Goal: Task Accomplishment & Management: Use online tool/utility

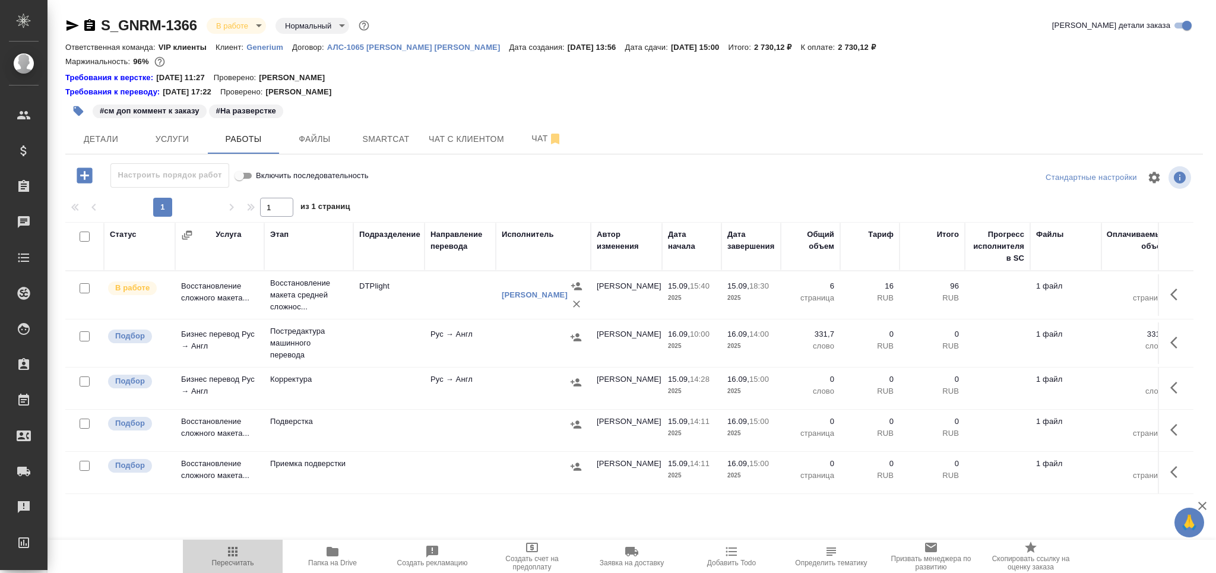
click at [254, 555] on span "Пересчитать" at bounding box center [233, 555] width 86 height 23
click at [523, 134] on span "Чат" at bounding box center [546, 138] width 57 height 15
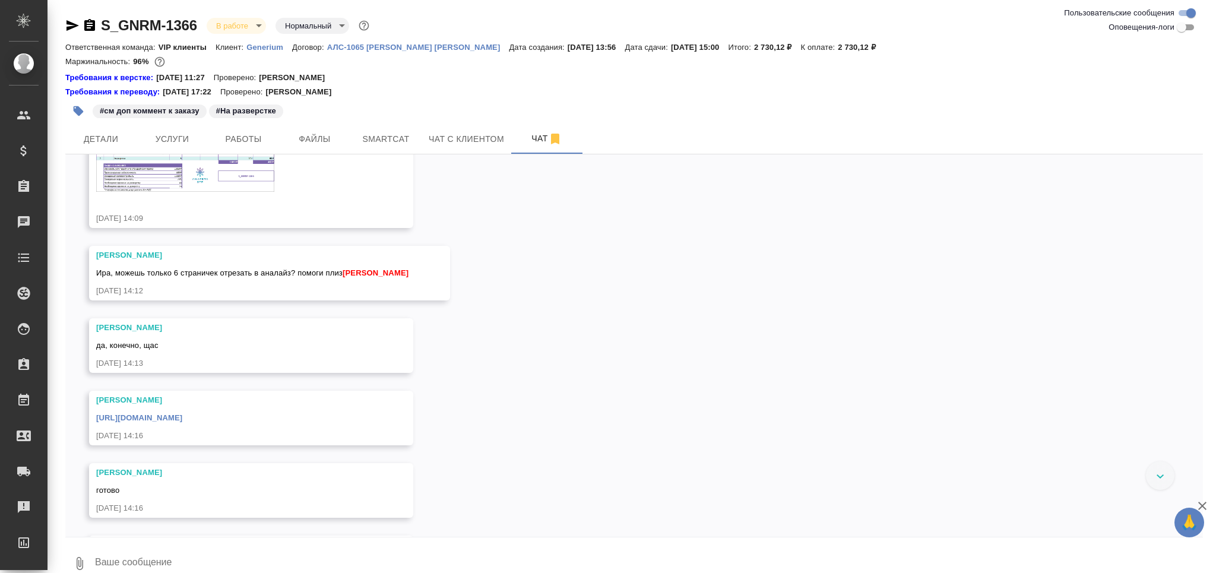
scroll to position [474, 0]
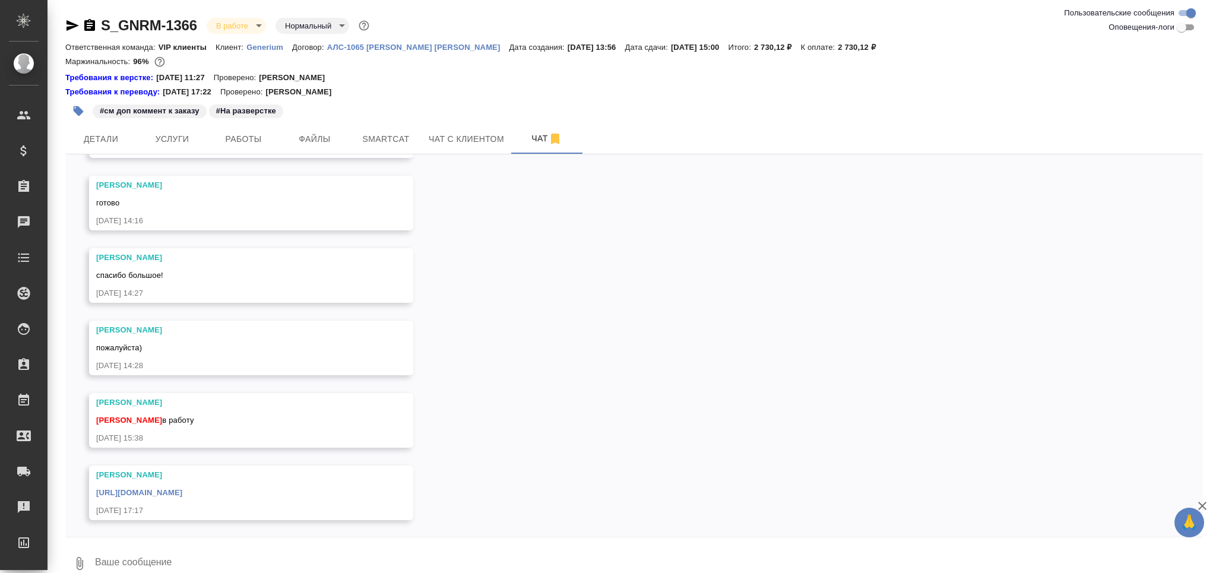
click at [182, 489] on link "https://drive.awatera.com/apps/files/files/10367410?dir=/Shares/Generium/Orders…" at bounding box center [139, 492] width 86 height 9
click at [228, 140] on span "Работы" at bounding box center [243, 139] width 57 height 15
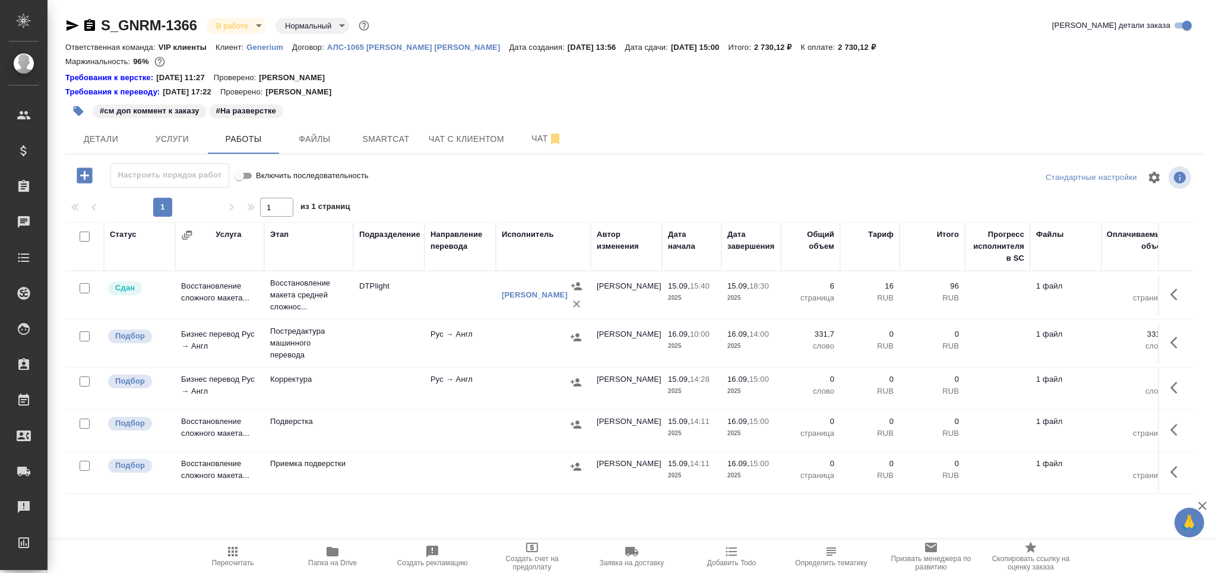
click at [399, 121] on div "#см доп коммент к заказу #На разверстке" at bounding box center [444, 111] width 758 height 26
click at [399, 138] on span "Smartcat" at bounding box center [385, 139] width 57 height 15
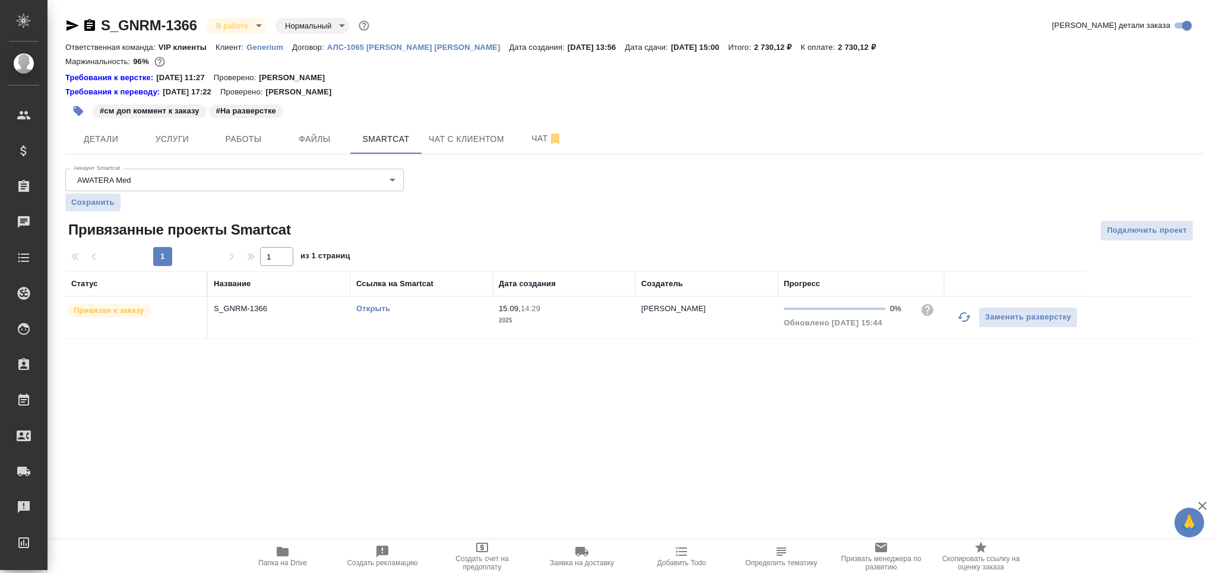
click at [375, 306] on link "Открыть" at bounding box center [373, 308] width 34 height 9
click at [447, 307] on div "Открыть" at bounding box center [421, 309] width 131 height 12
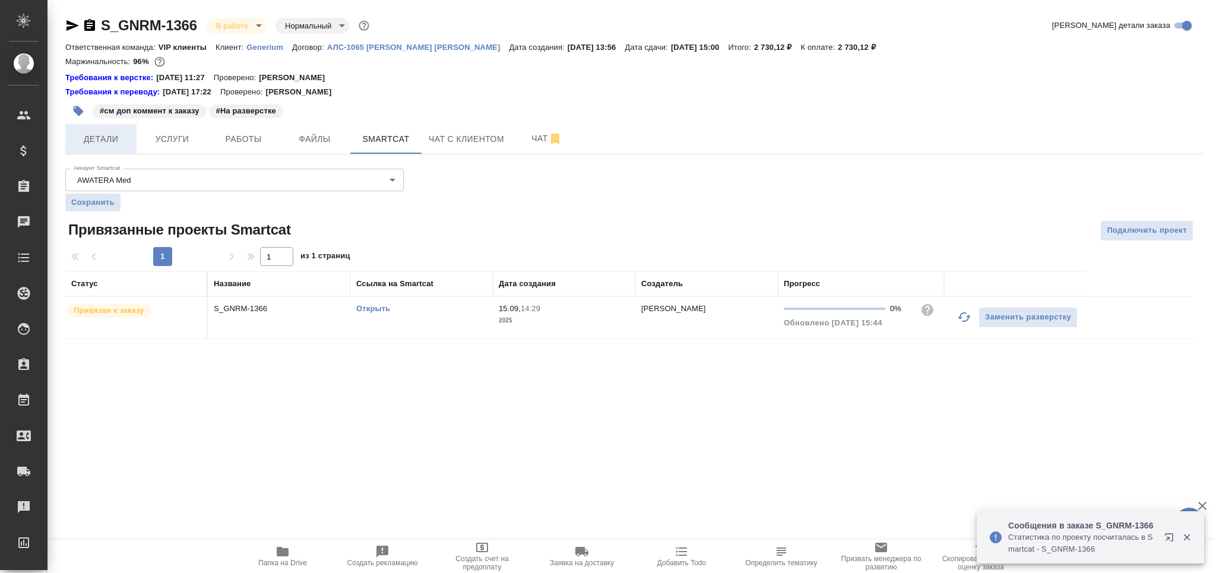
click at [108, 145] on span "Детали" at bounding box center [100, 139] width 57 height 15
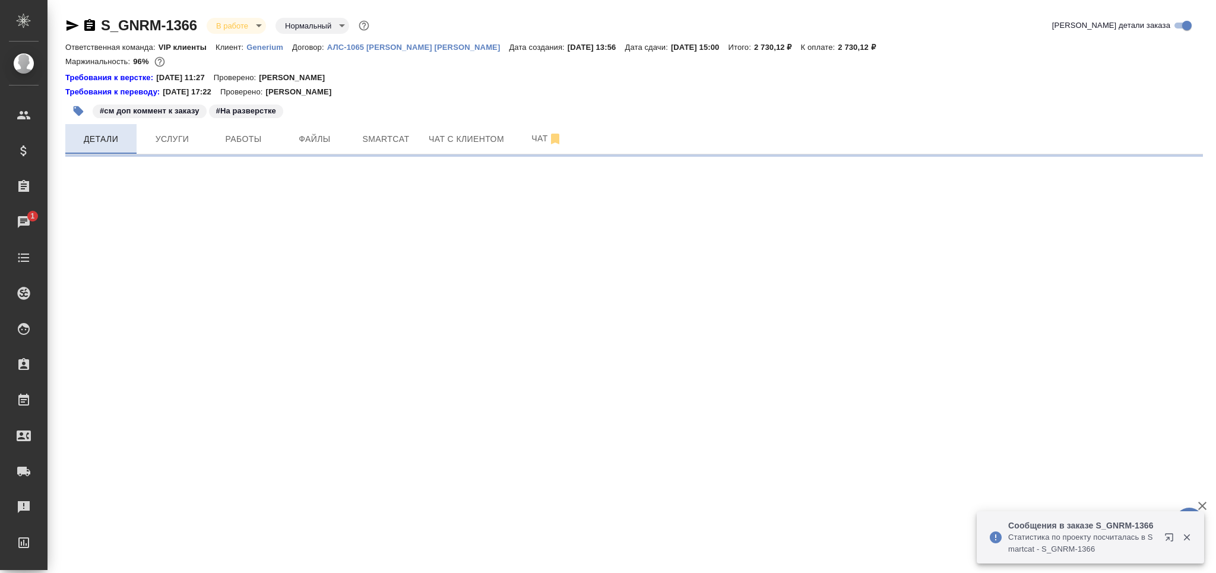
select select "RU"
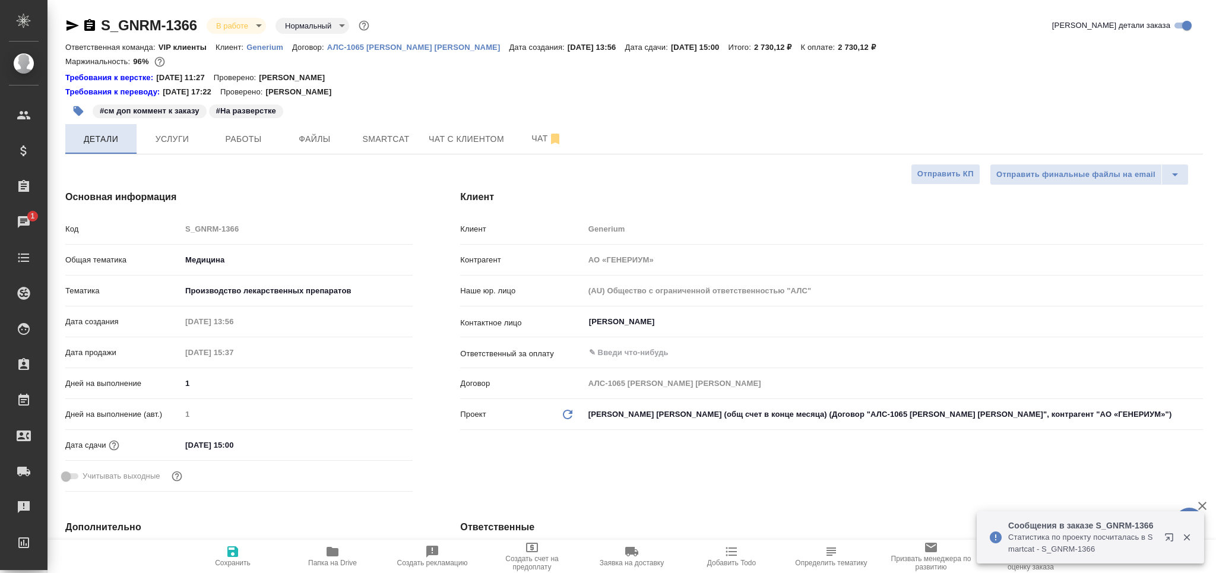
type textarea "x"
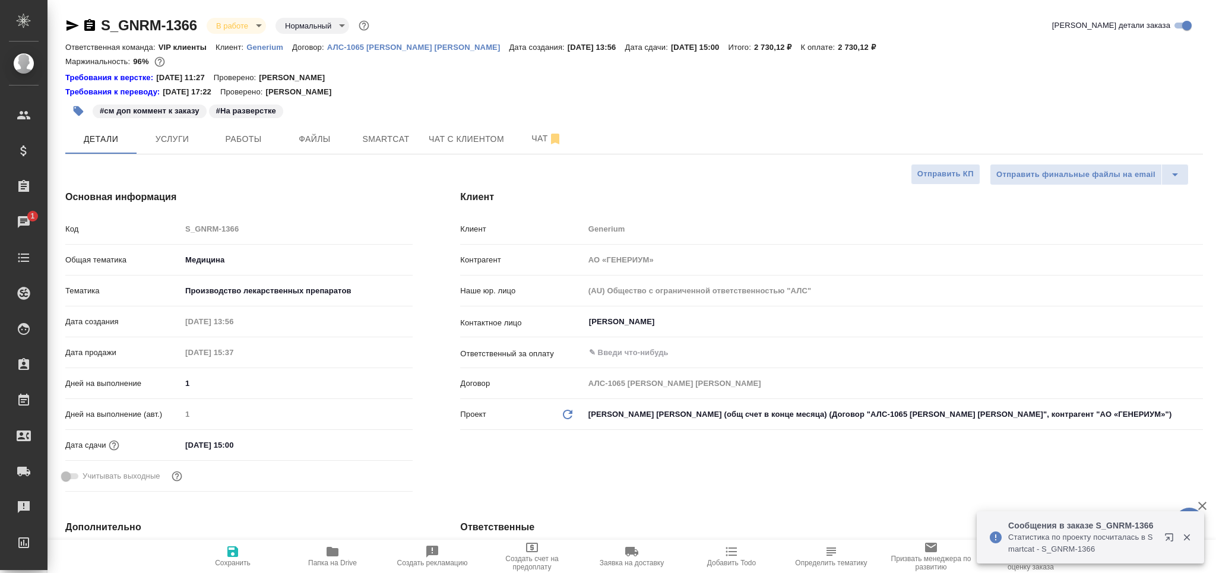
type textarea "x"
click at [269, 132] on span "Работы" at bounding box center [243, 139] width 57 height 15
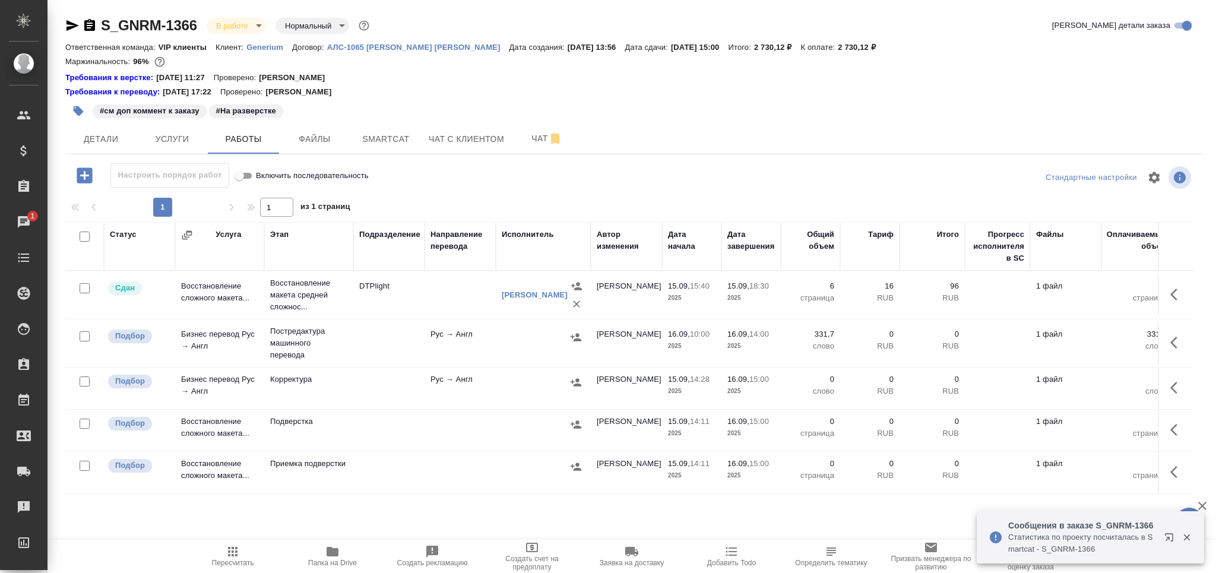
click at [357, 330] on td at bounding box center [388, 343] width 71 height 42
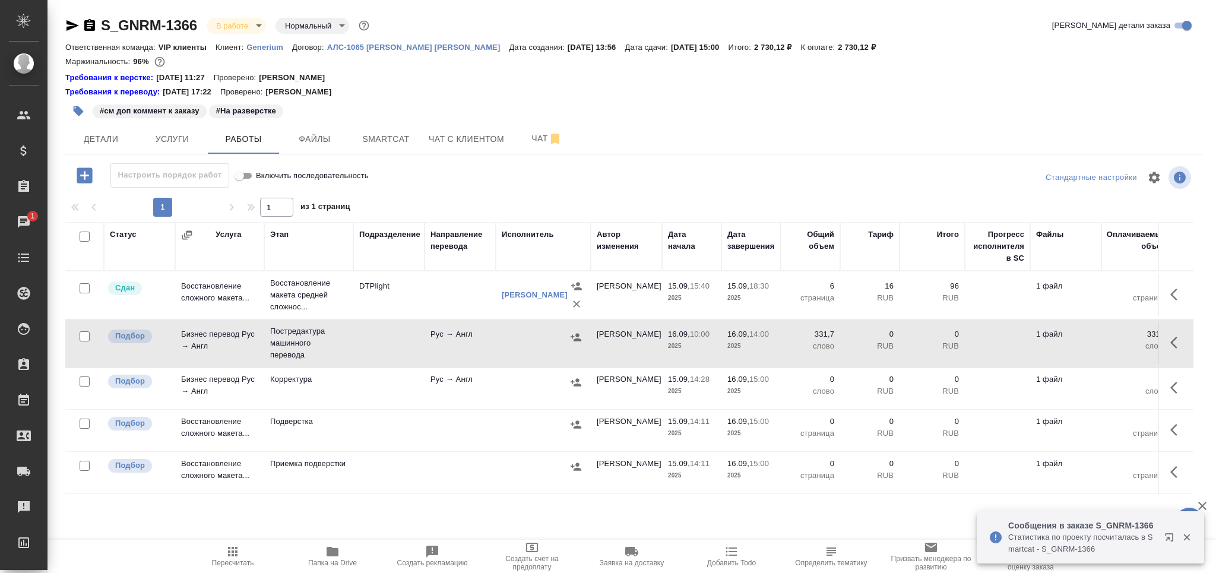
click at [357, 330] on td at bounding box center [388, 343] width 71 height 42
click at [227, 554] on icon "button" at bounding box center [233, 551] width 14 height 14
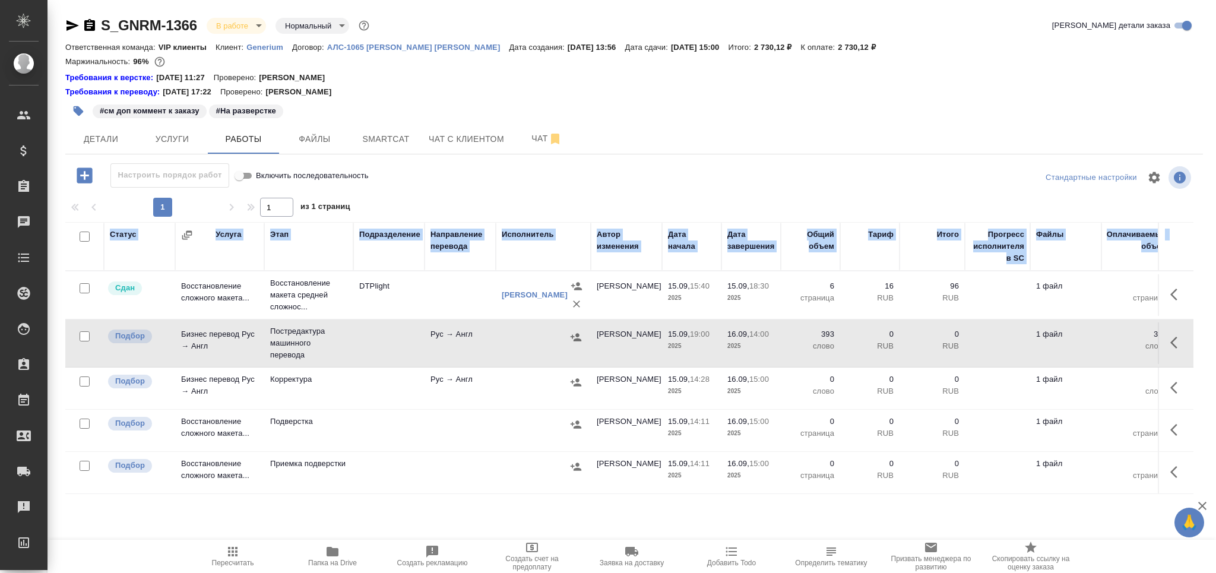
click at [235, 542] on div "Настроить порядок работ Включить последовательность Стандартные настройки 1 1 и…" at bounding box center [634, 385] width 1138 height 445
click at [225, 566] on span "Пересчитать" at bounding box center [233, 563] width 42 height 8
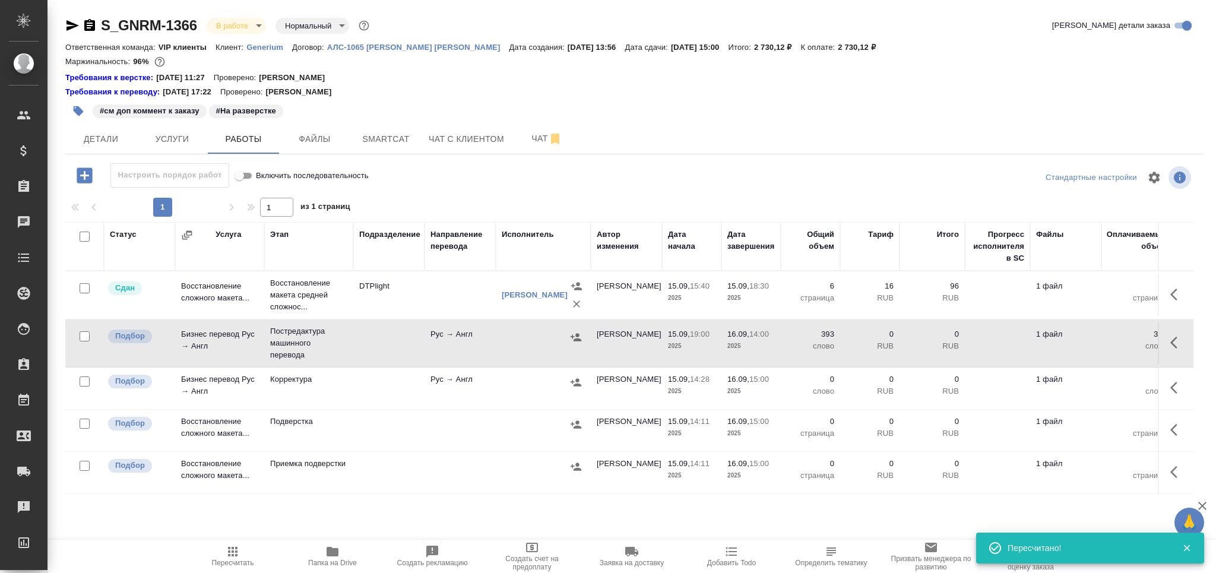
drag, startPoint x: 735, startPoint y: 107, endPoint x: 726, endPoint y: 124, distance: 18.9
click at [735, 107] on div "#см доп коммент к заказу #На разверстке" at bounding box center [444, 111] width 758 height 26
drag, startPoint x: 209, startPoint y: 558, endPoint x: 210, endPoint y: 552, distance: 6.1
click at [209, 556] on span "Пересчитать" at bounding box center [233, 555] width 86 height 23
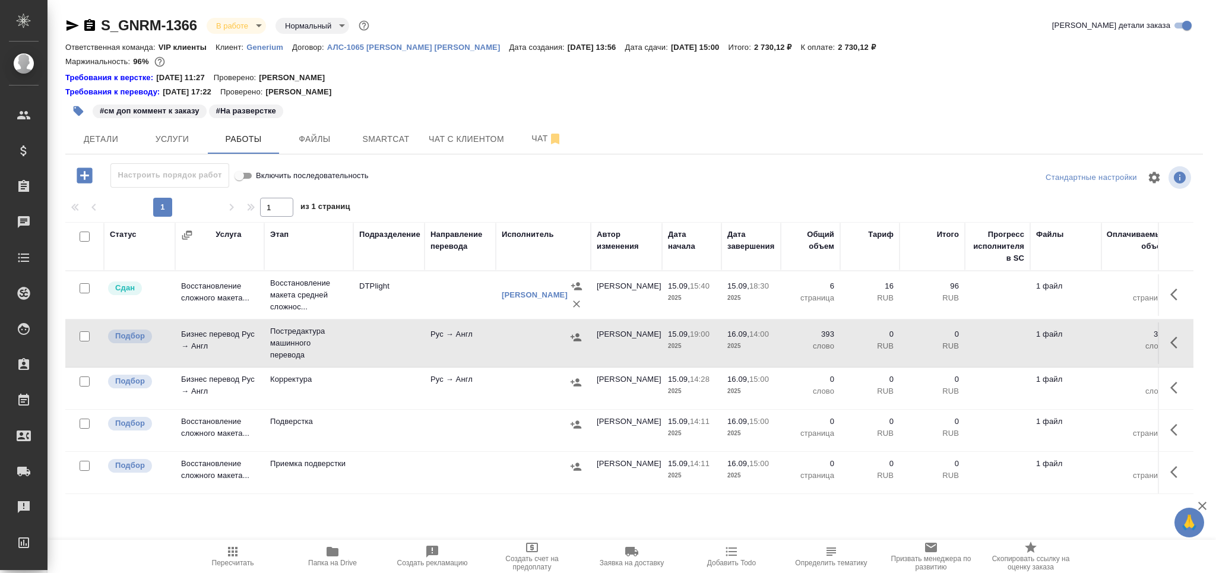
click at [226, 566] on span "Пересчитать" at bounding box center [233, 563] width 42 height 8
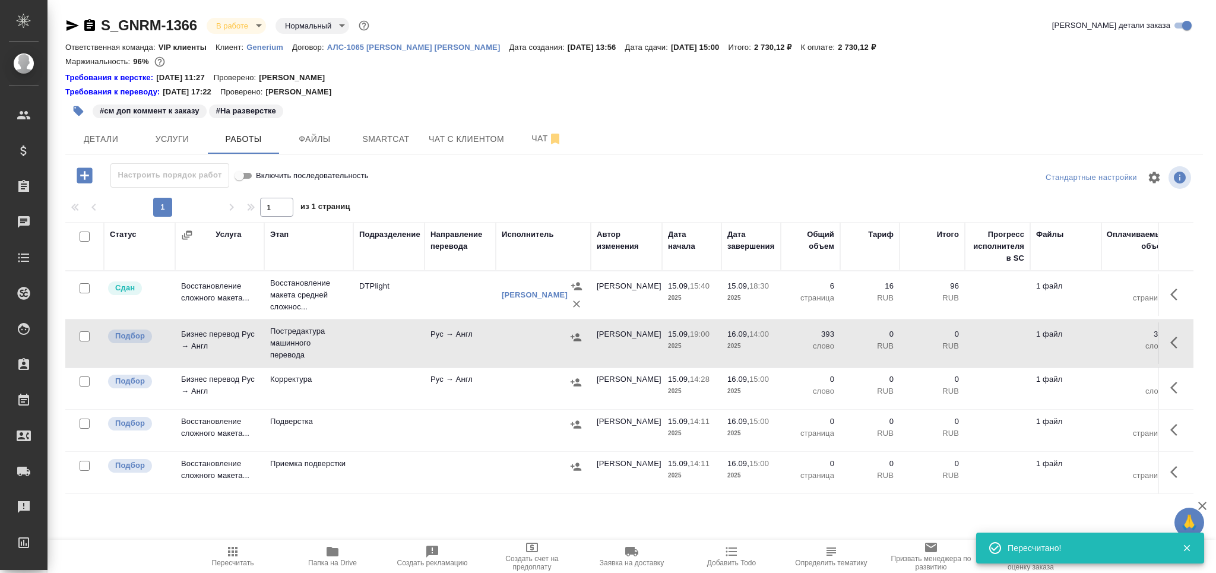
click at [80, 107] on icon "button" at bounding box center [78, 111] width 12 height 12
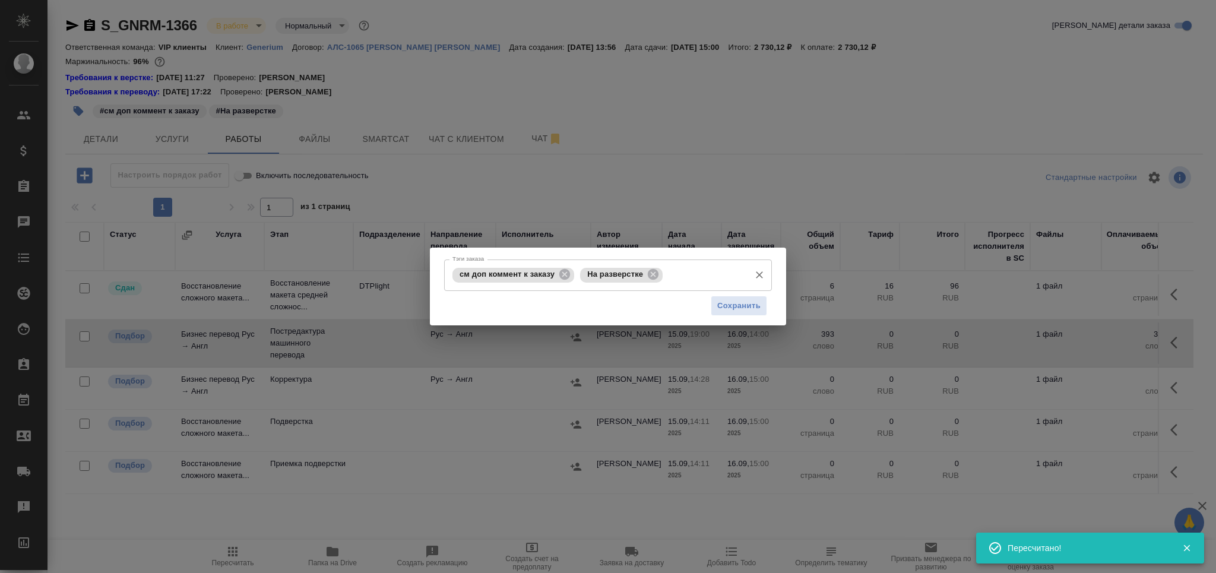
click at [642, 279] on div "На разверстке" at bounding box center [621, 275] width 83 height 15
click at [649, 277] on icon at bounding box center [653, 274] width 11 height 11
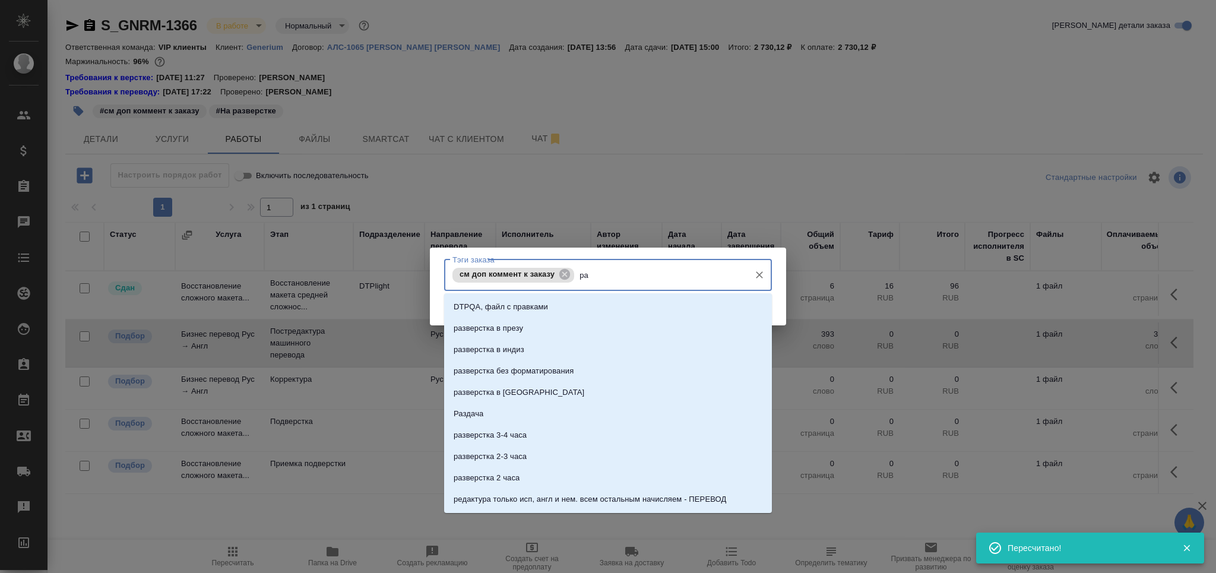
type input "раз"
click at [609, 401] on li "Раздача" at bounding box center [608, 392] width 328 height 21
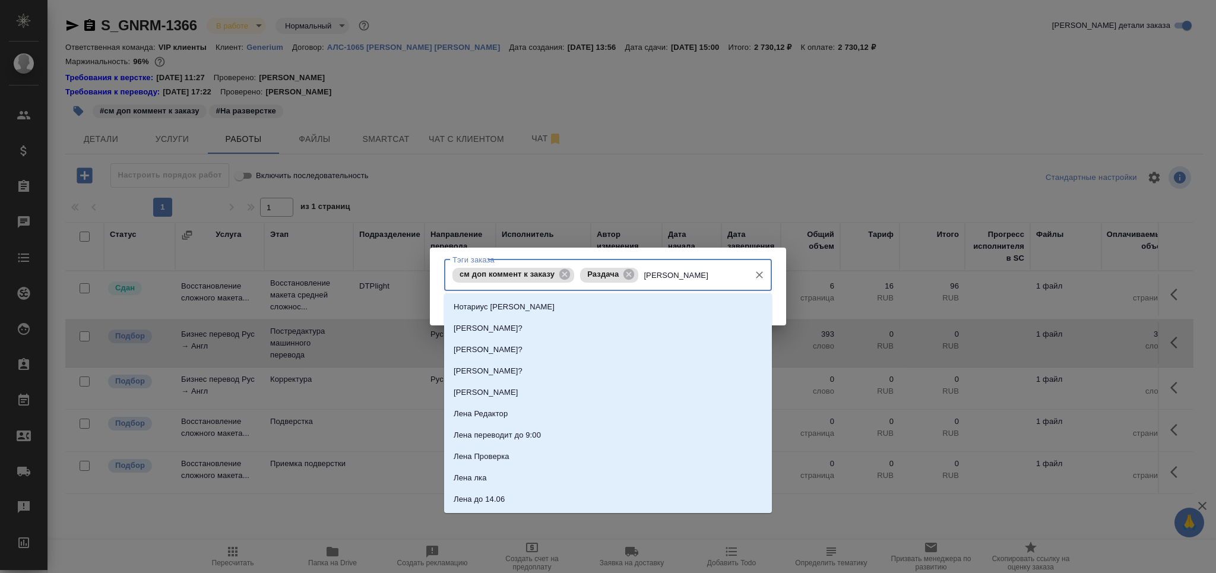
type input "лена"
click at [594, 349] on li "[PERSON_NAME]?" at bounding box center [608, 349] width 328 height 21
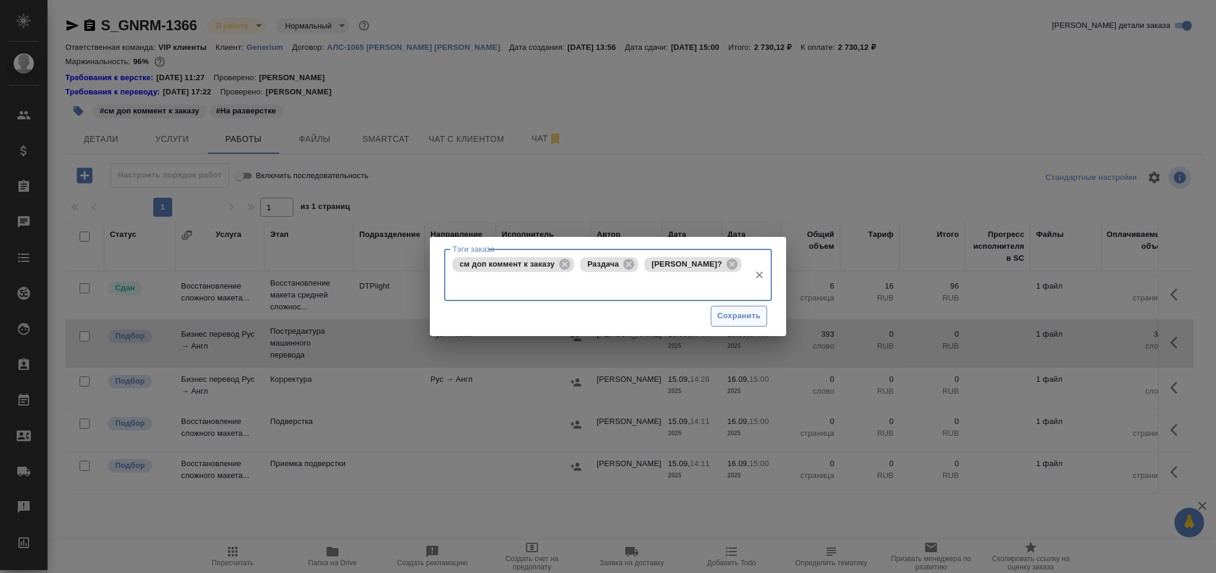
click at [752, 310] on span "Сохранить" at bounding box center [738, 316] width 43 height 14
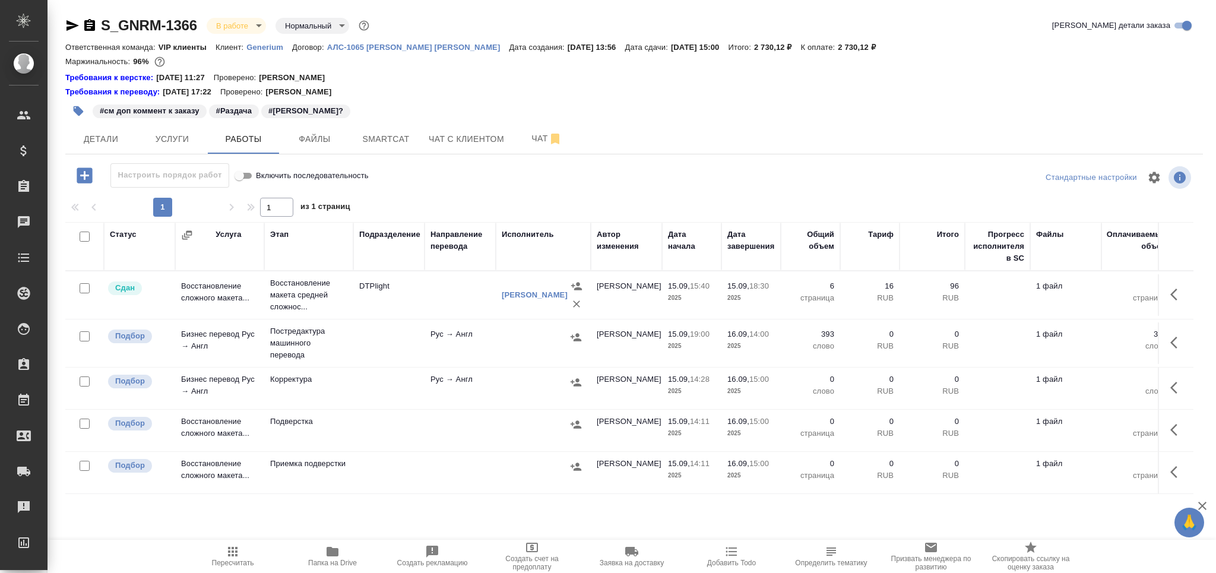
click at [318, 440] on td "Подверстка" at bounding box center [308, 431] width 89 height 42
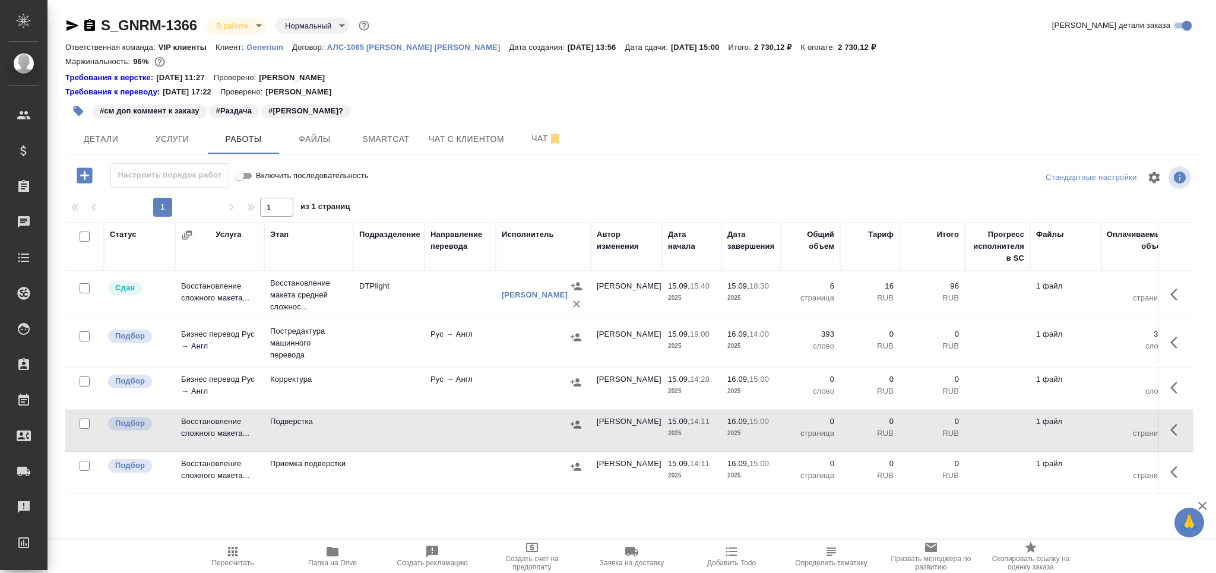
click at [318, 439] on td "Подверстка" at bounding box center [308, 431] width 89 height 42
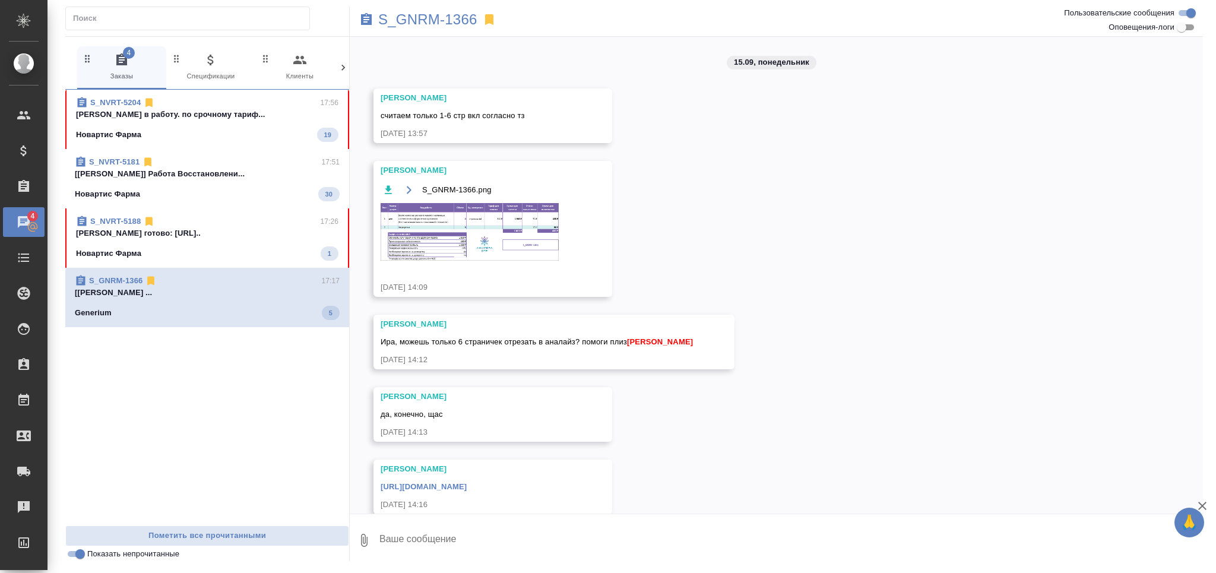
scroll to position [381, 0]
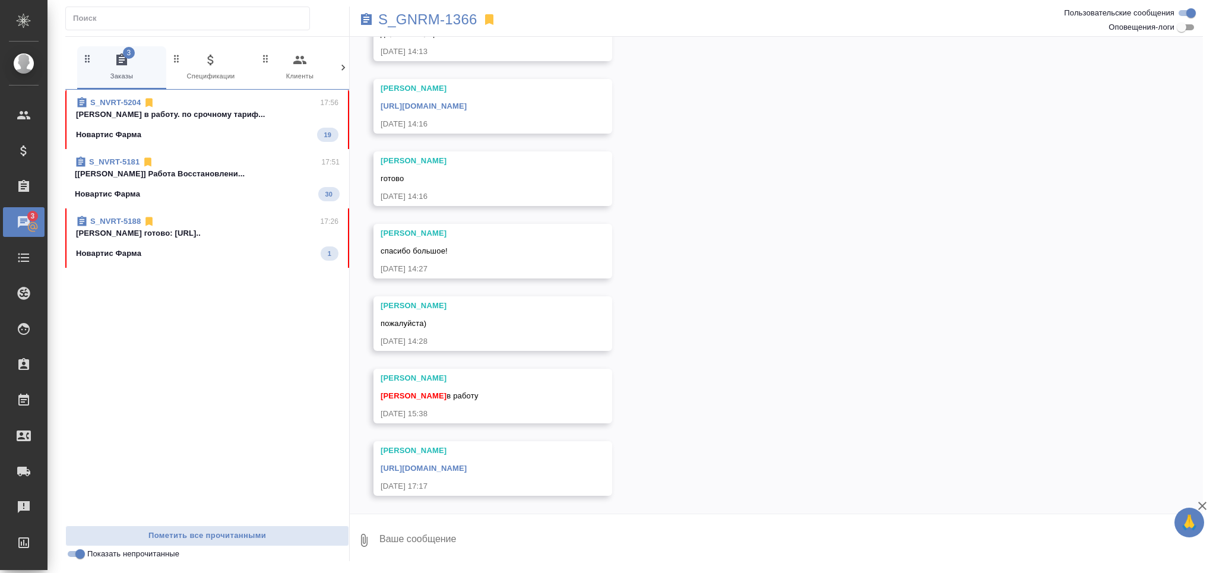
click at [234, 128] on div "Новартис Фарма 19" at bounding box center [207, 135] width 262 height 14
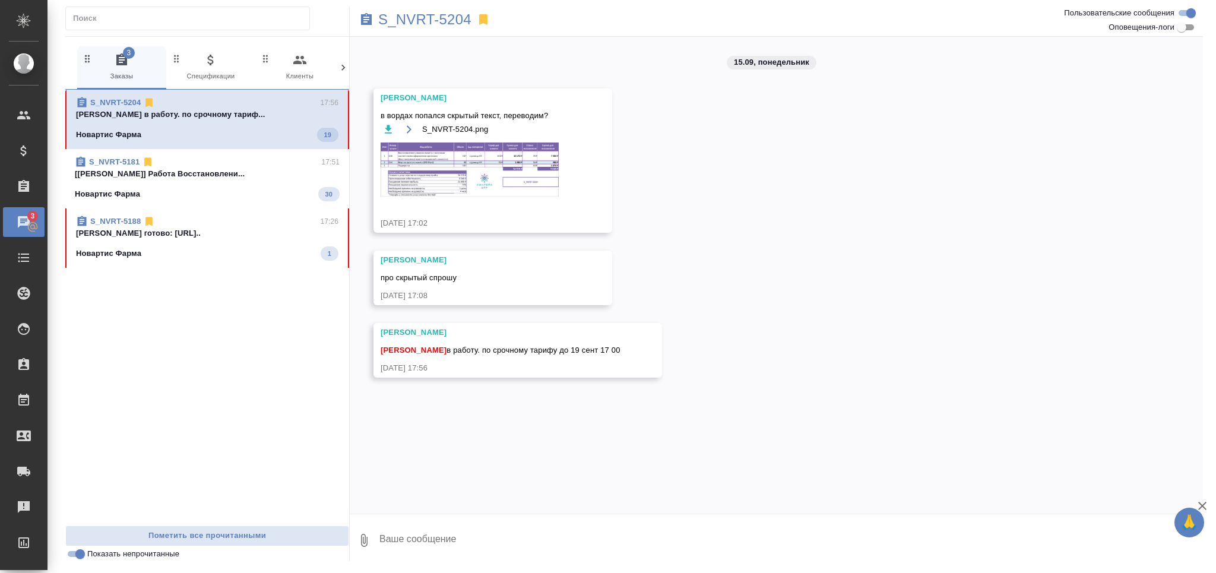
scroll to position [0, 0]
click at [437, 15] on p "S_NVRT-5204" at bounding box center [424, 20] width 93 height 12
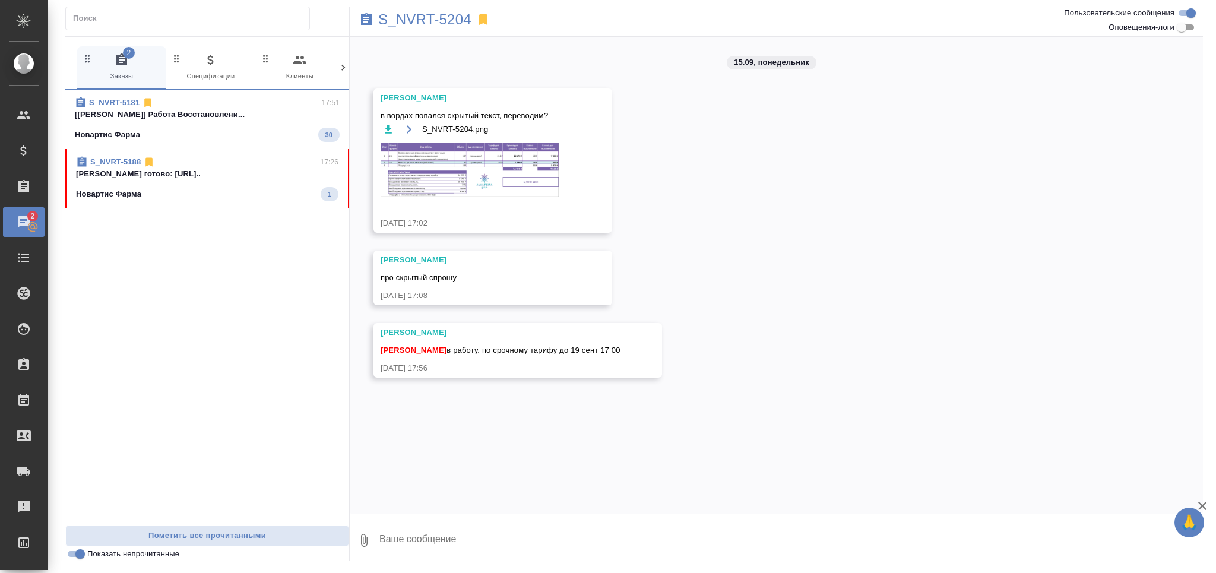
click at [176, 118] on p "[Смыслова Светлана] Работа Восстановлени..." at bounding box center [207, 115] width 265 height 12
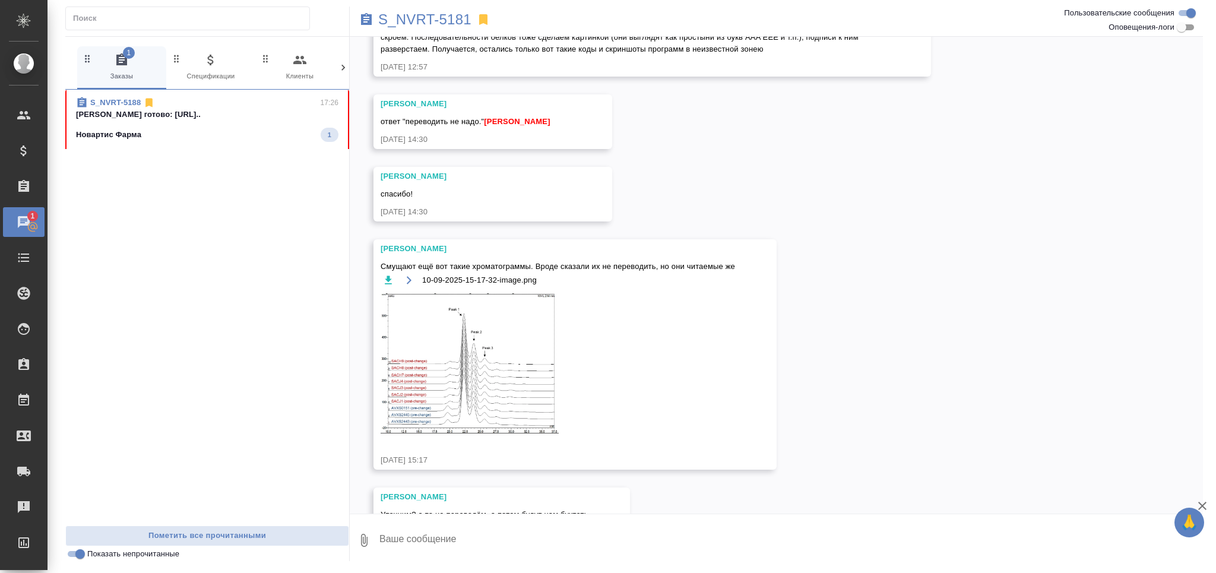
scroll to position [1984, 0]
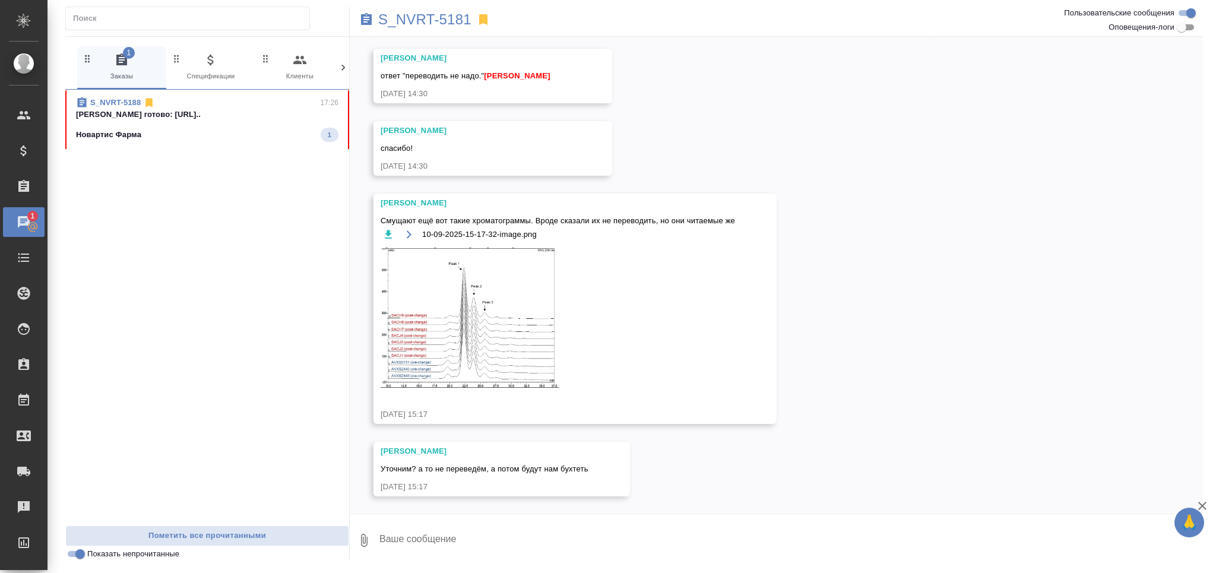
click at [283, 118] on p "Грабко Мария готово: https://drive.awat..." at bounding box center [207, 115] width 262 height 12
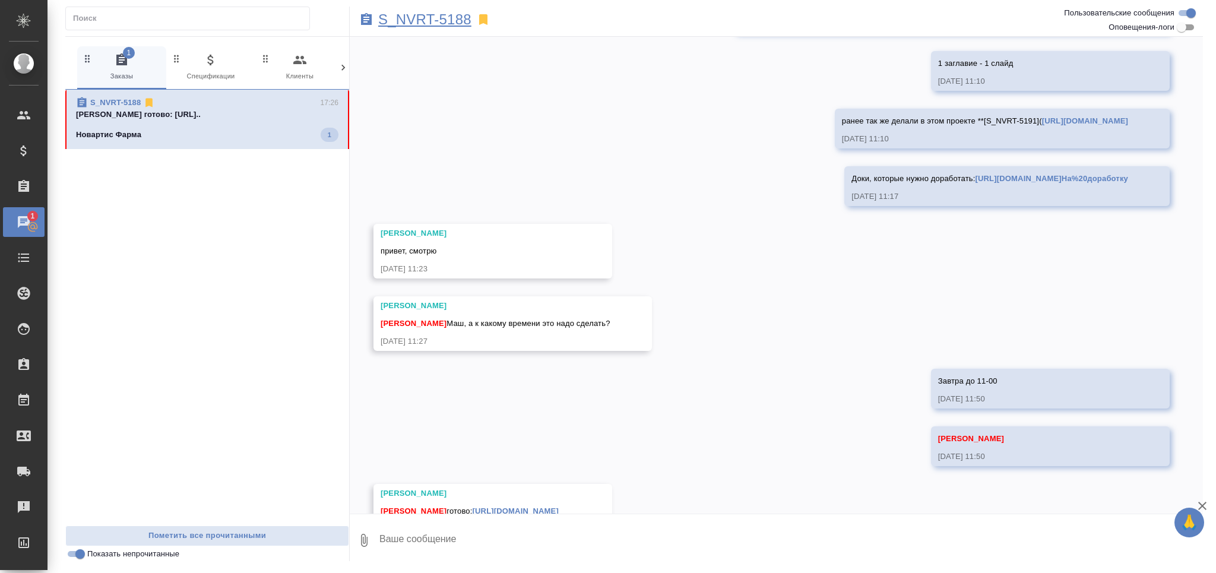
scroll to position [1185, 0]
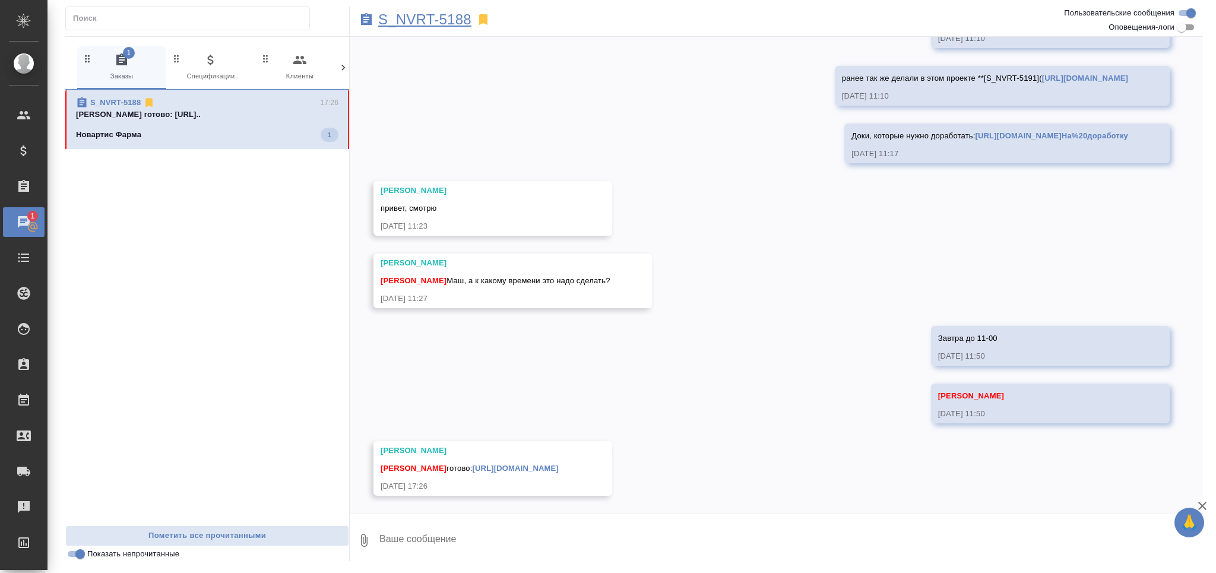
click at [450, 25] on p "S_NVRT-5188" at bounding box center [424, 20] width 93 height 12
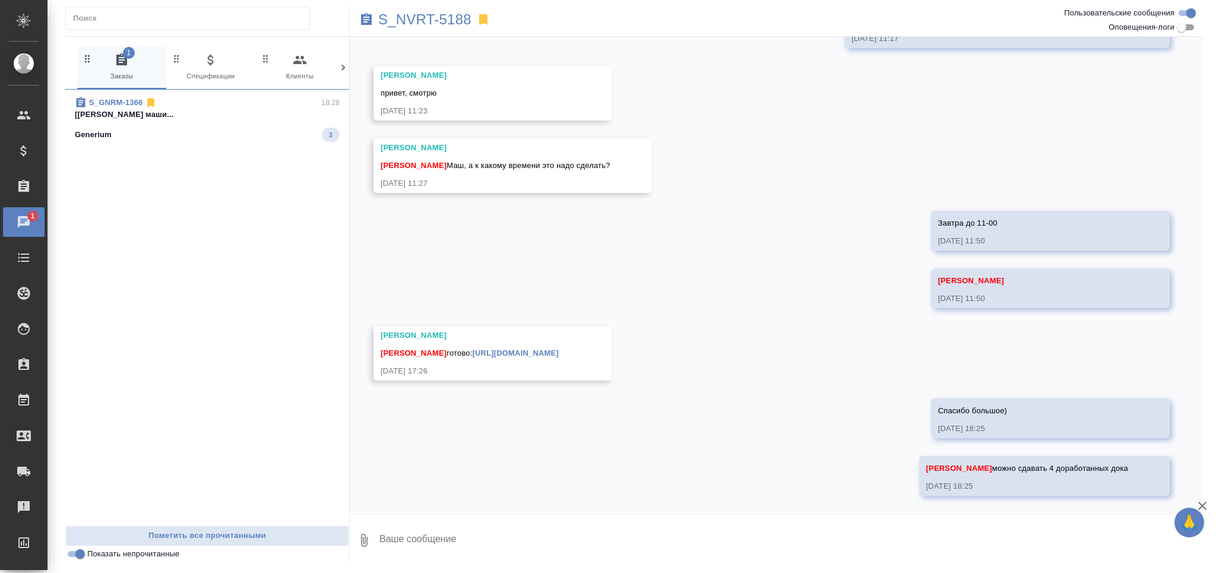
click at [191, 143] on div "S_GNRM-1366 18:28 [Грабко Мария] Работа Постредактура маши... Generium 3" at bounding box center [207, 119] width 284 height 59
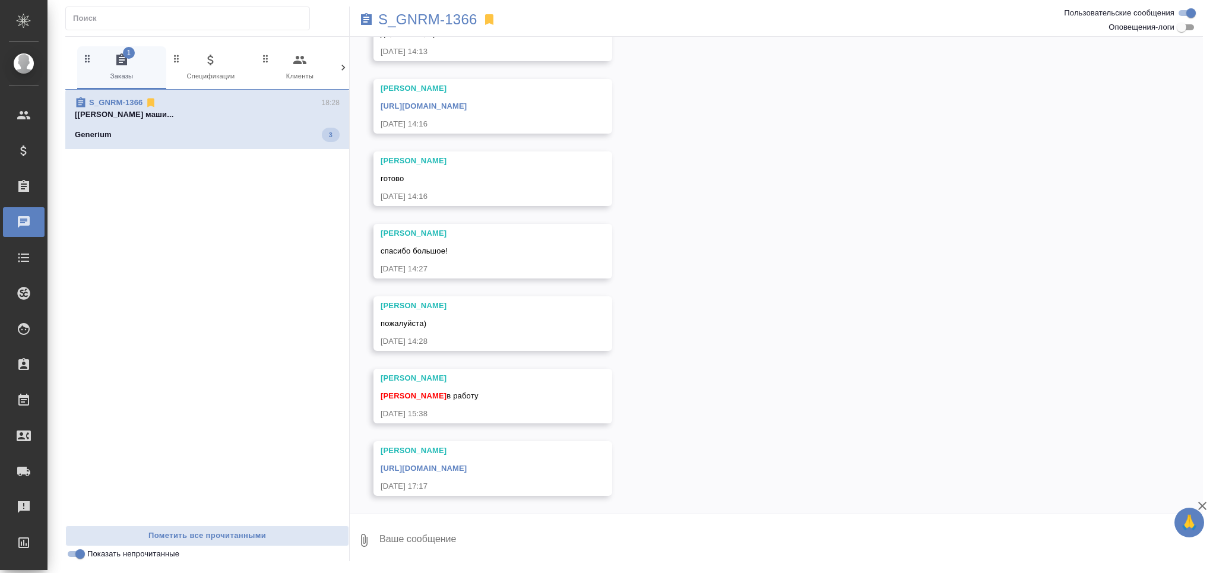
scroll to position [323, 0]
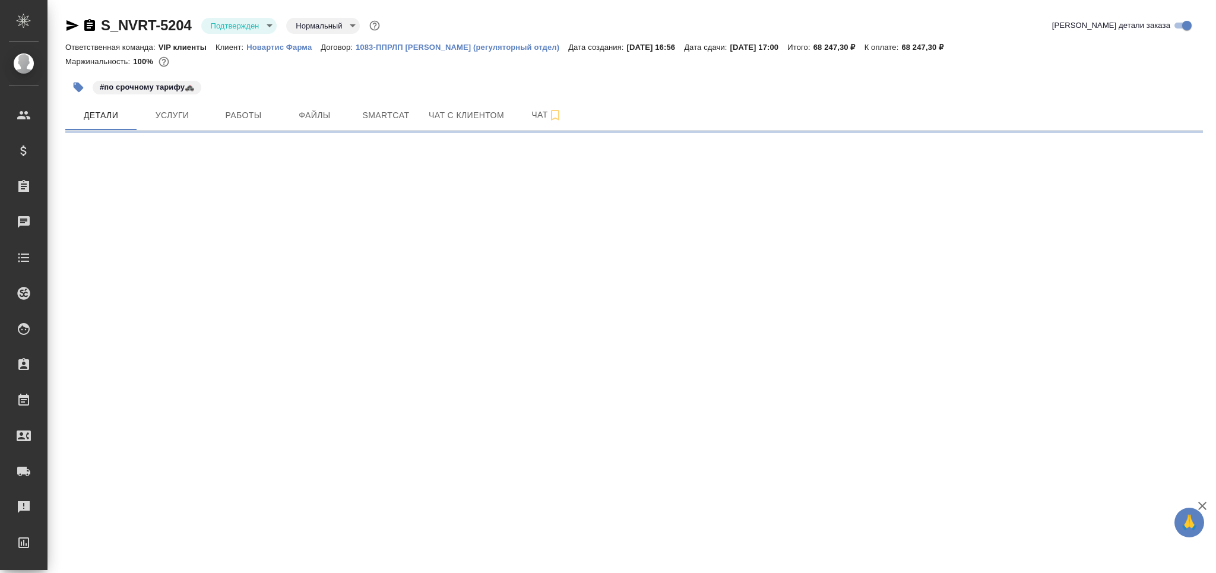
click at [249, 27] on body "🙏 .cls-1 fill:#fff; AWATERA Grabko [PERSON_NAME] Спецификации Заказы Чаты Todo …" at bounding box center [608, 286] width 1216 height 573
select select "RU"
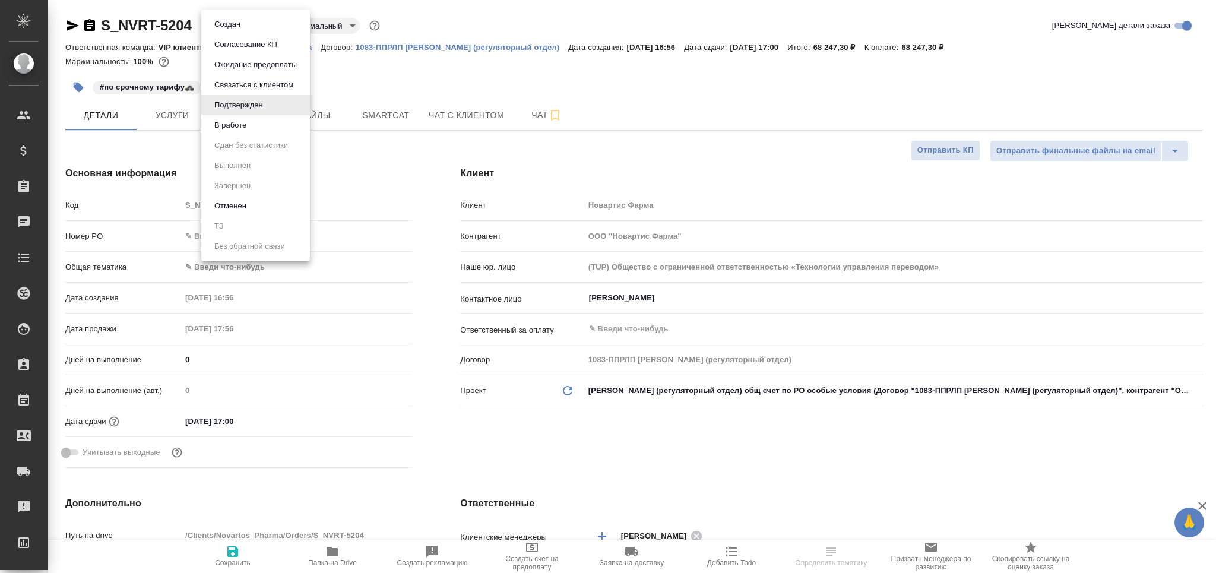
click at [259, 116] on li "В работе" at bounding box center [255, 125] width 109 height 20
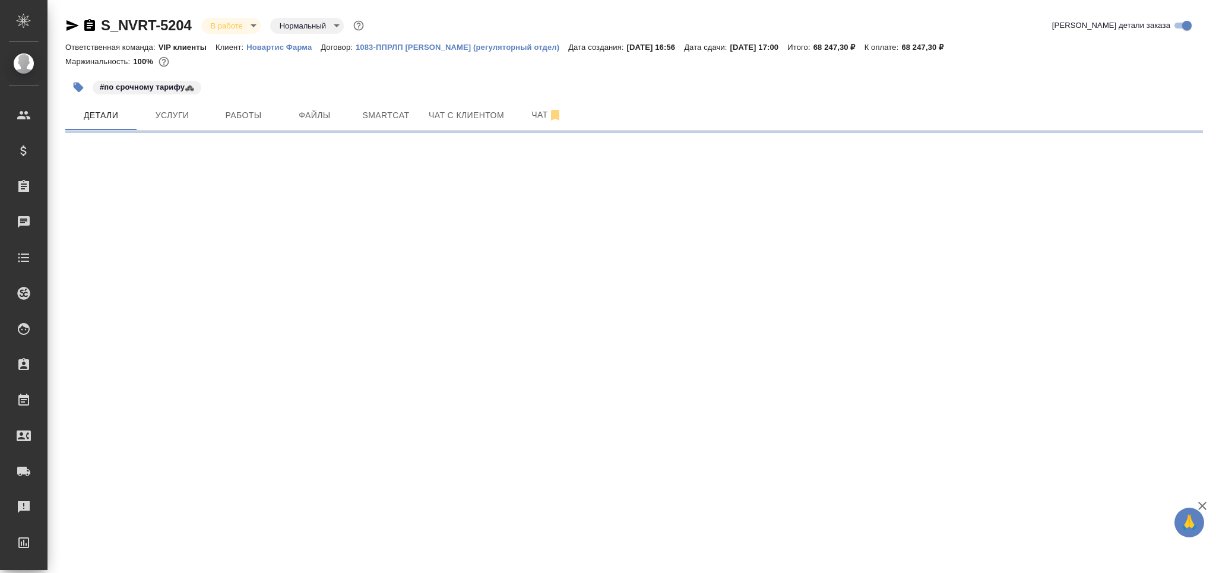
click at [534, 114] on span "Чат" at bounding box center [546, 114] width 57 height 15
select select "RU"
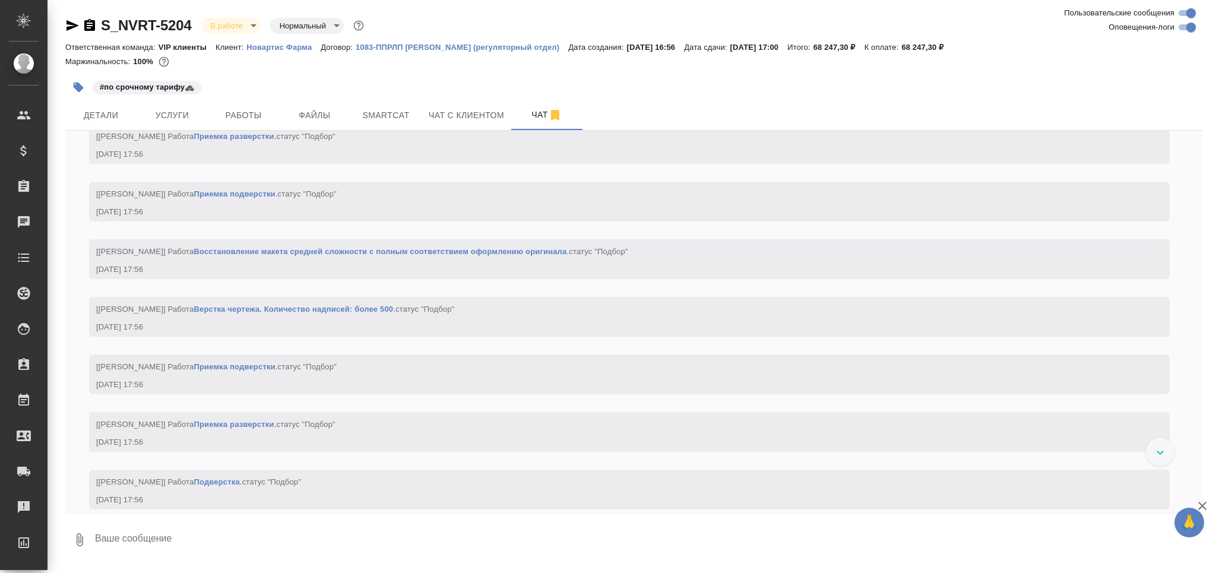
scroll to position [2015, 0]
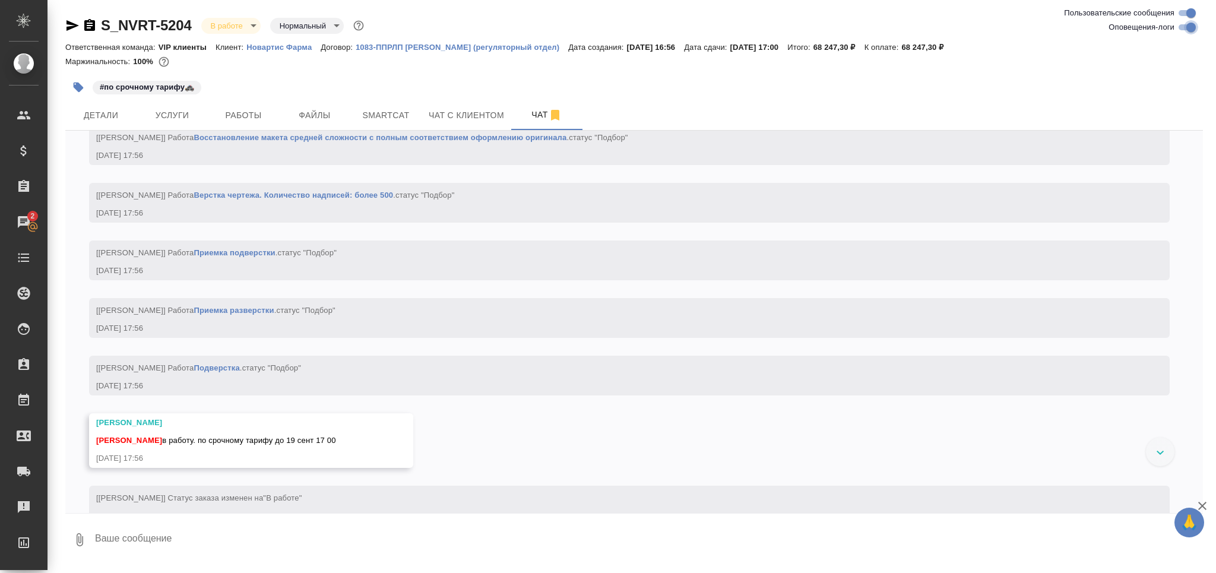
click at [1189, 27] on input "Оповещения-логи" at bounding box center [1191, 27] width 43 height 14
checkbox input "false"
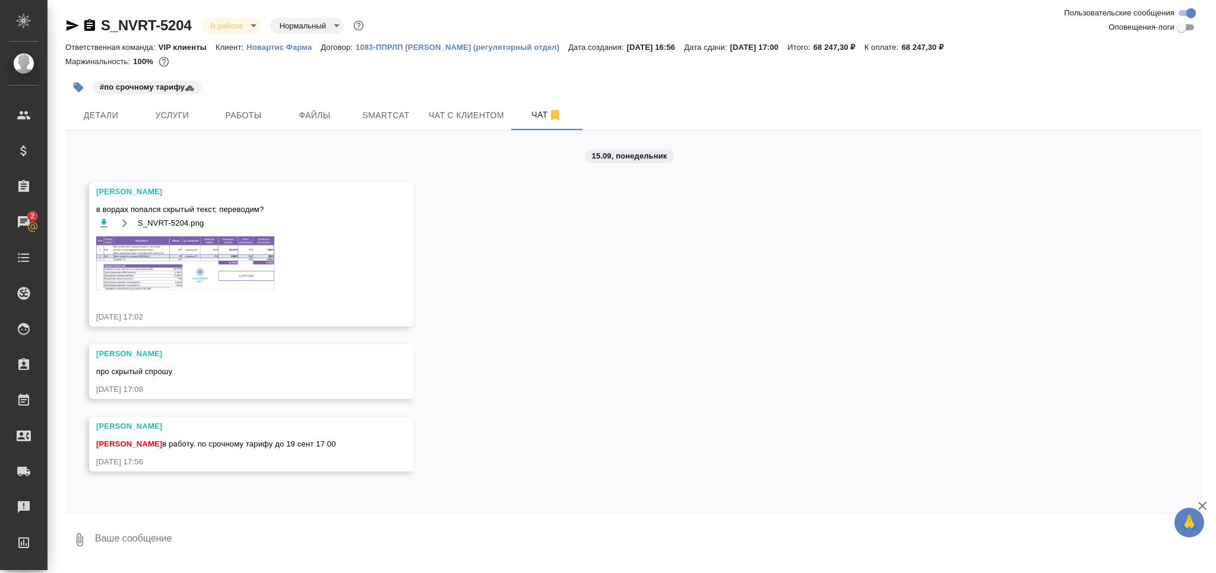
scroll to position [0, 0]
click at [213, 259] on img at bounding box center [185, 263] width 178 height 54
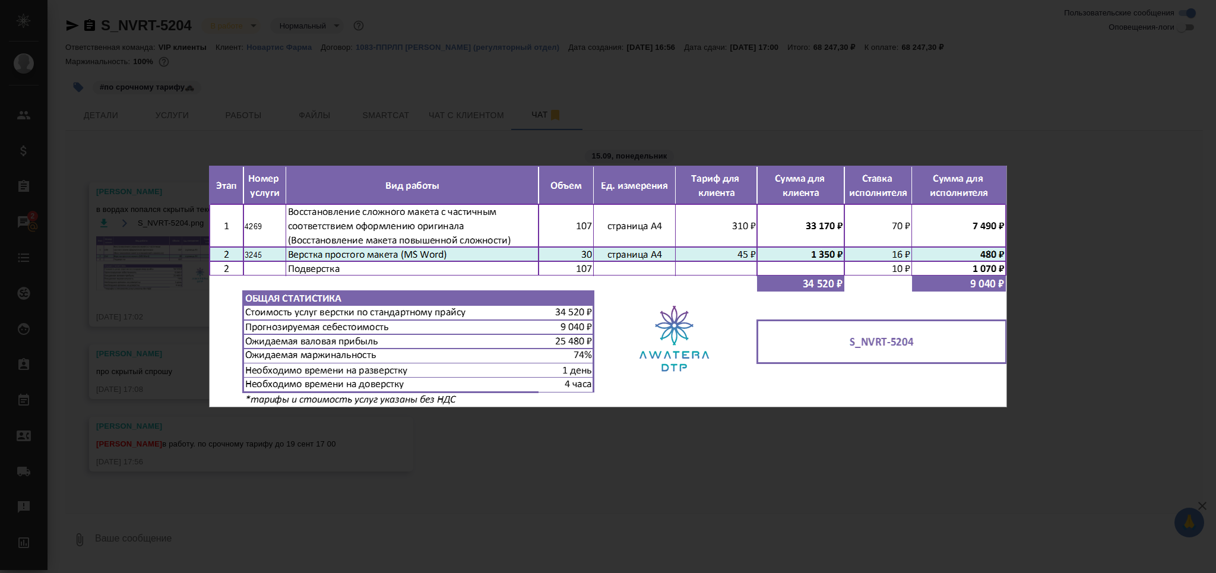
click at [176, 289] on div "S_NVRT-5204.png 1 of 1" at bounding box center [608, 286] width 1216 height 573
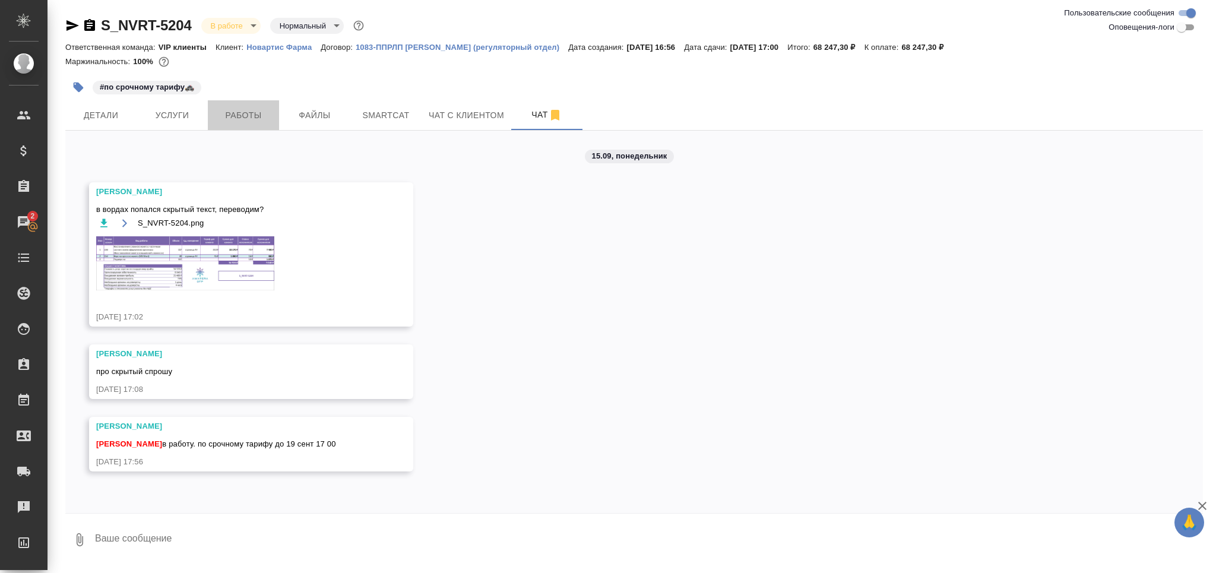
click at [220, 118] on span "Работы" at bounding box center [243, 115] width 57 height 15
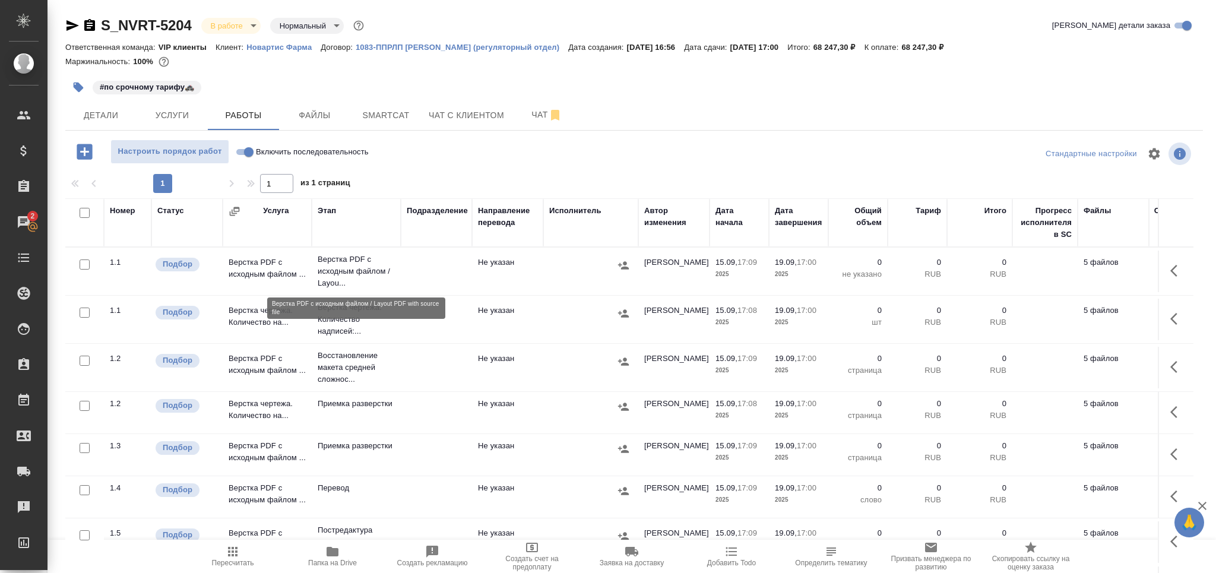
click at [338, 277] on p "Верстка PDF с исходным файлом / Layou..." at bounding box center [356, 272] width 77 height 36
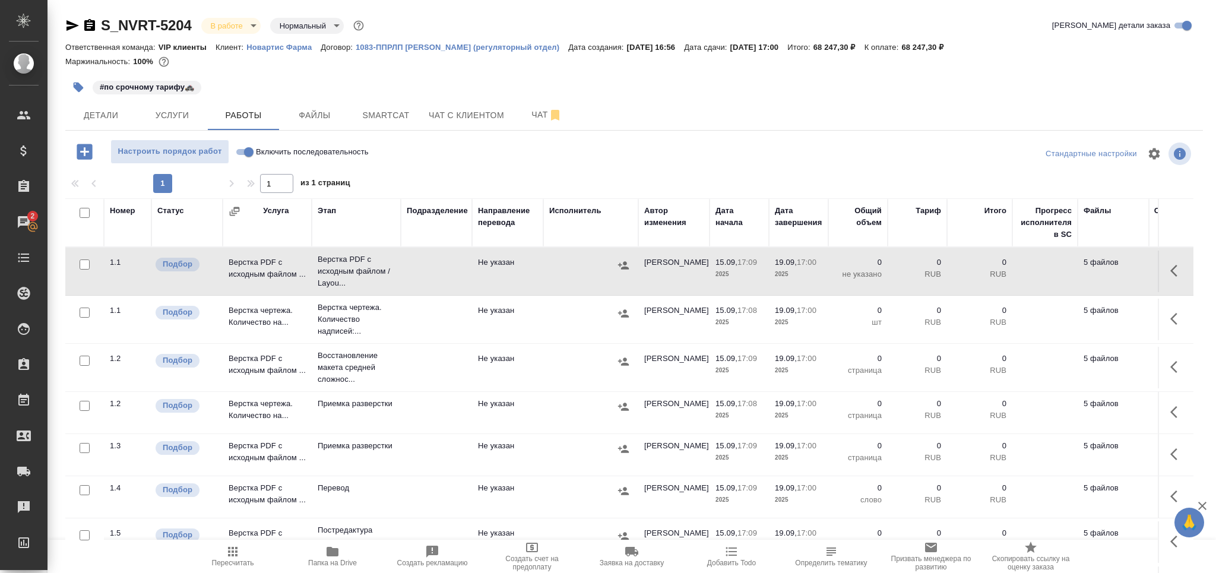
click at [832, 559] on span "Определить тематику" at bounding box center [831, 563] width 72 height 8
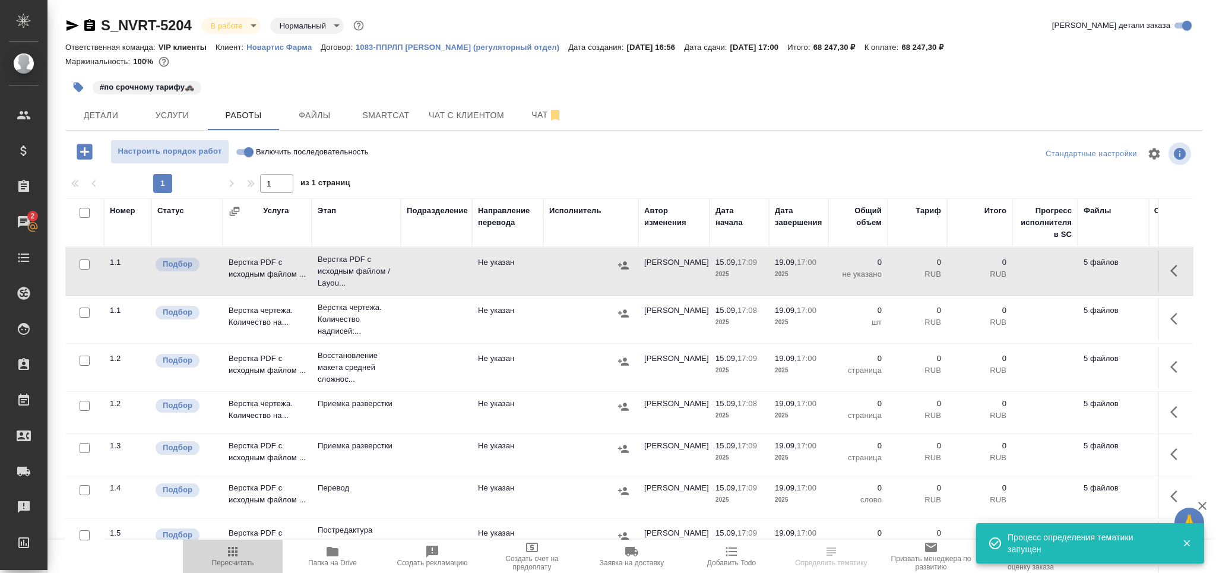
click at [241, 552] on span "Пересчитать" at bounding box center [233, 555] width 86 height 23
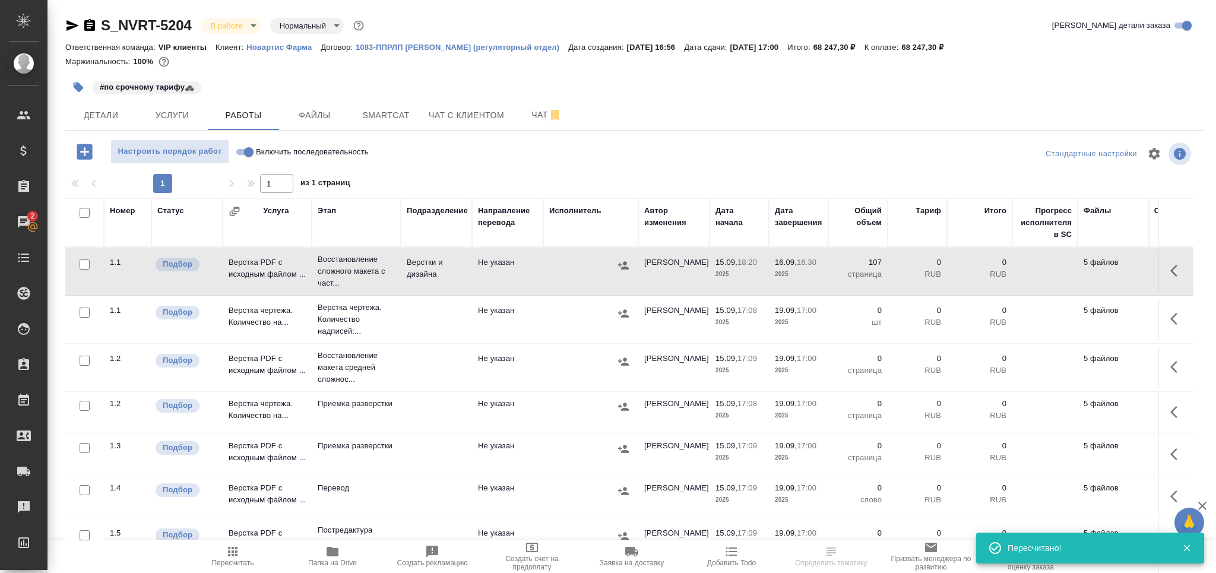
click at [84, 312] on input "checkbox" at bounding box center [85, 313] width 10 height 10
checkbox input "true"
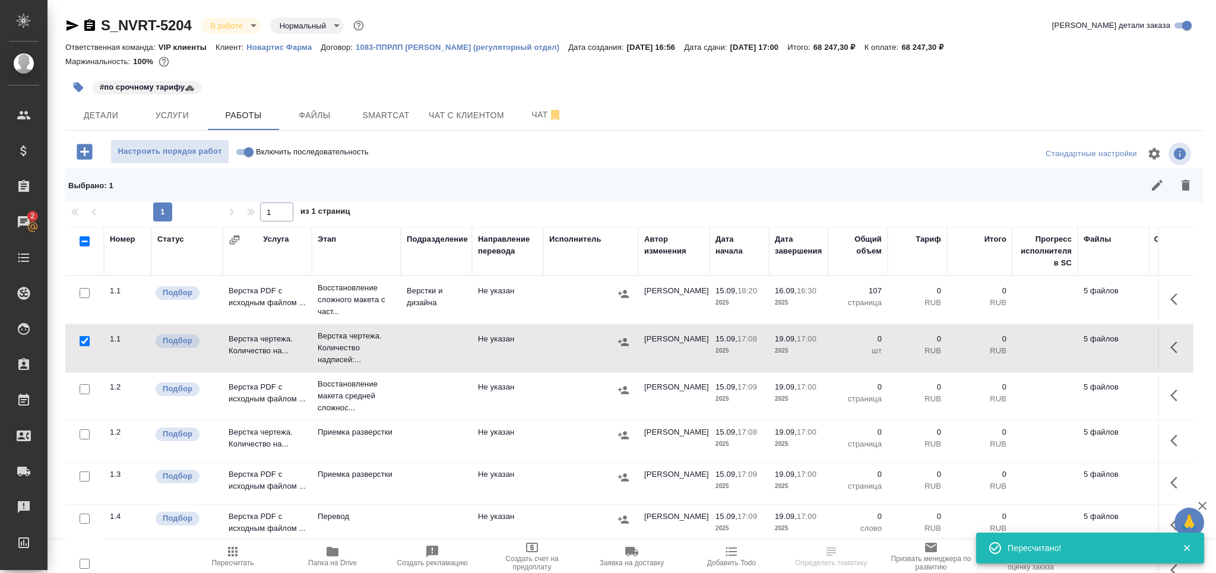
drag, startPoint x: 86, startPoint y: 390, endPoint x: 96, endPoint y: 435, distance: 45.7
click at [86, 388] on input "checkbox" at bounding box center [85, 389] width 10 height 10
checkbox input "true"
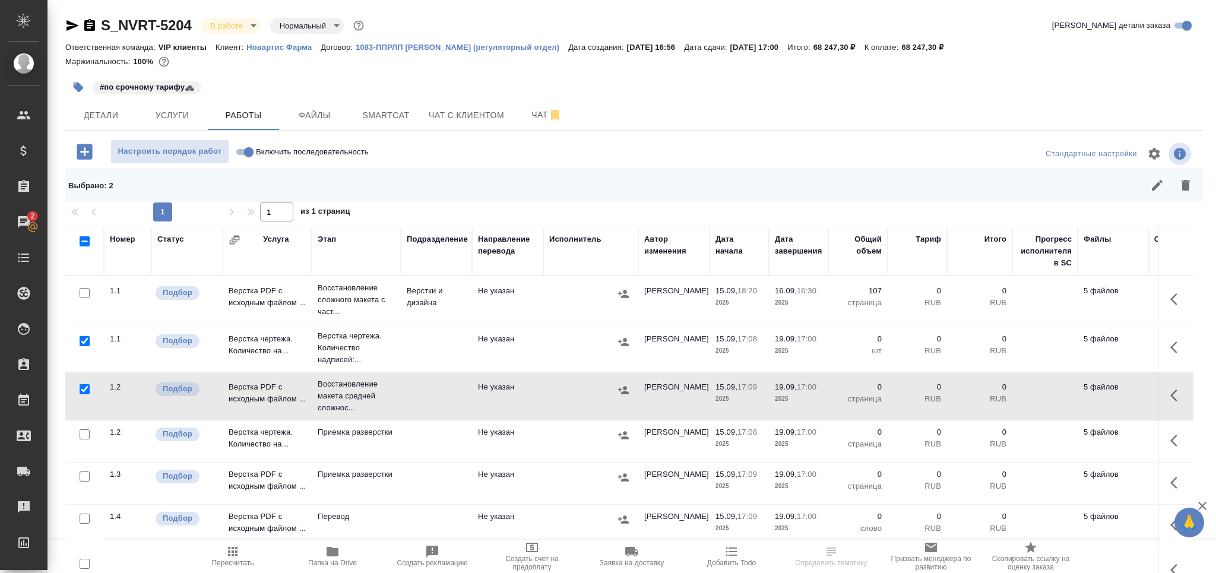
click at [83, 434] on input "checkbox" at bounding box center [85, 434] width 10 height 10
checkbox input "true"
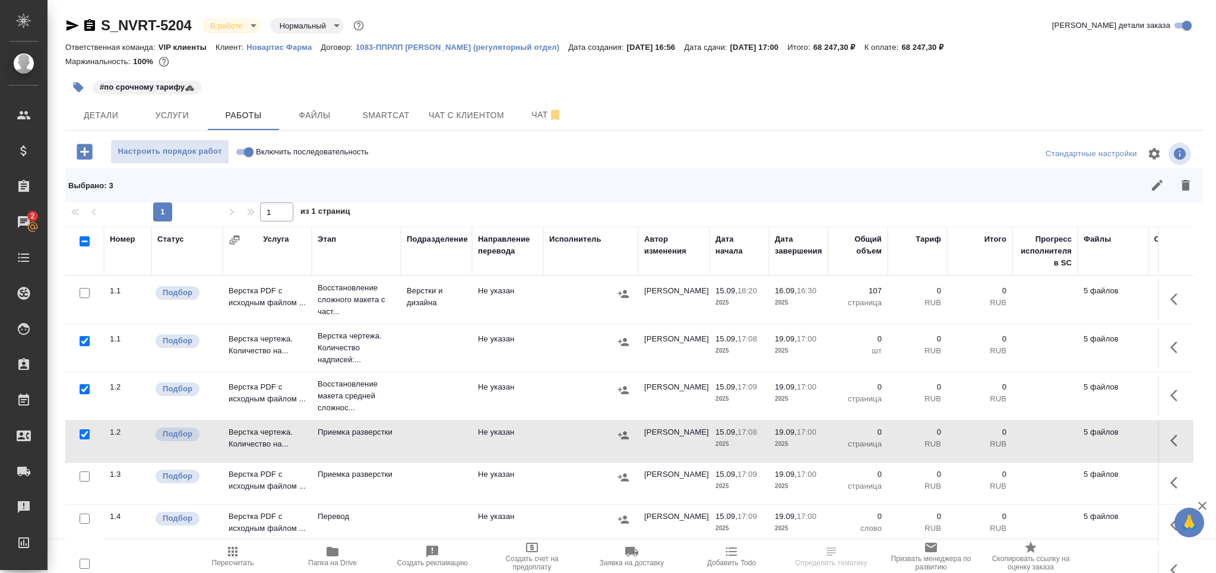
click at [84, 476] on input "checkbox" at bounding box center [85, 476] width 10 height 10
checkbox input "true"
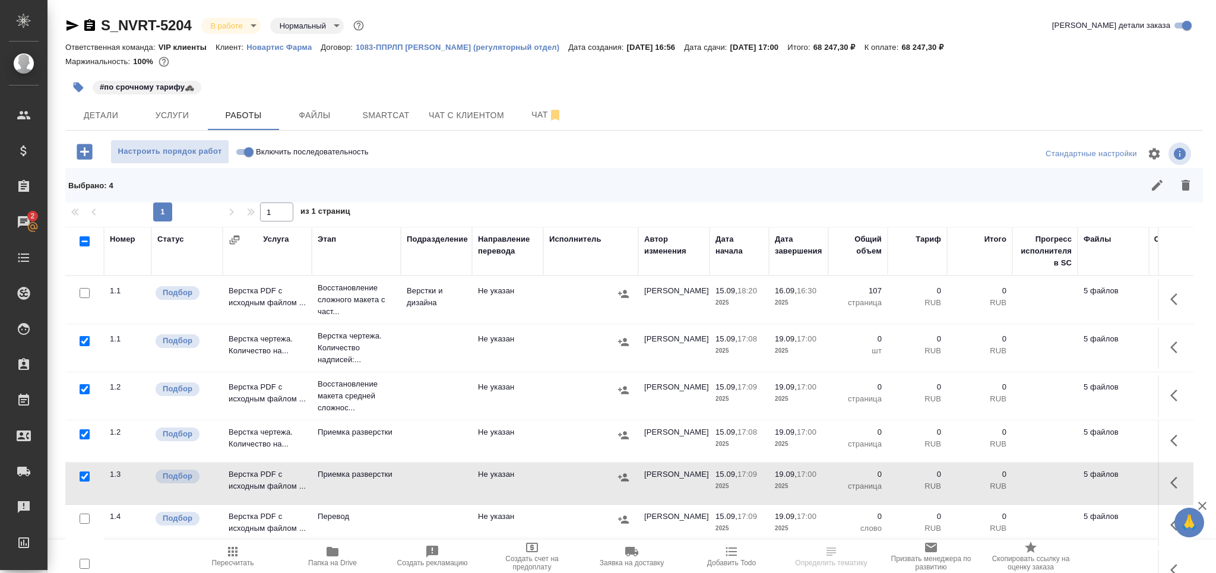
click at [83, 518] on input "checkbox" at bounding box center [85, 519] width 10 height 10
checkbox input "true"
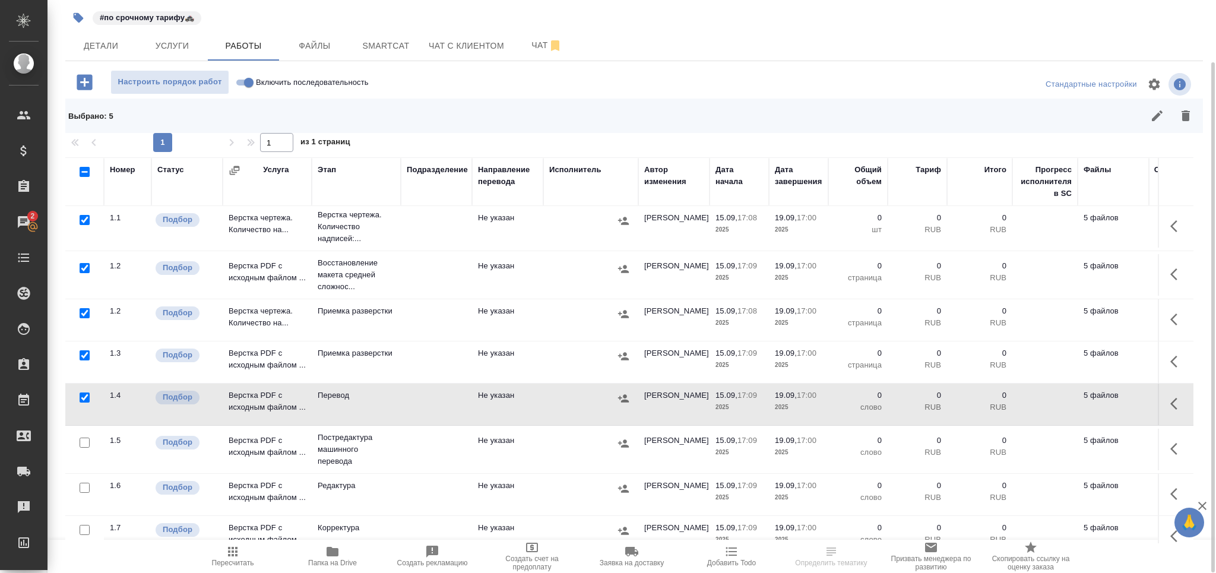
scroll to position [177, 0]
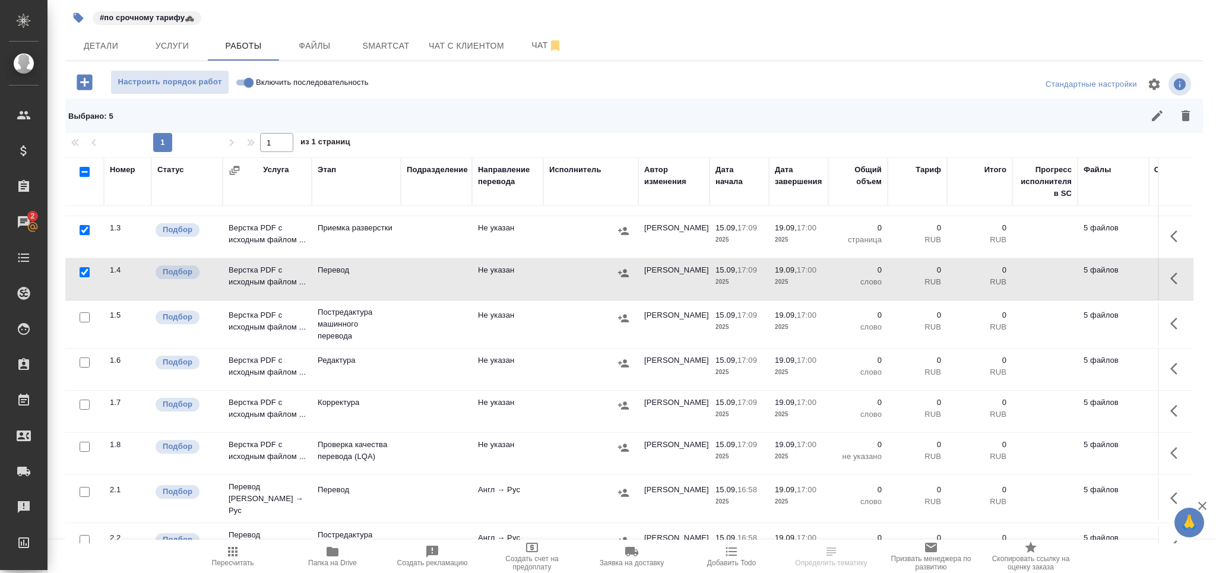
click at [86, 316] on input "checkbox" at bounding box center [85, 317] width 10 height 10
checkbox input "true"
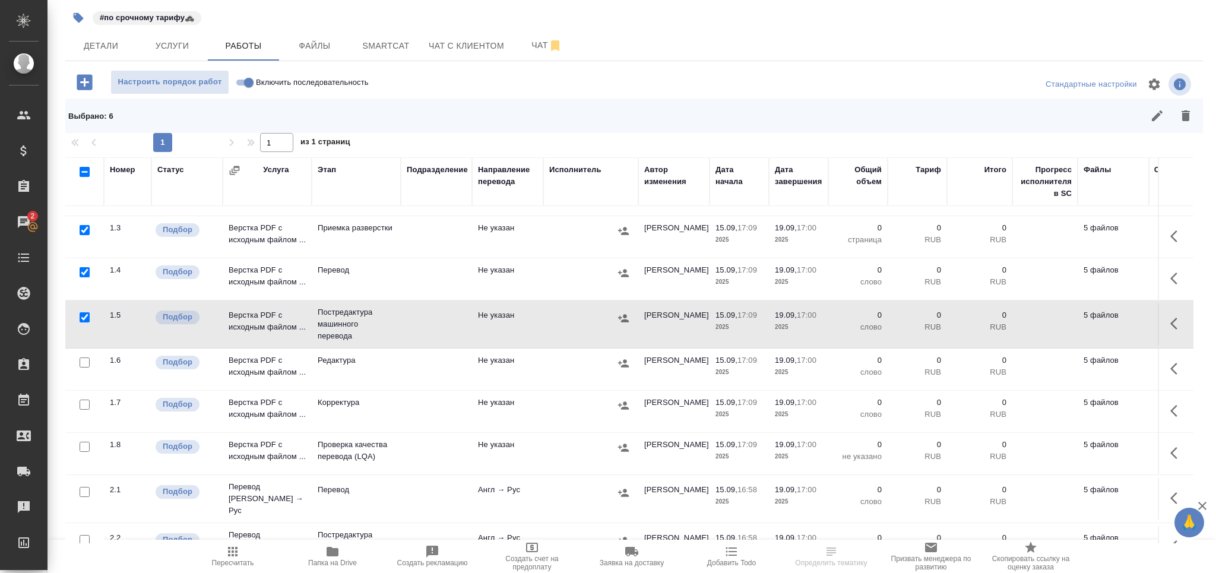
click at [86, 362] on input "checkbox" at bounding box center [85, 362] width 10 height 10
checkbox input "true"
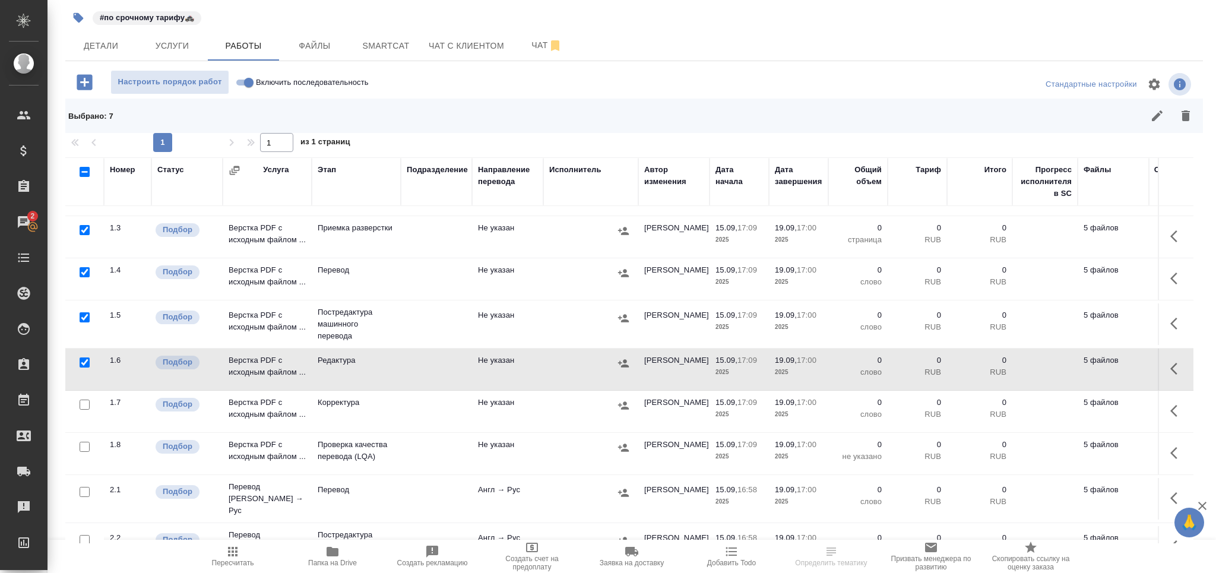
drag, startPoint x: 83, startPoint y: 404, endPoint x: 86, endPoint y: 448, distance: 44.0
click at [83, 406] on input "checkbox" at bounding box center [85, 405] width 10 height 10
checkbox input "true"
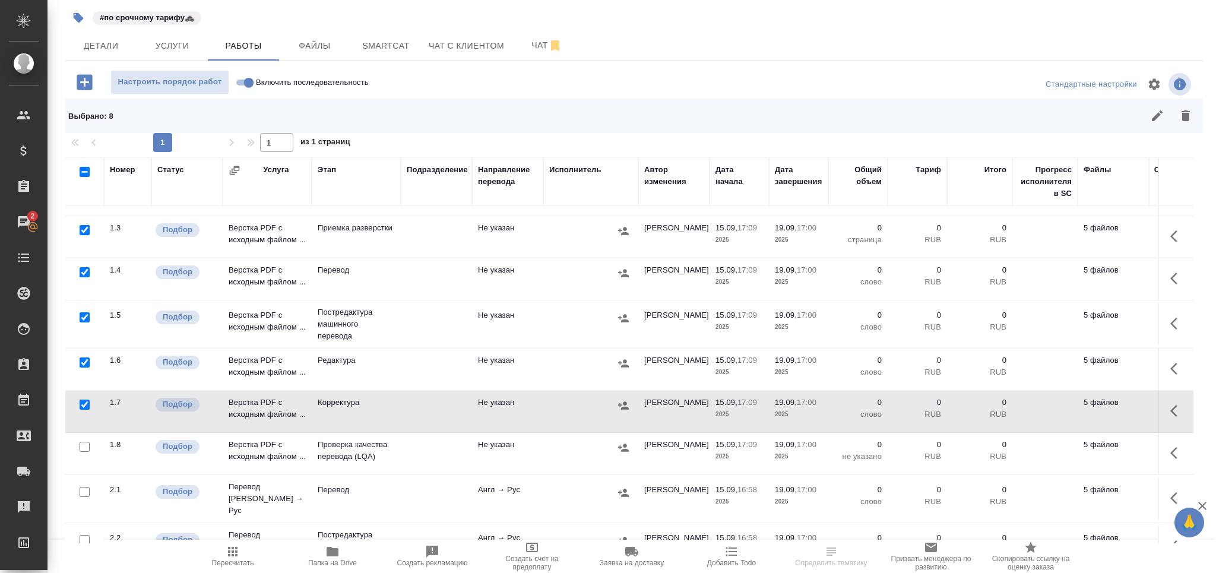
click at [86, 448] on input "checkbox" at bounding box center [85, 447] width 10 height 10
checkbox input "true"
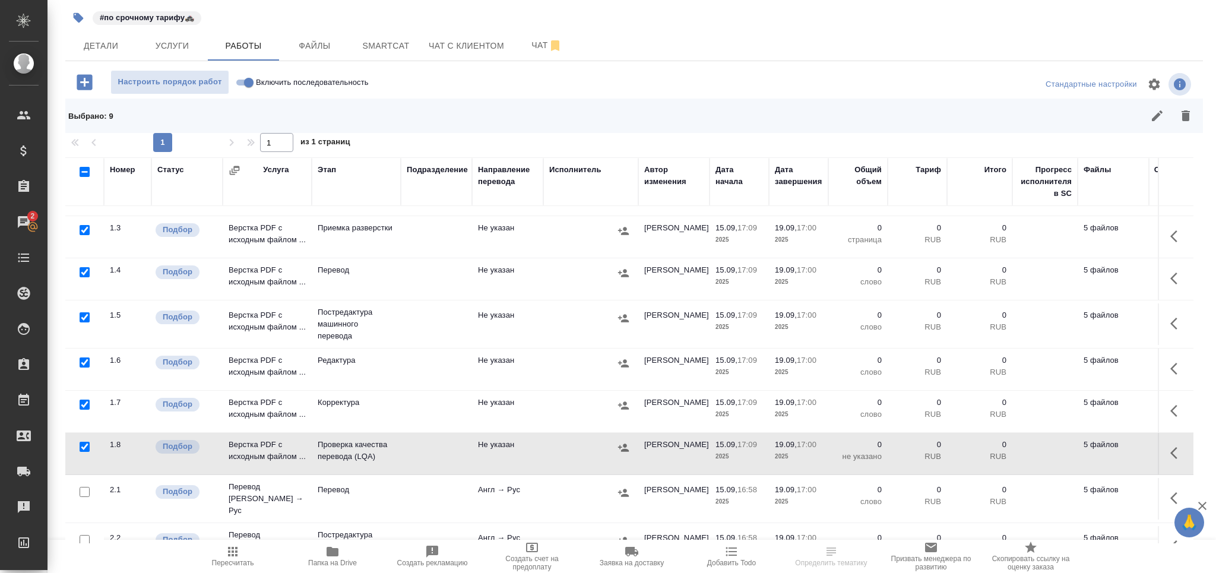
click at [83, 487] on input "checkbox" at bounding box center [85, 492] width 10 height 10
checkbox input "true"
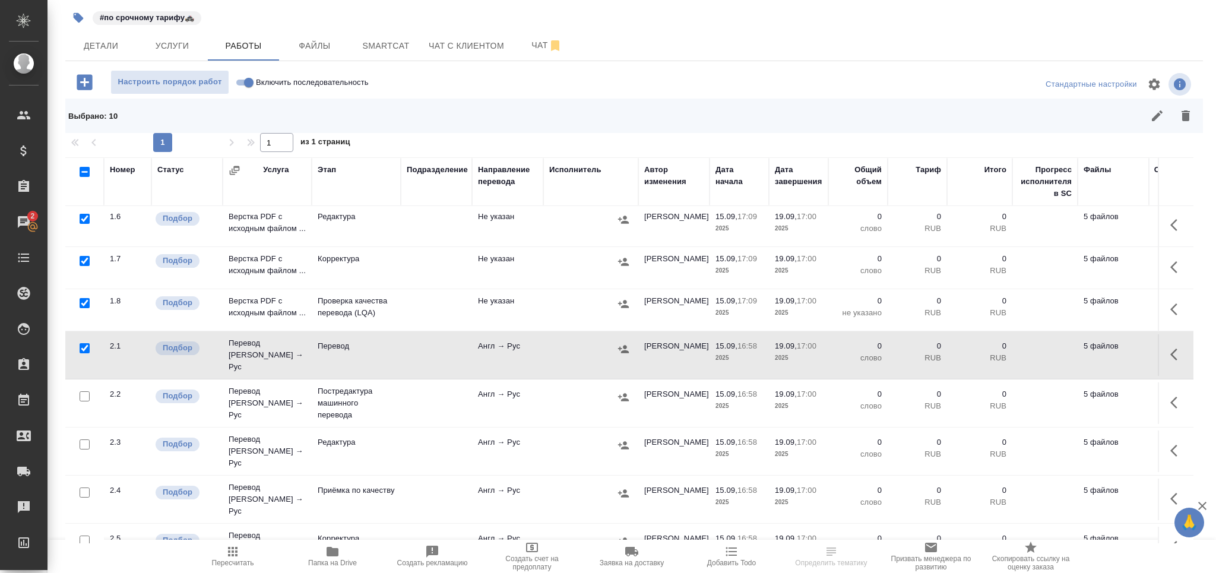
scroll to position [414, 0]
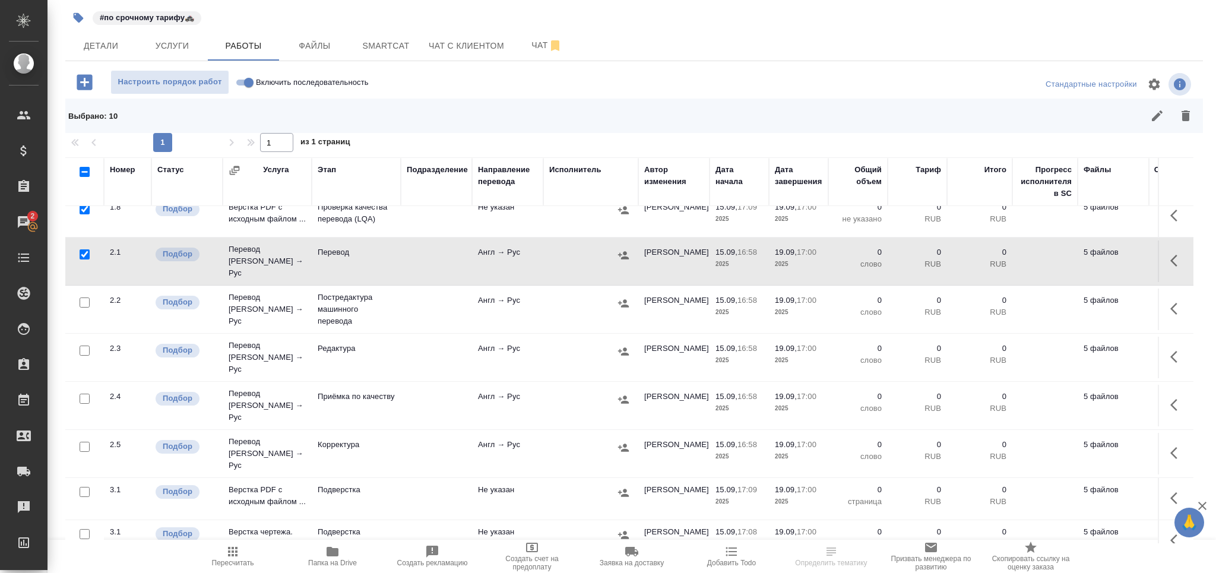
click at [81, 346] on input "checkbox" at bounding box center [85, 351] width 10 height 10
checkbox input "true"
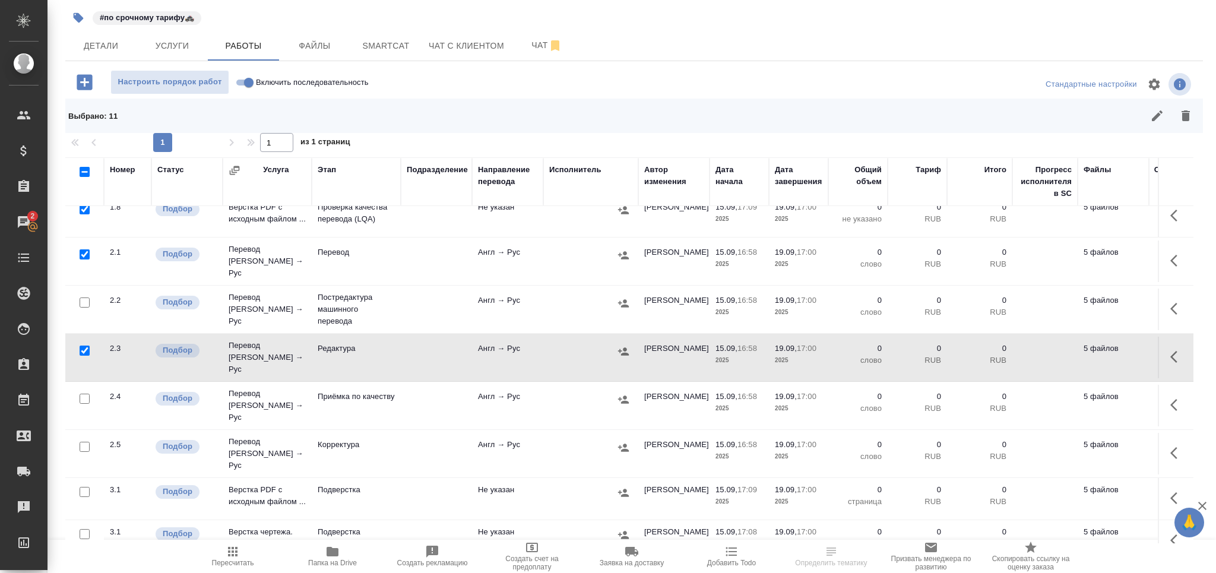
click at [86, 394] on input "checkbox" at bounding box center [85, 399] width 10 height 10
checkbox input "true"
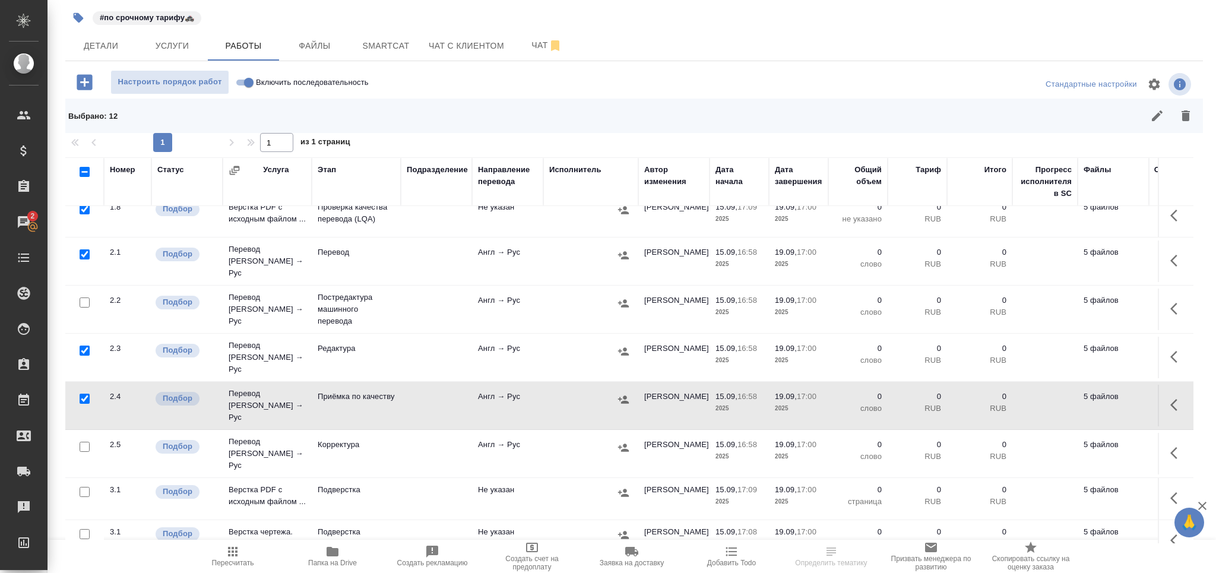
click at [82, 487] on input "checkbox" at bounding box center [85, 492] width 10 height 10
checkbox input "true"
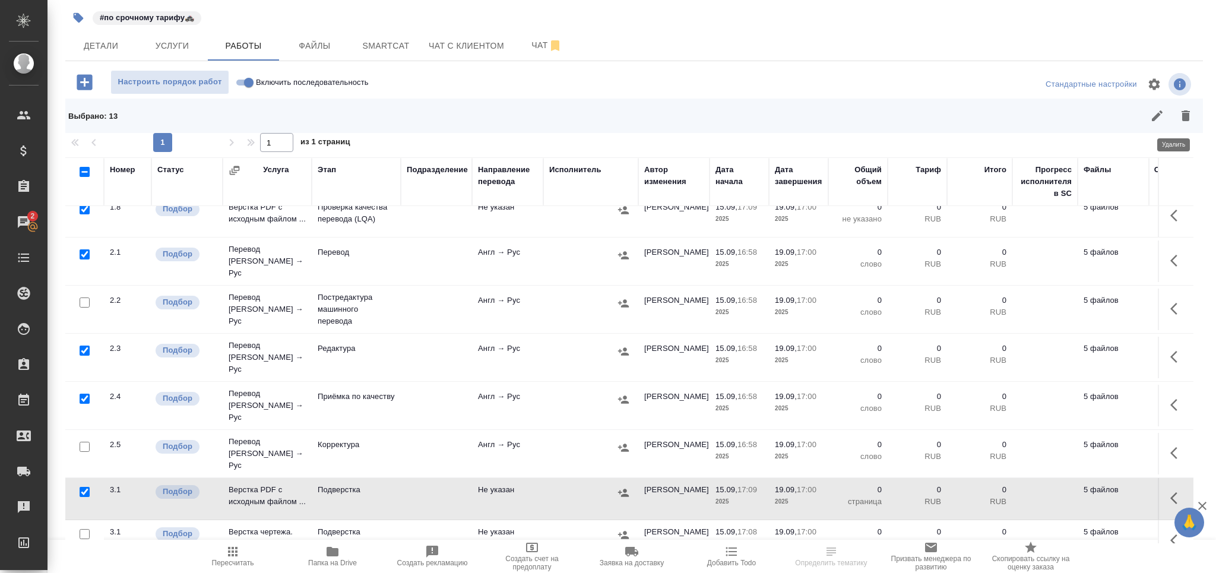
click at [1182, 117] on icon "button" at bounding box center [1186, 115] width 8 height 11
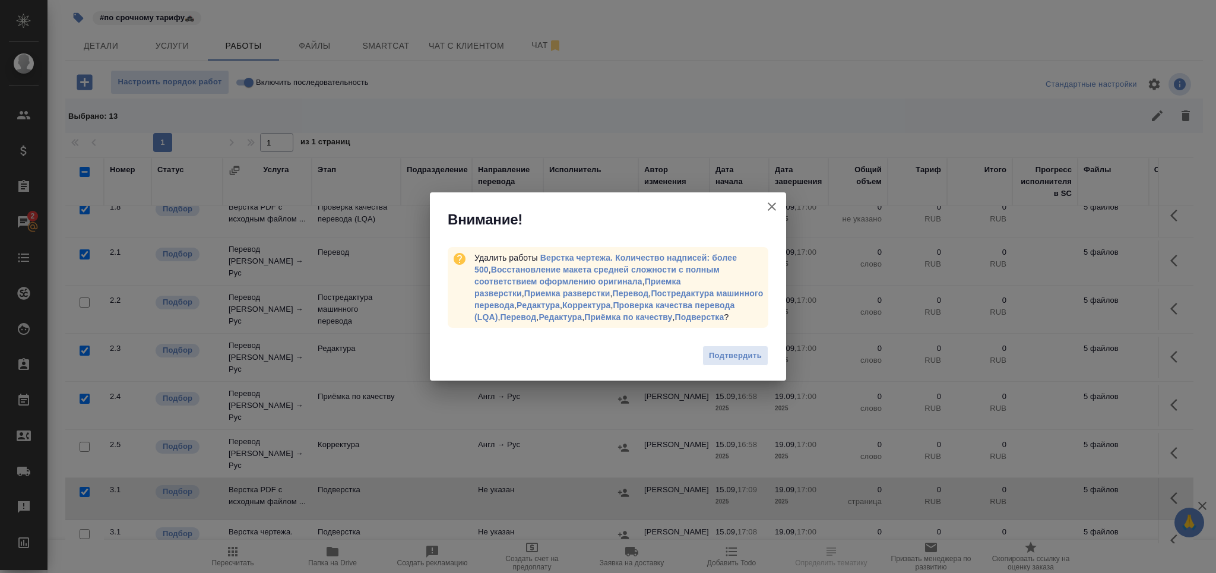
click at [710, 356] on span "Подтвердить" at bounding box center [735, 356] width 53 height 14
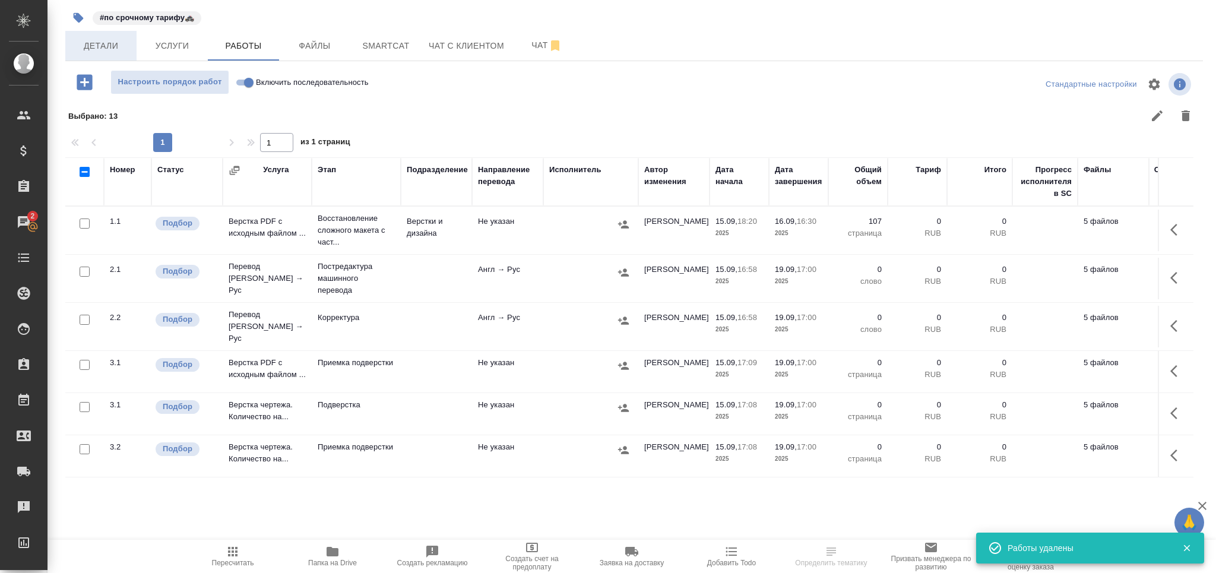
scroll to position [0, 0]
click at [102, 49] on span "Детали" at bounding box center [100, 46] width 57 height 15
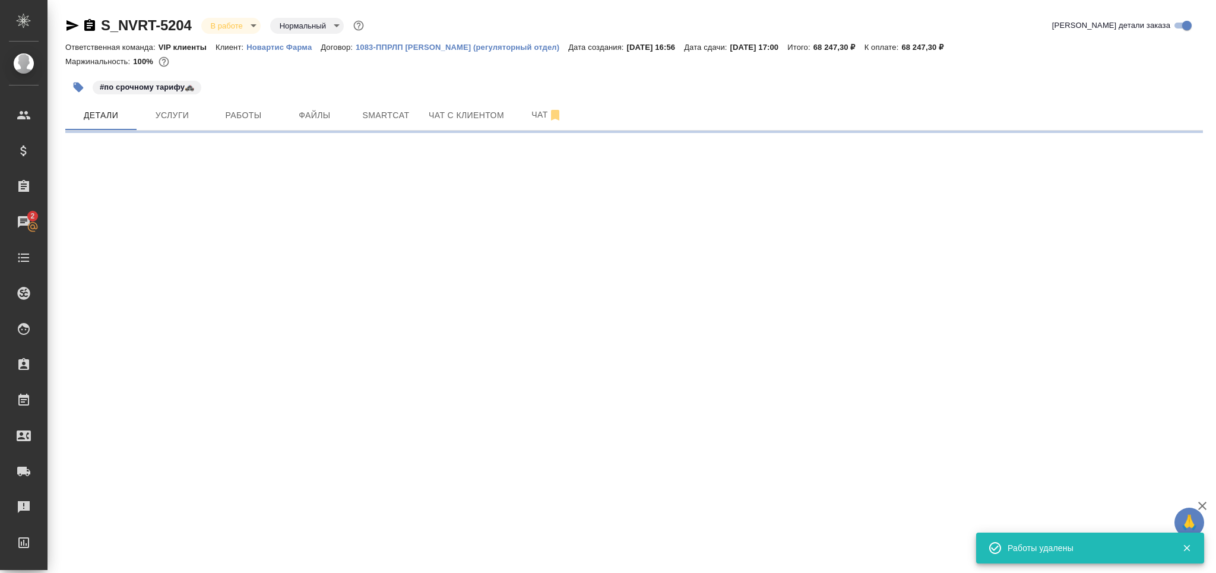
select select "RU"
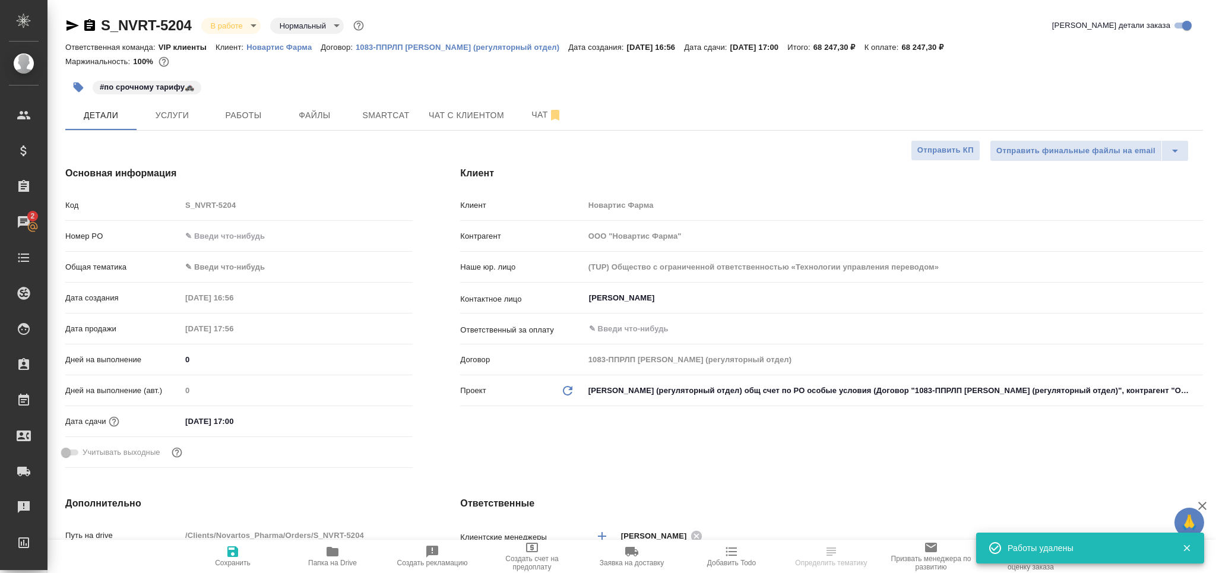
type textarea "x"
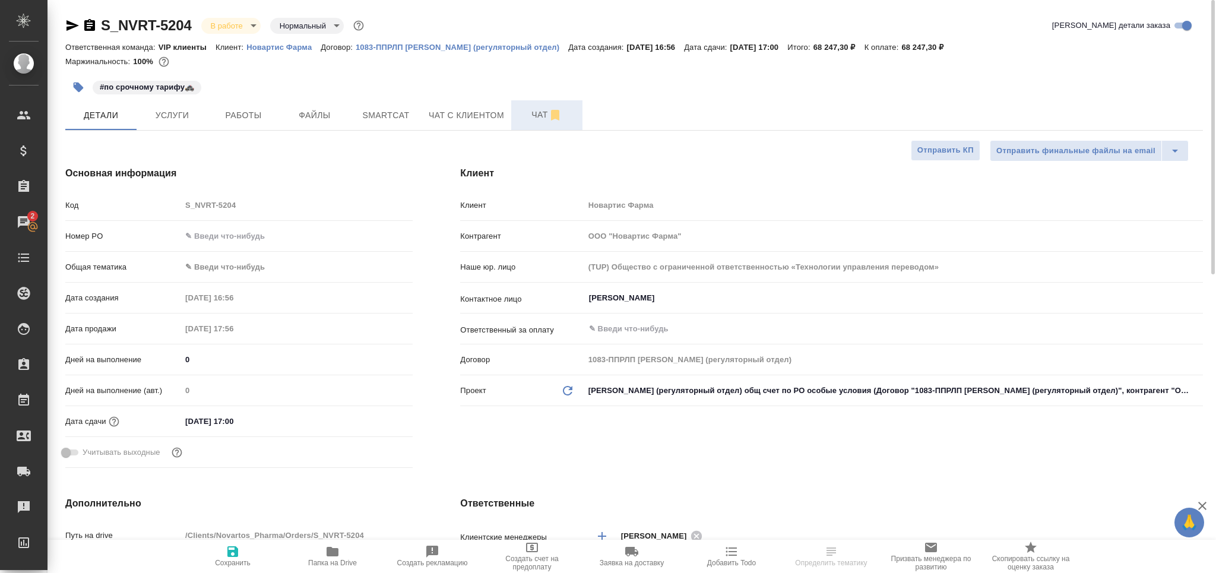
click at [542, 121] on span "Чат" at bounding box center [546, 114] width 57 height 15
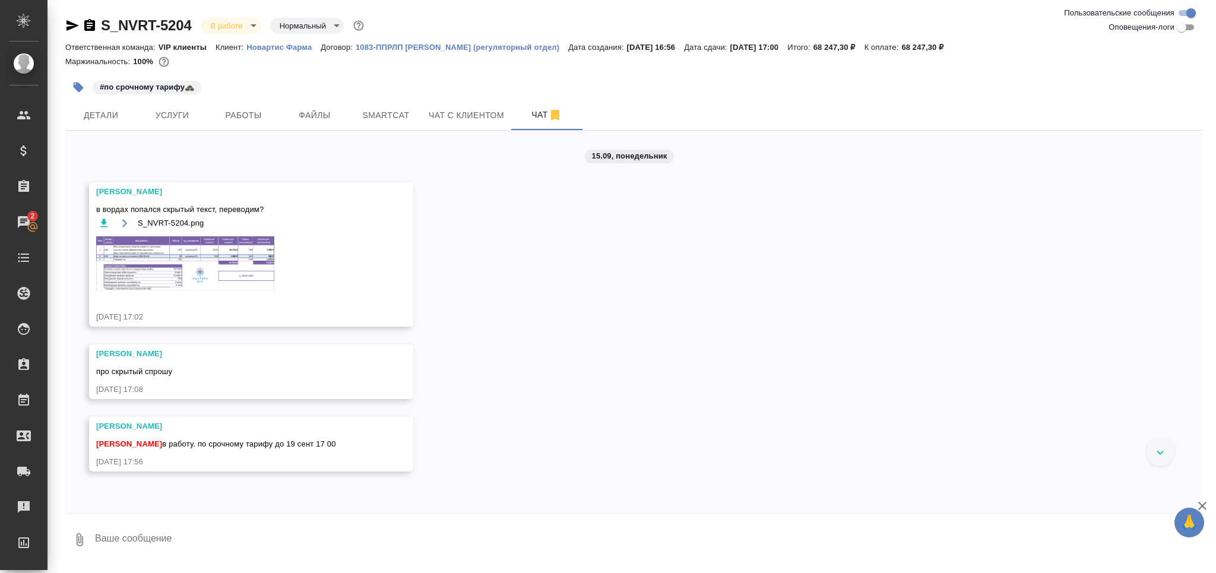
click at [78, 74] on button "button" at bounding box center [78, 87] width 26 height 26
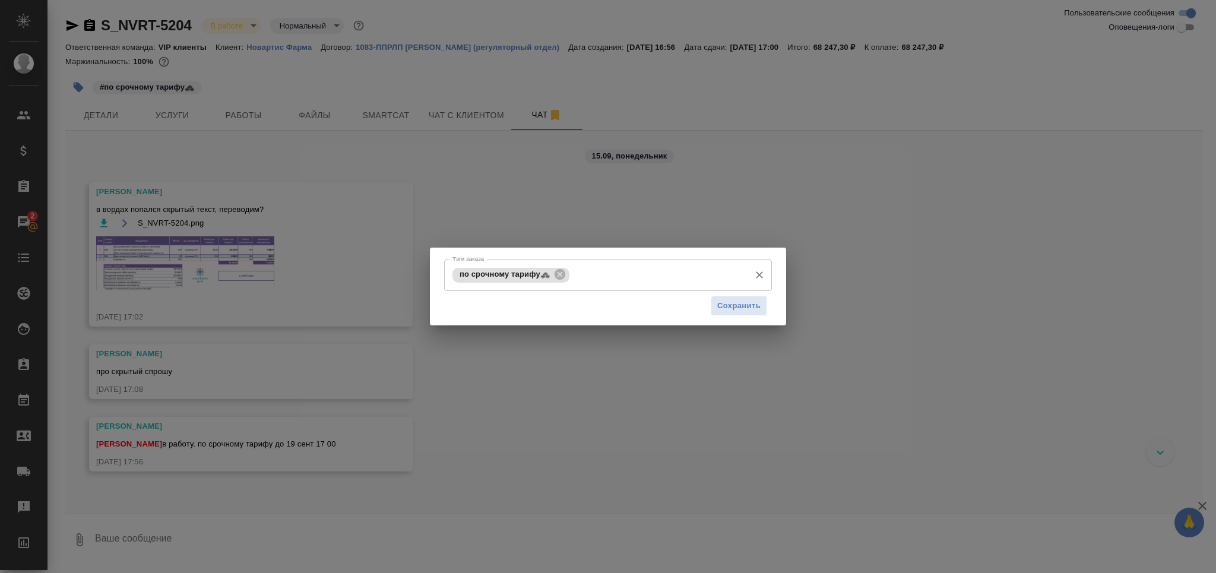
click at [612, 269] on input "Тэги заказа" at bounding box center [658, 275] width 172 height 20
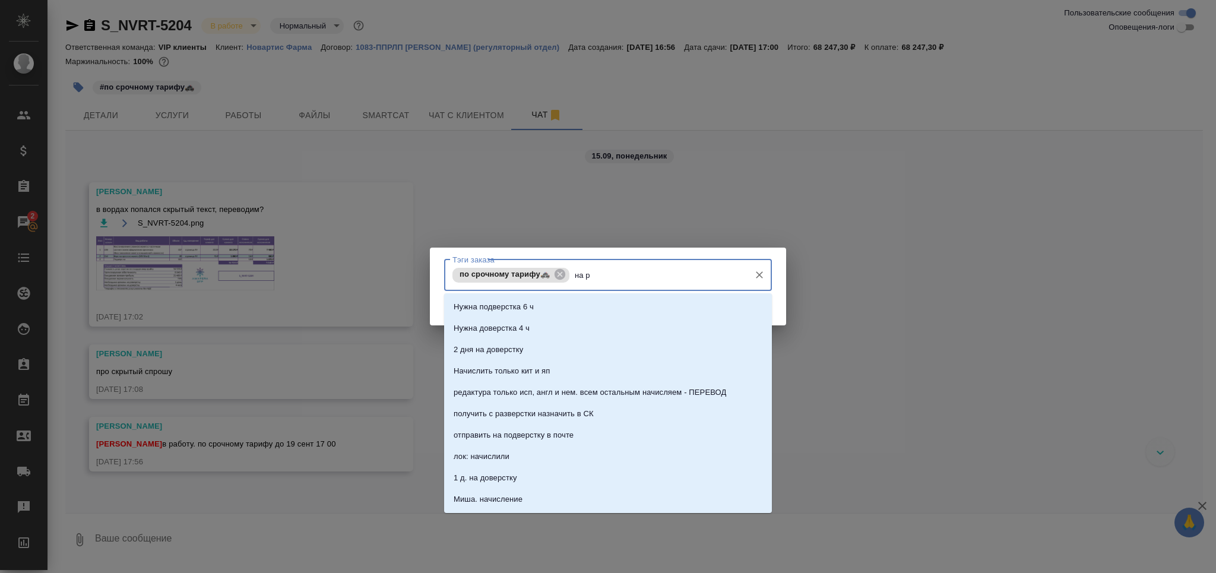
type input "на ра"
click at [562, 300] on li "На разверстке" at bounding box center [608, 306] width 328 height 21
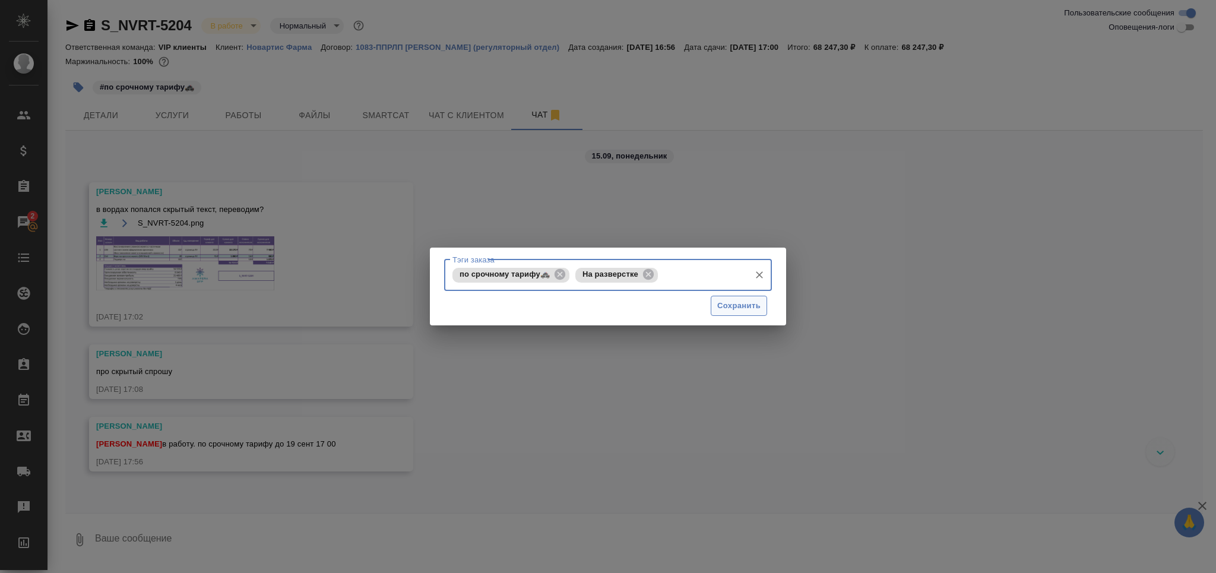
click at [756, 306] on span "Сохранить" at bounding box center [738, 306] width 43 height 14
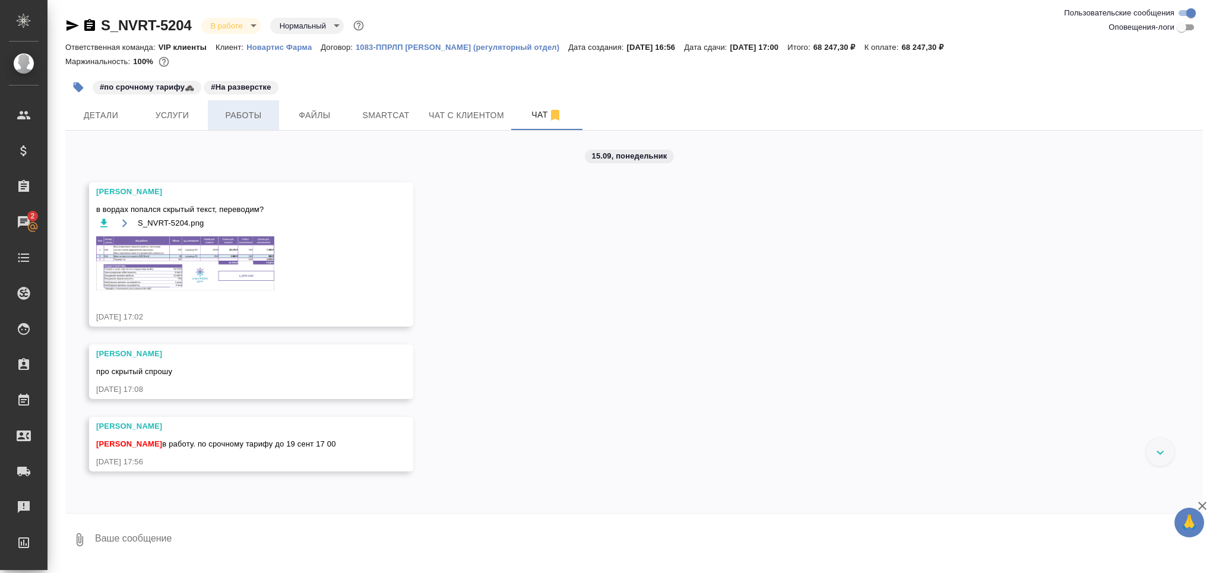
click at [243, 112] on span "Работы" at bounding box center [243, 115] width 57 height 15
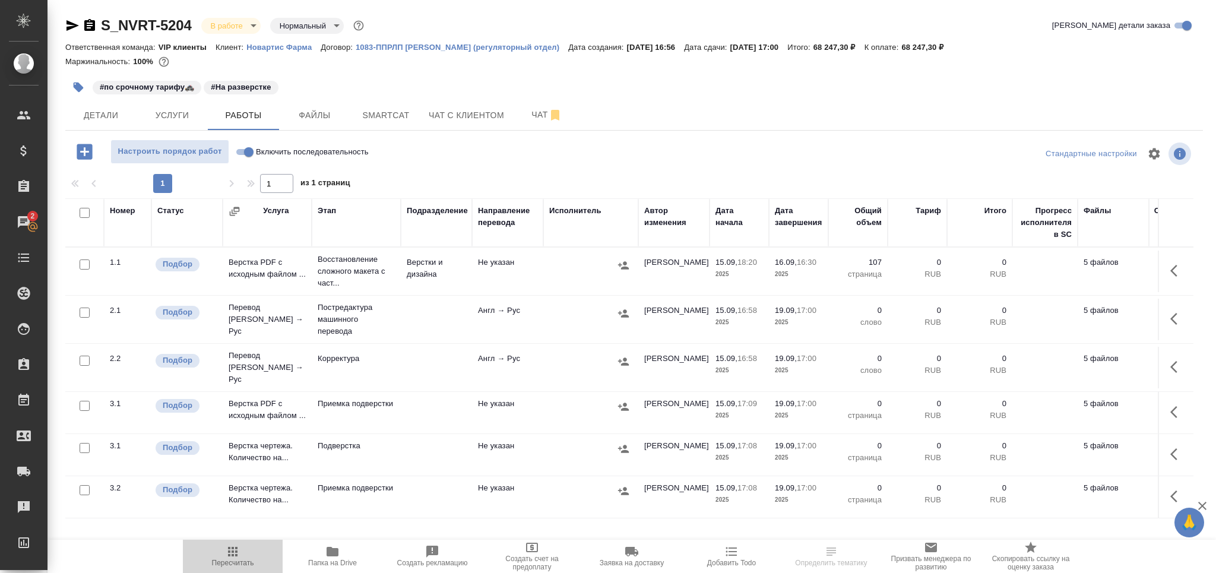
click at [220, 562] on span "Пересчитать" at bounding box center [233, 563] width 42 height 8
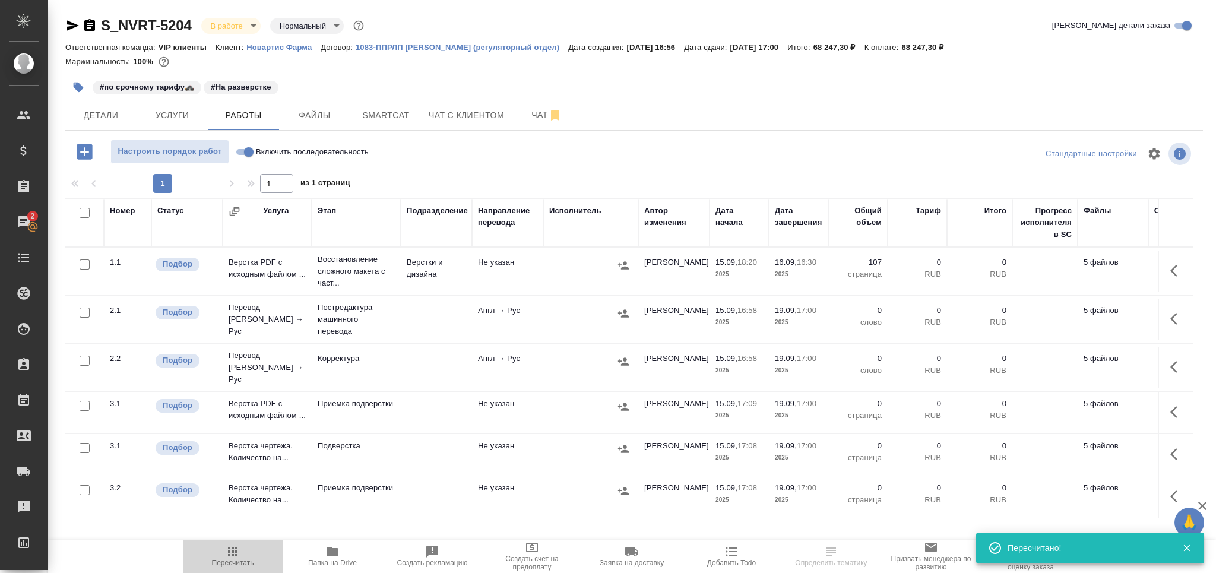
click at [234, 559] on span "Пересчитать" at bounding box center [233, 563] width 42 height 8
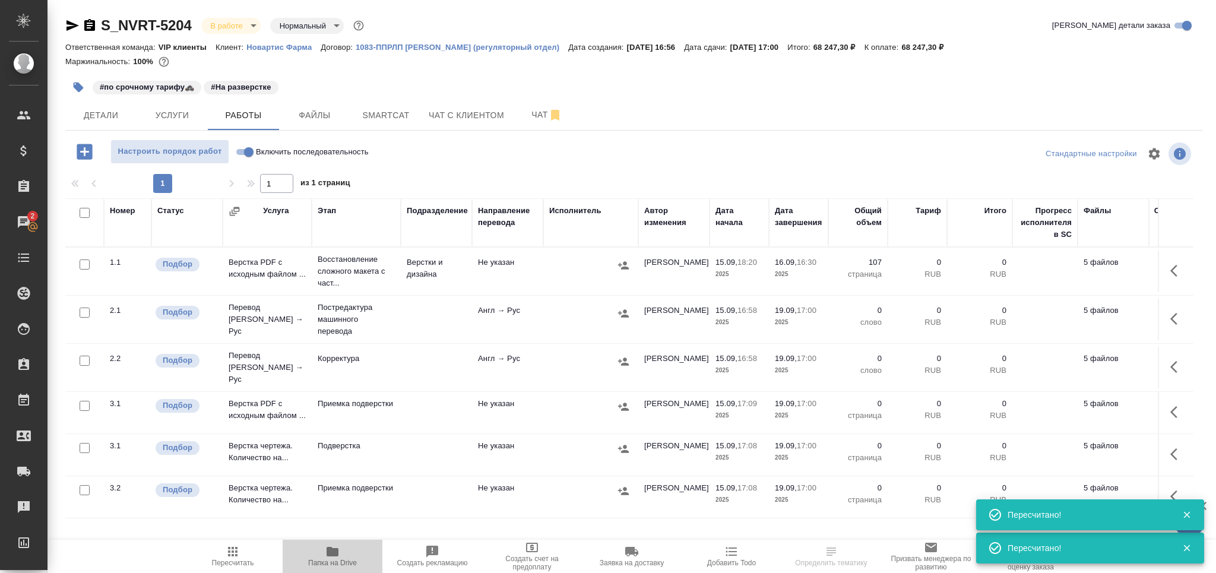
click at [335, 553] on icon "button" at bounding box center [333, 552] width 12 height 10
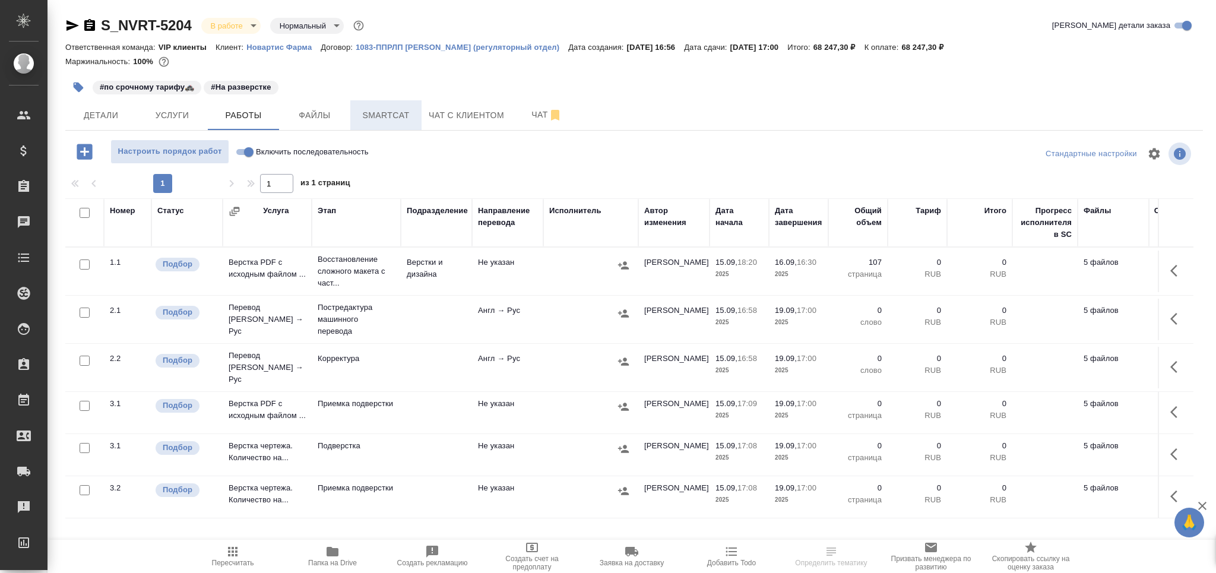
click at [410, 121] on span "Smartcat" at bounding box center [385, 115] width 57 height 15
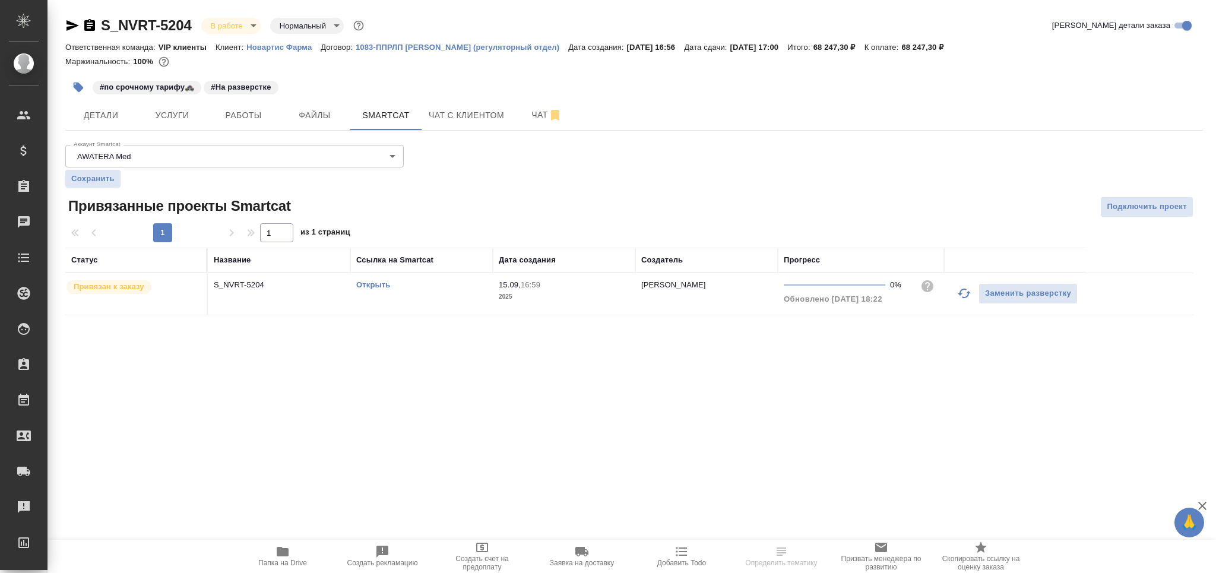
click at [381, 281] on link "Открыть" at bounding box center [373, 284] width 34 height 9
click at [261, 107] on button "Работы" at bounding box center [243, 115] width 71 height 30
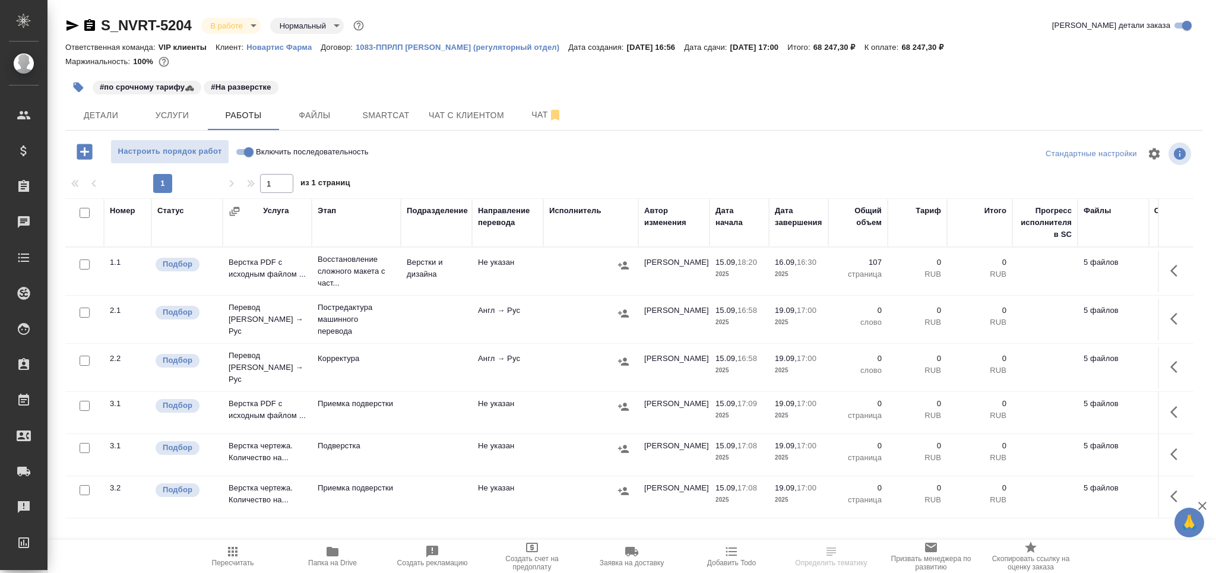
click at [359, 316] on p "Постредактура машинного перевода" at bounding box center [356, 320] width 77 height 36
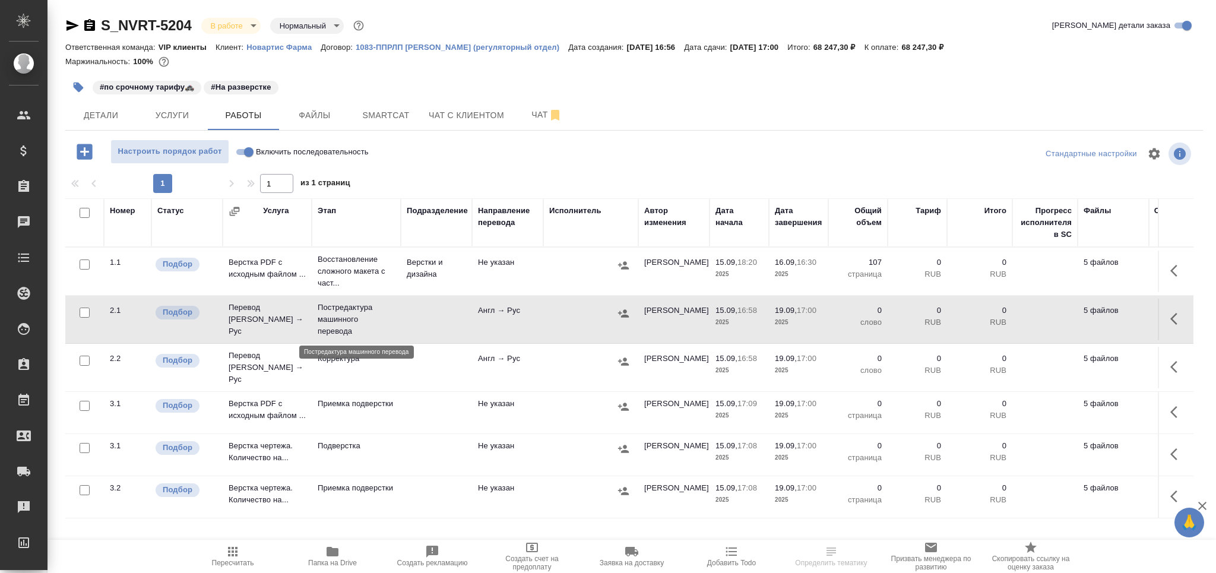
click at [359, 316] on p "Постредактура машинного перевода" at bounding box center [356, 320] width 77 height 36
click at [530, 116] on span "Чат" at bounding box center [546, 114] width 57 height 15
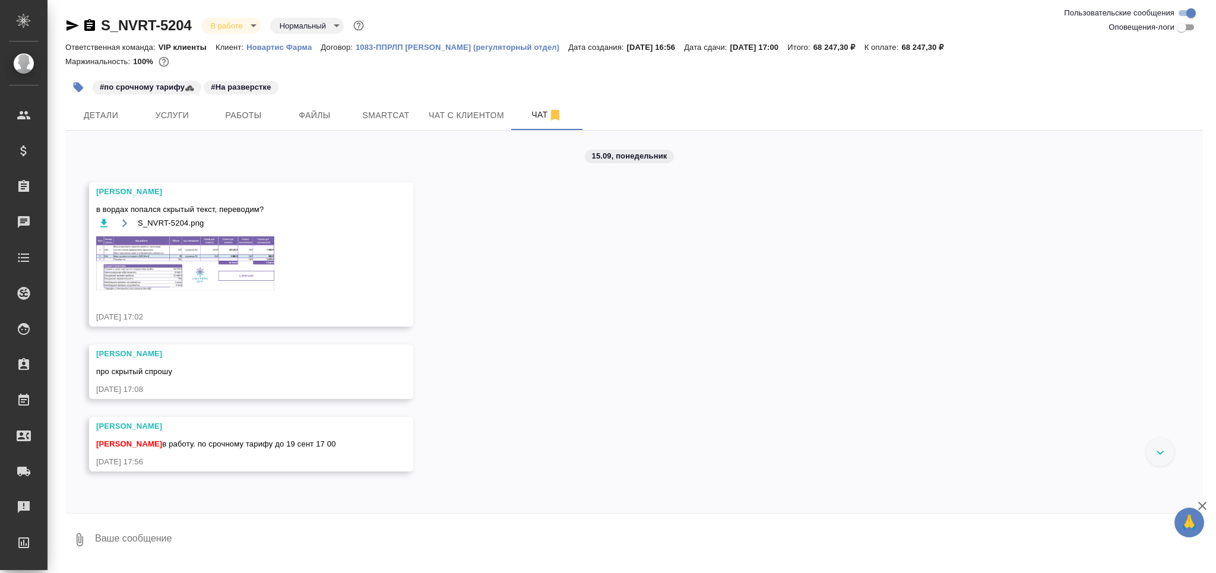
click at [133, 239] on img at bounding box center [185, 263] width 178 height 54
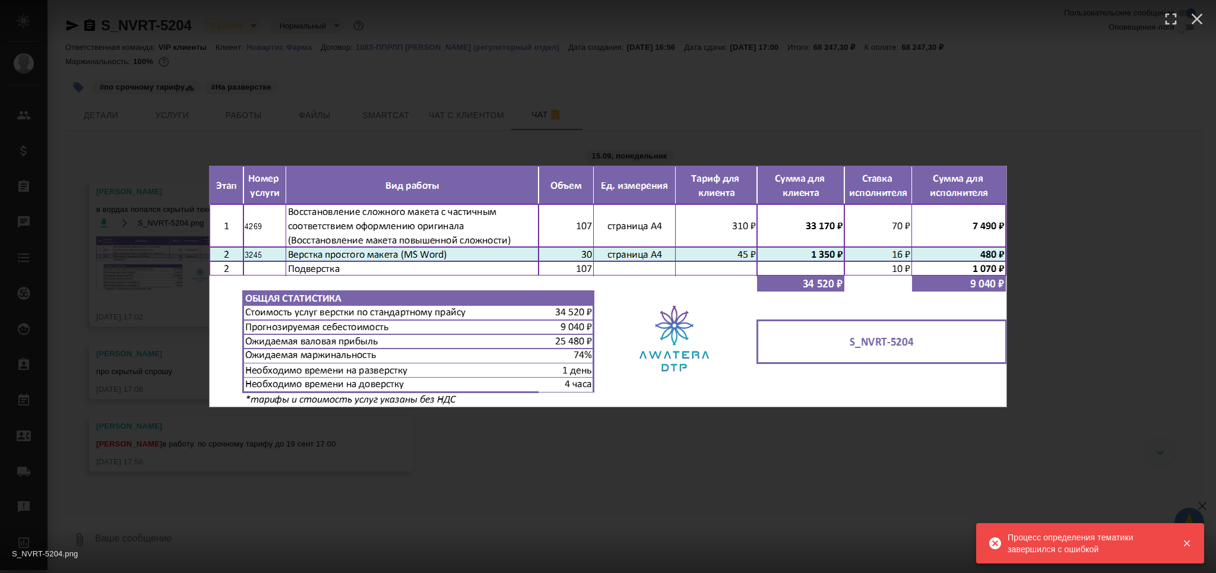
click at [99, 152] on div "S_NVRT-5204.png 1 of 1" at bounding box center [608, 286] width 1216 height 573
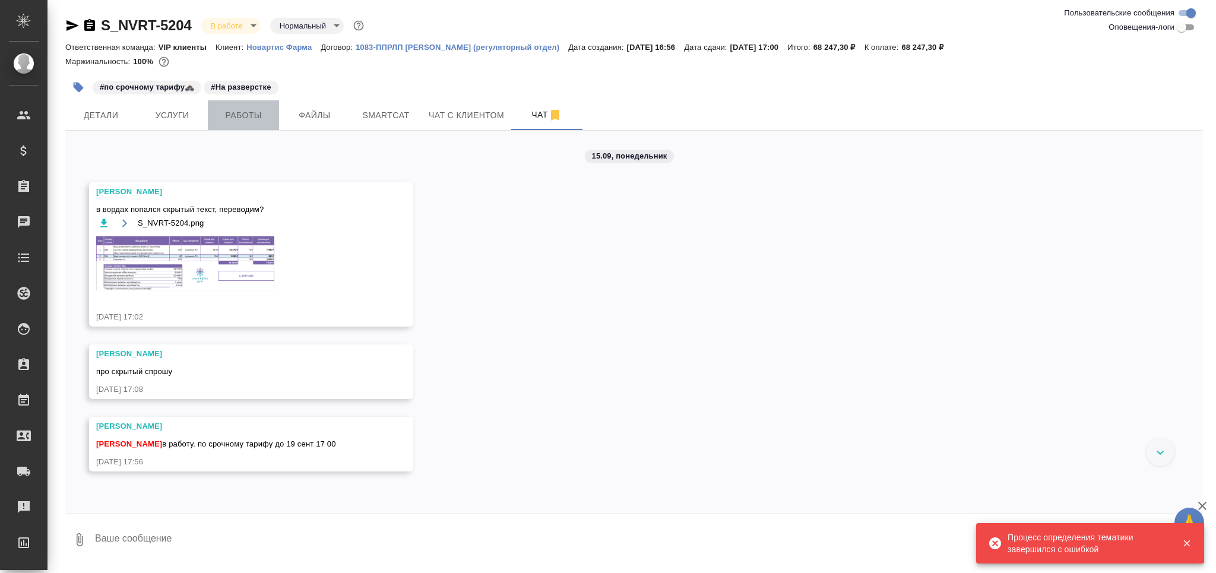
drag, startPoint x: 236, startPoint y: 115, endPoint x: 262, endPoint y: 105, distance: 27.8
click at [236, 114] on span "Работы" at bounding box center [243, 115] width 57 height 15
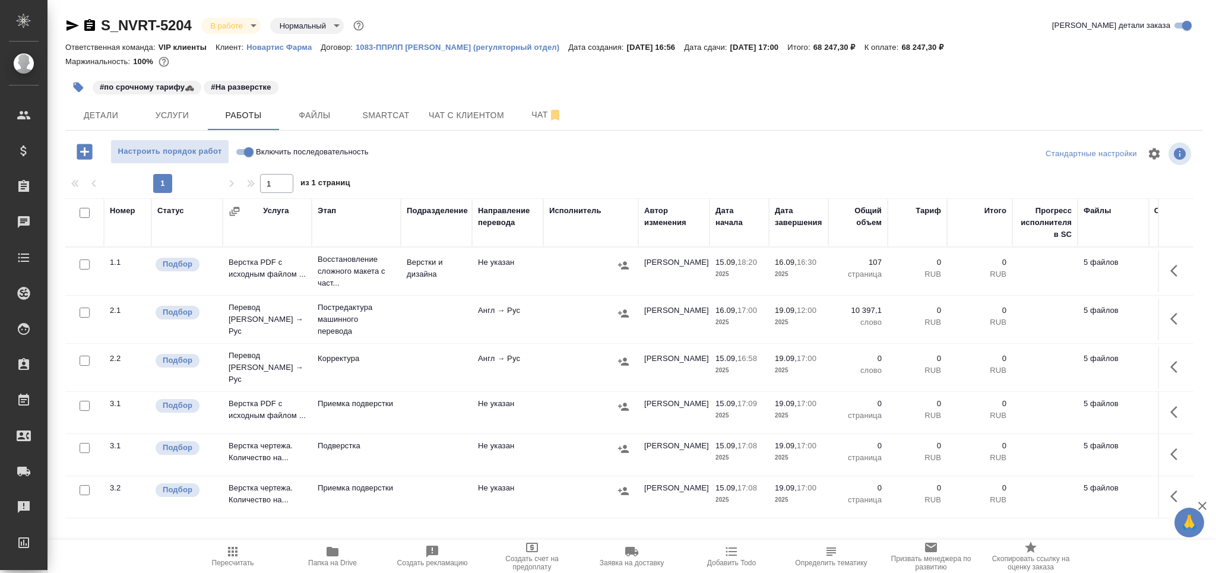
click at [339, 552] on span "Папка на Drive" at bounding box center [333, 555] width 86 height 23
click at [233, 557] on icon "button" at bounding box center [233, 551] width 14 height 14
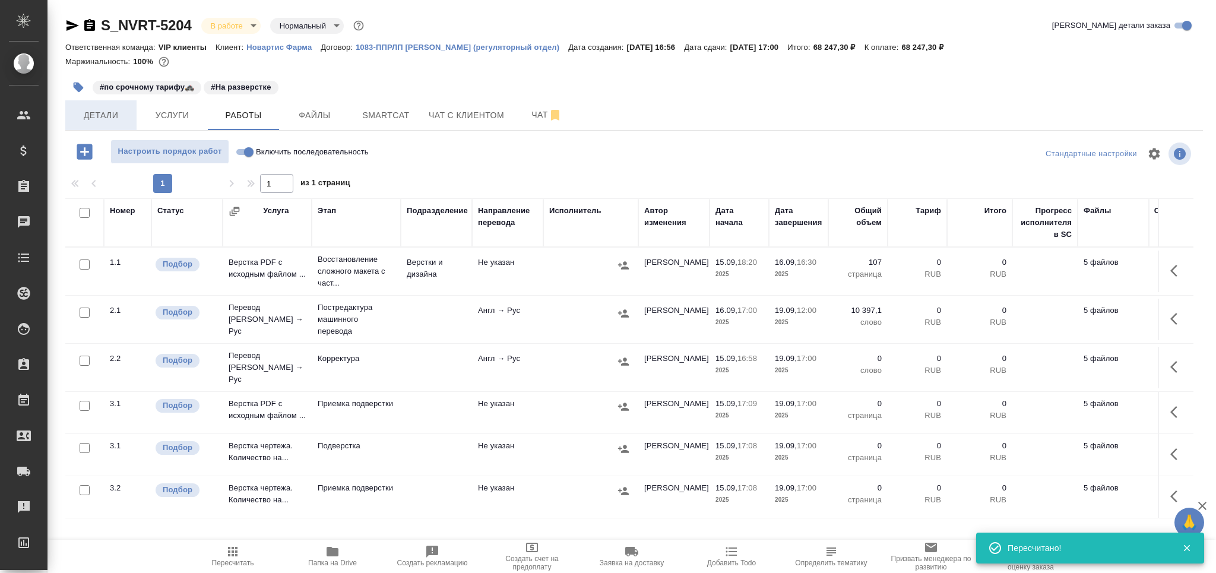
click at [101, 119] on span "Детали" at bounding box center [100, 115] width 57 height 15
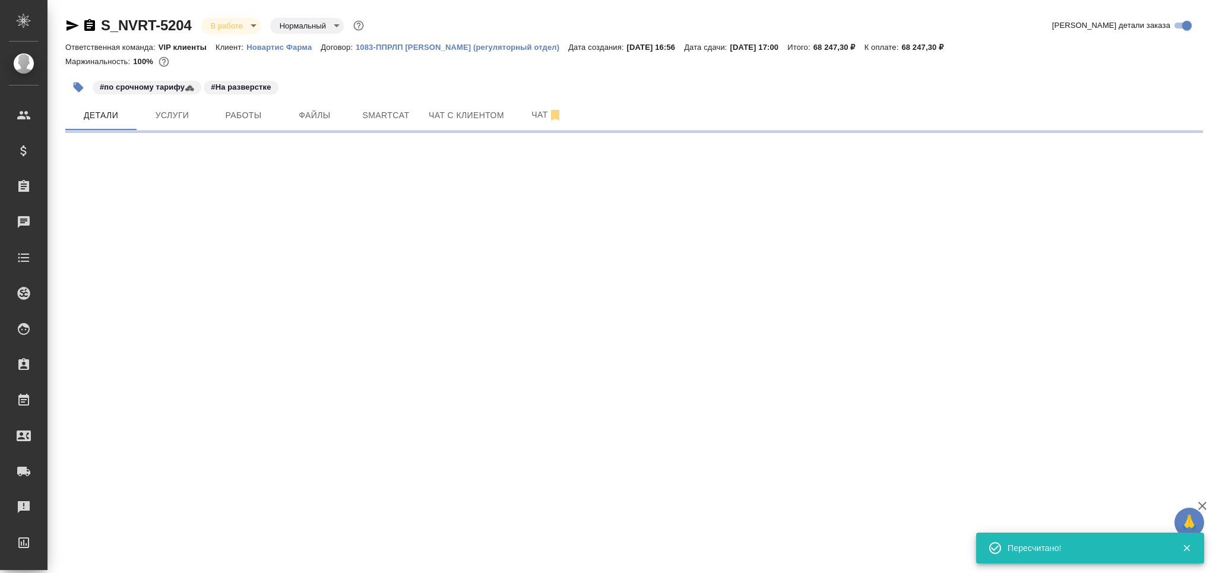
select select "RU"
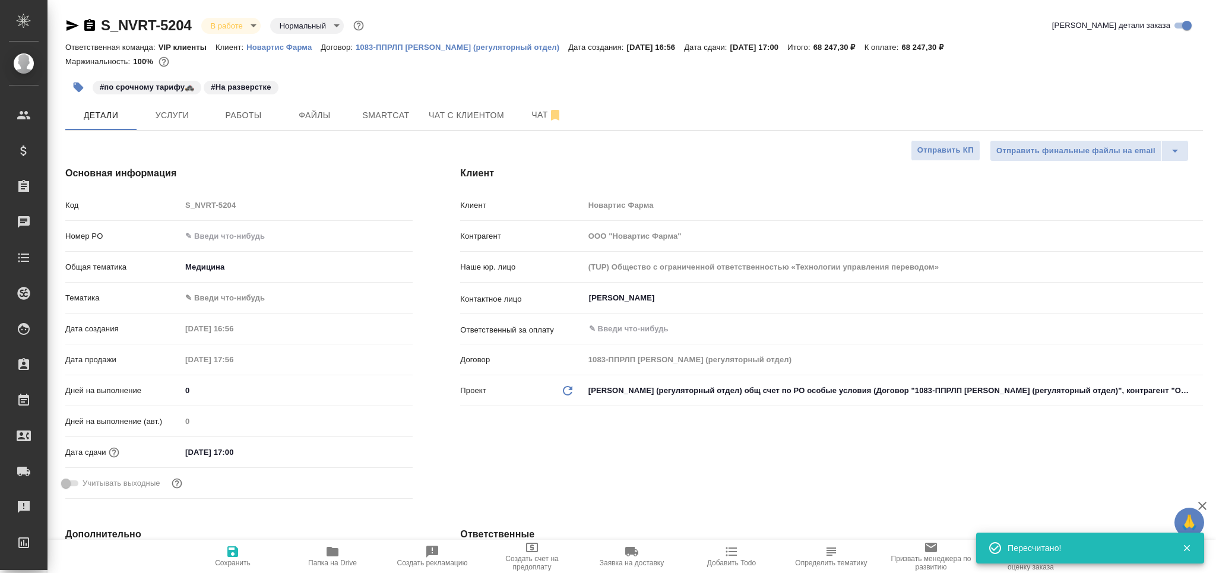
type textarea "x"
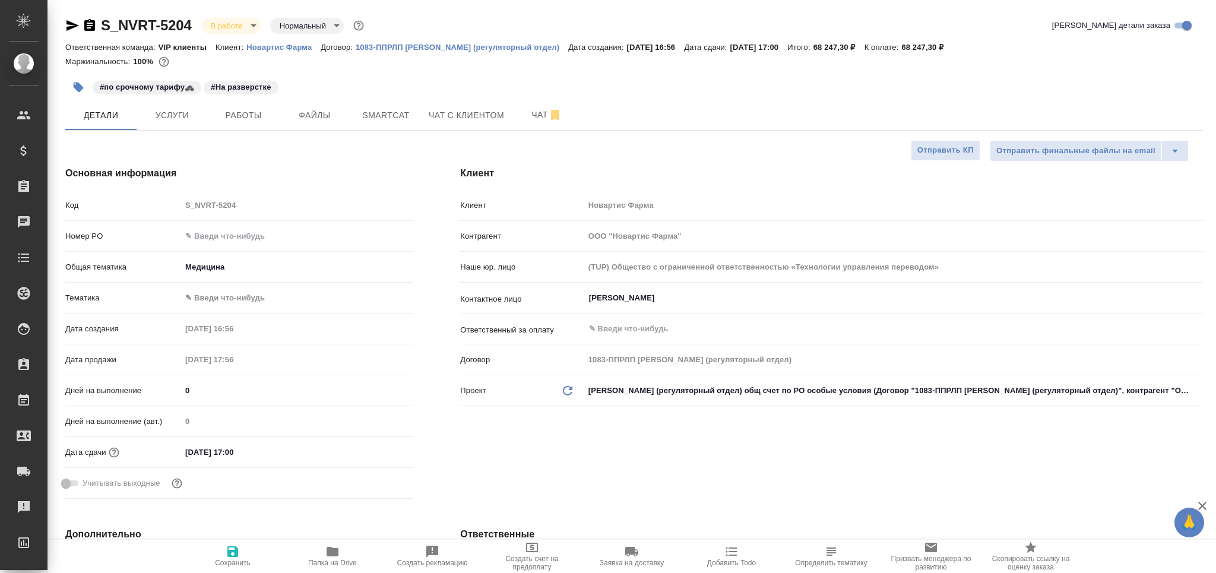
type textarea "x"
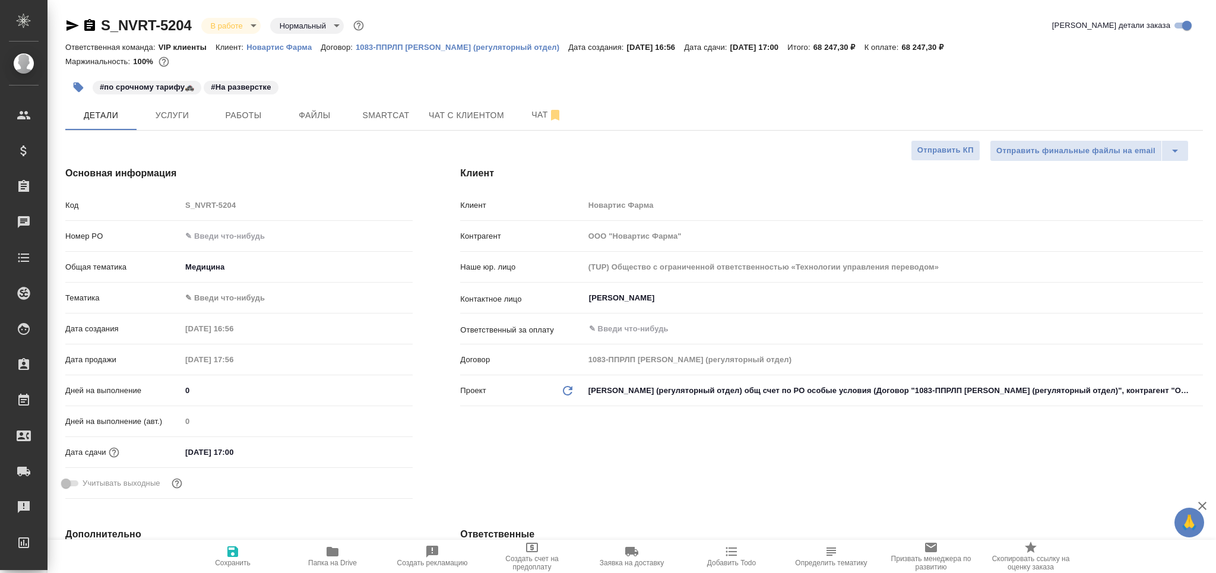
type textarea "x"
drag, startPoint x: 232, startPoint y: 553, endPoint x: 226, endPoint y: 568, distance: 16.5
click at [233, 553] on icon "button" at bounding box center [233, 551] width 14 height 14
type textarea "x"
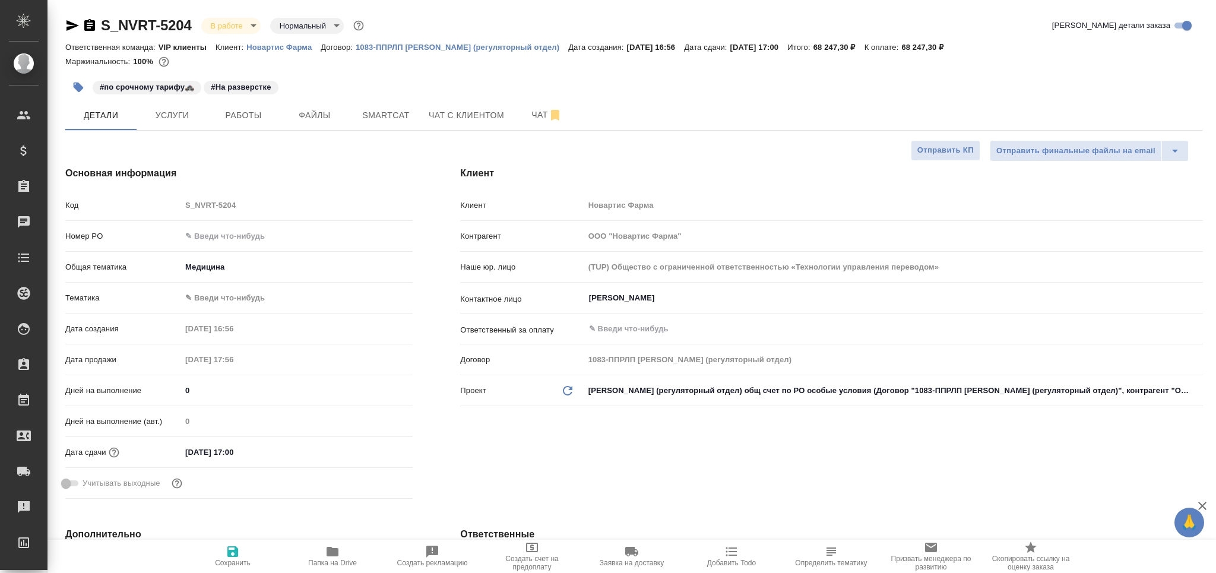
type textarea "x"
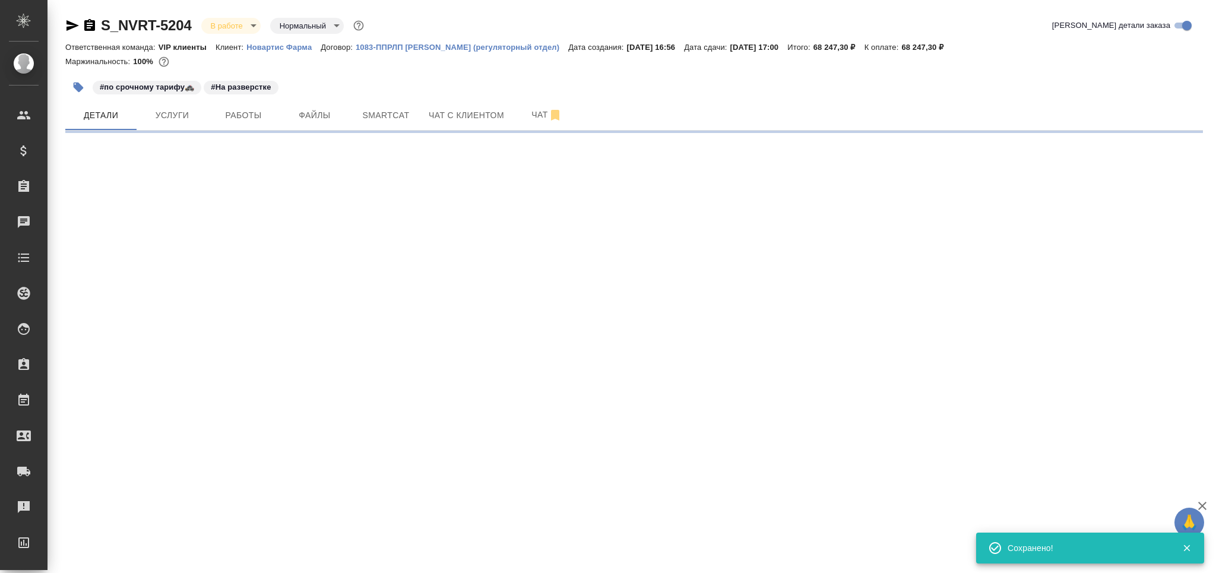
select select "RU"
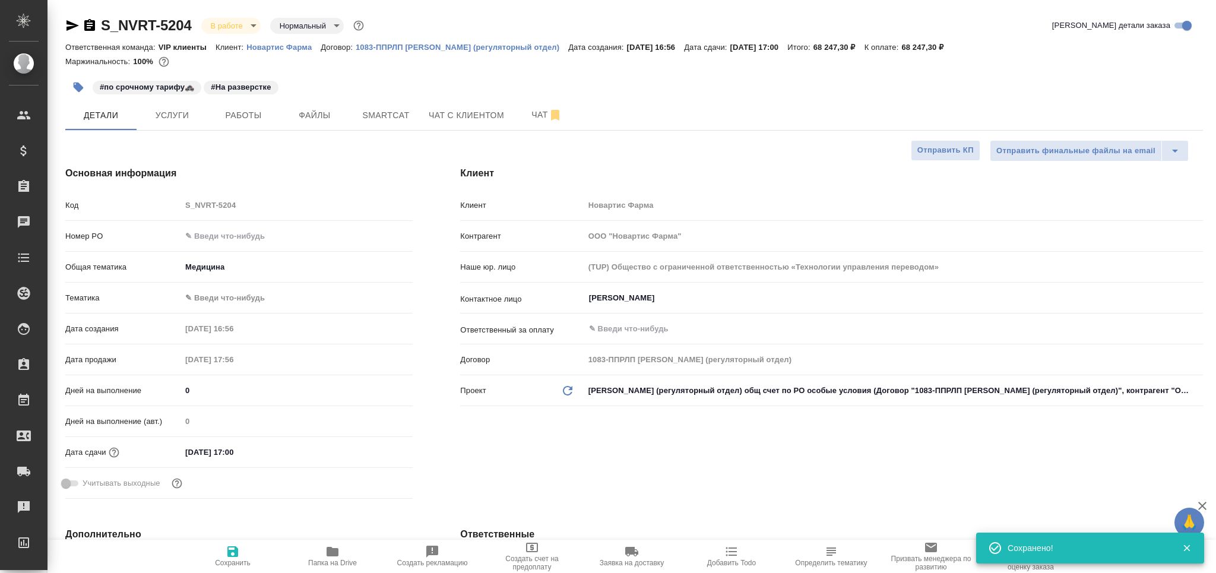
type textarea "x"
click at [322, 552] on span "Папка на Drive" at bounding box center [333, 555] width 86 height 23
type textarea "x"
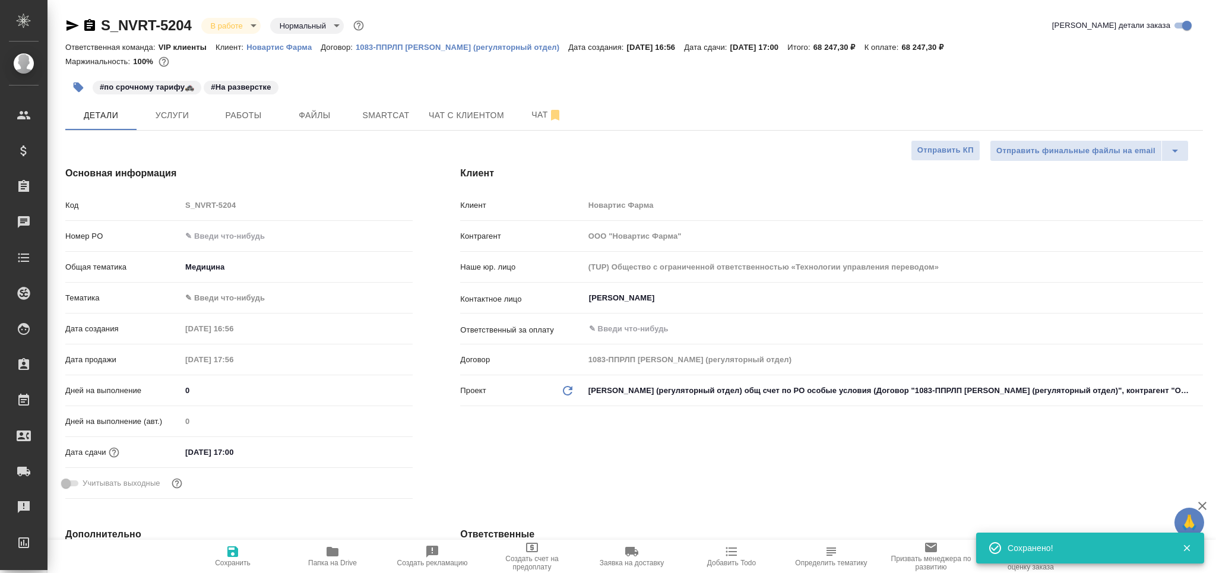
type textarea "x"
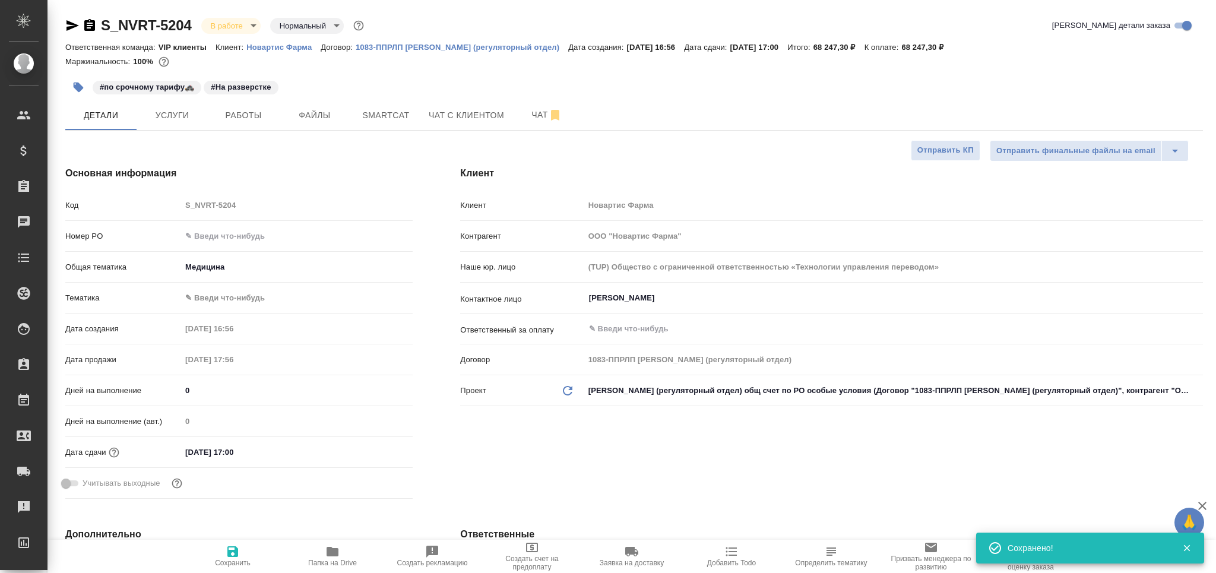
type textarea "x"
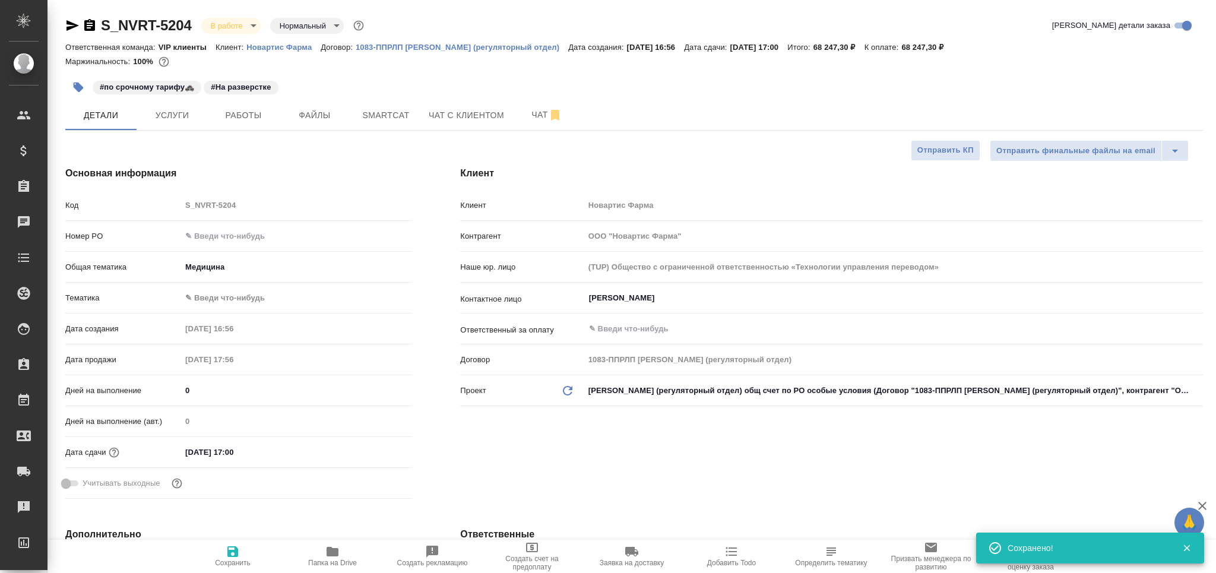
type textarea "x"
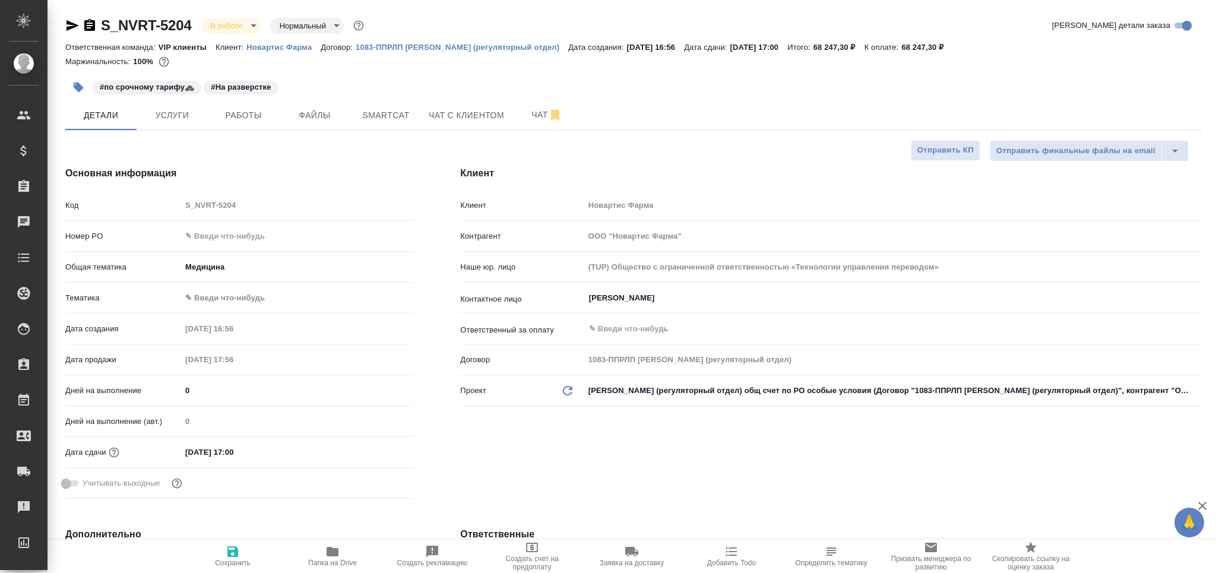
click at [198, 292] on body "🙏 .cls-1 fill:#fff; AWATERA Grabko Mariya Клиенты Спецификации Заказы 0 Чаты To…" at bounding box center [608, 286] width 1216 height 573
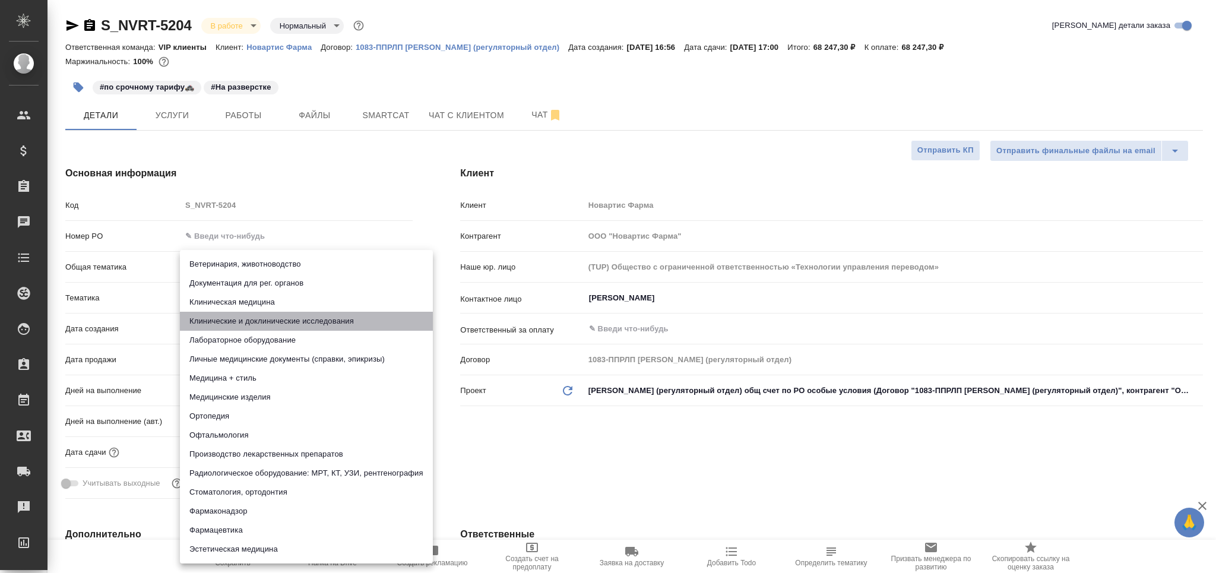
click at [210, 316] on li "Клинические и доклинические исследования" at bounding box center [306, 321] width 253 height 19
type input "5a8b8b956a9677013d343d9e"
type textarea "x"
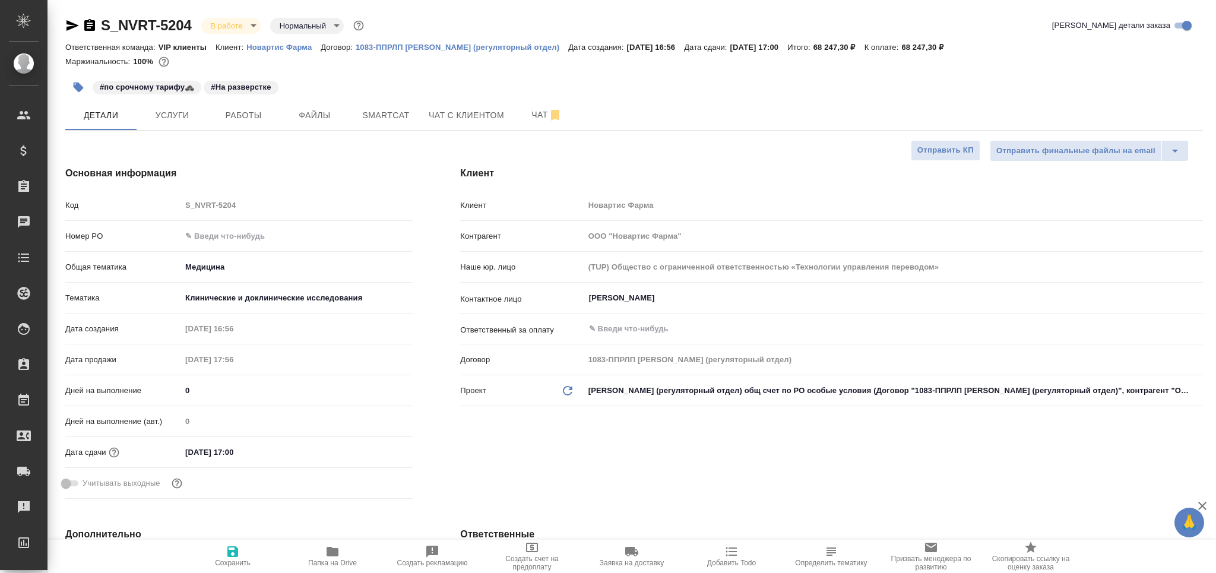
click at [240, 556] on span "Сохранить" at bounding box center [233, 555] width 86 height 23
type textarea "x"
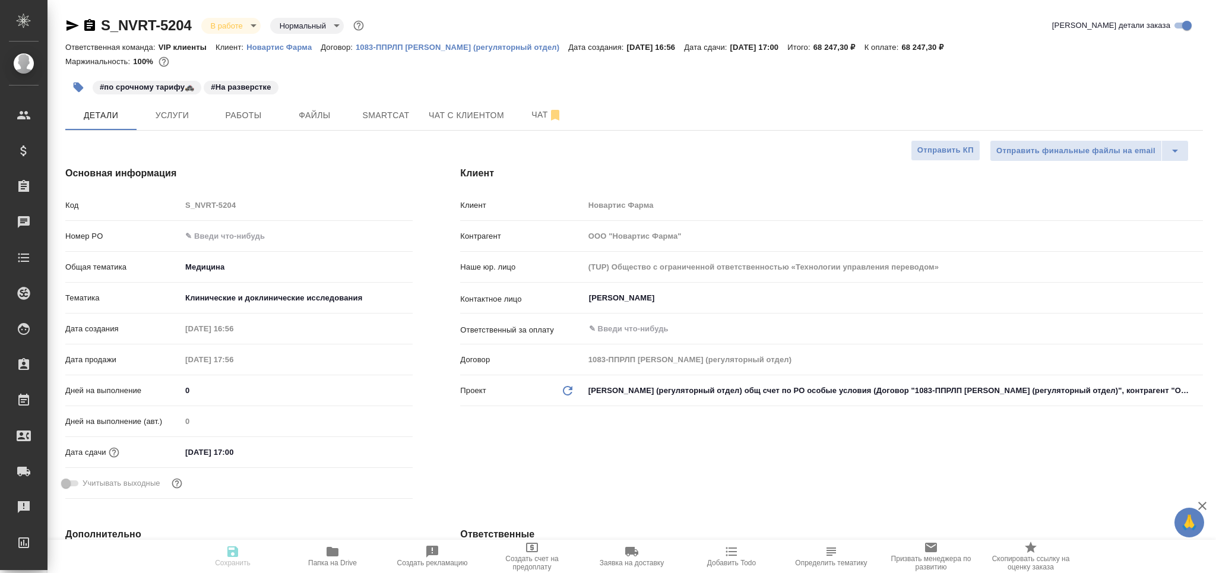
type textarea "x"
select select "RU"
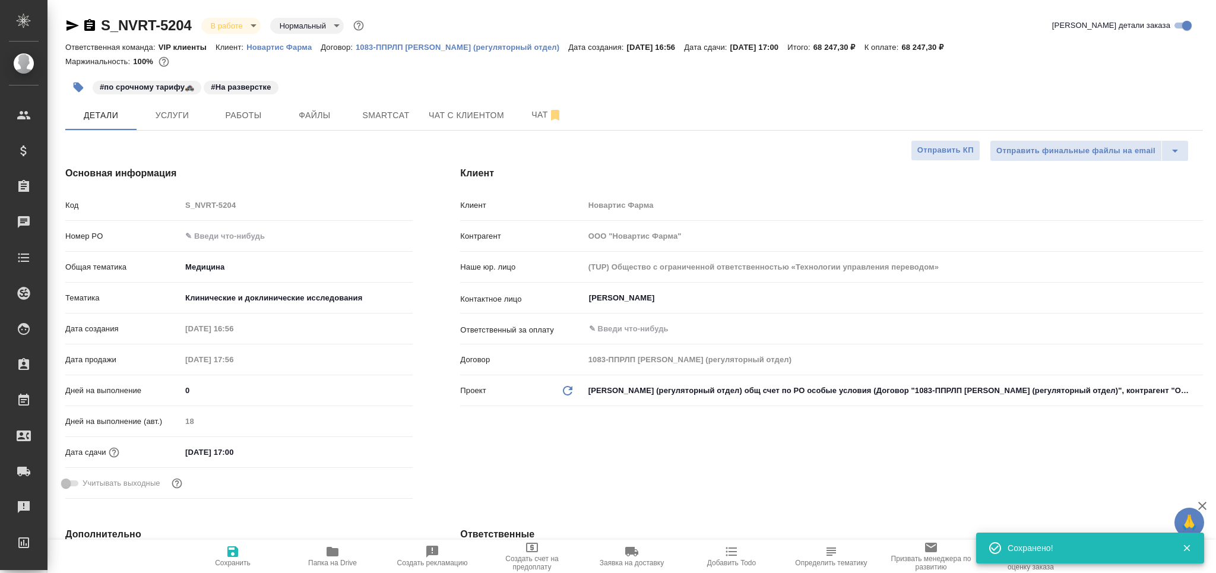
type textarea "x"
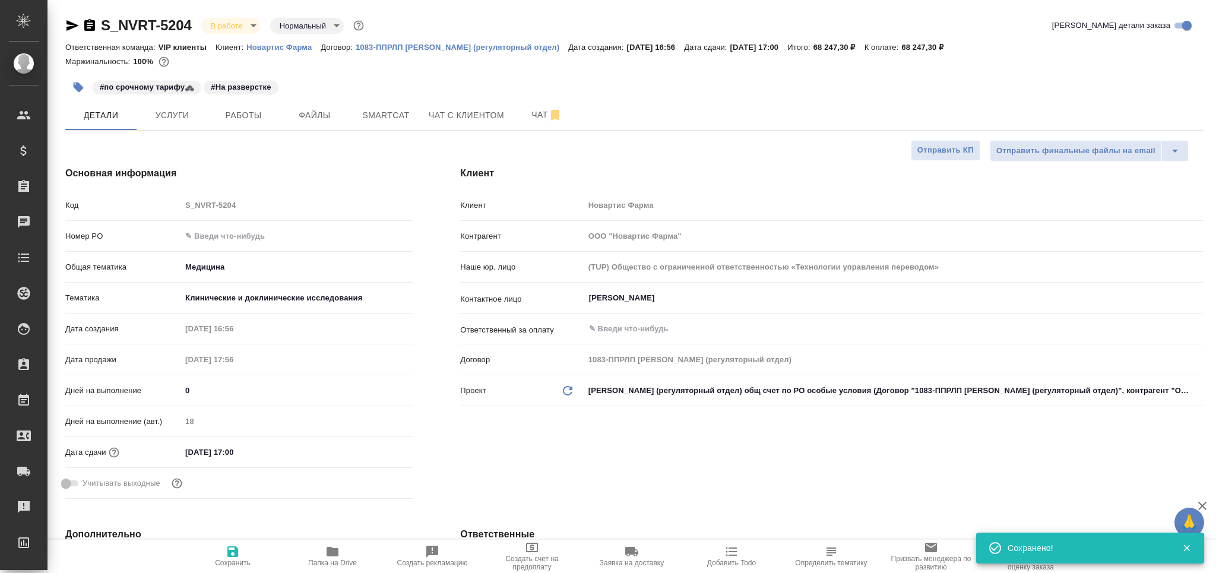
type textarea "x"
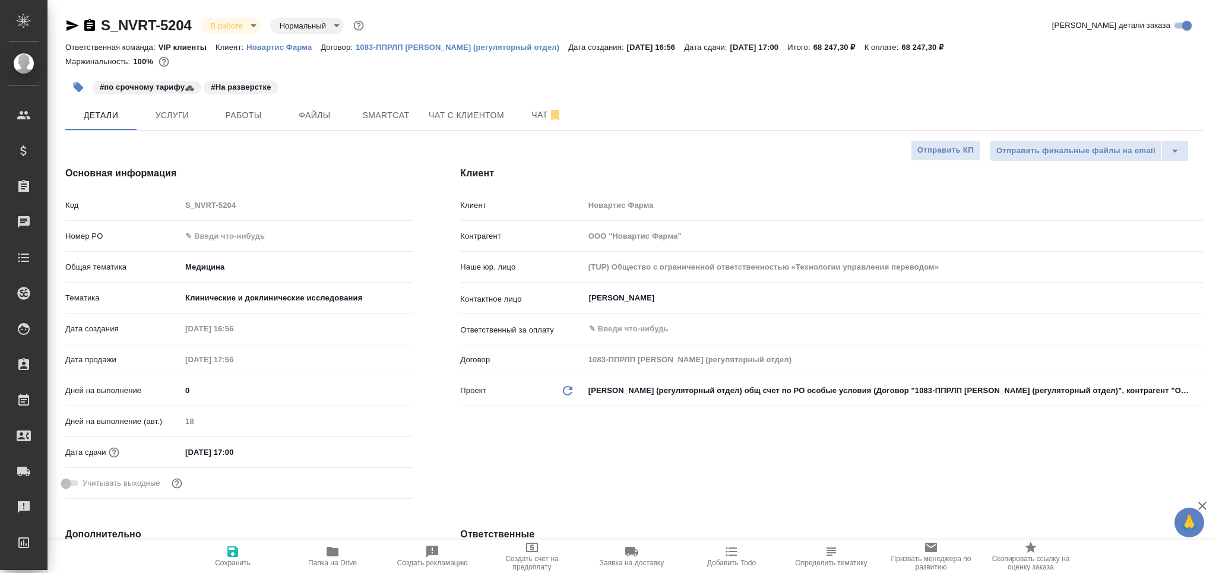
type textarea "x"
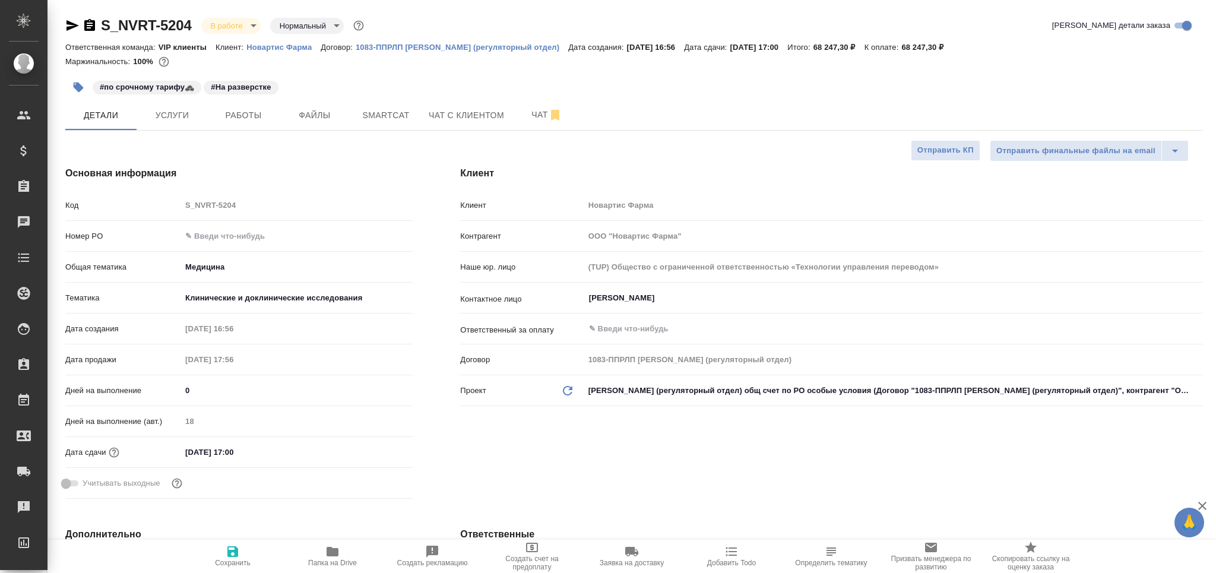
type textarea "x"
click at [221, 113] on span "Работы" at bounding box center [243, 115] width 57 height 15
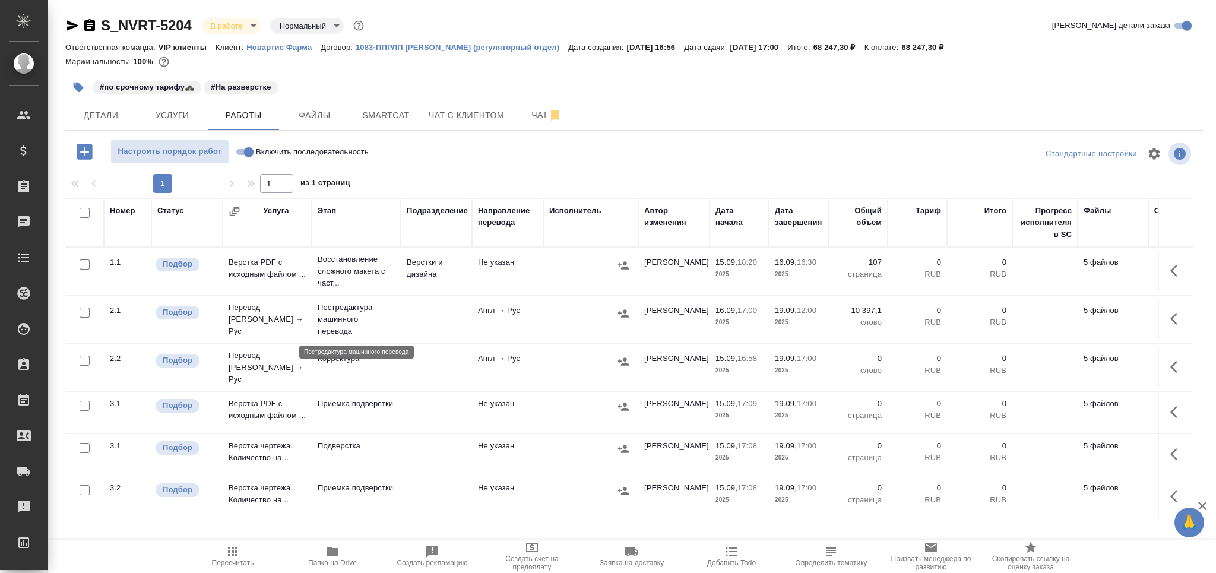
click at [362, 327] on p "Постредактура машинного перевода" at bounding box center [356, 320] width 77 height 36
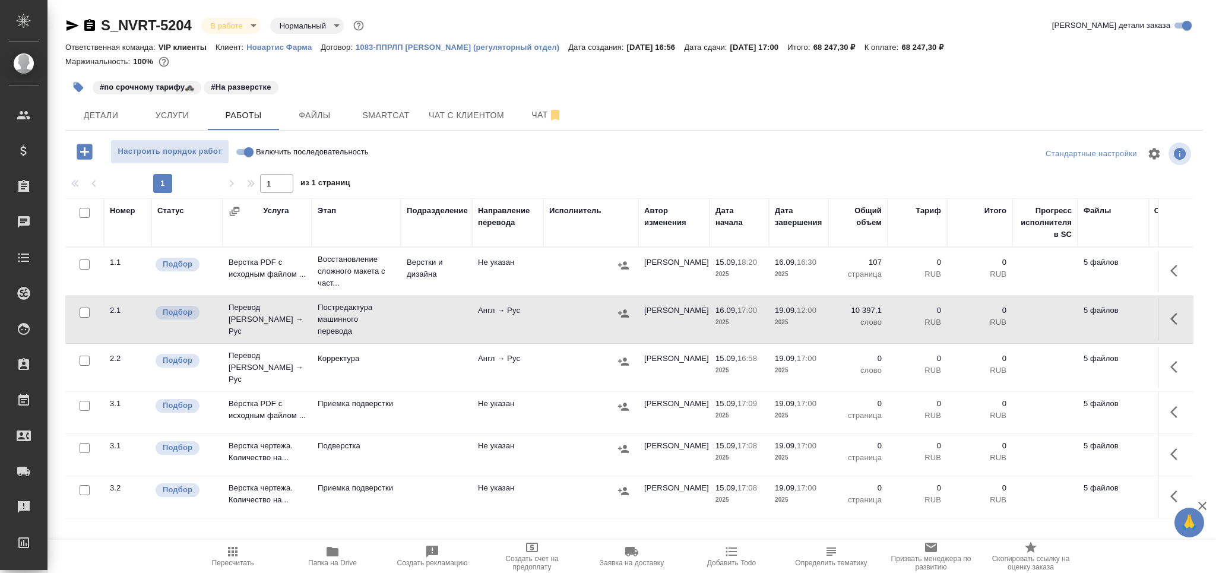
click at [252, 556] on span "Пересчитать" at bounding box center [233, 555] width 86 height 23
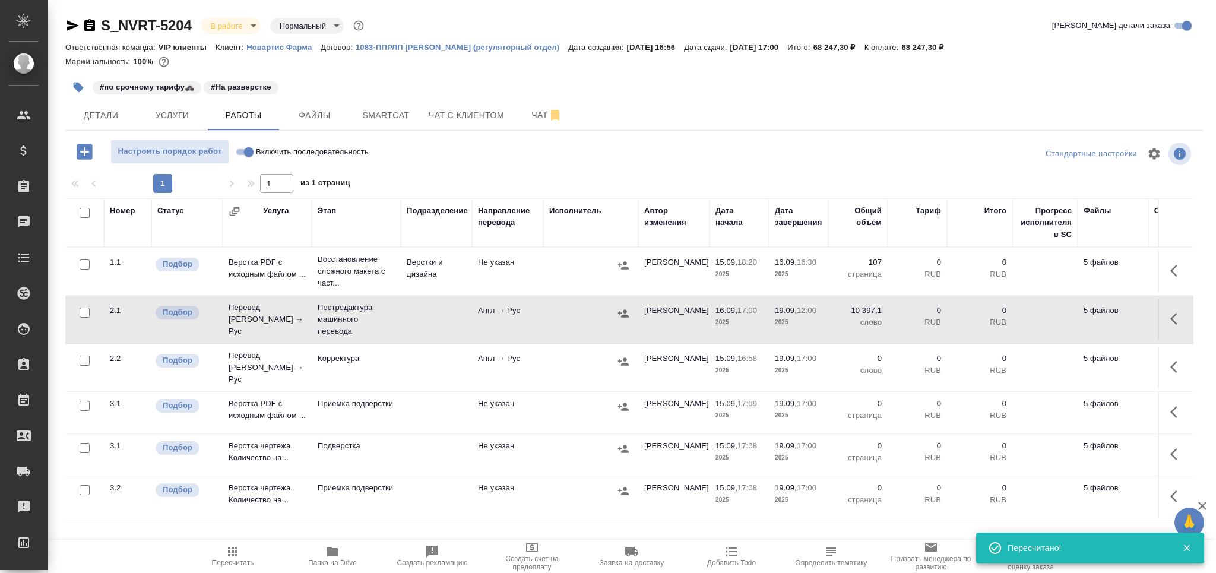
click at [329, 556] on icon "button" at bounding box center [333, 552] width 12 height 10
click at [419, 318] on td at bounding box center [436, 320] width 71 height 42
click at [239, 557] on icon "button" at bounding box center [233, 551] width 14 height 14
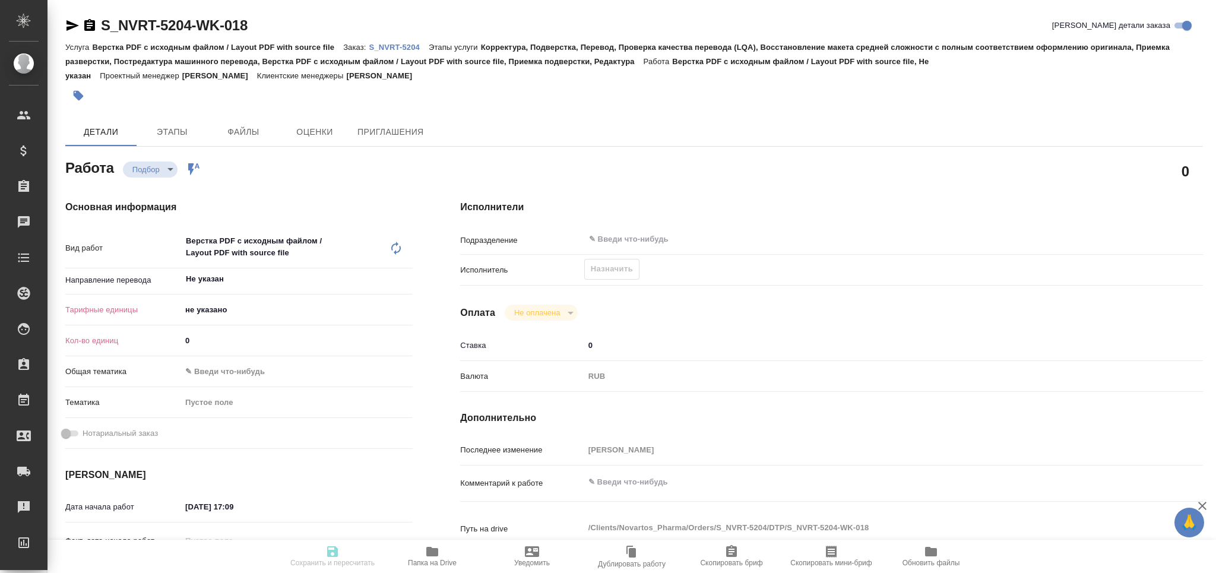
type textarea "x"
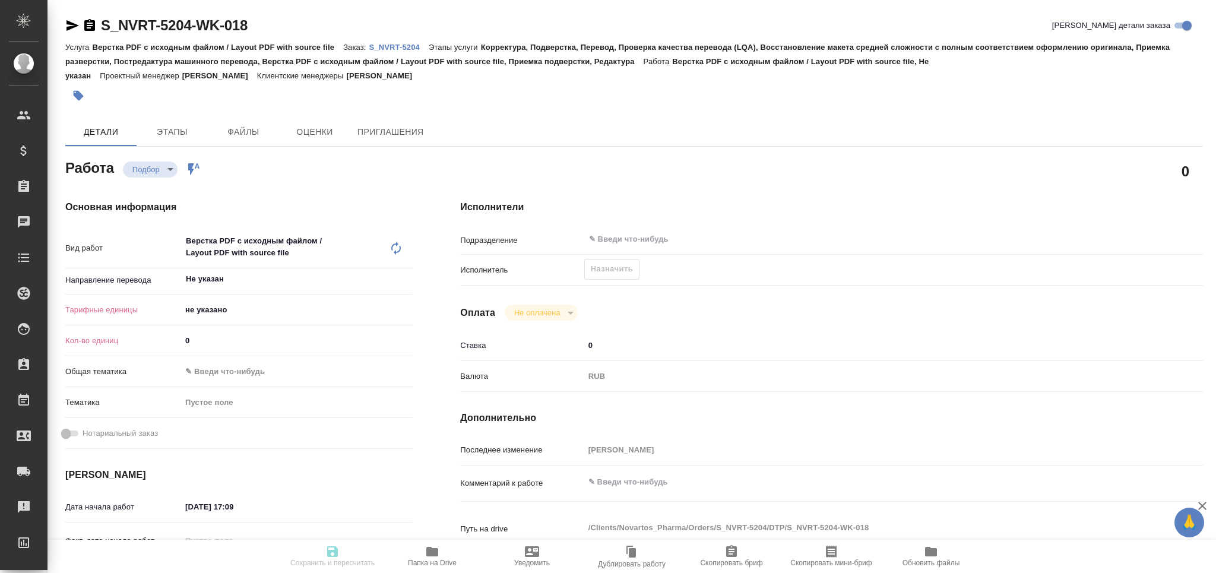
type textarea "x"
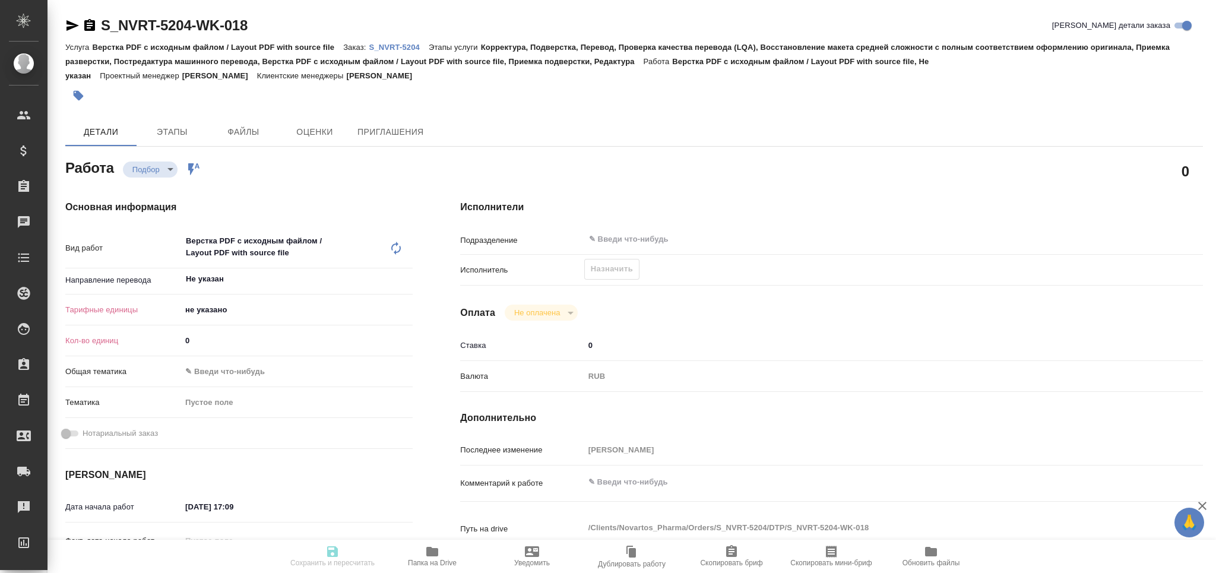
type textarea "x"
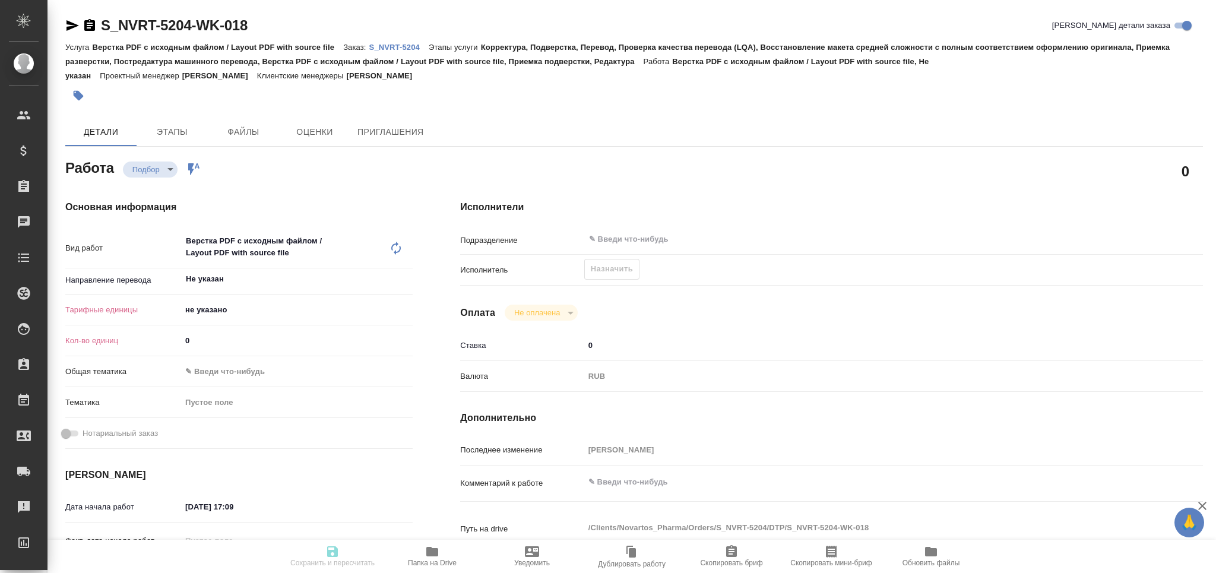
type textarea "x"
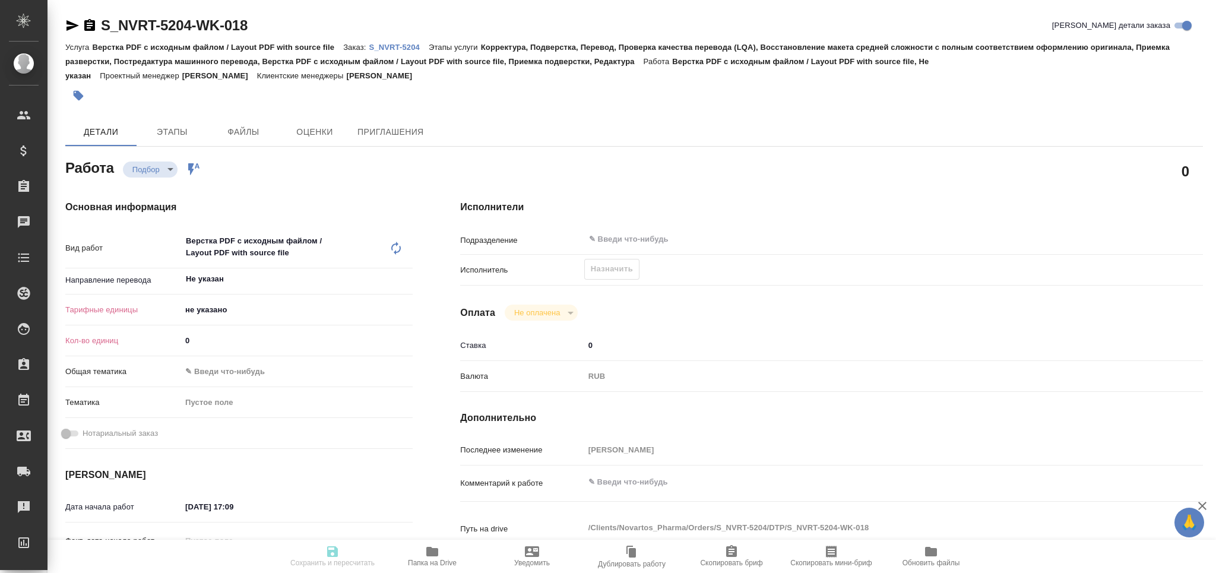
click at [395, 247] on icon at bounding box center [396, 248] width 14 height 14
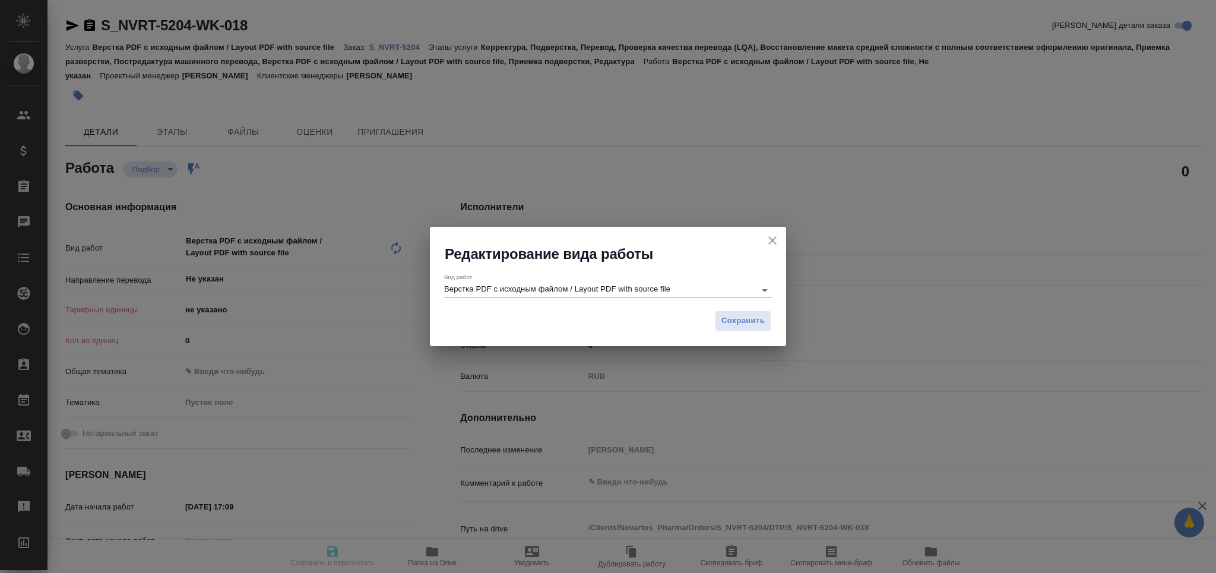
type textarea "x"
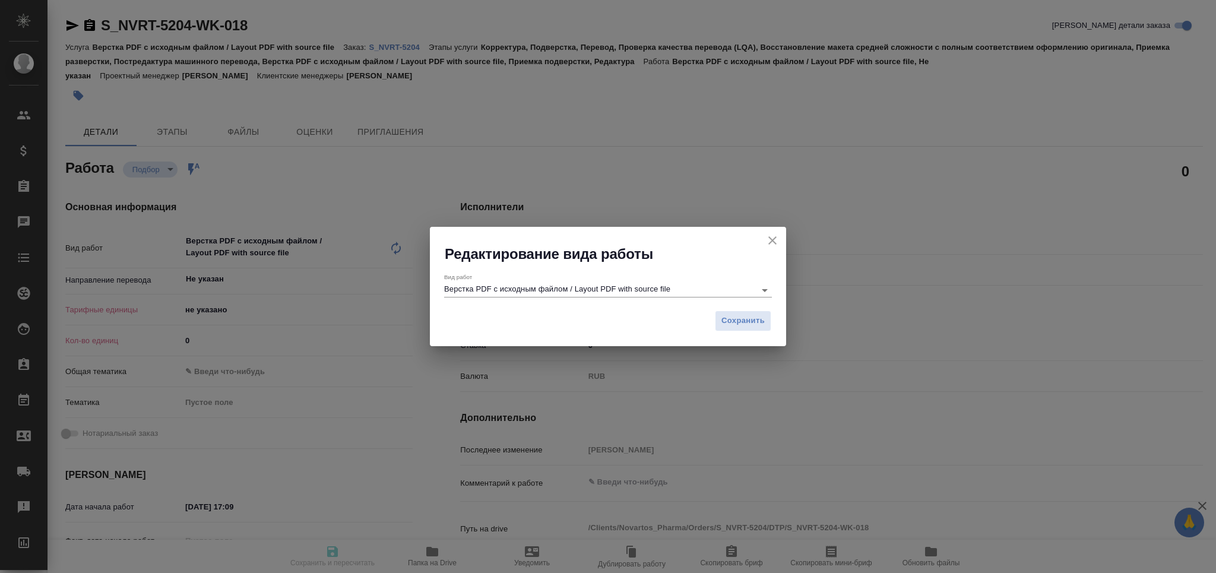
click at [547, 287] on input "Верстка PDF с исходным файлом / Layout PDF with source file" at bounding box center [596, 290] width 305 height 14
type textarea "x"
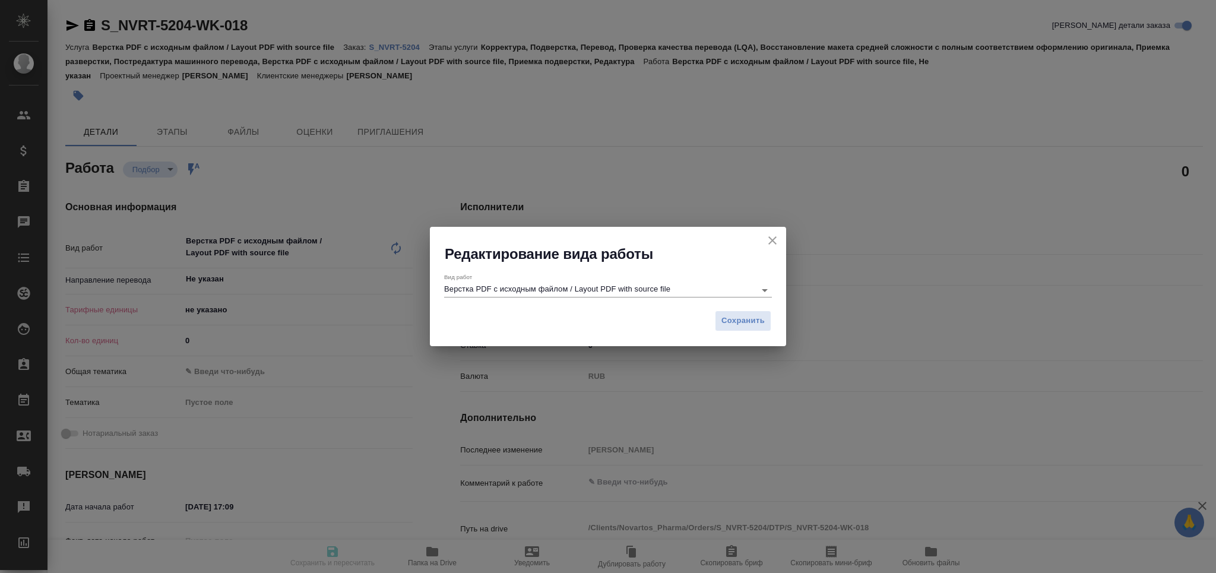
type textarea "x"
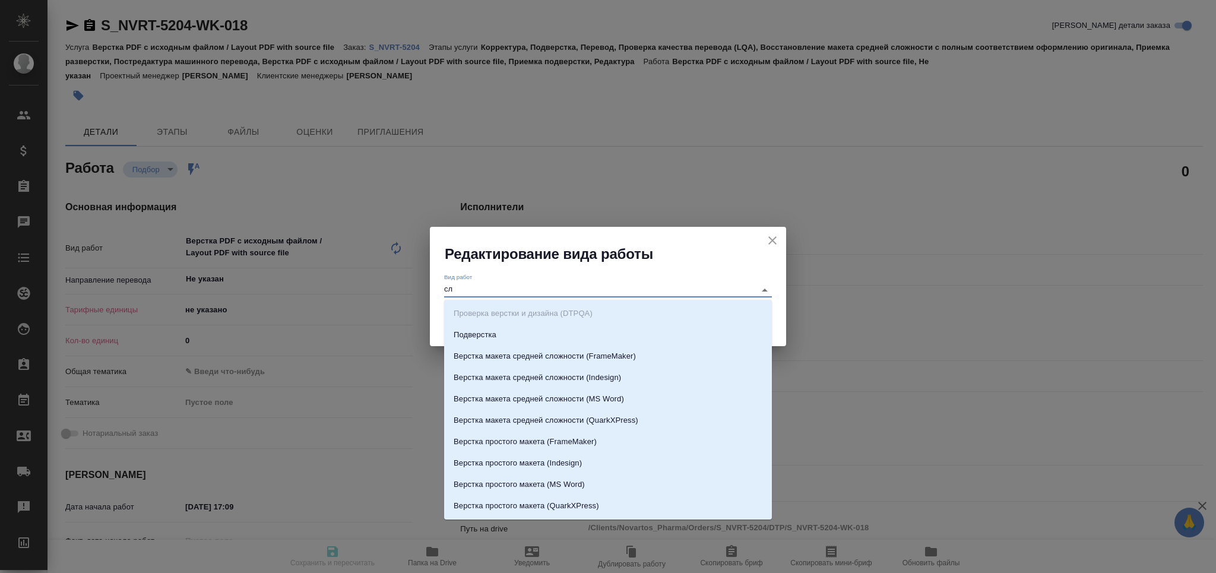
type input "сло"
type textarea "x"
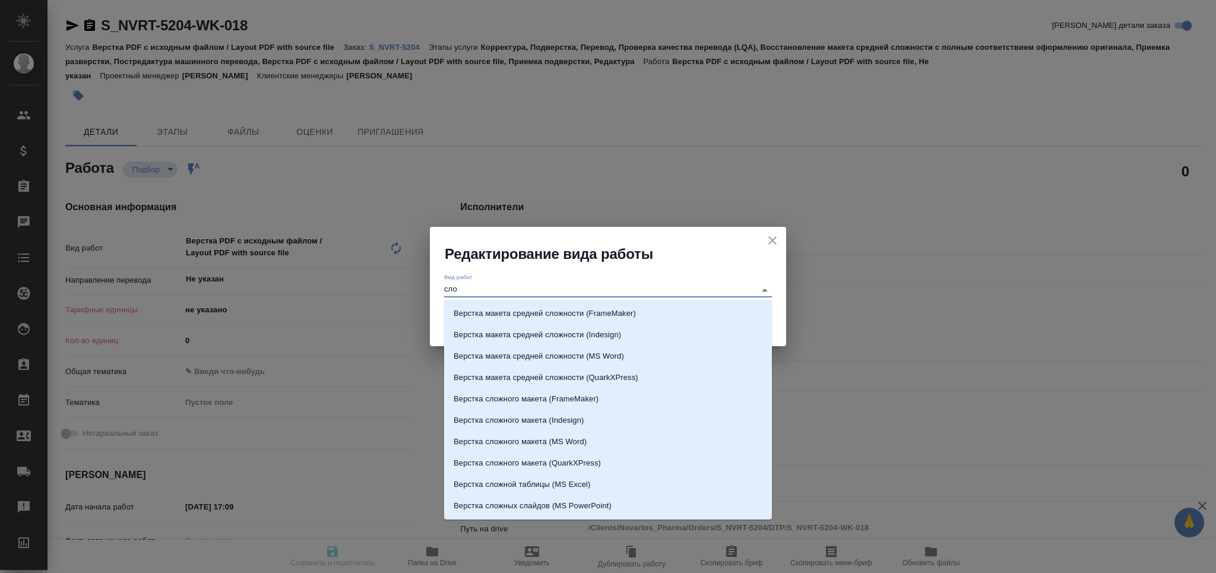
type textarea "x"
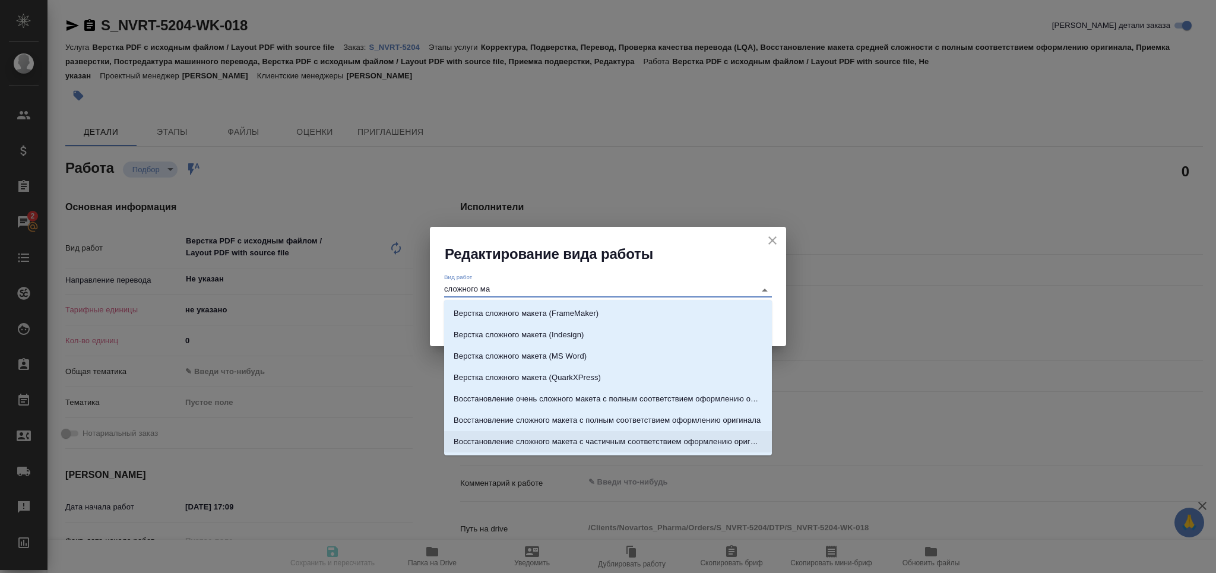
click at [658, 434] on li "Восстановление сложного макета с частичным соответствием оформлению оригинала" at bounding box center [608, 441] width 328 height 21
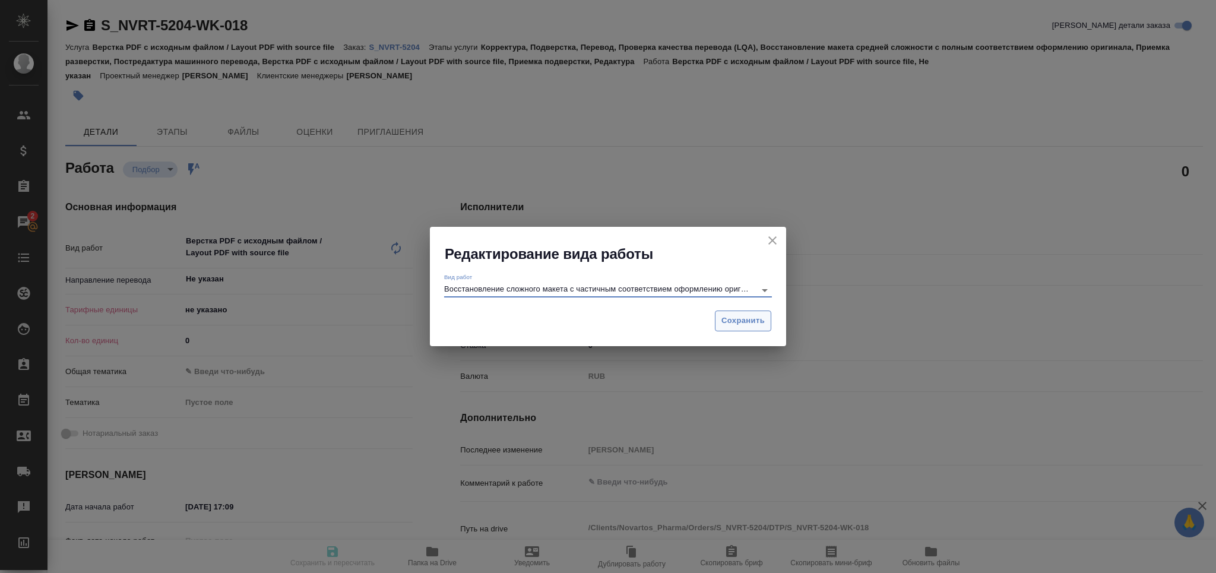
type input "Восстановление сложного макета с частичным соответствием оформлению оригинала"
click at [725, 322] on span "Сохранить" at bounding box center [742, 321] width 43 height 14
type textarea "x"
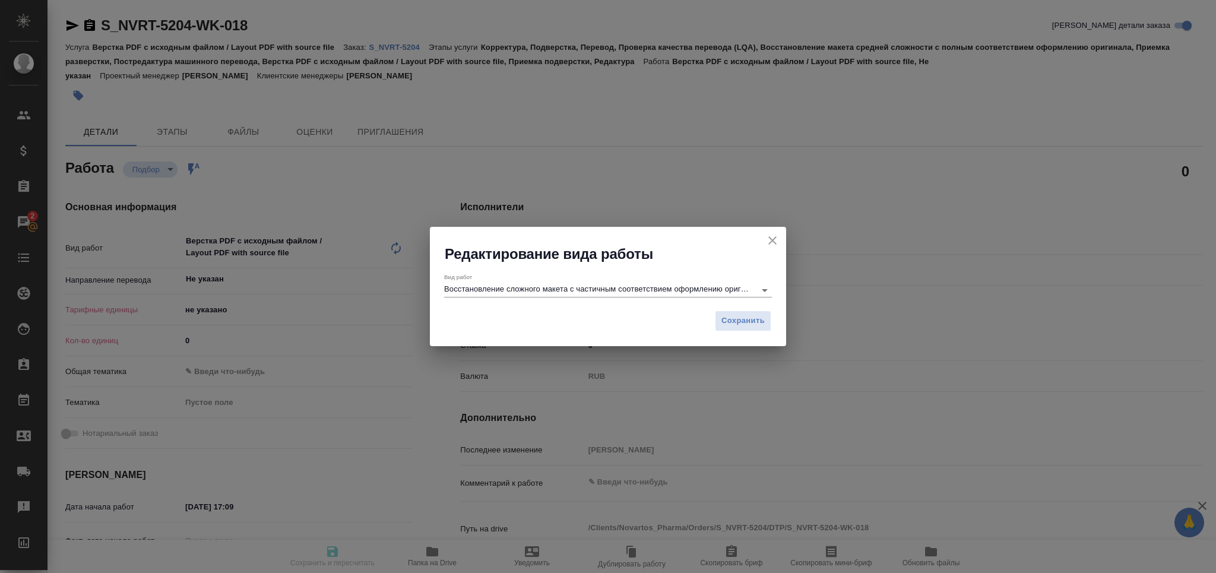
type textarea "x"
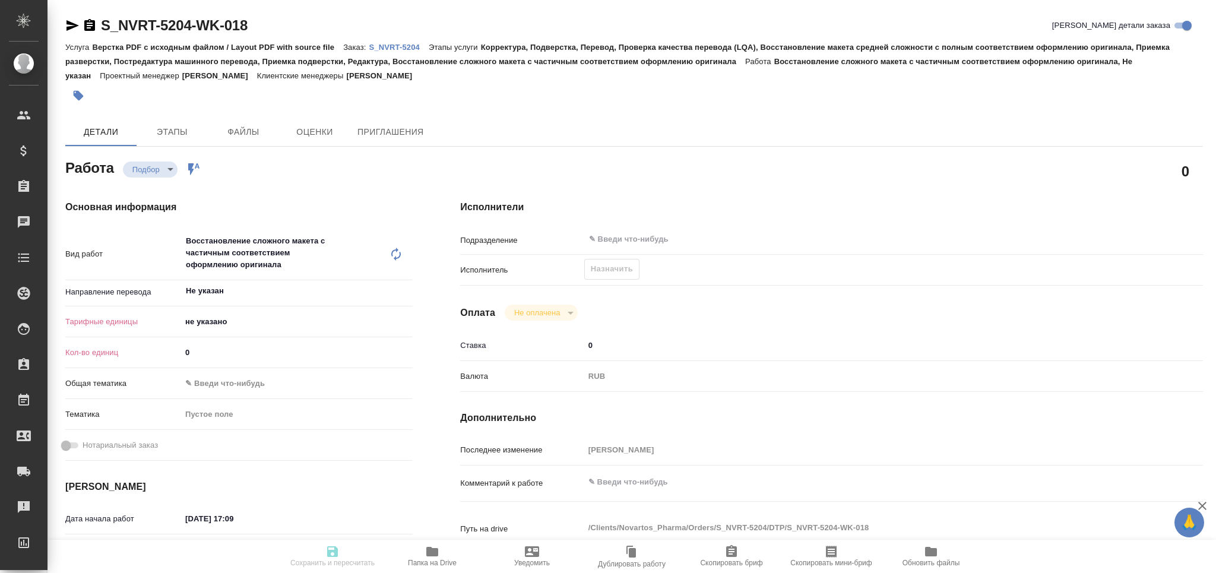
type textarea "x"
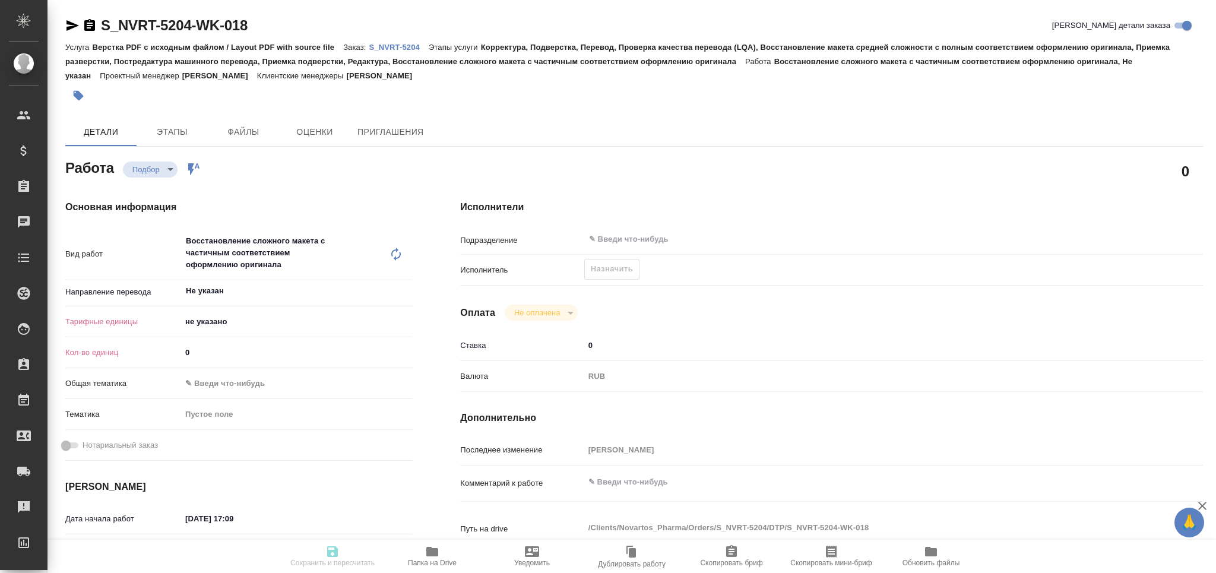
type textarea "x"
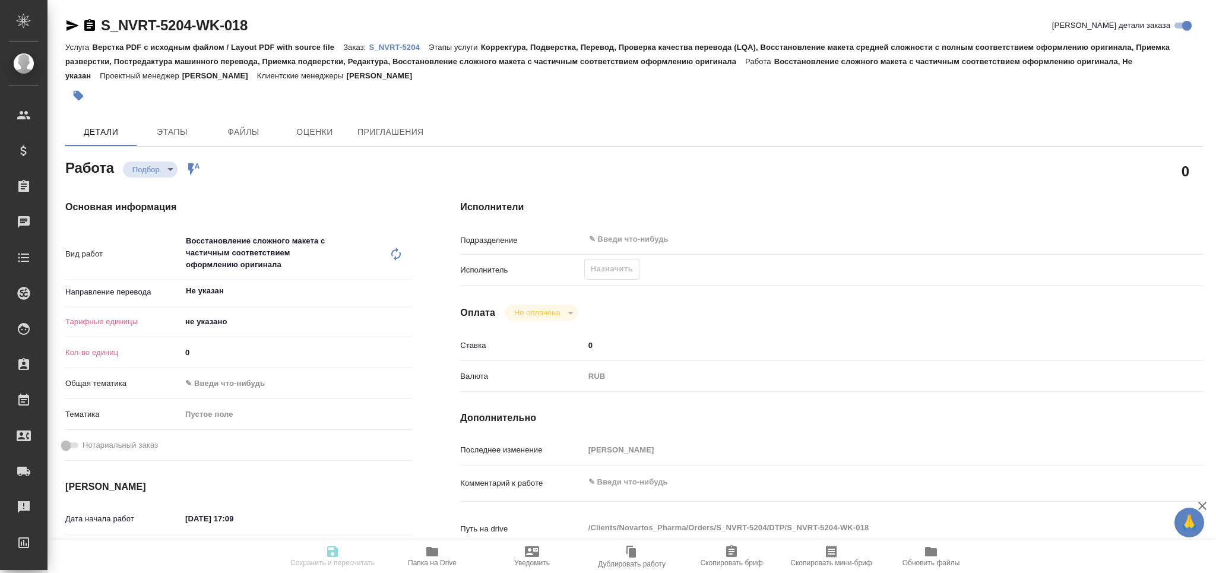
type textarea "x"
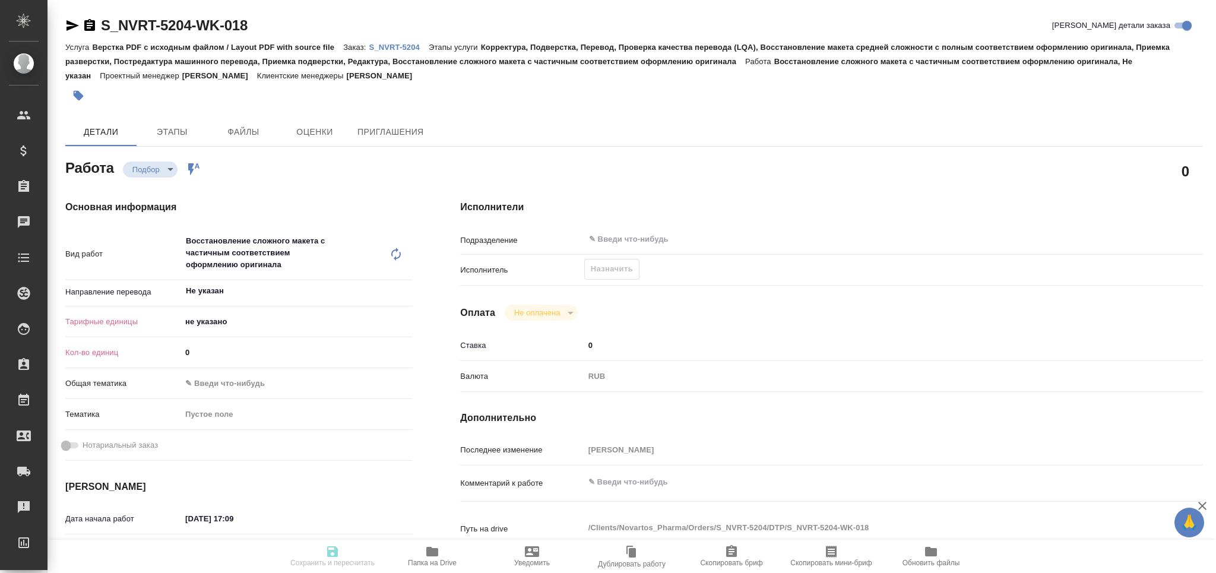
type textarea "x"
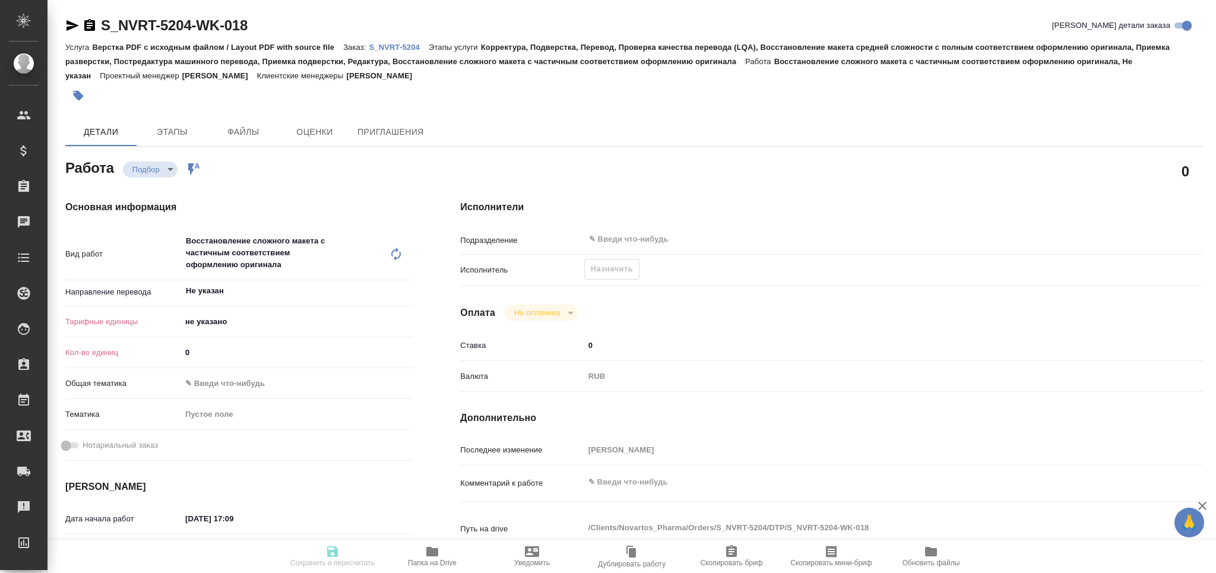
type textarea "x"
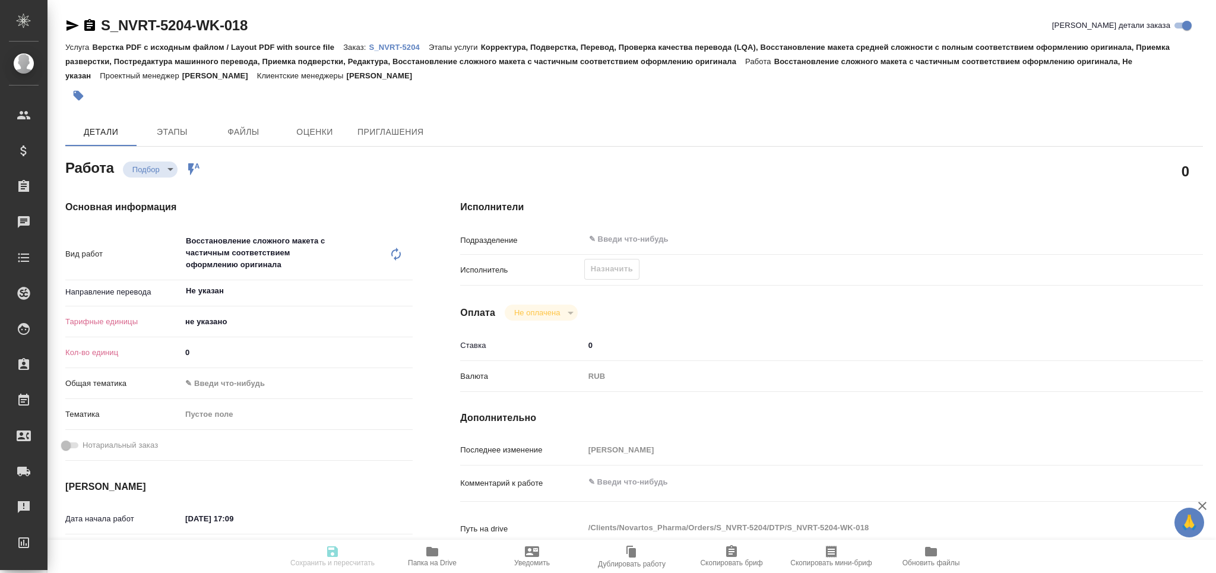
type textarea "x"
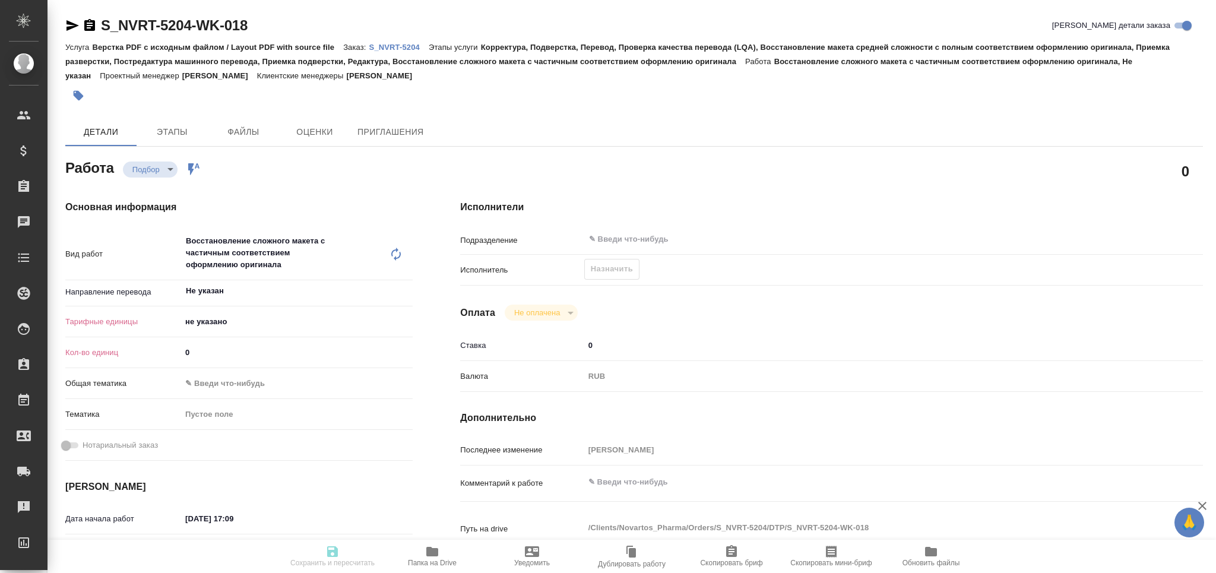
type textarea "x"
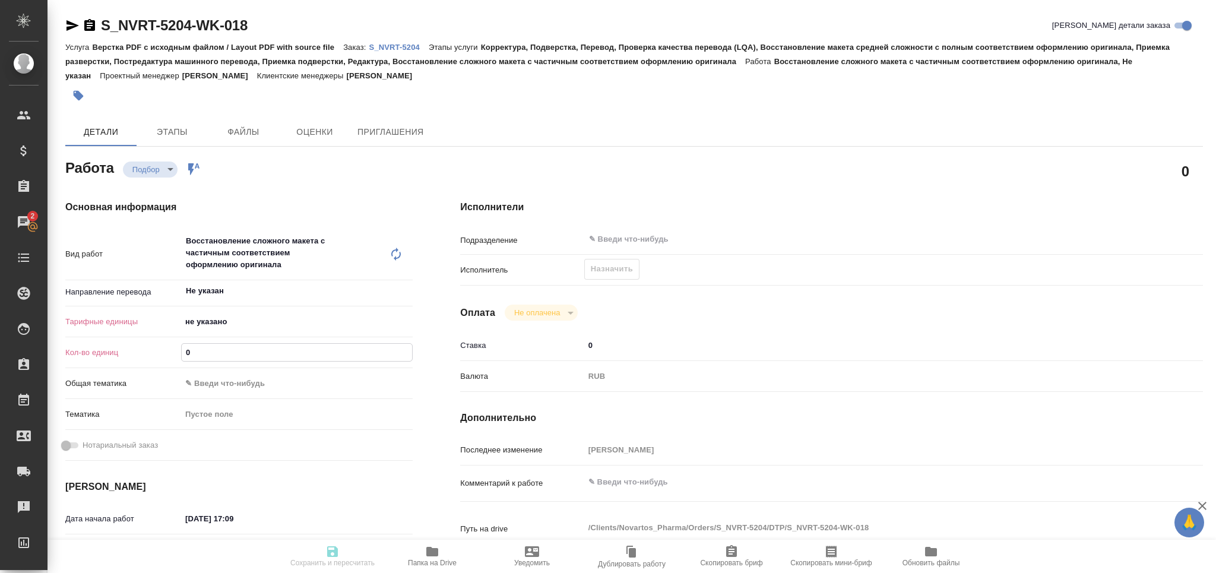
drag, startPoint x: 223, startPoint y: 358, endPoint x: 121, endPoint y: 350, distance: 103.1
click at [121, 350] on div "Кол-во единиц 0" at bounding box center [238, 352] width 347 height 21
type input "1"
type textarea "x"
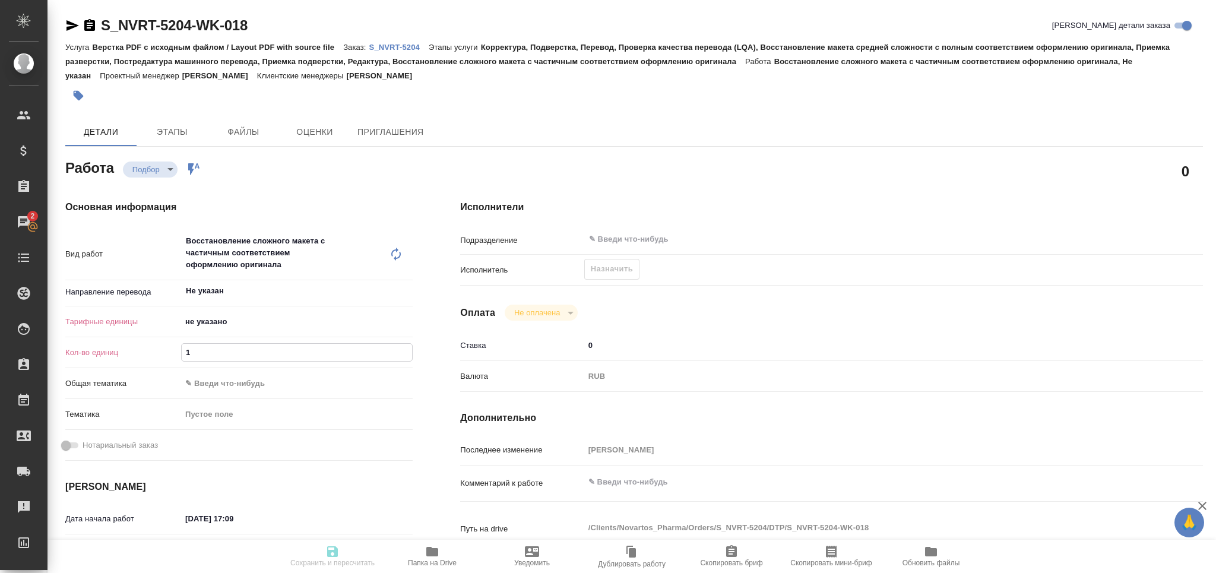
type textarea "x"
type input "10"
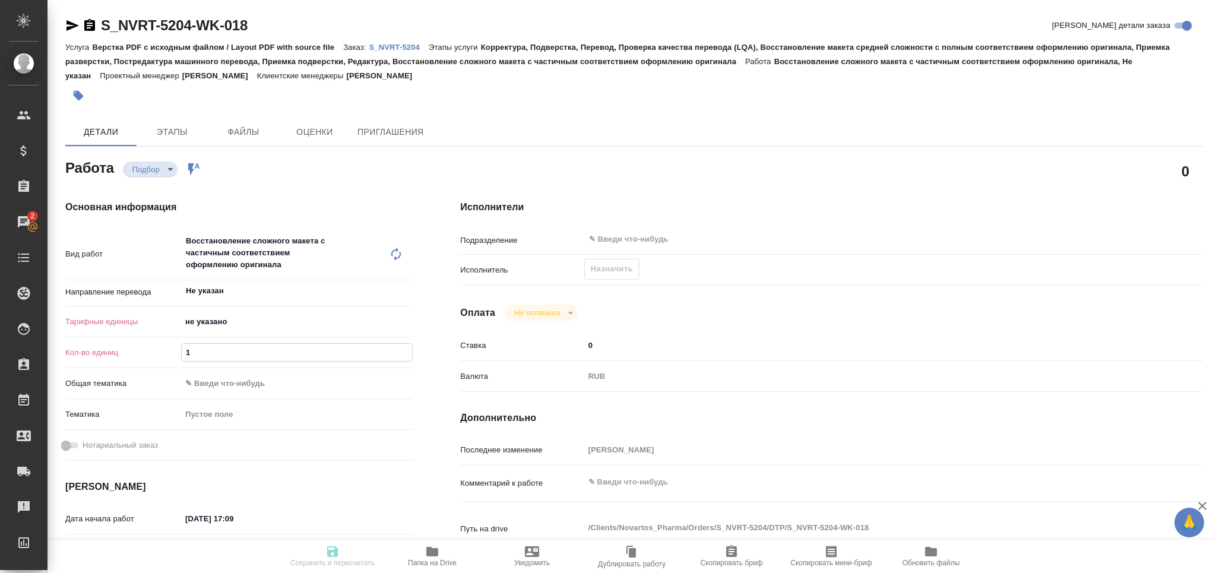
type textarea "x"
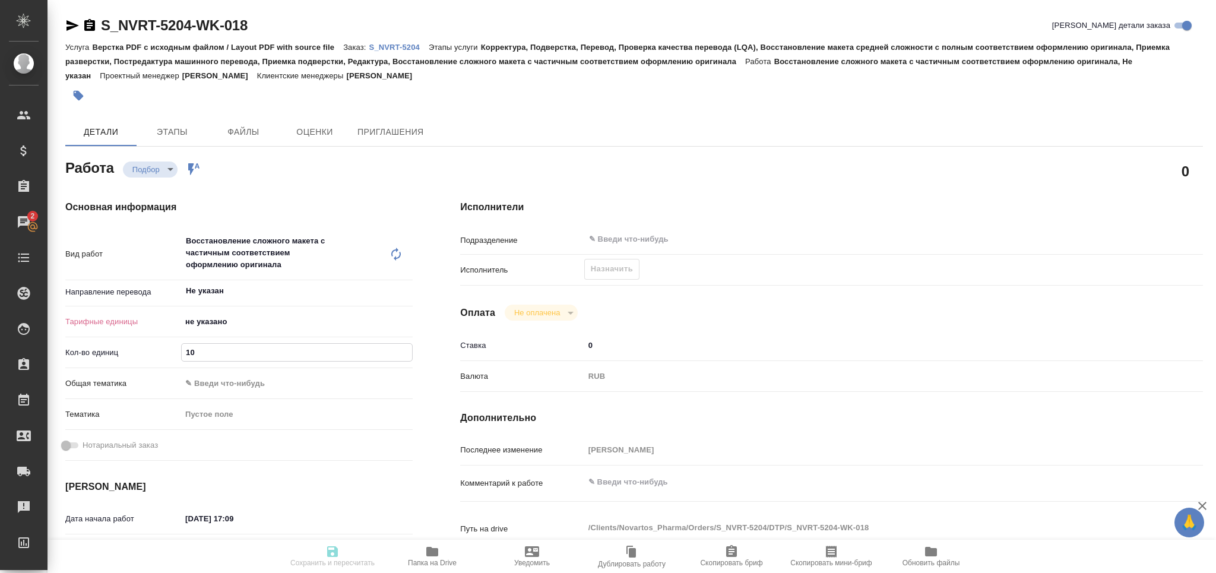
type input "107"
type textarea "x"
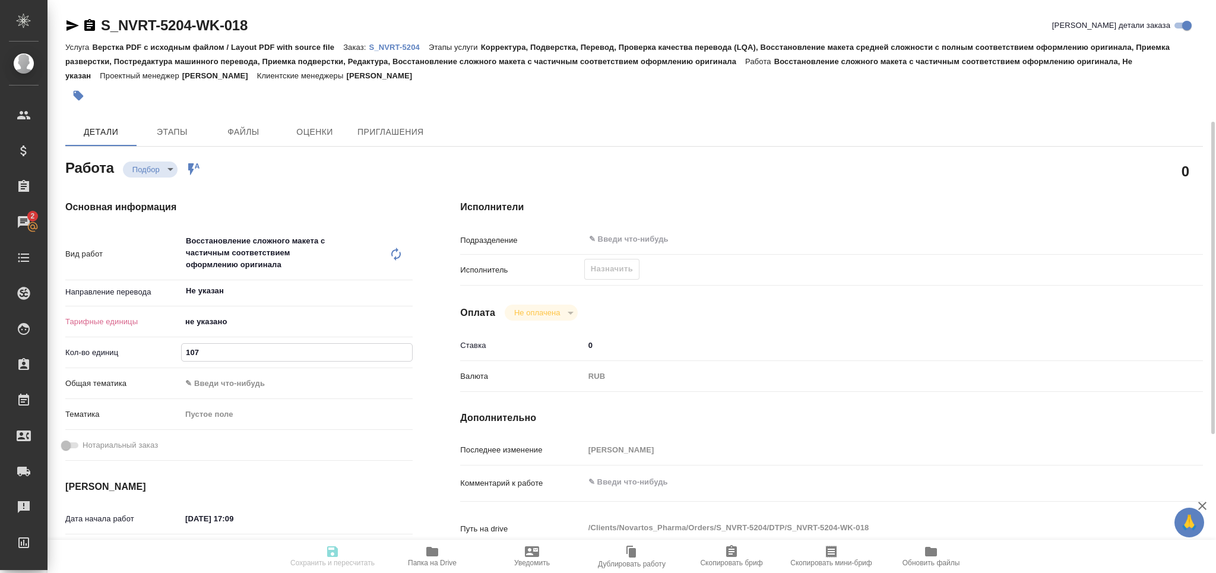
scroll to position [158, 0]
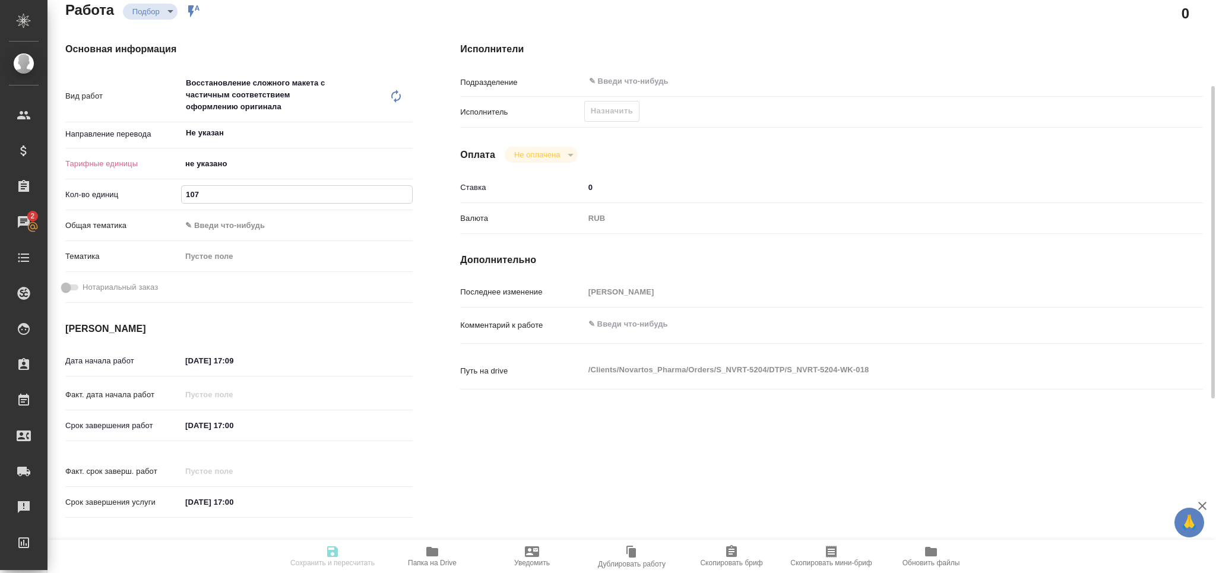
type input "107"
drag, startPoint x: 276, startPoint y: 363, endPoint x: 233, endPoint y: 372, distance: 43.6
click at [233, 372] on div "Дата начала работ [DATE] 17:09" at bounding box center [238, 367] width 347 height 34
type input "[DATE] 18:__"
type textarea "x"
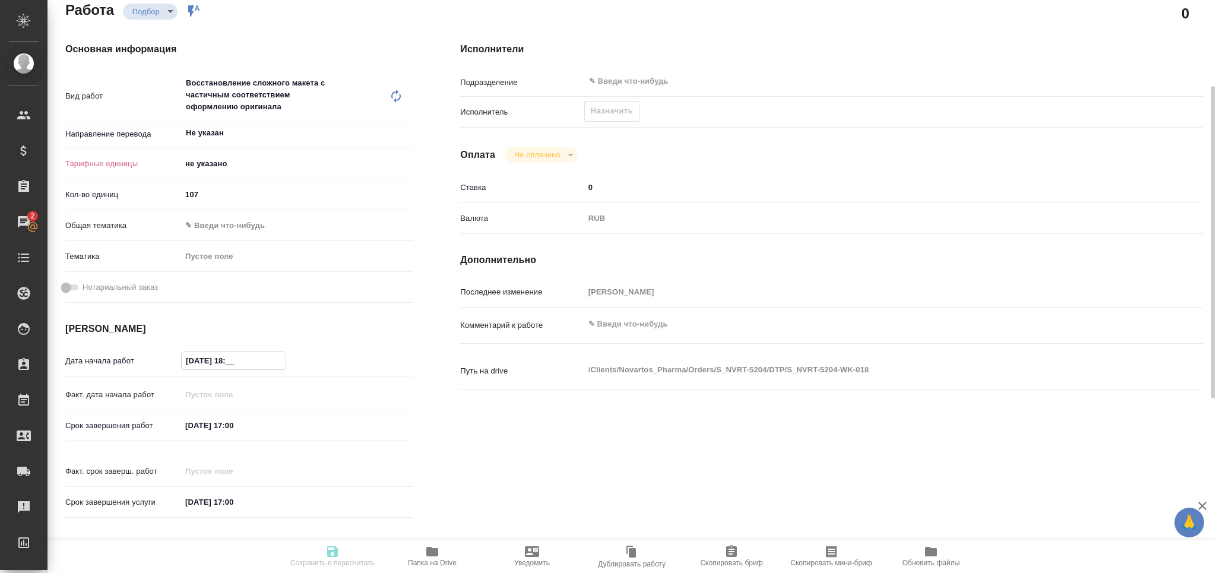
type textarea "x"
type input "[DATE] 18:2_"
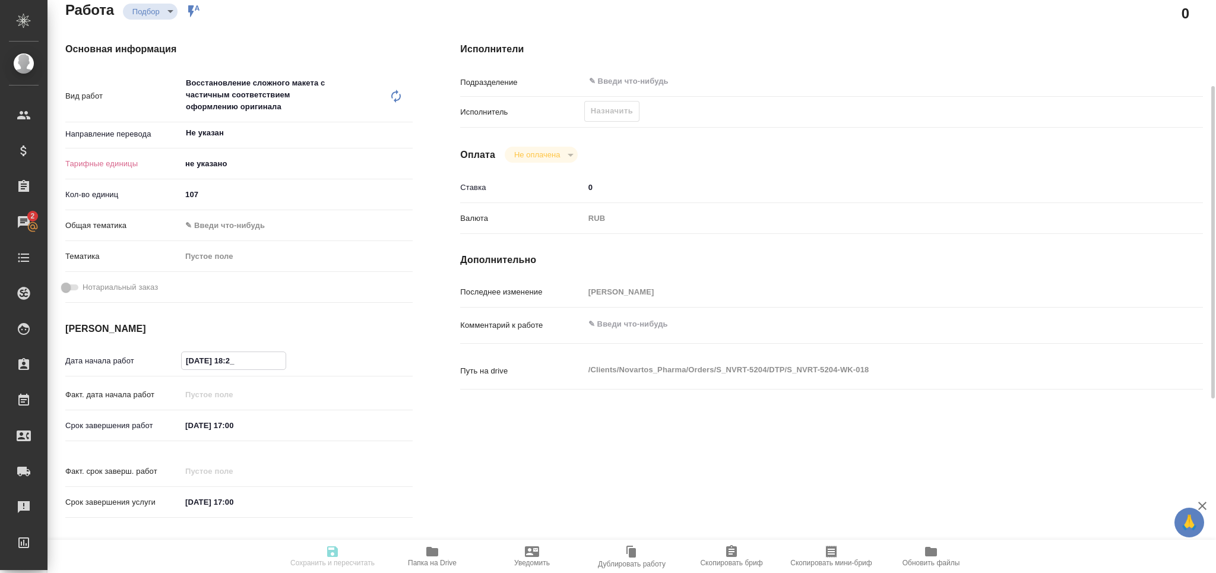
type textarea "x"
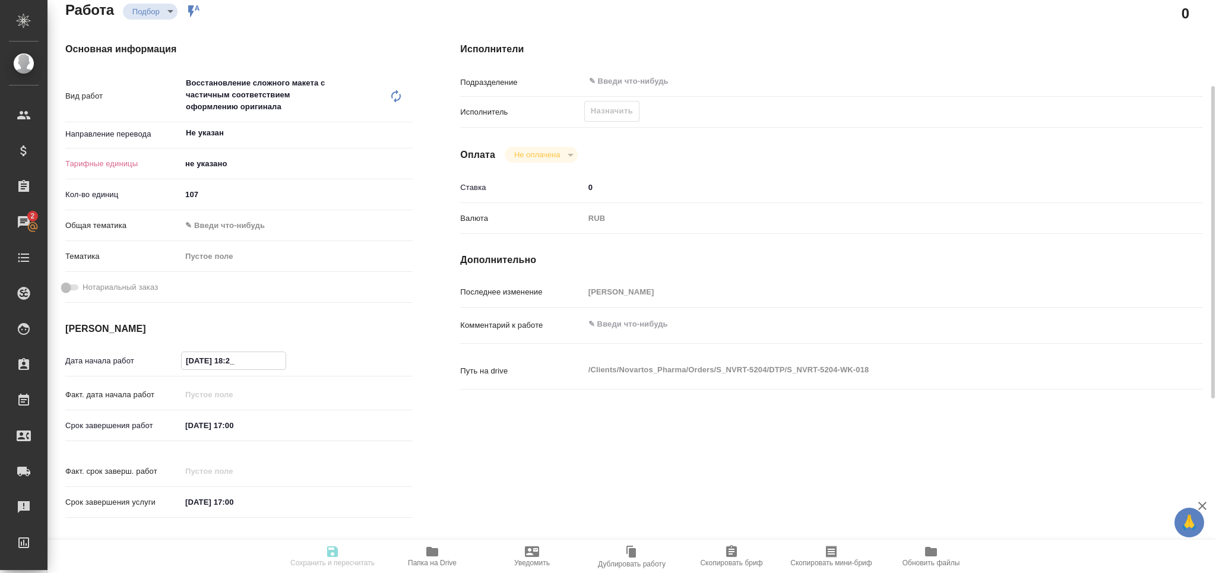
type textarea "x"
type input "[DATE] 18:20"
type textarea "x"
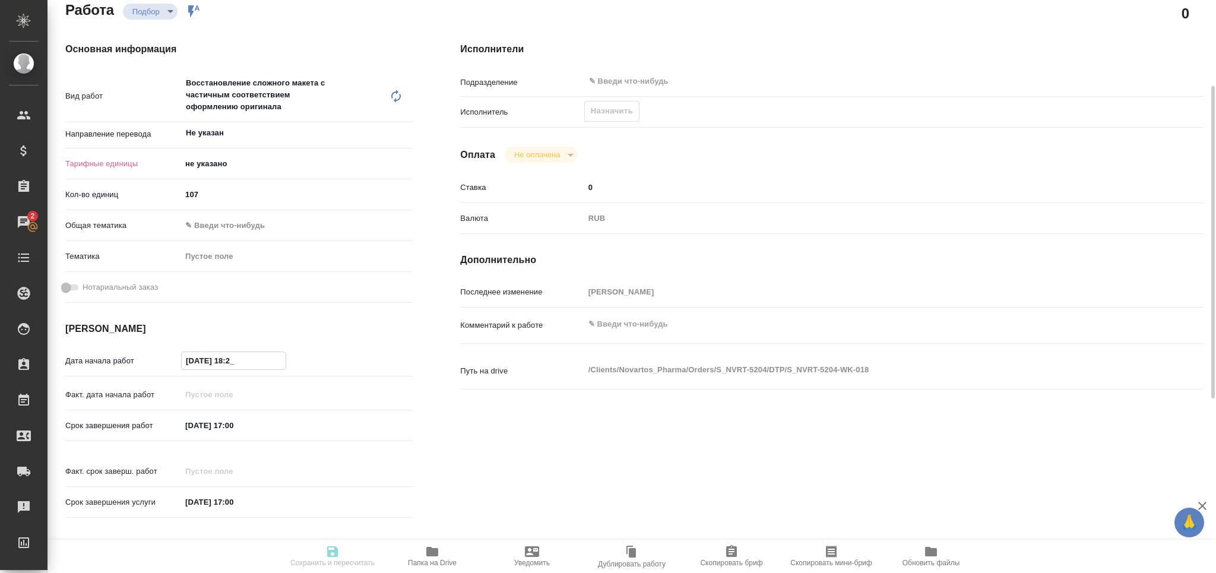
type textarea "x"
type input "[DATE] 18:20"
drag, startPoint x: 257, startPoint y: 422, endPoint x: 233, endPoint y: 425, distance: 23.3
click at [233, 425] on input "[DATE] 17:00" at bounding box center [234, 425] width 104 height 17
type textarea "x"
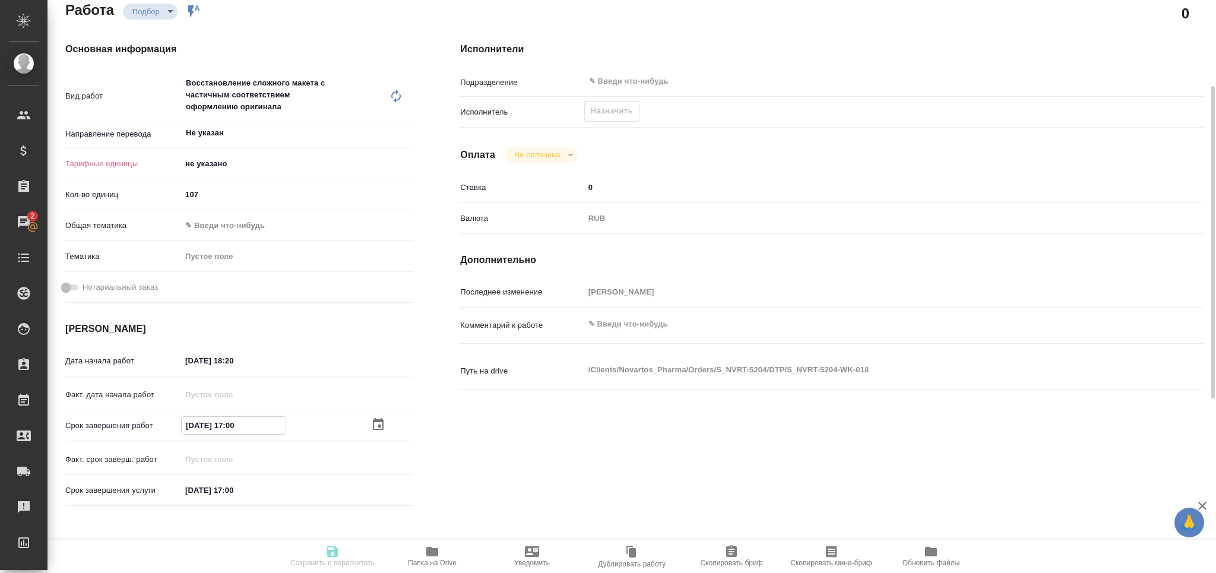
type input "[DATE] 17:__"
type textarea "x"
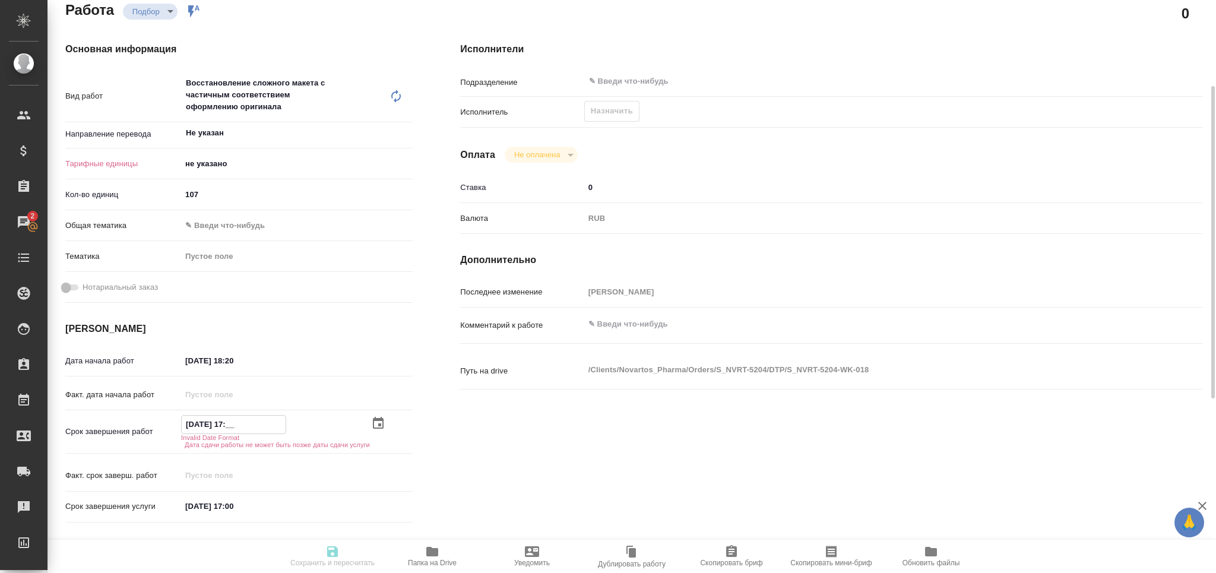
type textarea "x"
type input "[DATE] 1_:__"
type textarea "x"
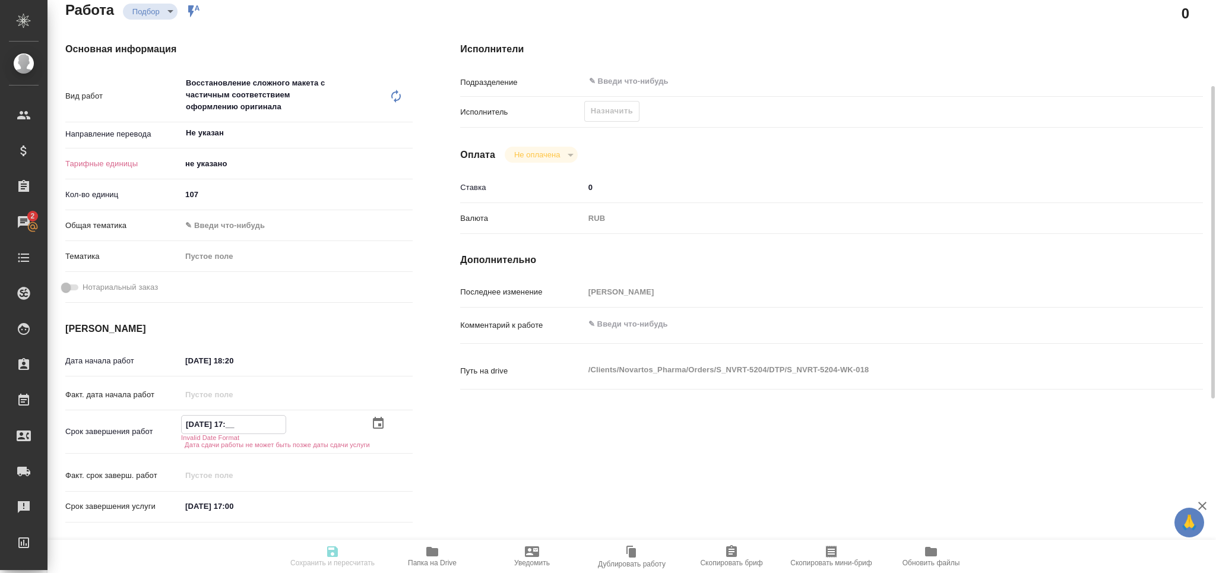
type textarea "x"
type input "[DATE] 16:__"
type textarea "x"
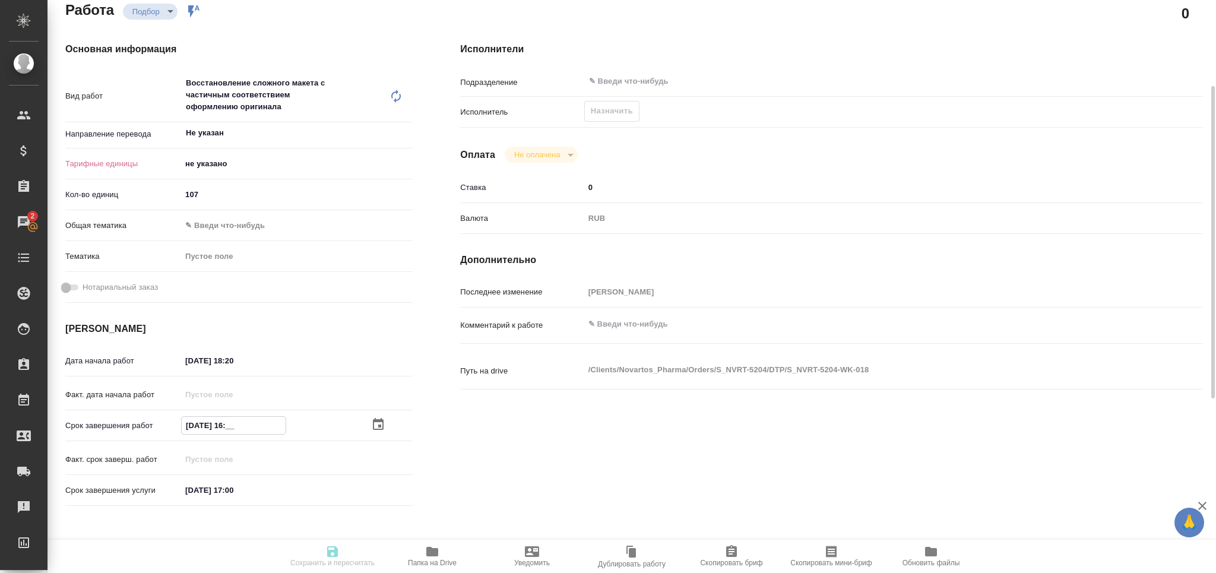
type textarea "x"
type input "[DATE] 16:3_"
type textarea "x"
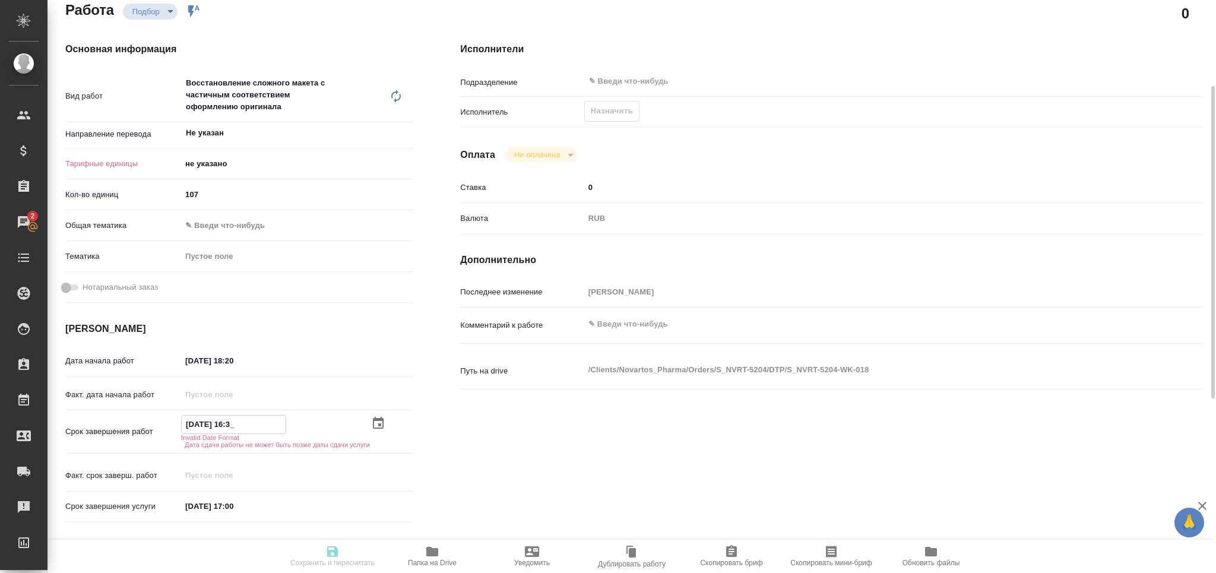
type textarea "x"
type input "[DATE] 16:30"
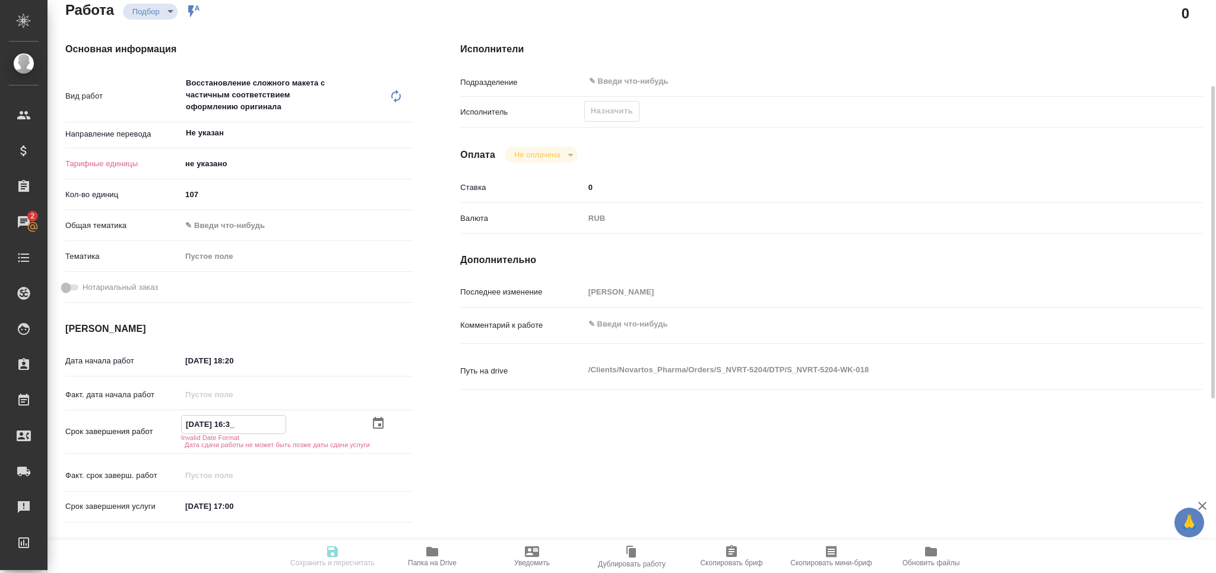
type textarea "x"
drag, startPoint x: 197, startPoint y: 428, endPoint x: 188, endPoint y: 432, distance: 9.3
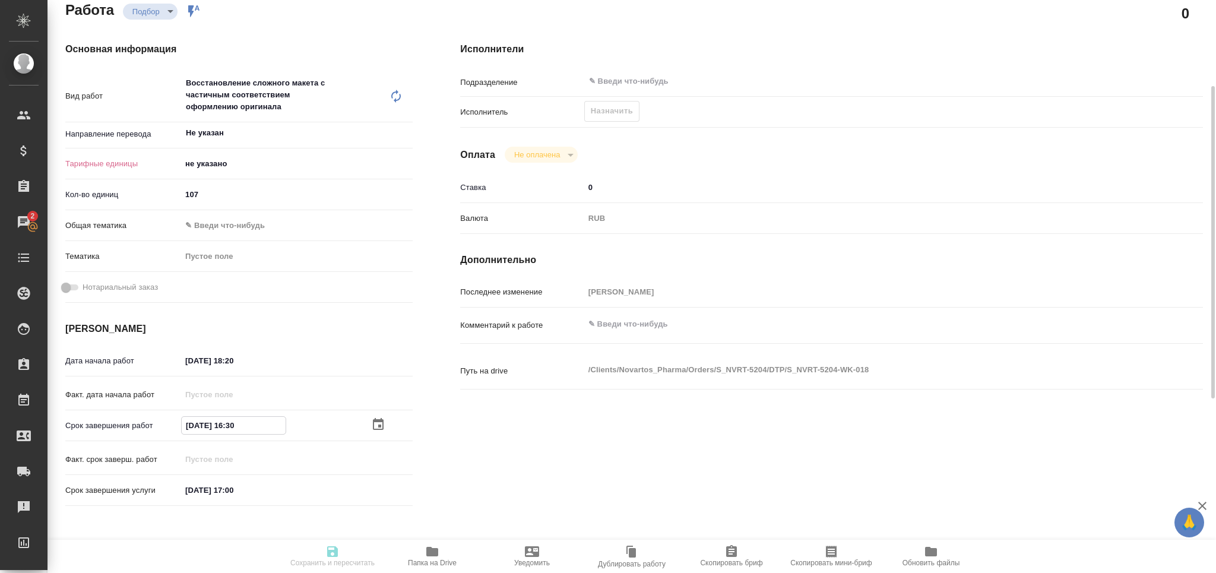
click at [188, 432] on input "[DATE] 16:30" at bounding box center [234, 425] width 104 height 17
type textarea "x"
type input "[DATE] 16:30"
type textarea "x"
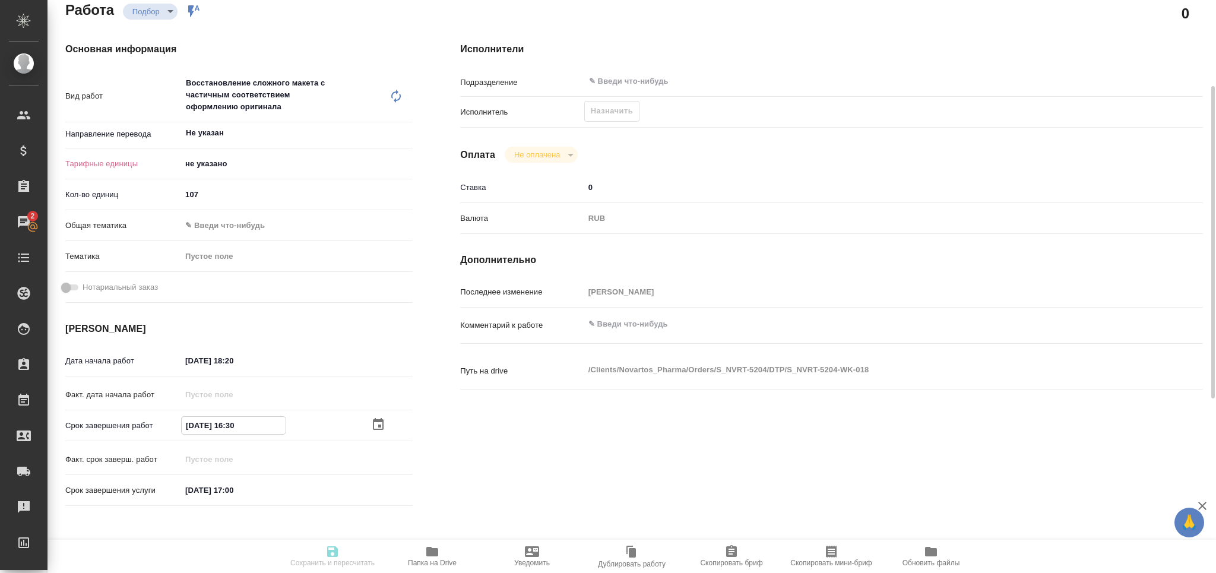
type textarea "x"
type input "16.09.2025 16:30"
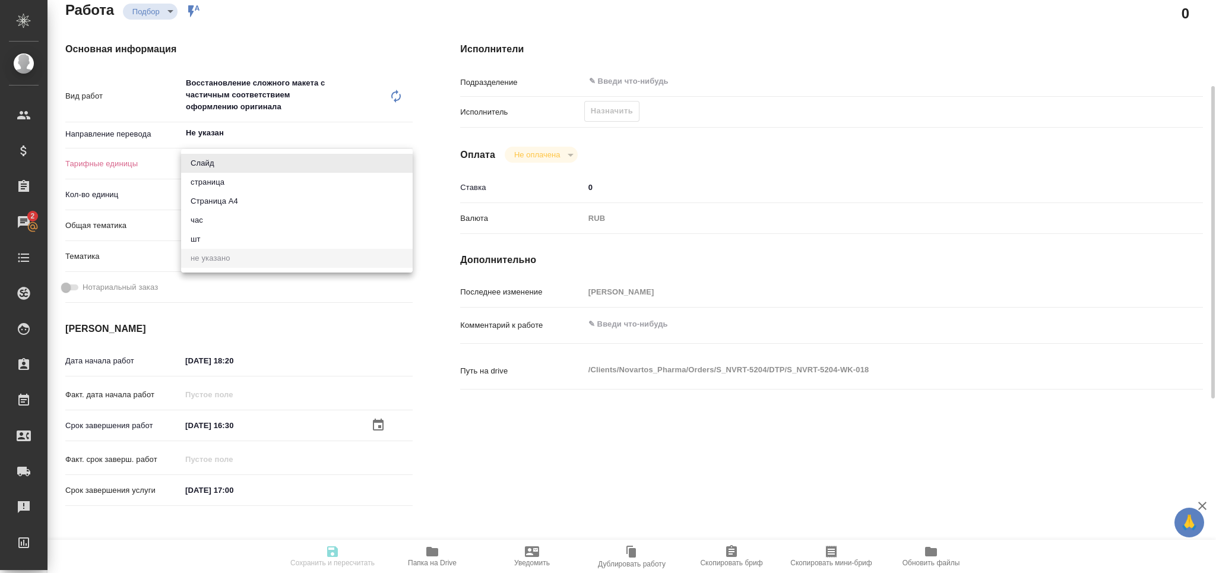
click at [215, 166] on body "🙏 .cls-1 fill:#fff; AWATERA Grabko Mariya Клиенты Спецификации Заказы 2 Чаты To…" at bounding box center [608, 286] width 1216 height 573
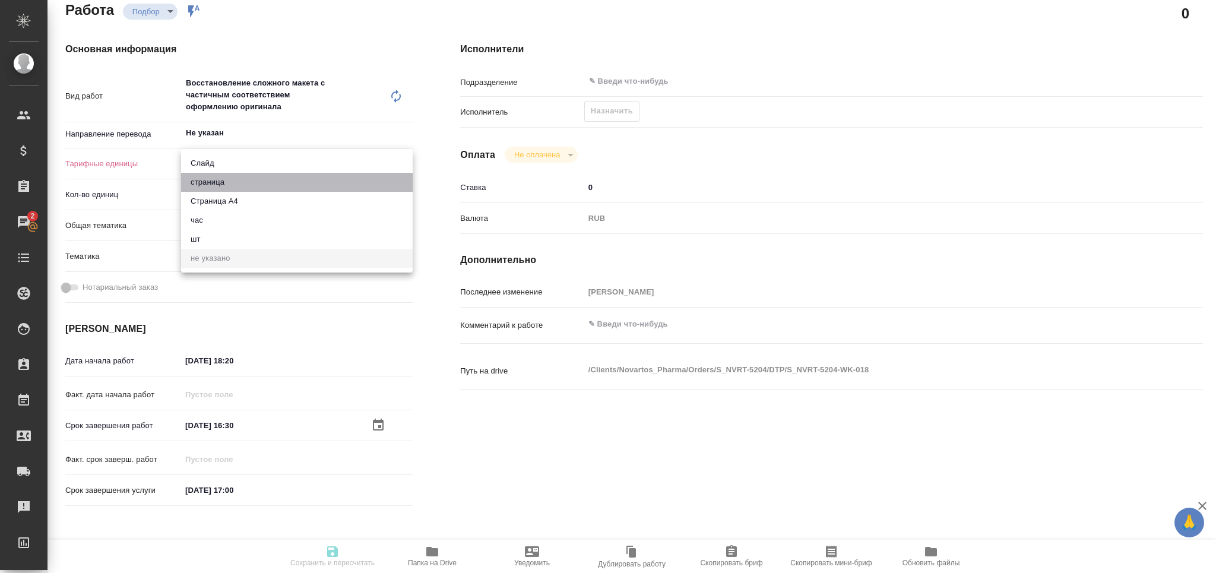
click at [219, 178] on li "страница" at bounding box center [297, 182] width 232 height 19
type textarea "x"
type input "5a8b1489cc6b4906c91bfdb2"
type textarea "x"
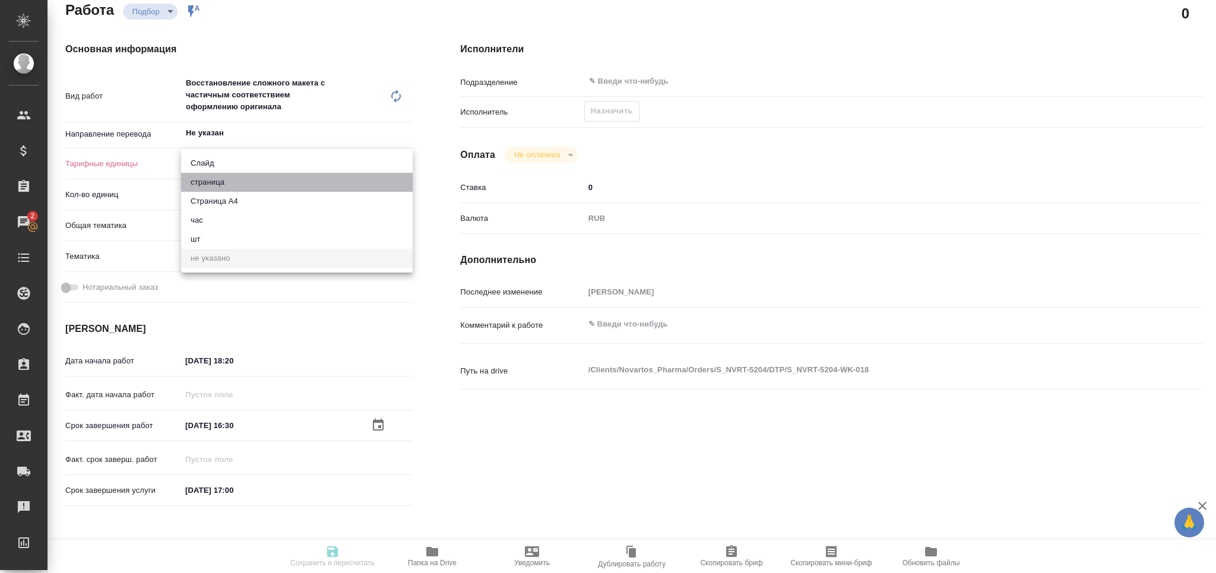
type textarea "x"
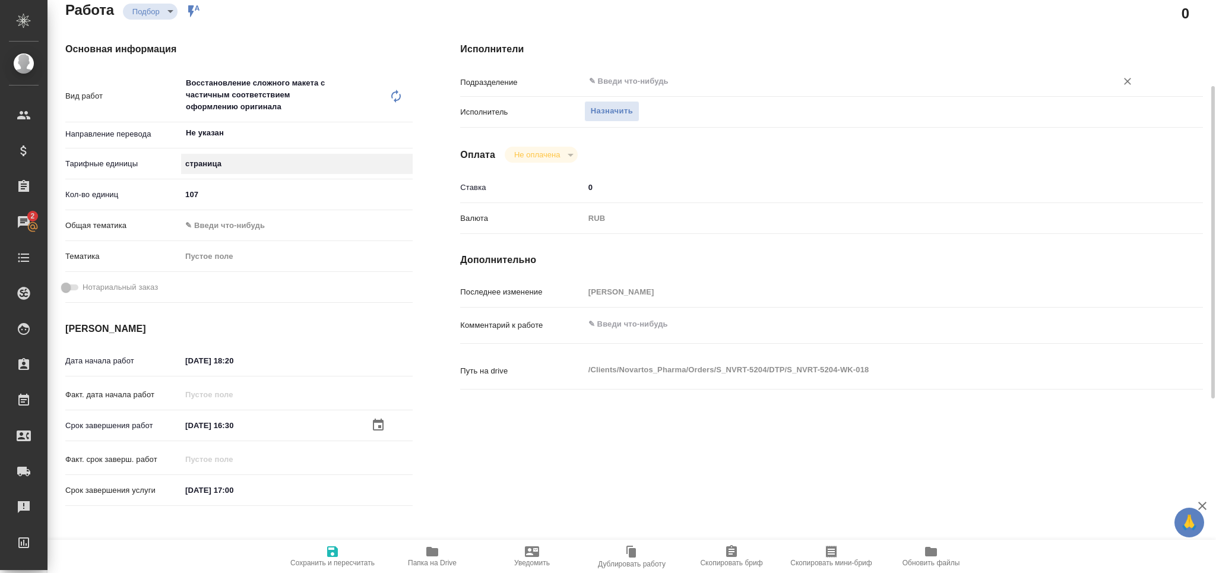
click at [642, 88] on div "​" at bounding box center [862, 81] width 557 height 21
click at [635, 78] on input "text" at bounding box center [843, 81] width 510 height 14
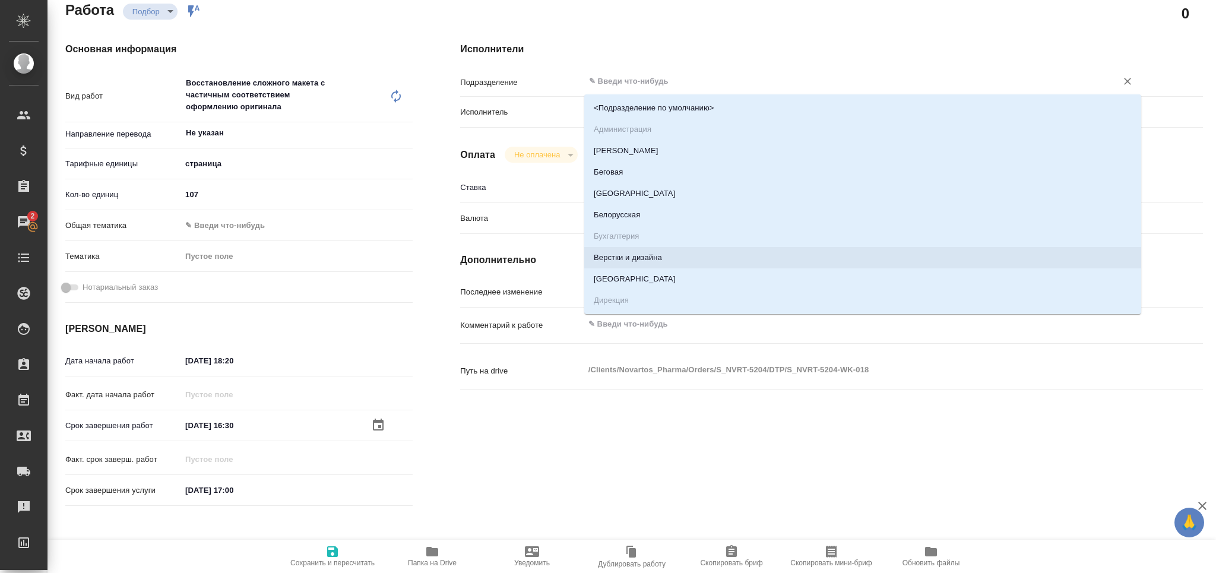
click at [666, 253] on li "Верстки и дизайна" at bounding box center [862, 257] width 557 height 21
type textarea "x"
type input "Верстки и дизайна"
type textarea "x"
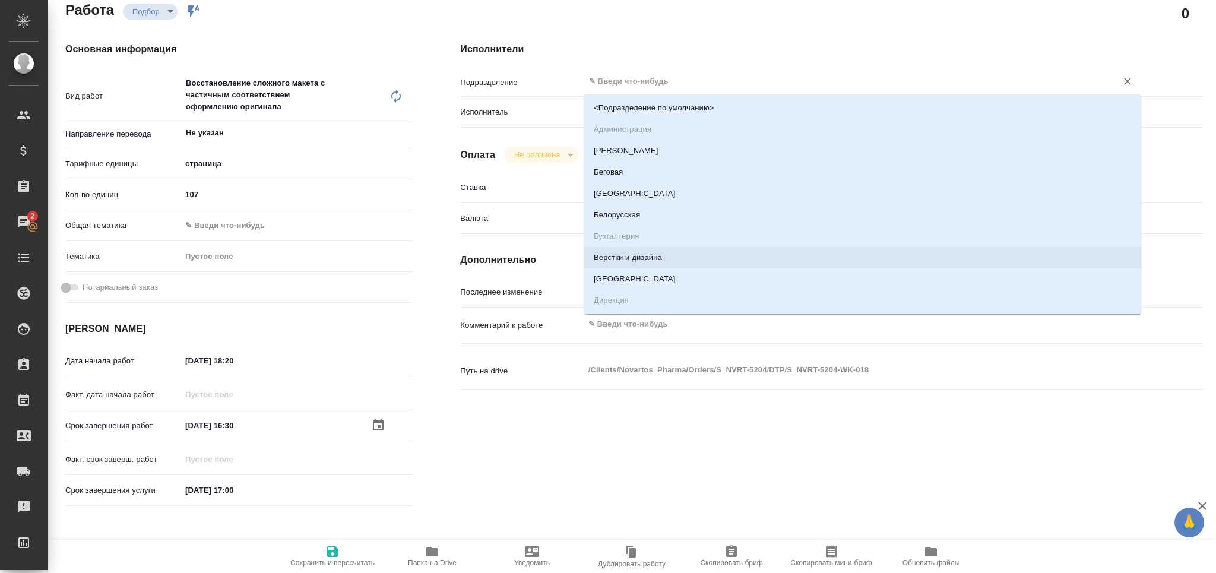
type textarea "x"
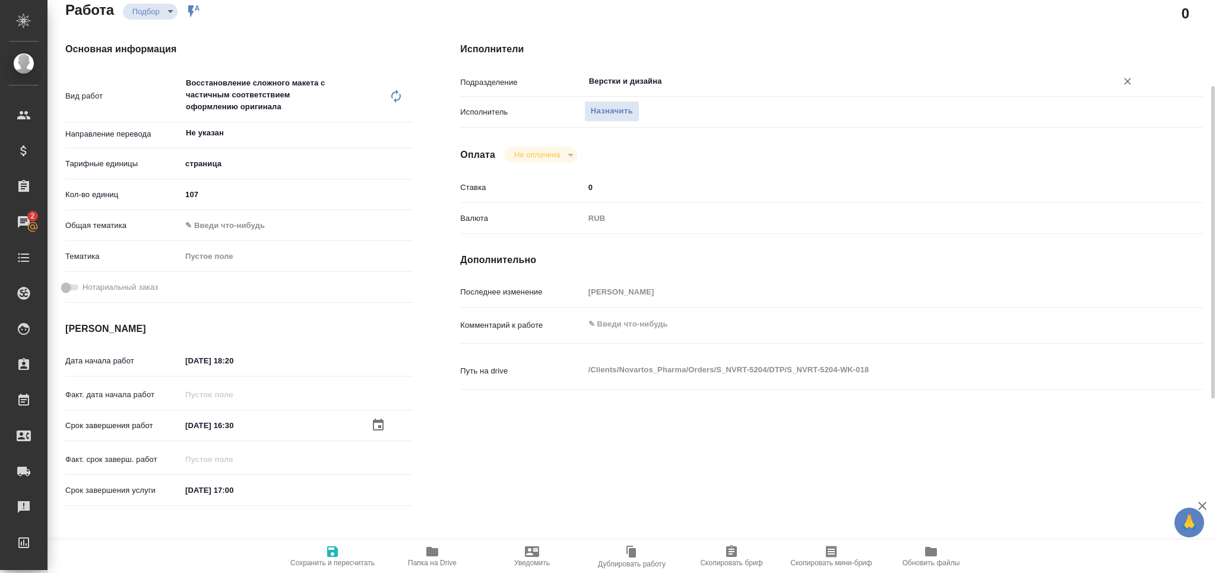
click at [337, 565] on span "Сохранить и пересчитать" at bounding box center [332, 563] width 84 height 8
type textarea "x"
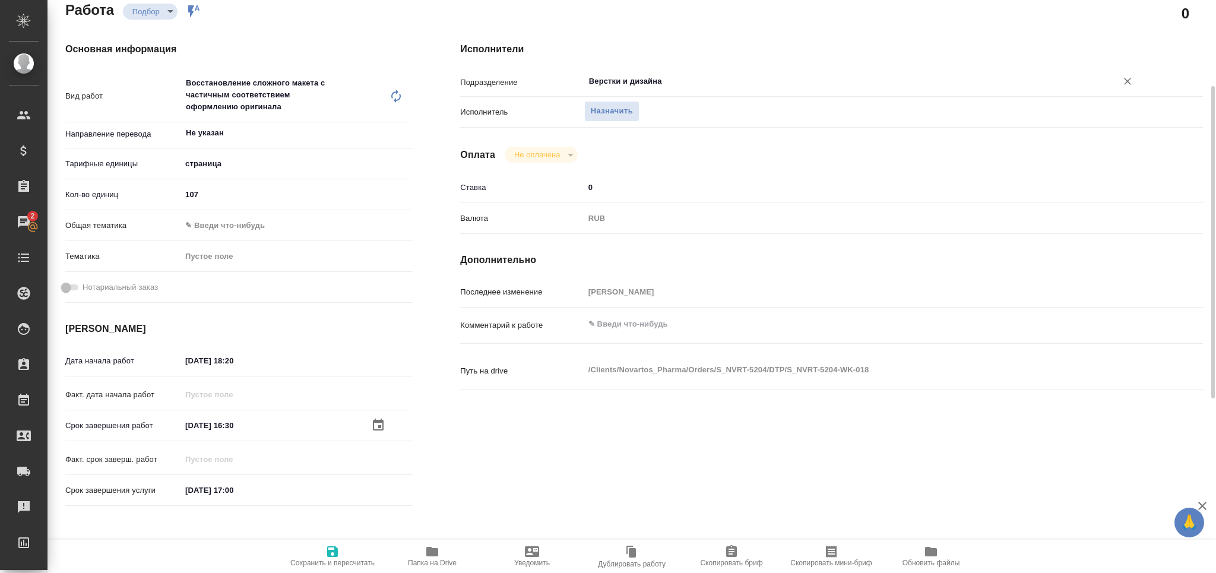
type textarea "x"
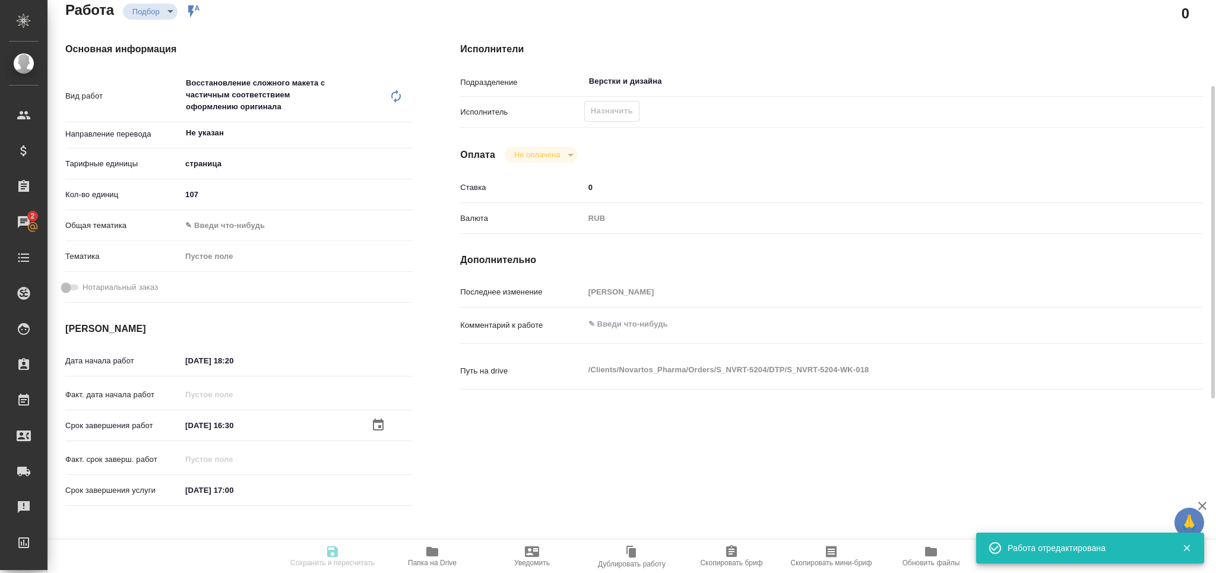
type input "recruiting"
type textarea "Восстановление сложного макета с частичным соответствием оформлению оригинала"
type textarea "x"
type input "Не указан"
type input "5a8b1489cc6b4906c91bfdb2"
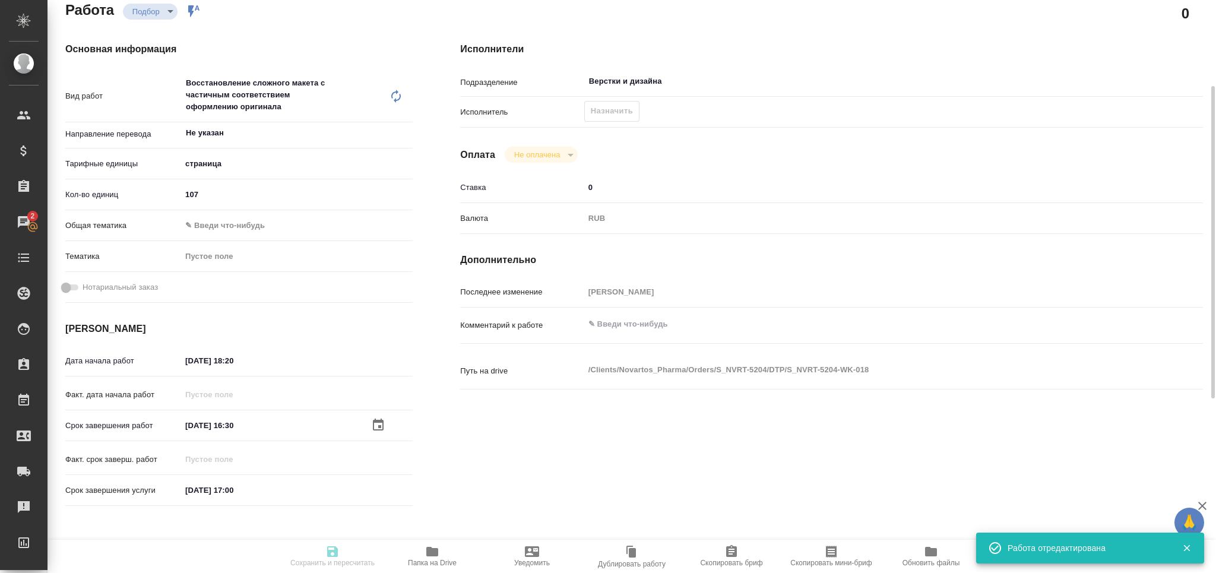
type input "107"
type input "15.09.2025 18:20"
type input "16.09.2025 16:30"
type input "19.09.2025 17:00"
type input "Верстки и дизайна"
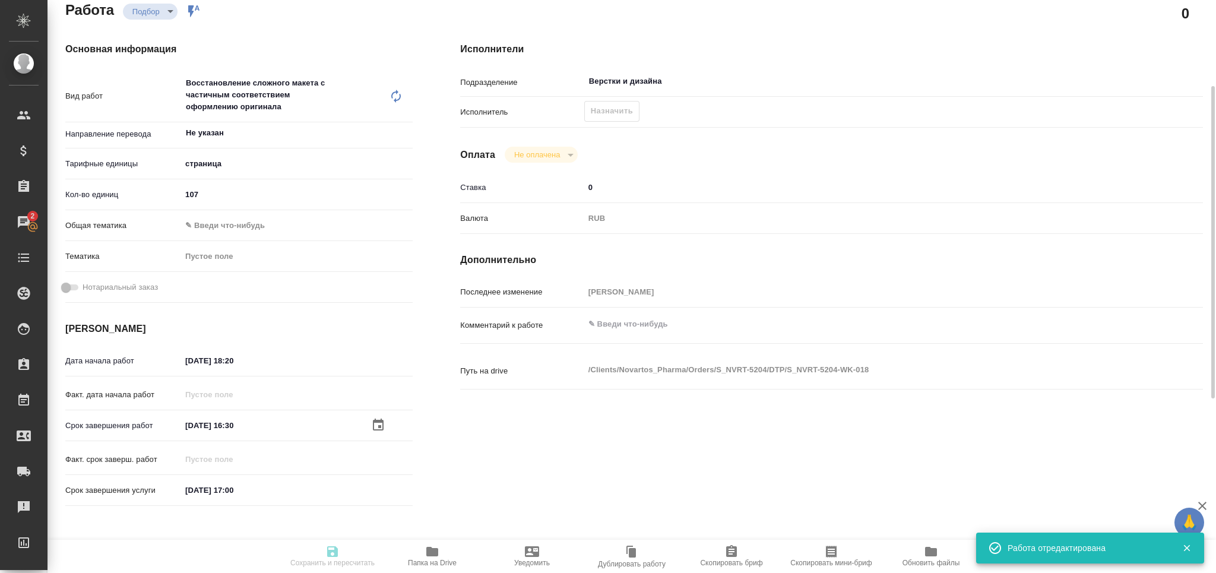
type input "notPayed"
type input "0"
type input "RUB"
type input "[PERSON_NAME]"
type textarea "x"
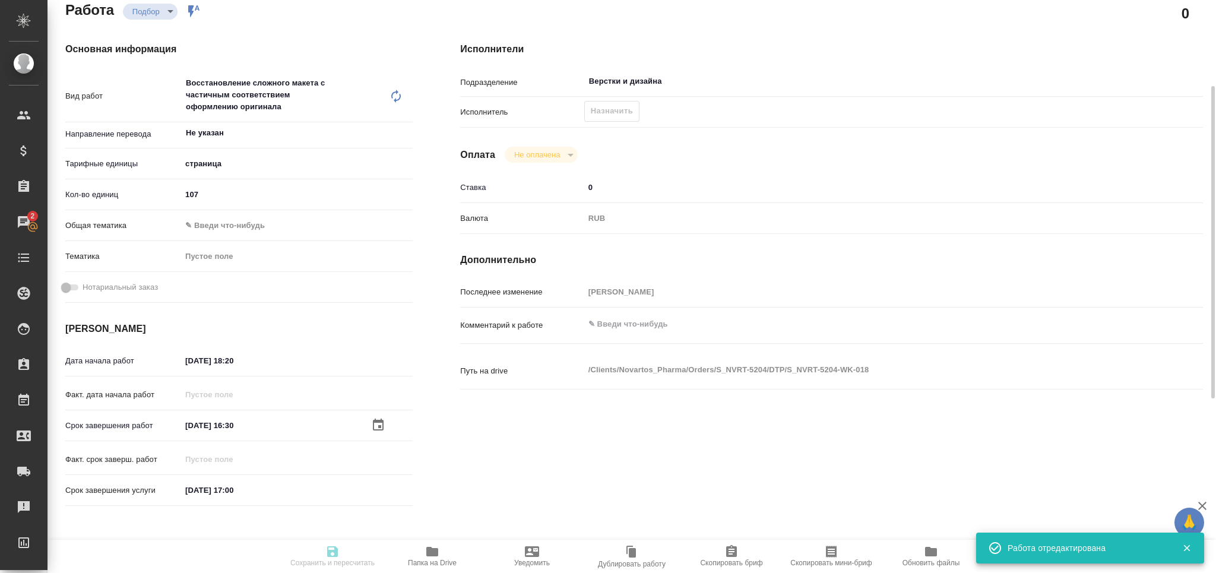
type textarea "/Clients/Novartos_Pharma/Orders/S_NVRT-5204/DTP/S_NVRT-5204-WK-018"
type textarea "x"
type input "S_NVRT-5204"
type input "Верстка PDF с исходным файлом / Layout PDF with source file"
type input "Корректура, Подверстка, Перевод, Проверка качества перевода (LQA), Восстановлен…"
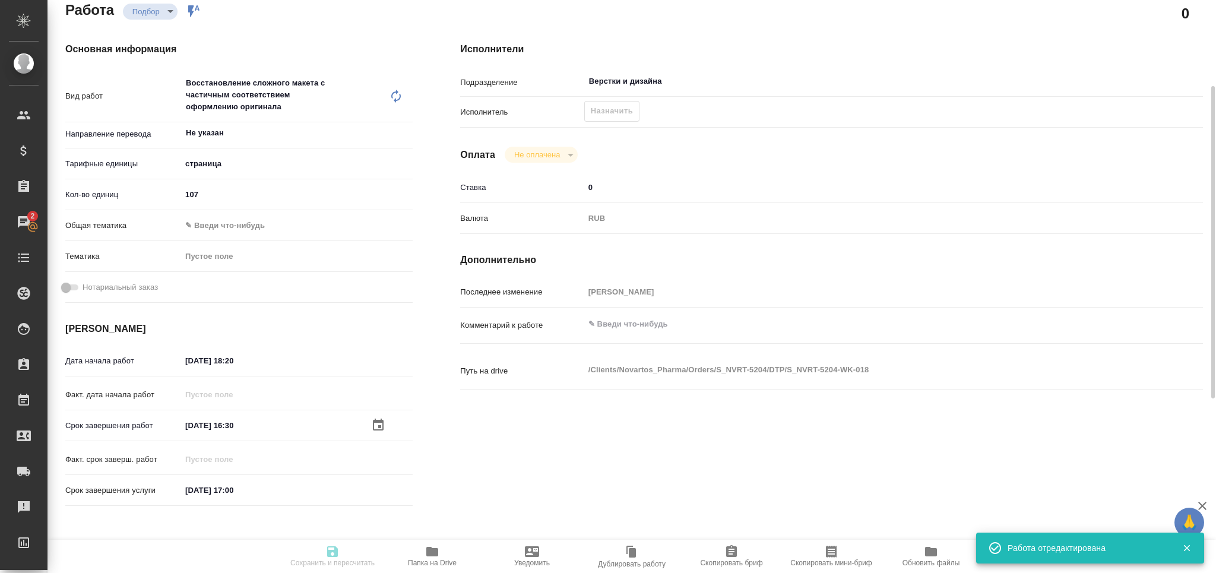
type input "Кабаргина Анна"
type input "[PERSON_NAME]"
type input "/Clients/Novartos_Pharma/Orders/S_NVRT-5204"
type textarea "x"
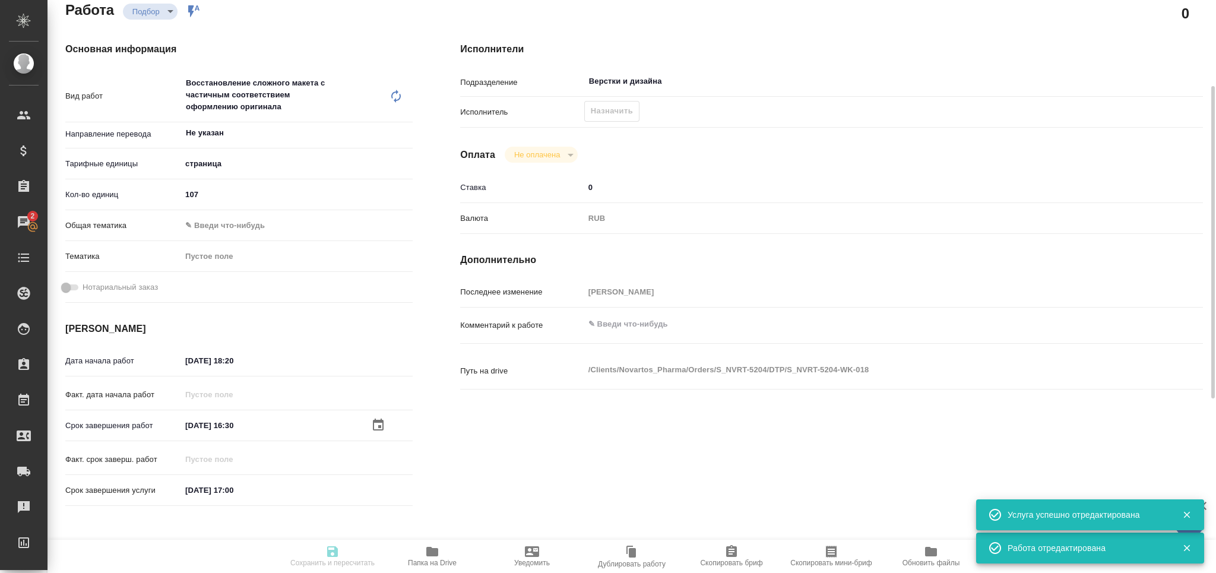
type textarea "x"
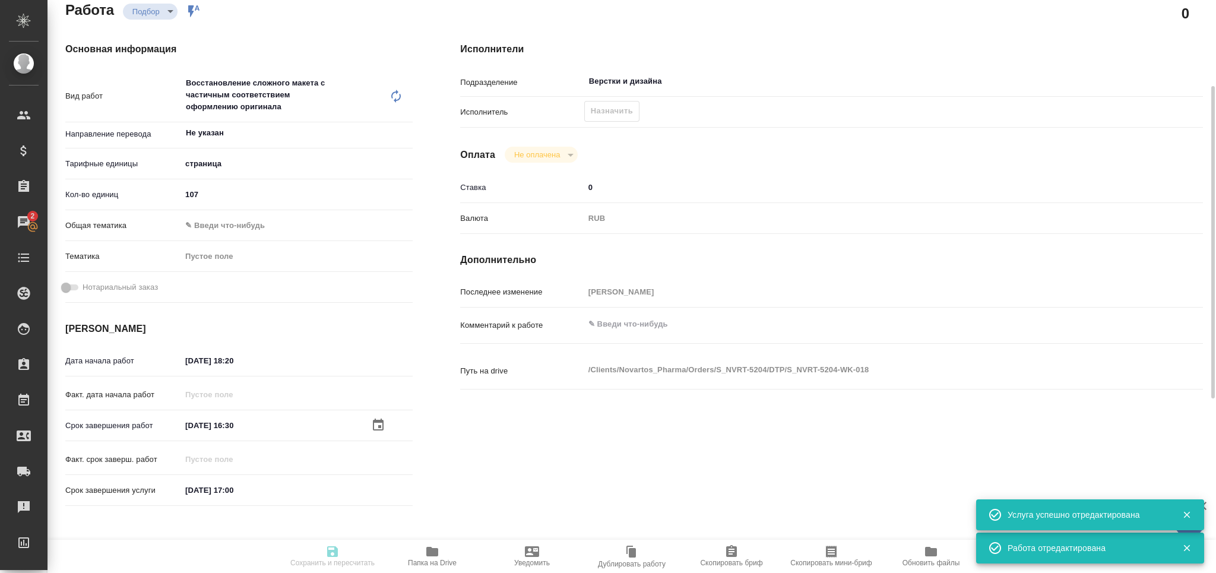
type textarea "x"
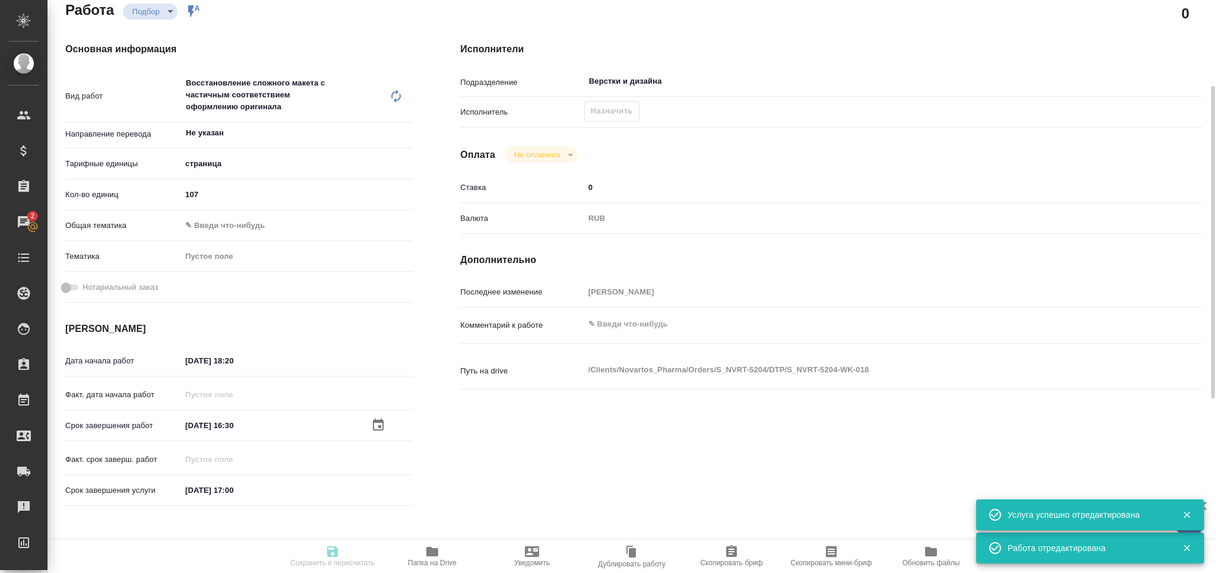
type textarea "x"
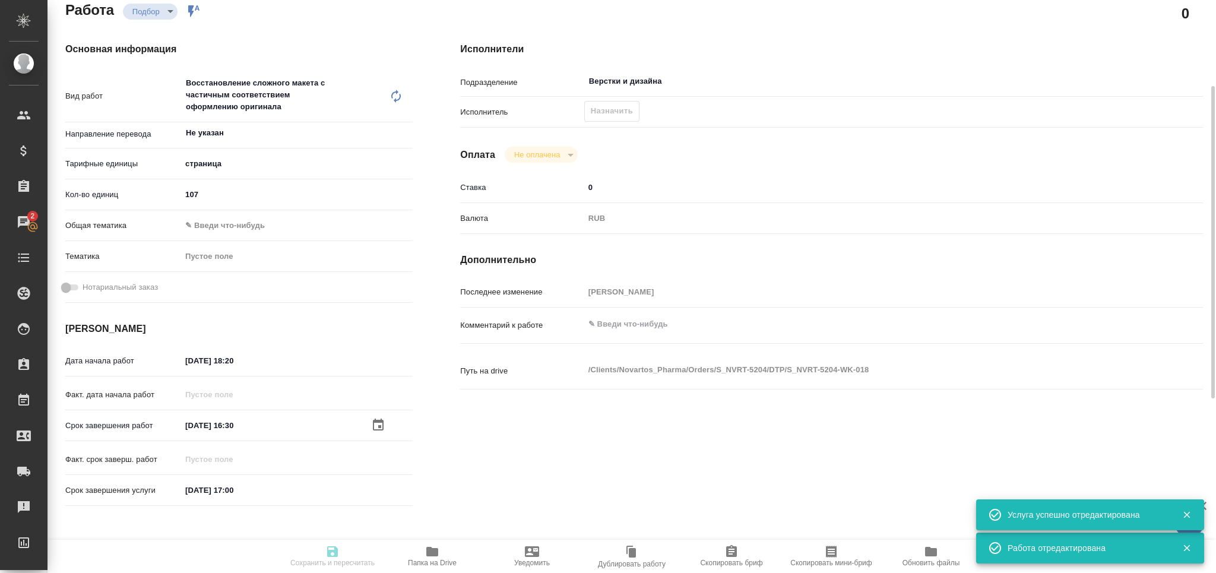
type textarea "x"
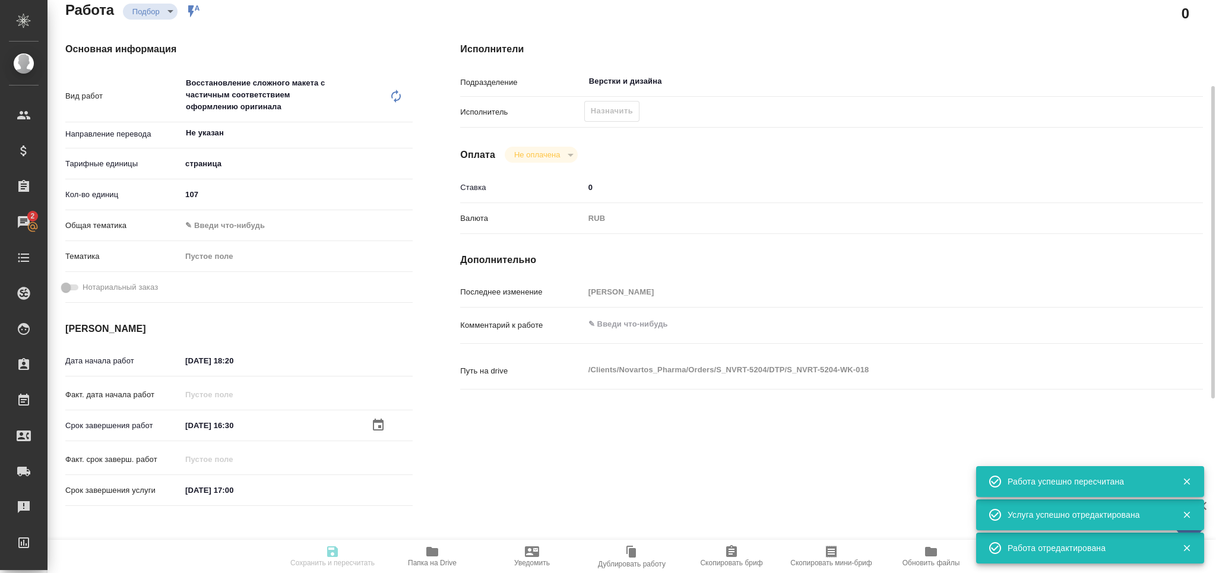
type input "recruiting"
type textarea "Восстановление сложного макета с частичным соответствием оформлению оригинала"
type textarea "x"
type input "Не указан"
type input "5a8b1489cc6b4906c91bfdb2"
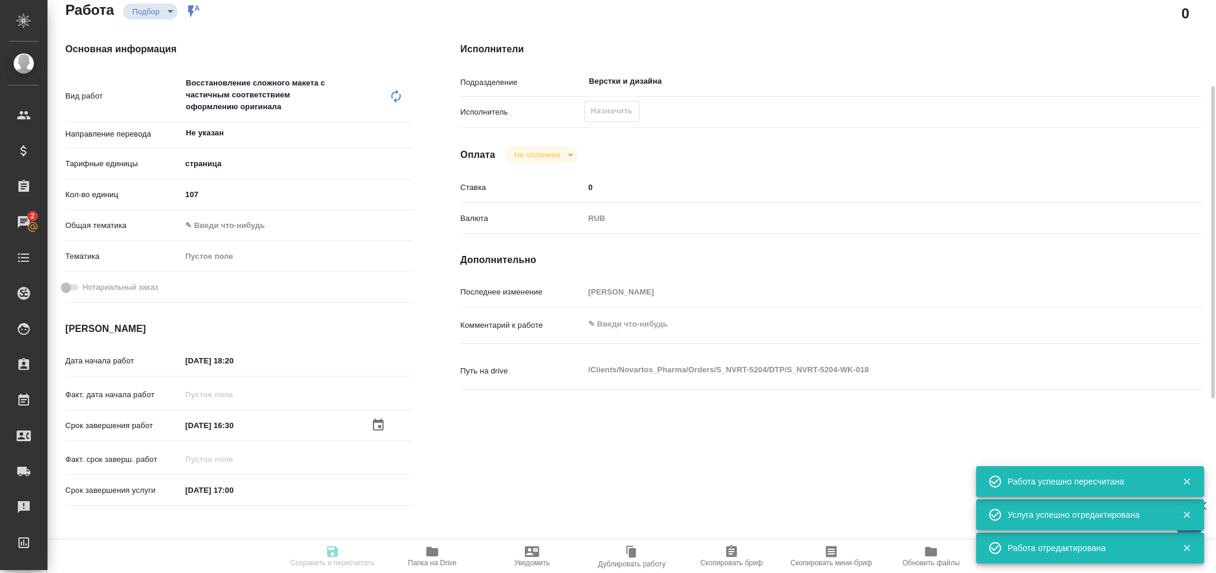
type input "107"
type input "15.09.2025 18:20"
type input "16.09.2025 16:30"
type input "19.09.2025 17:00"
type input "Верстки и дизайна"
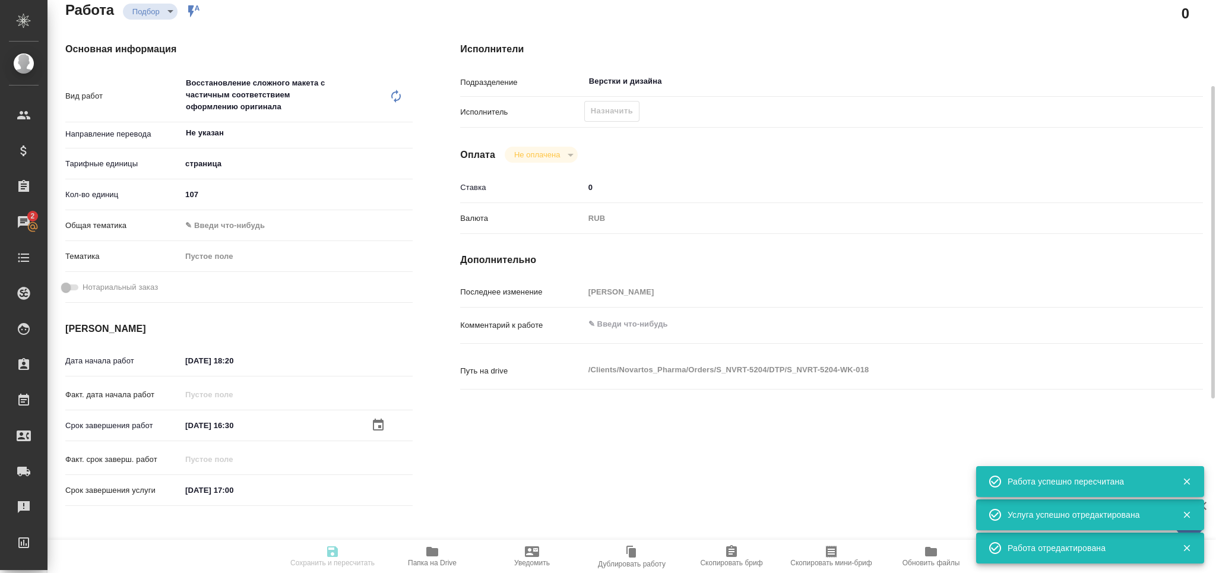
type input "notPayed"
type input "0"
type input "RUB"
type input "[PERSON_NAME]"
type textarea "x"
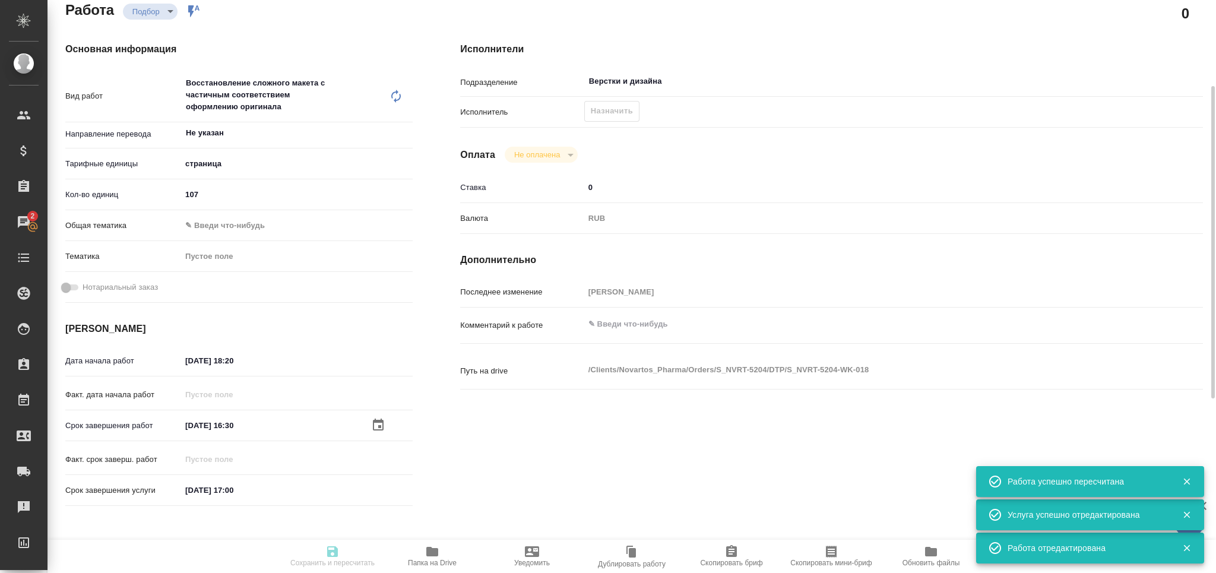
type textarea "/Clients/Novartos_Pharma/Orders/S_NVRT-5204/DTP/S_NVRT-5204-WK-018"
type textarea "x"
type input "S_NVRT-5204"
type input "Верстка PDF с исходным файлом / Layout PDF with source file"
type input "Корректура, Подверстка, Перевод, Проверка качества перевода (LQA), Восстановлен…"
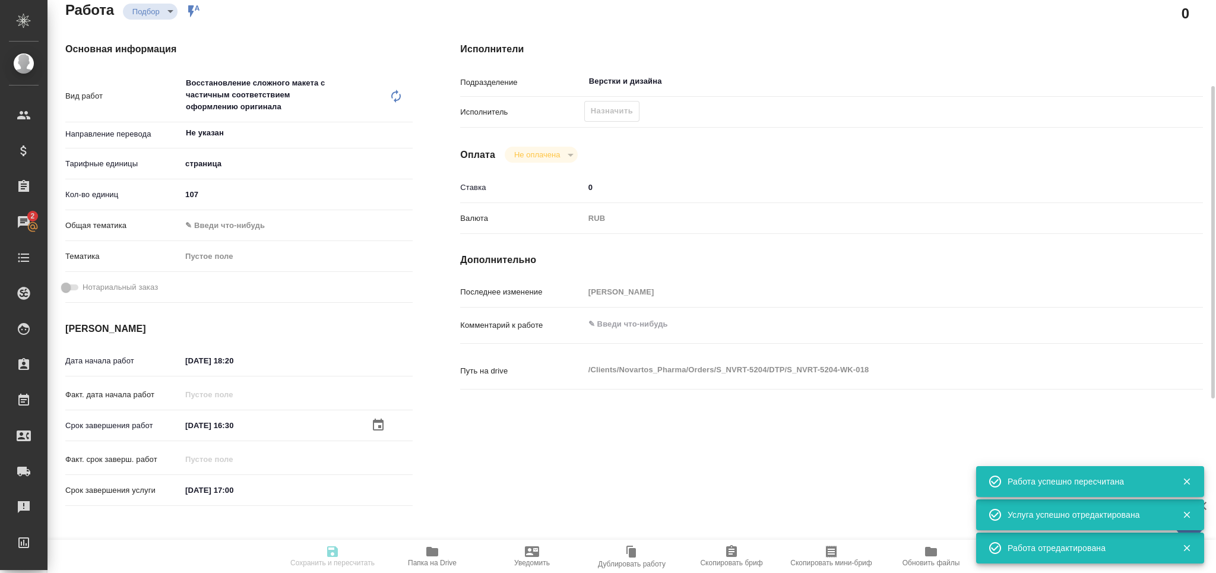
type input "Кабаргина Анна"
type input "Малофеева Екатерина"
type input "/Clients/Novartos_Pharma/Orders/S_NVRT-5204"
type textarea "x"
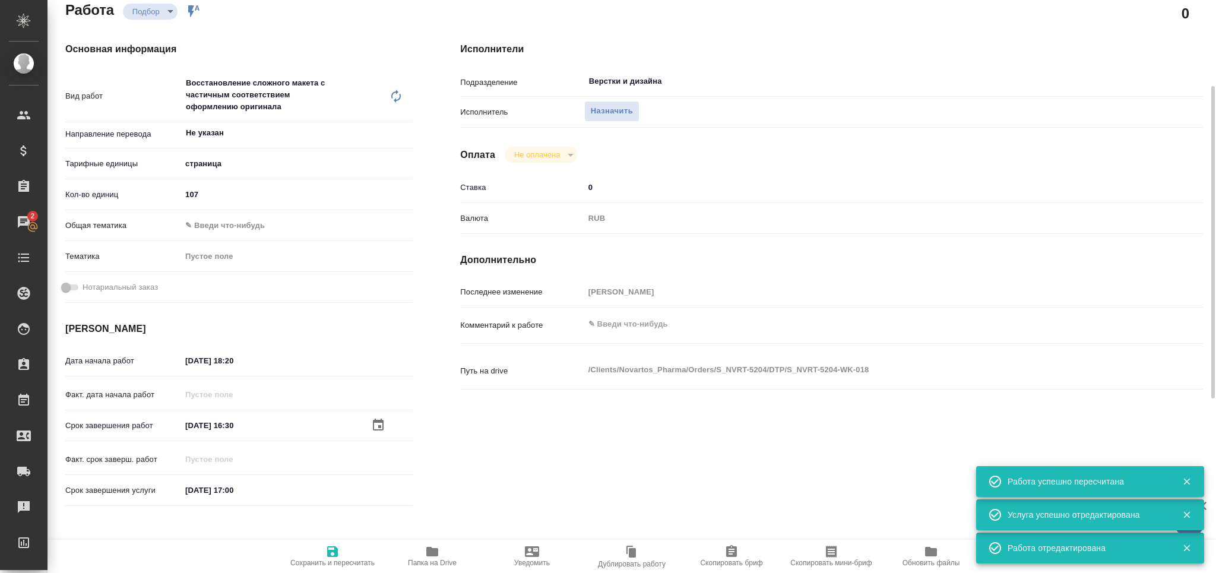
type textarea "x"
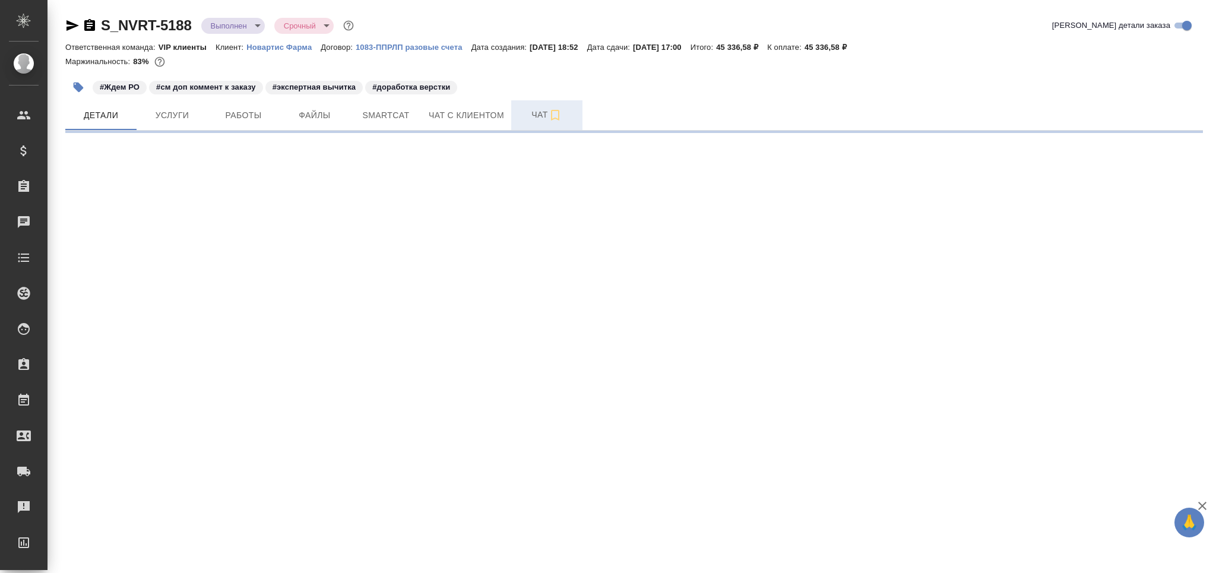
select select "RU"
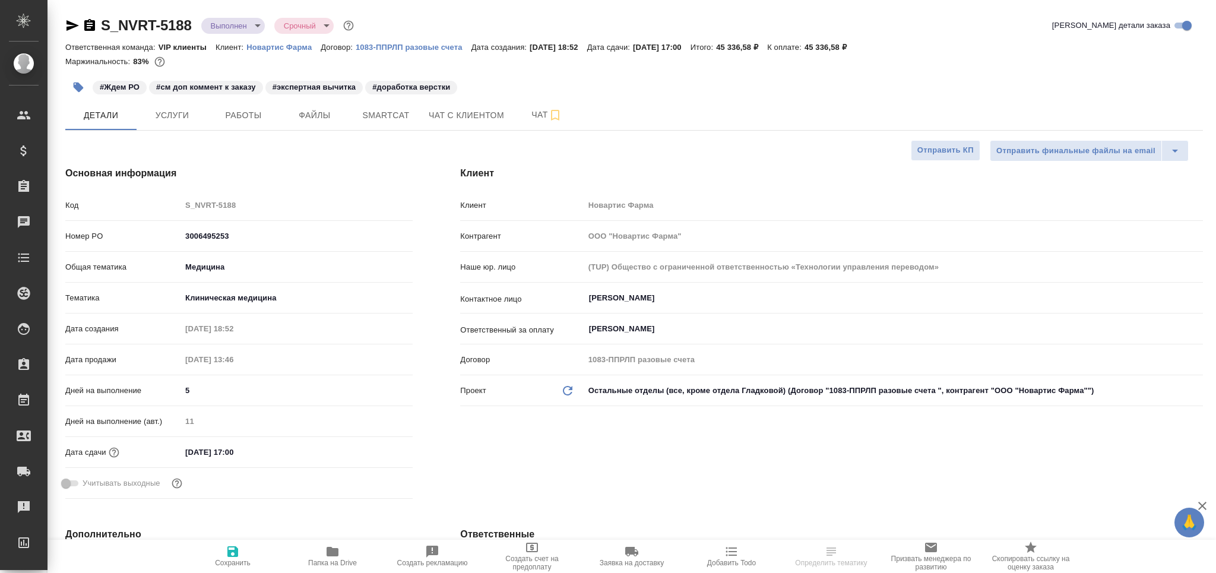
type textarea "x"
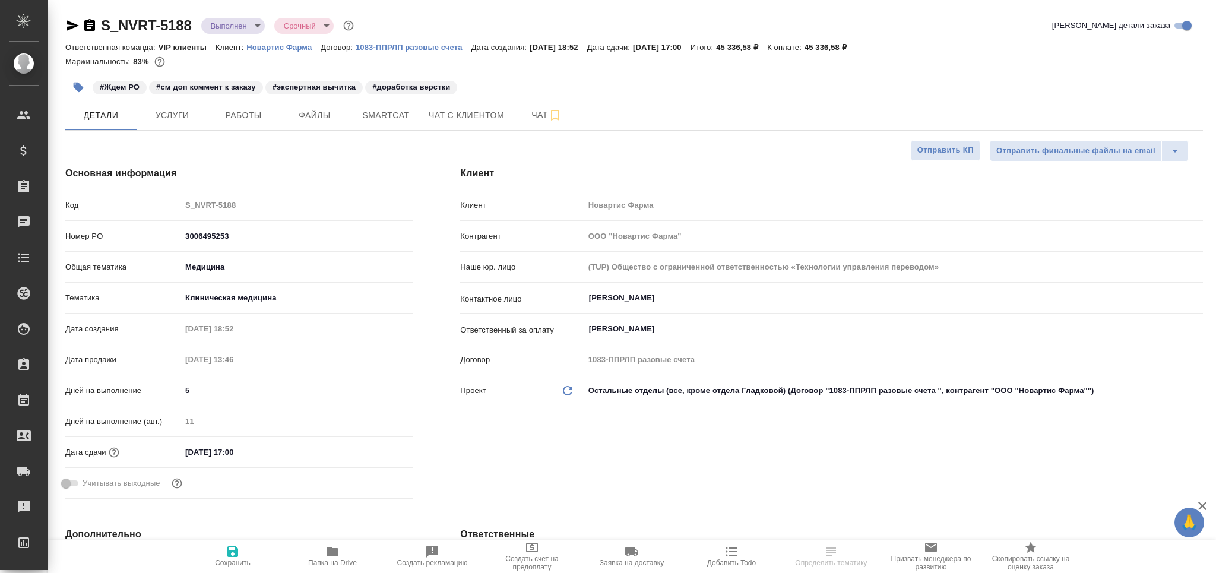
type textarea "x"
click at [533, 127] on button "Чат" at bounding box center [546, 115] width 71 height 30
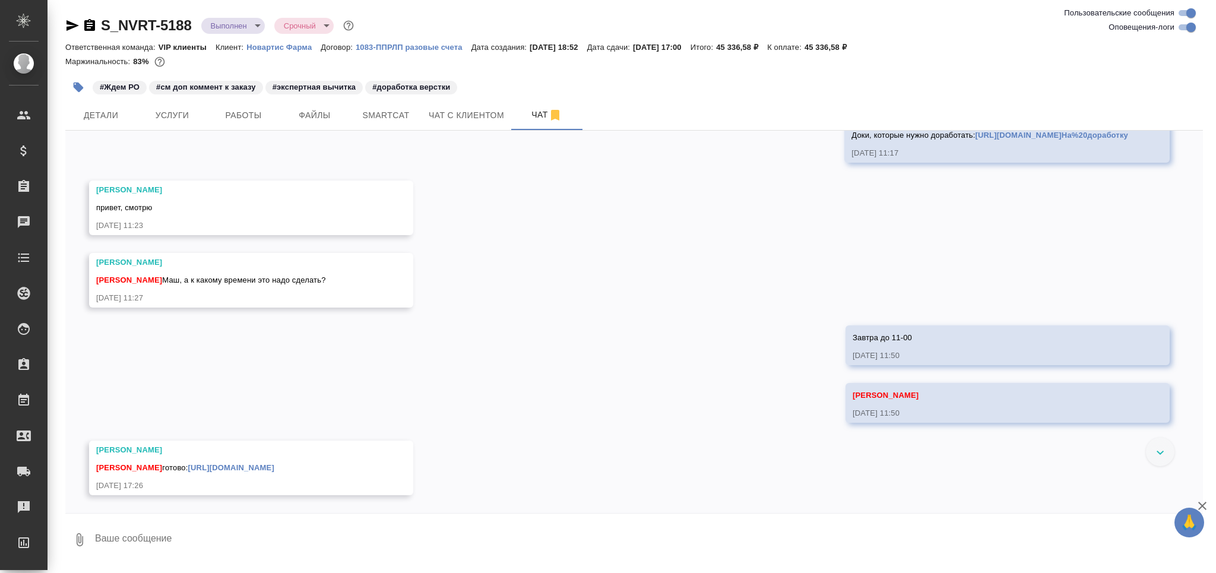
scroll to position [9693, 0]
click at [274, 468] on link "[URL][DOMAIN_NAME]" at bounding box center [231, 467] width 86 height 9
click at [192, 543] on textarea at bounding box center [648, 540] width 1109 height 40
type textarea "Спасибо большое)"
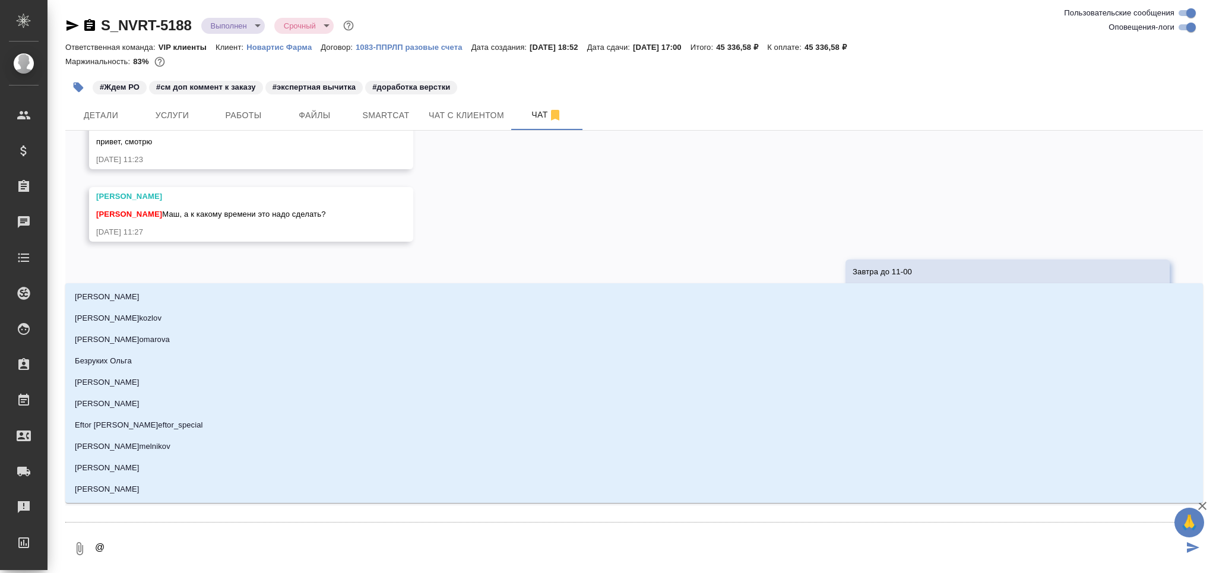
scroll to position [9751, 0]
type textarea "@к"
type input "к"
type textarea "@ка"
type input "ка"
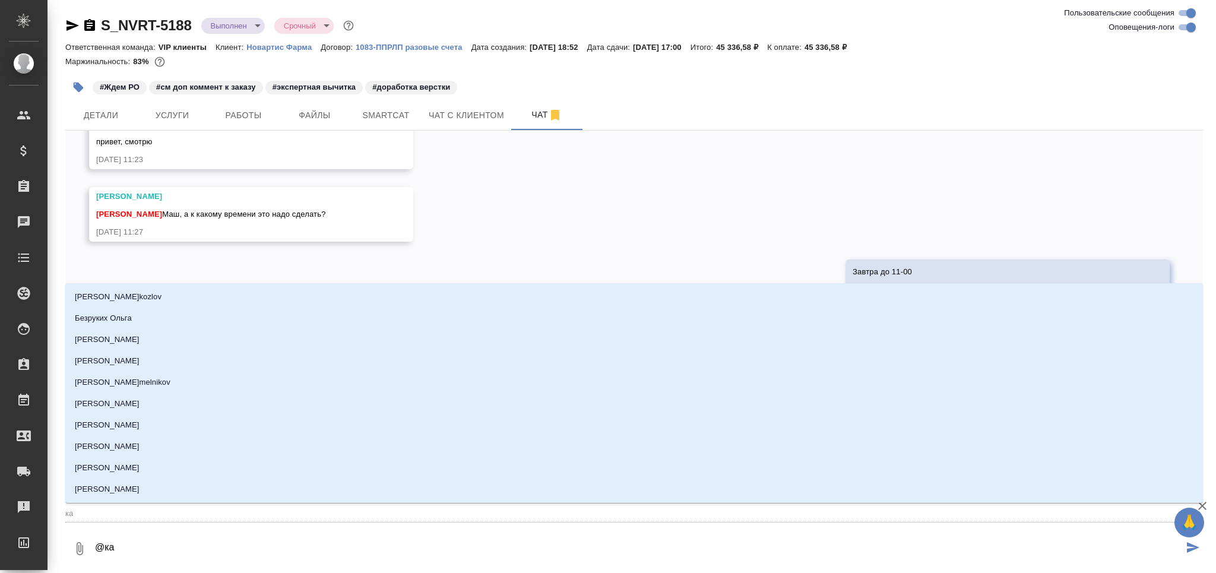
type textarea "@каб"
type input "каб"
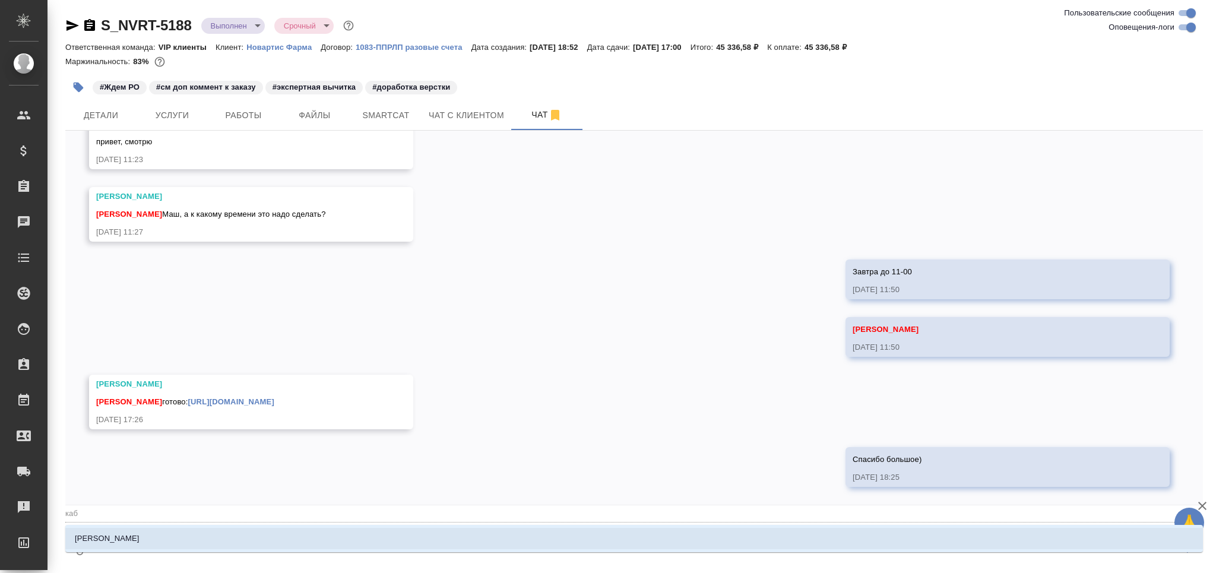
type textarea "@каба"
type input "каба"
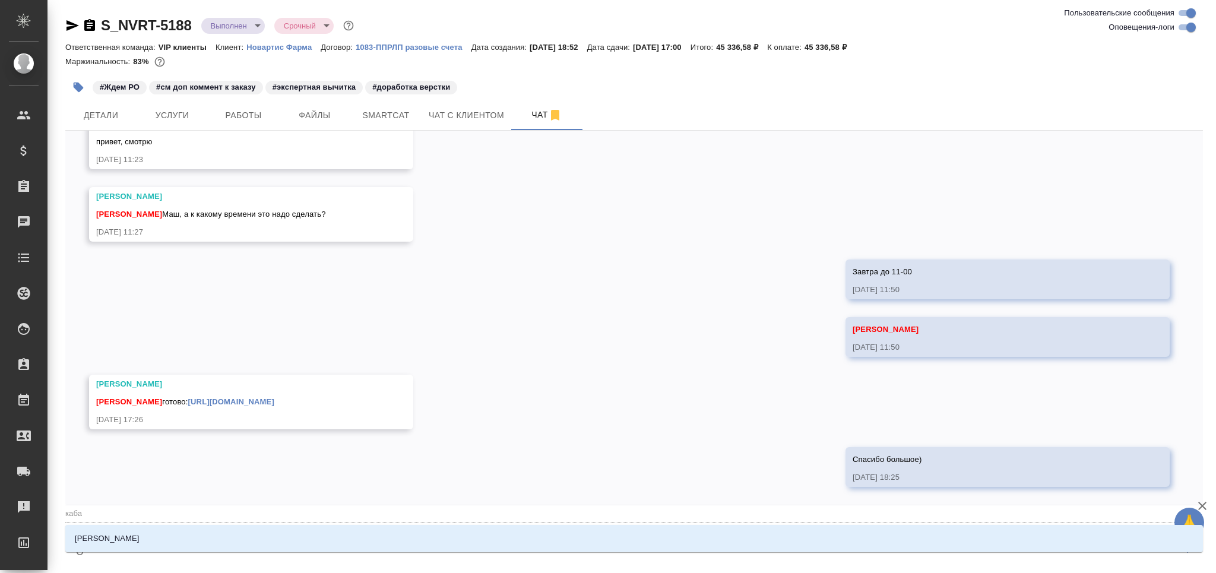
click at [192, 543] on li "Кабаргина Анна" at bounding box center [634, 538] width 1138 height 21
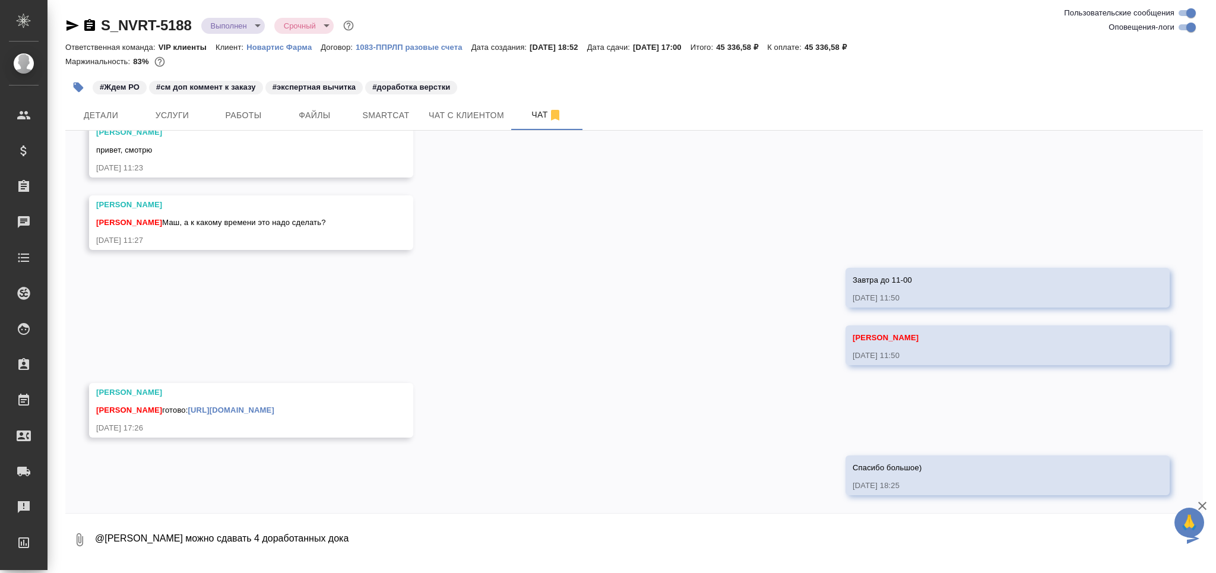
type textarea "@Кабаргина Анна можно сдавать 4 доработанных дока"
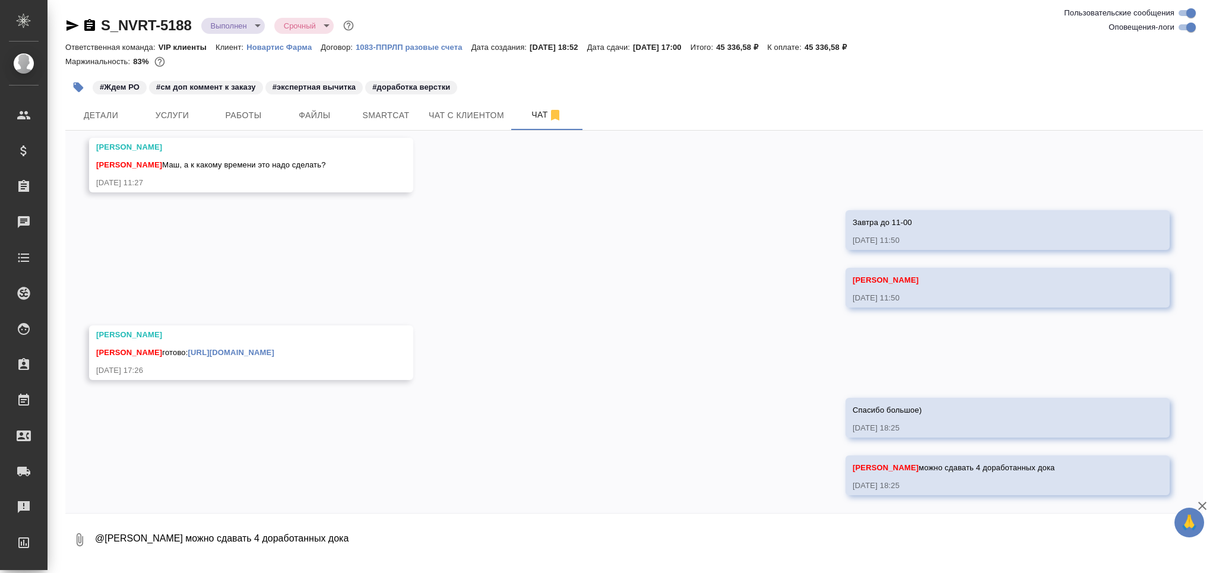
scroll to position [9809, 0]
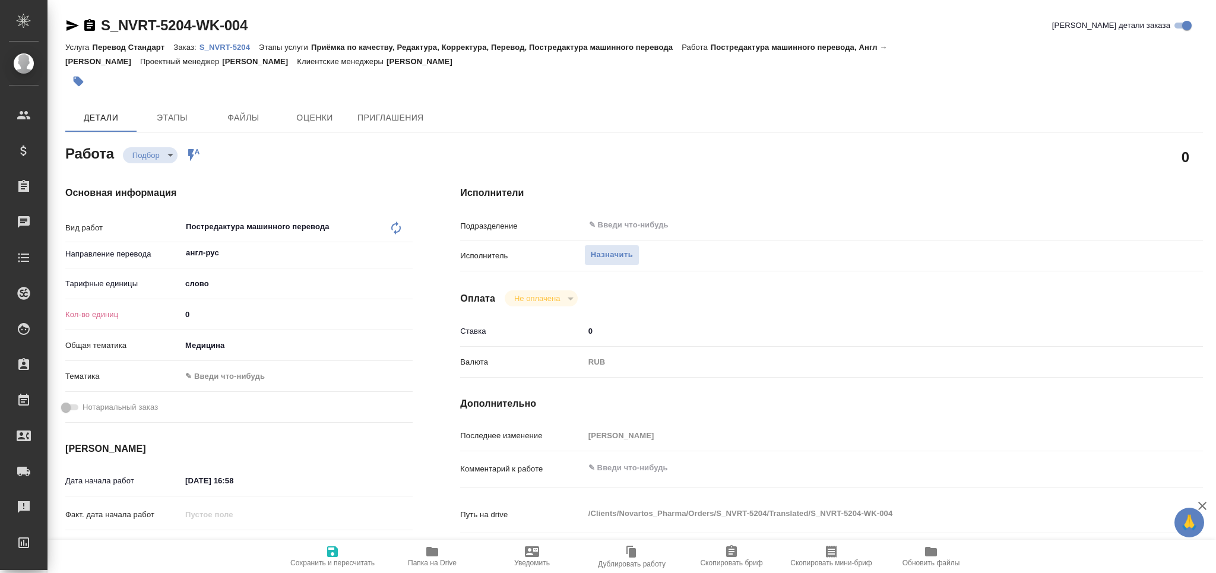
type textarea "x"
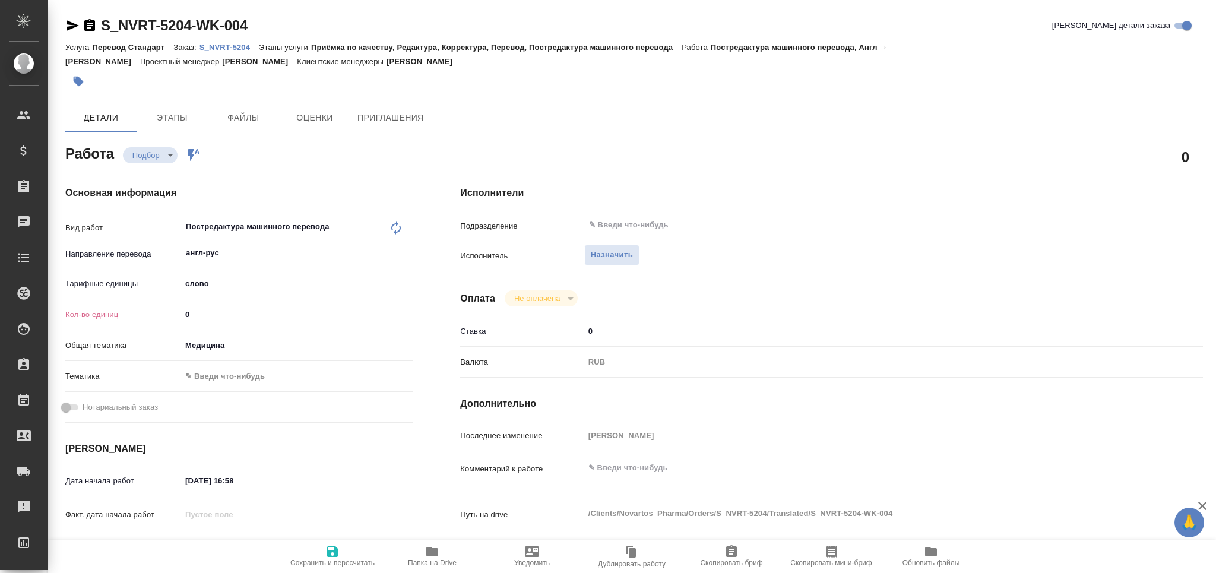
type textarea "x"
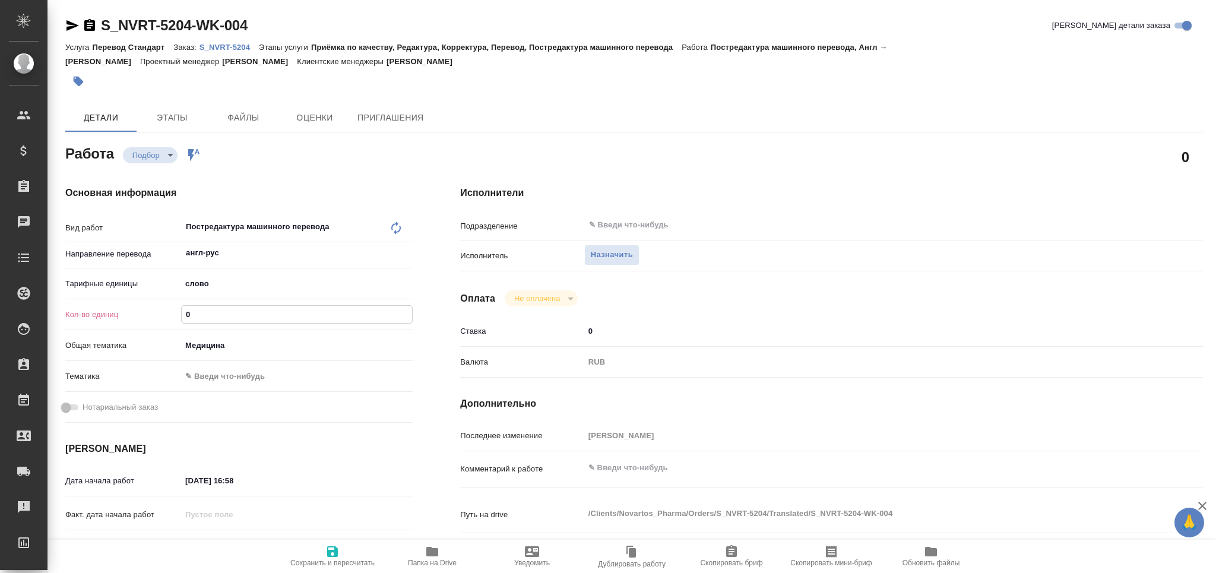
type textarea "x"
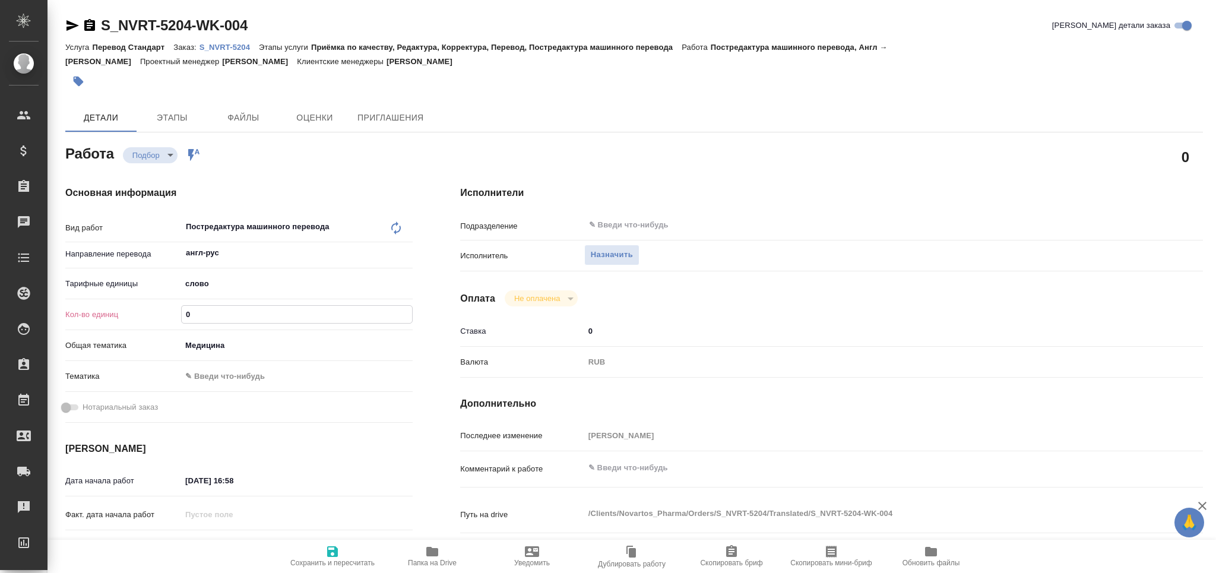
drag, startPoint x: 196, startPoint y: 314, endPoint x: 167, endPoint y: 318, distance: 28.8
click at [167, 318] on div "Кол-во единиц 0" at bounding box center [238, 314] width 347 height 21
type textarea "x"
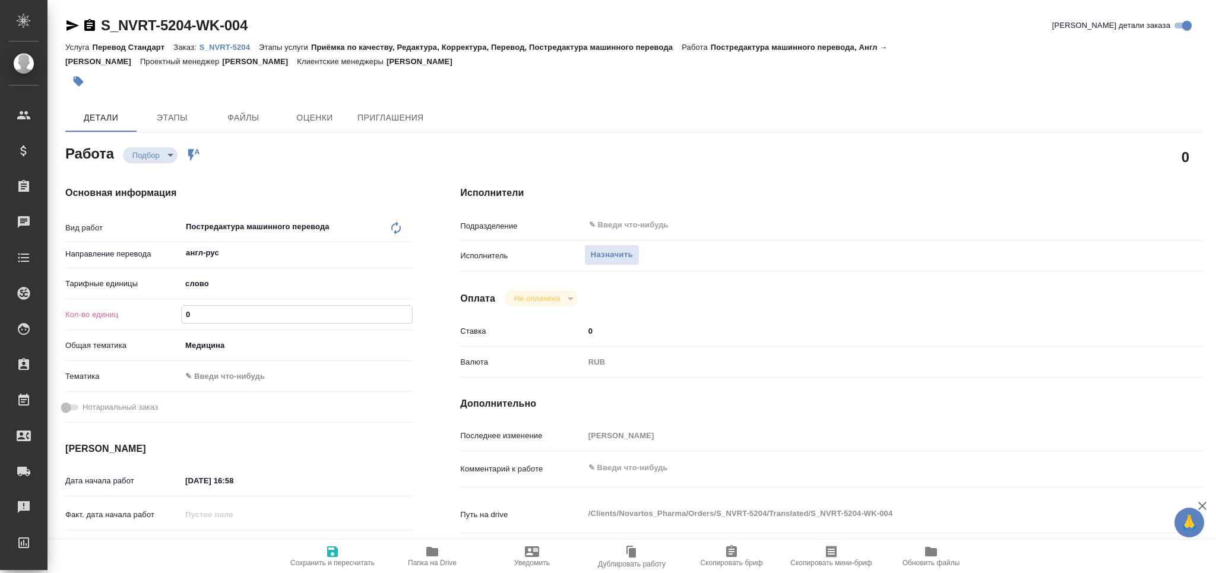
type textarea "x"
paste input "10397.1"
type textarea "x"
type input "10397.1"
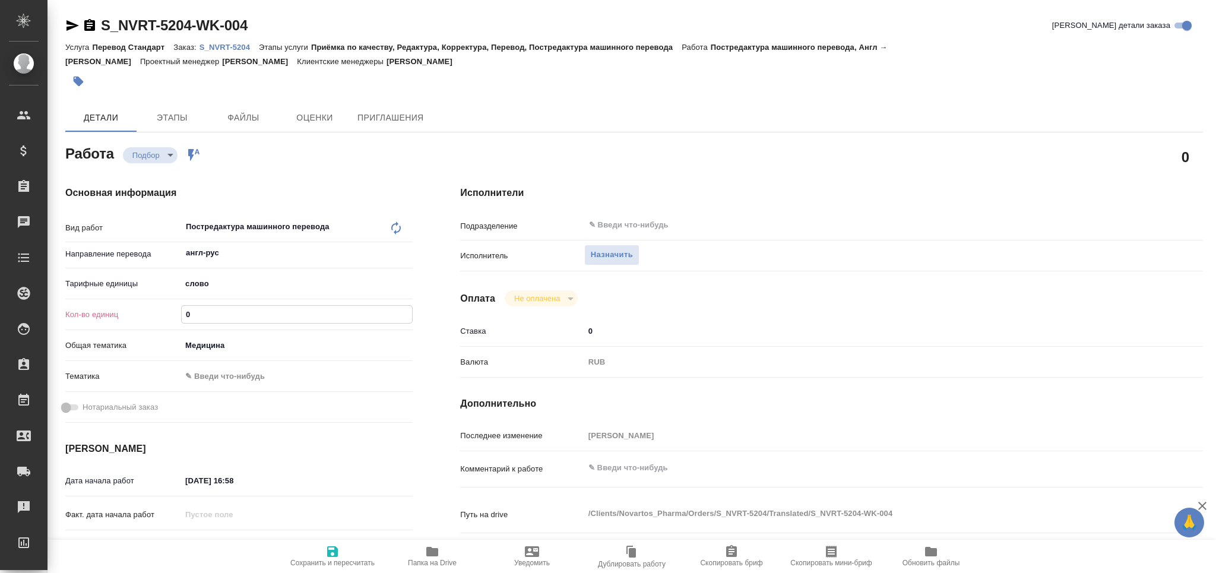
type textarea "x"
type input "10397.1"
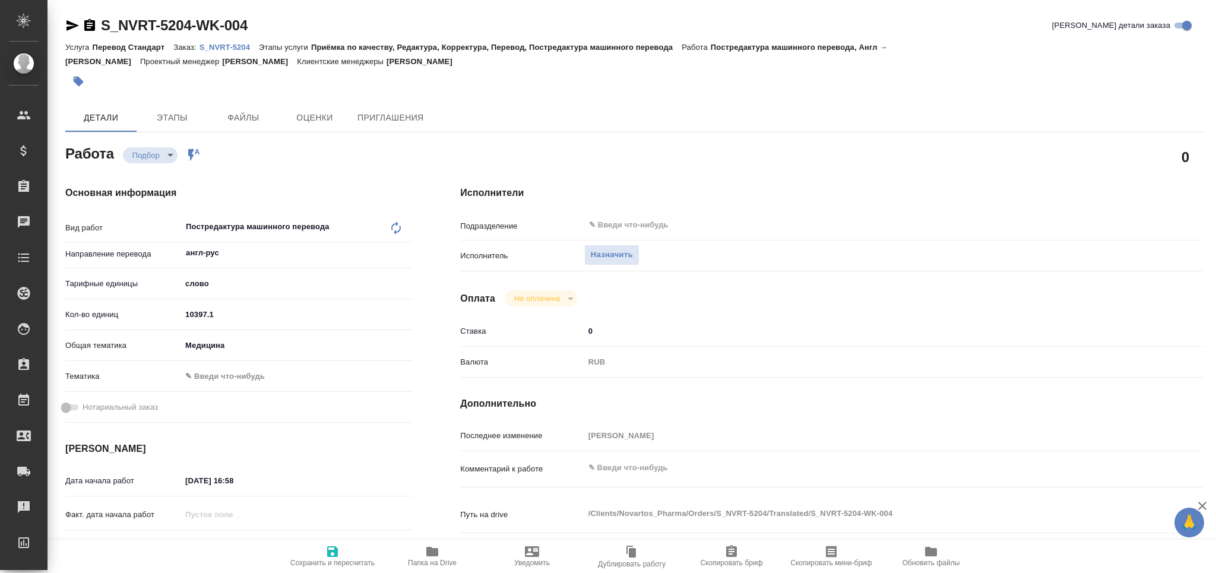
type textarea "x"
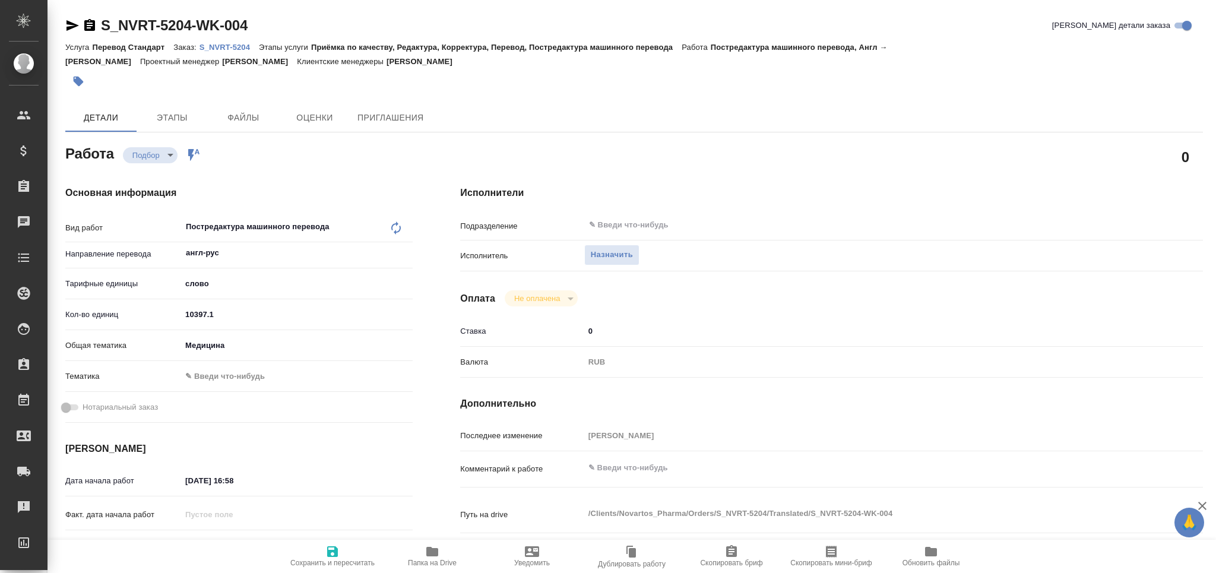
type textarea "x"
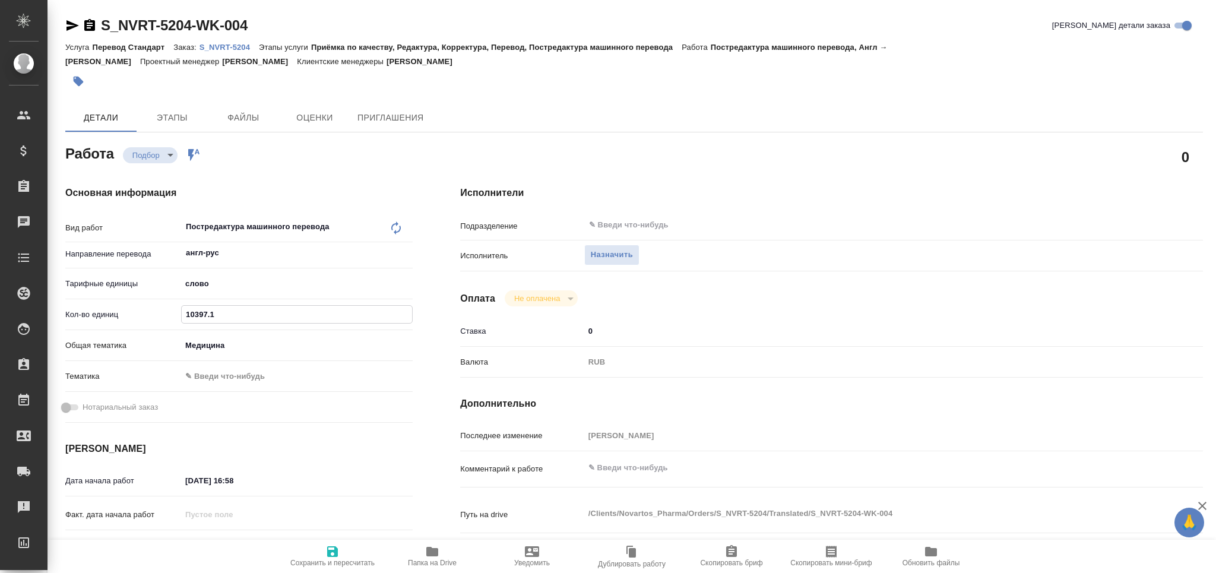
click at [635, 453] on div "Последнее изменение Кабаргина Анна" at bounding box center [831, 440] width 743 height 31
type textarea "x"
click at [685, 467] on textarea at bounding box center [862, 468] width 557 height 20
type textarea "о"
type textarea "x"
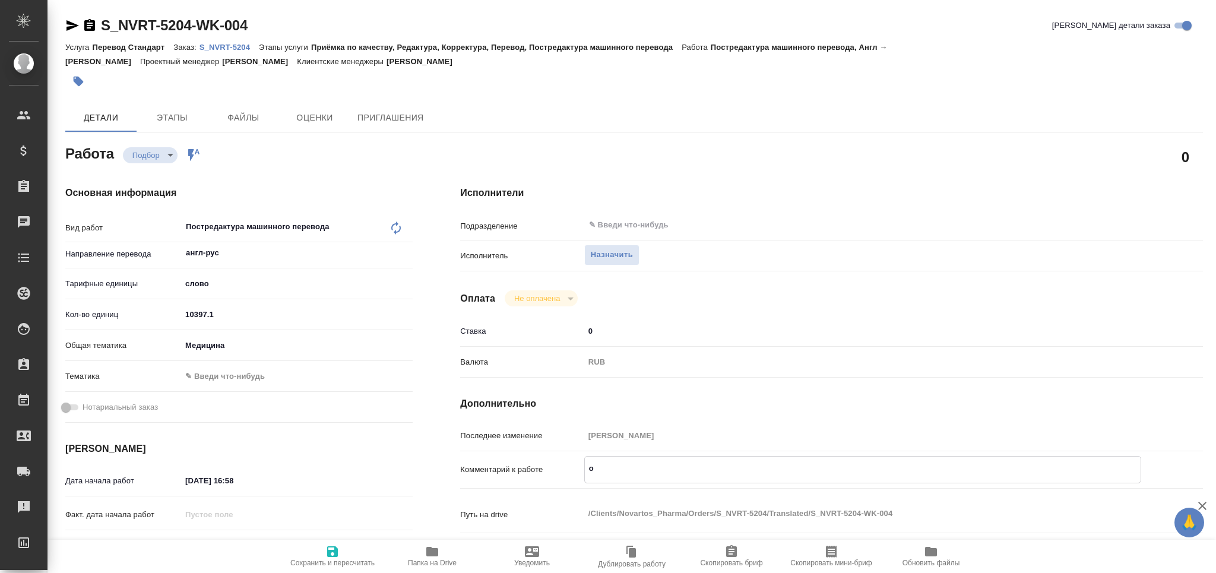
type textarea "x"
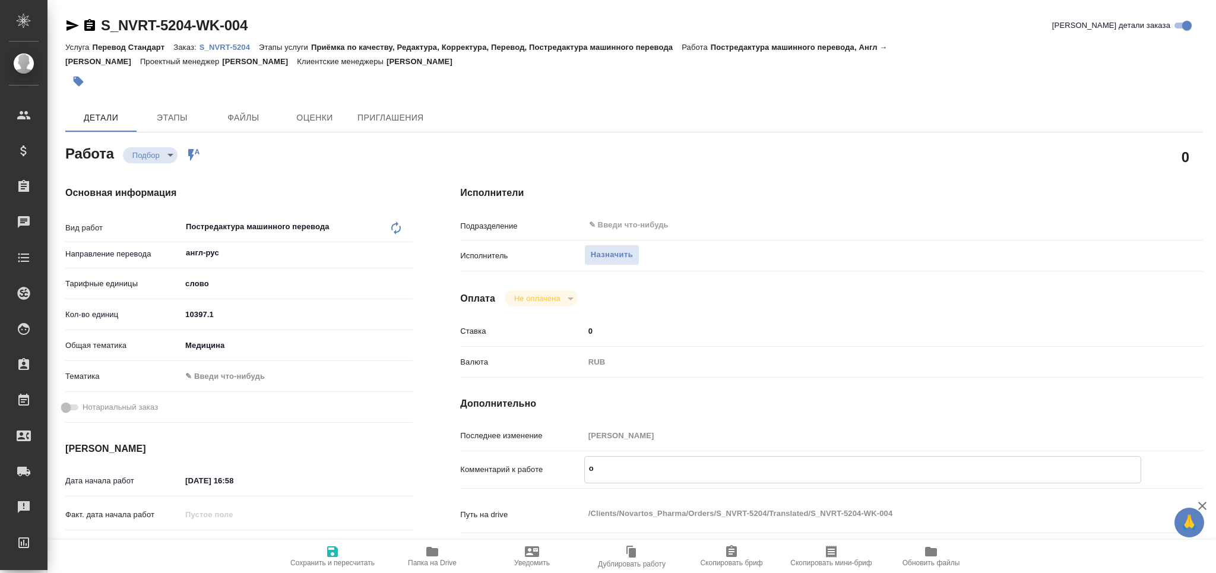
type textarea "от"
type textarea "x"
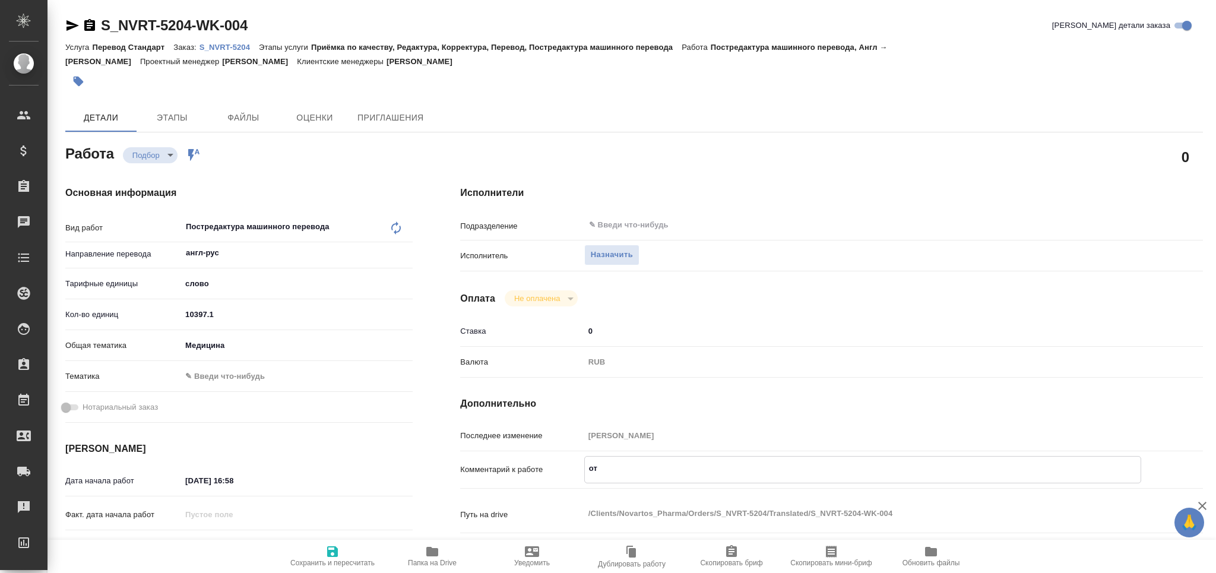
type textarea "x"
type textarea "о"
type textarea "x"
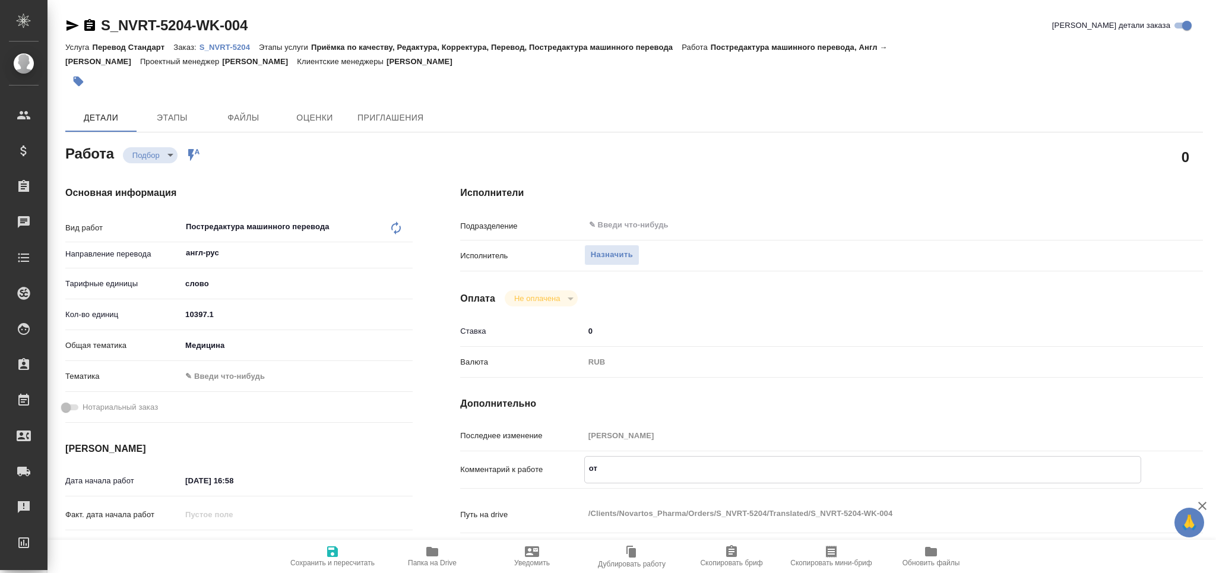
type textarea "x"
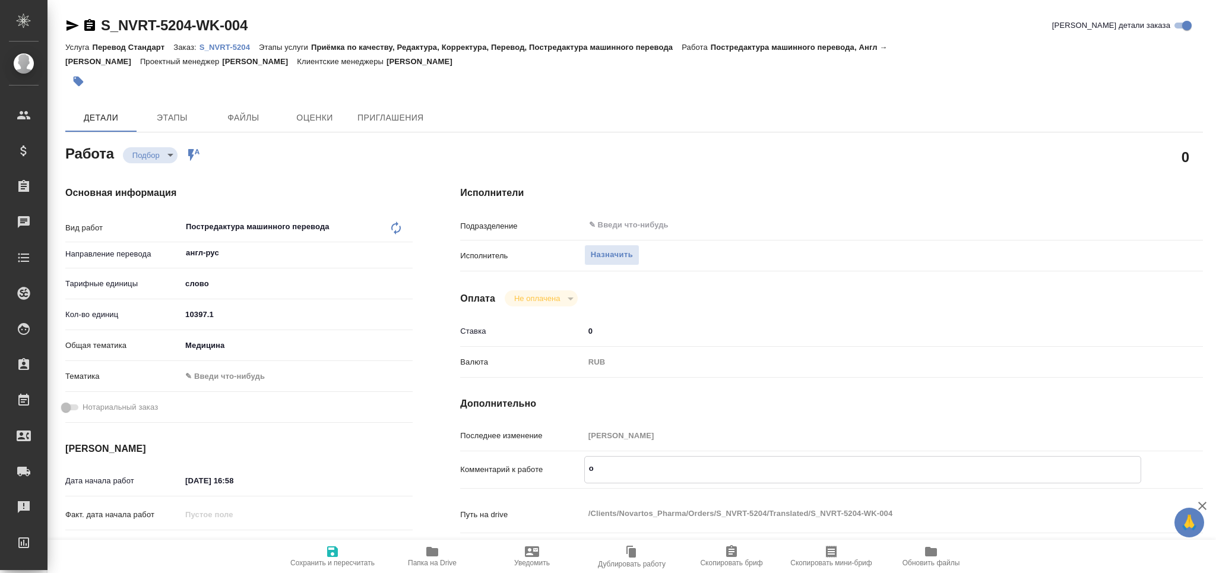
type textarea "x"
type textarea "т"
type textarea "x"
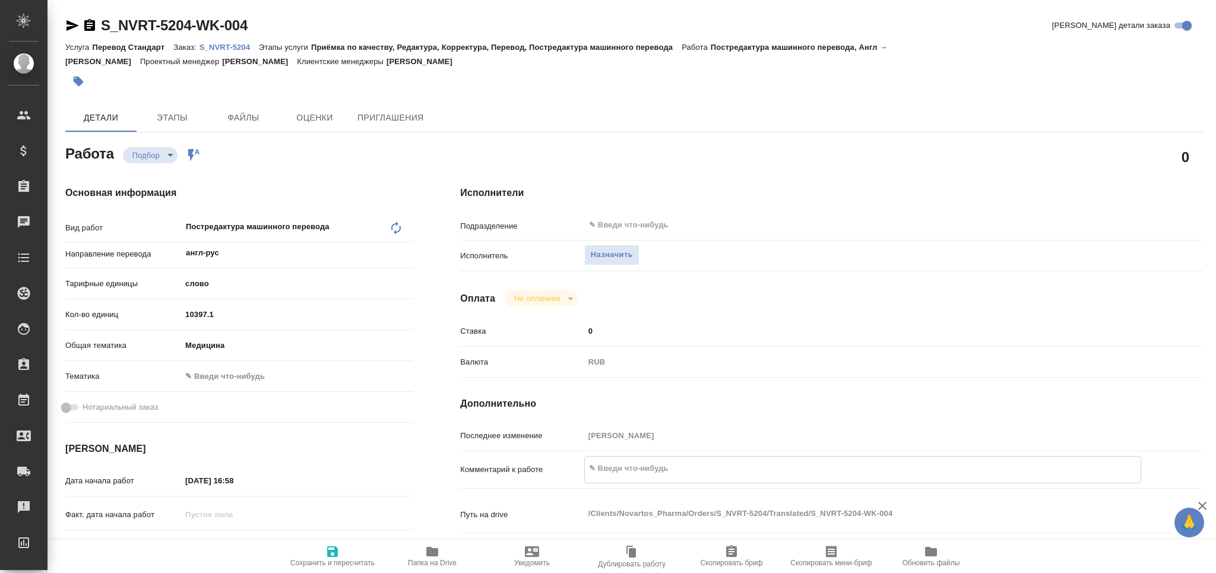
type textarea "x"
type textarea "то"
type textarea "x"
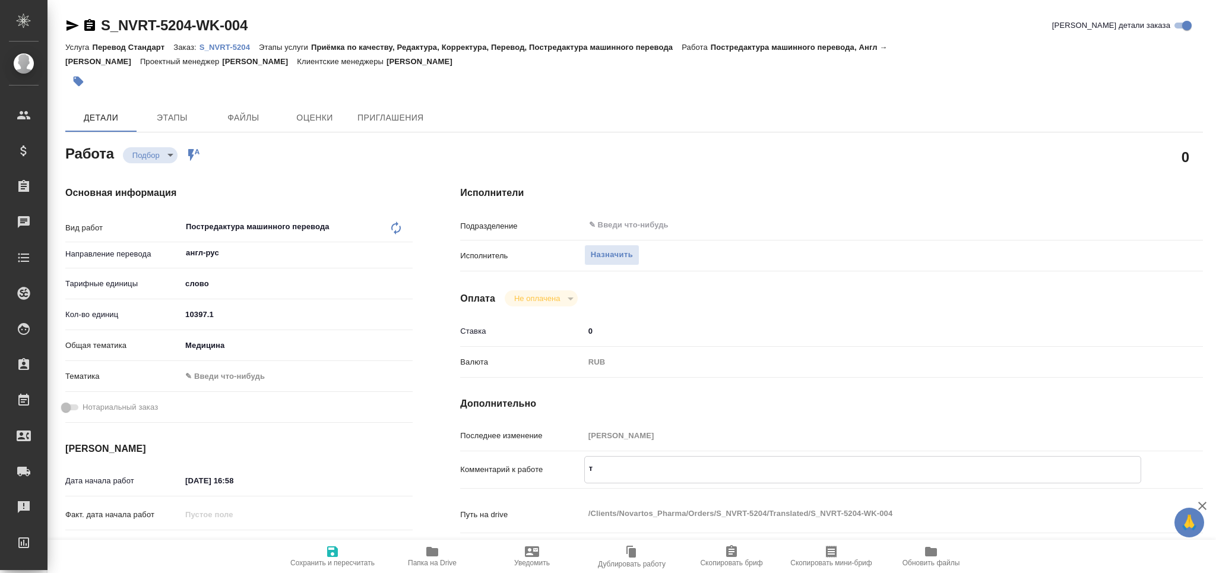
type textarea "x"
type textarea "тот"
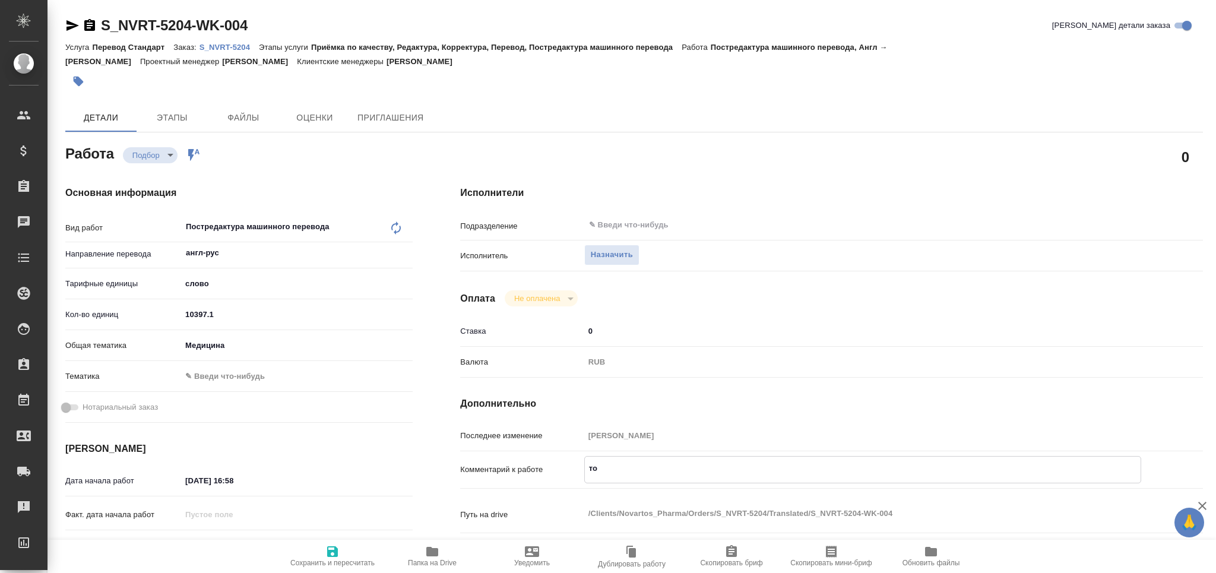
type textarea "x"
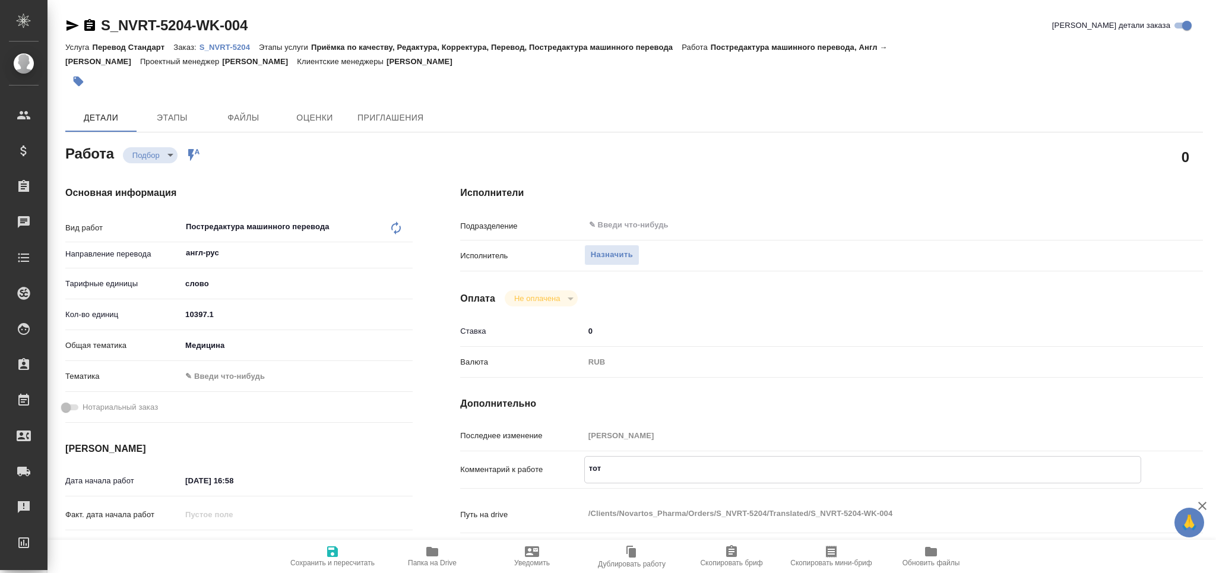
type textarea "тота"
type textarea "x"
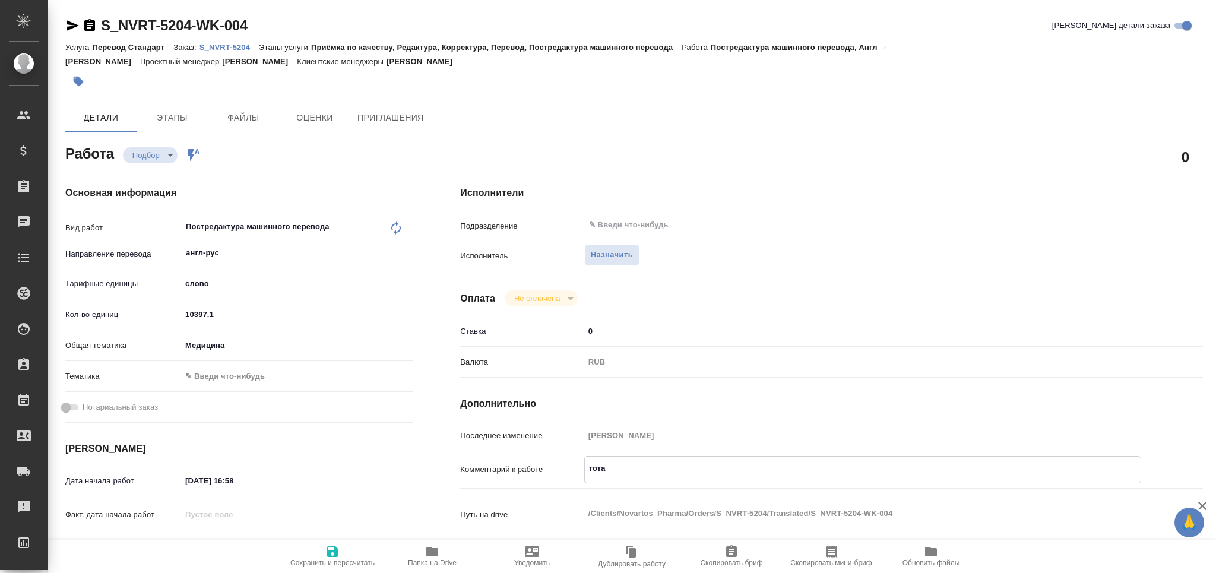
type textarea "тотал"
type textarea "x"
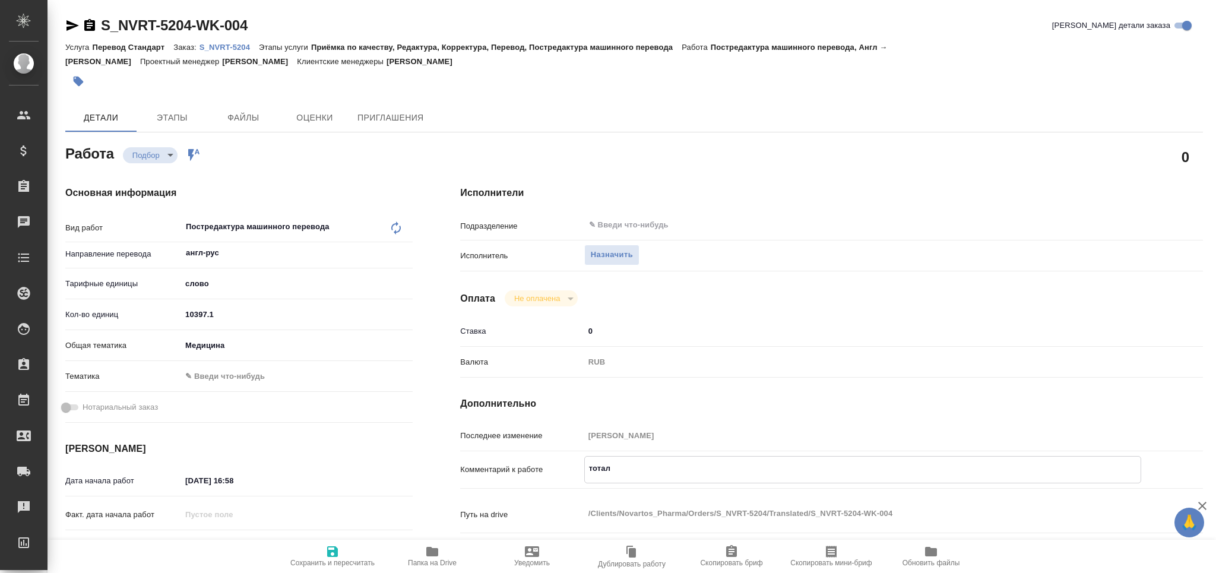
type textarea "x"
type textarea "тотал"
type textarea "x"
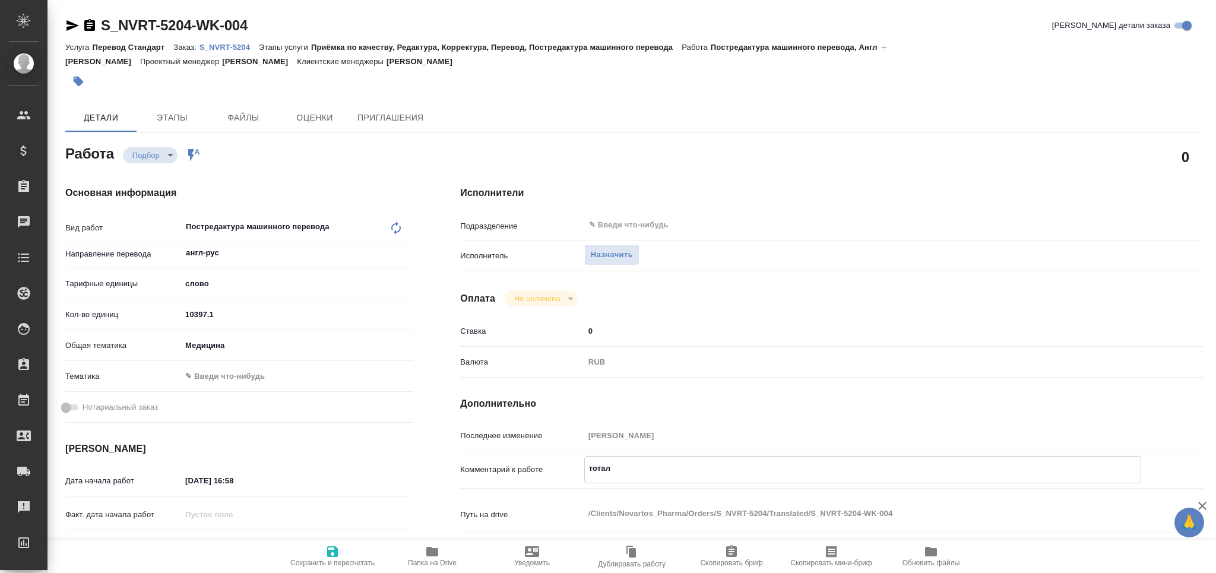
type textarea "x"
paste textarea "34576"
type textarea "x"
type textarea "тотал 34576"
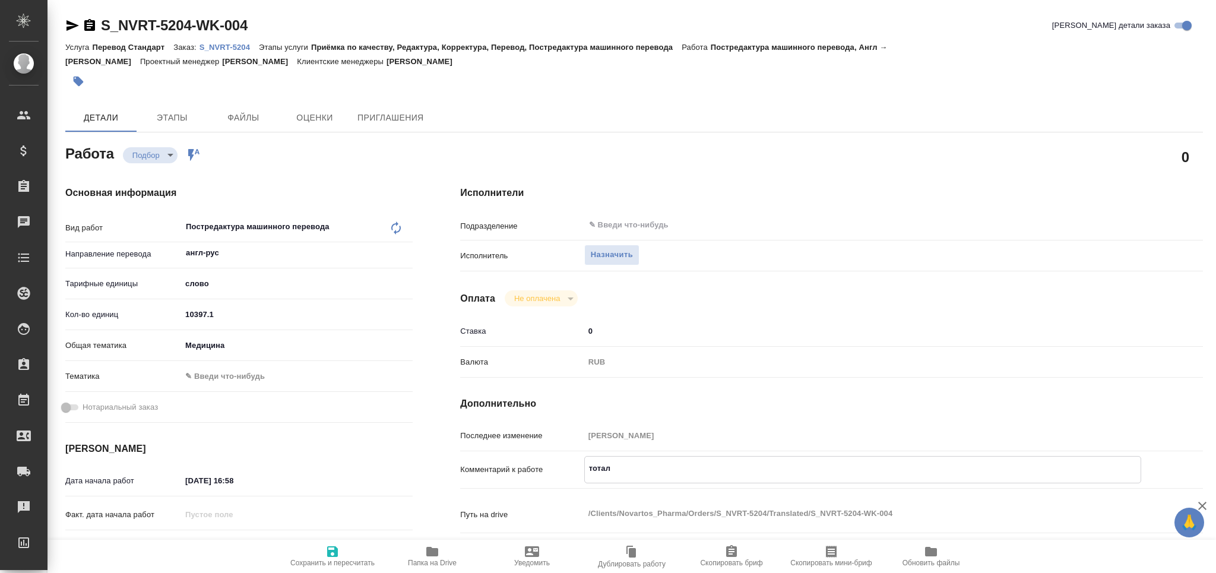
type textarea "x"
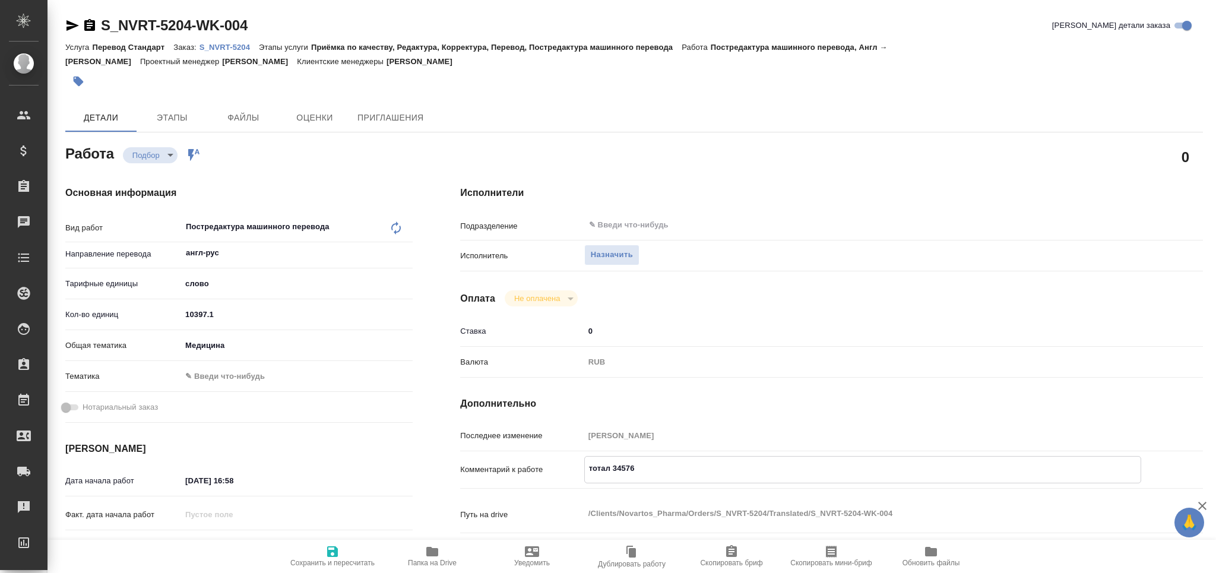
type textarea "тотал 34576"
type textarea "x"
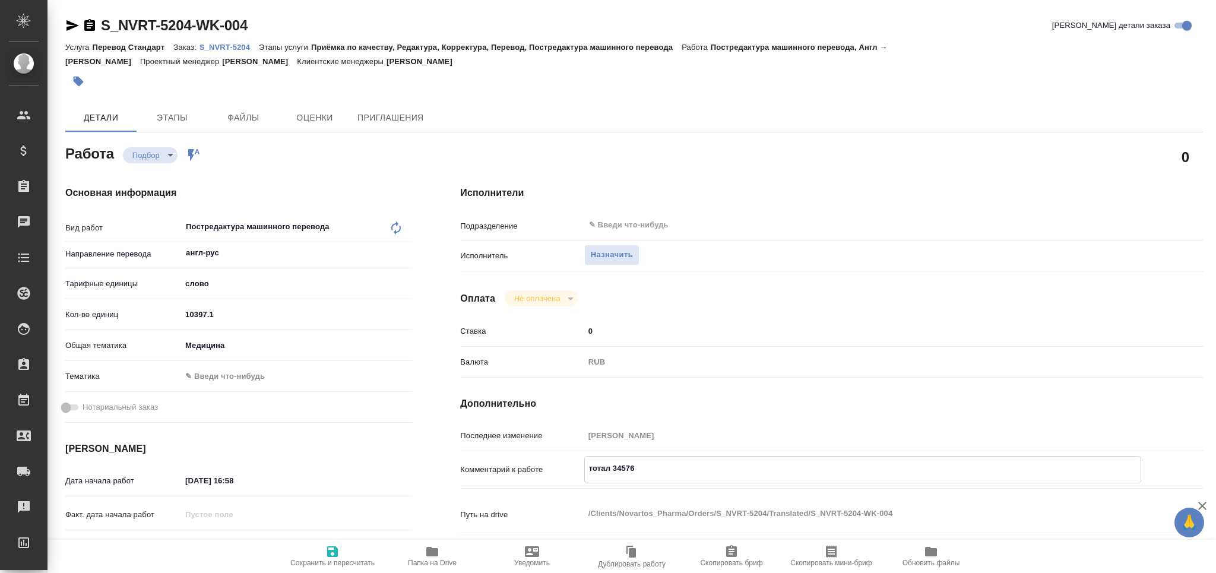
type textarea "x"
type textarea "тотал 34576 с"
type textarea "x"
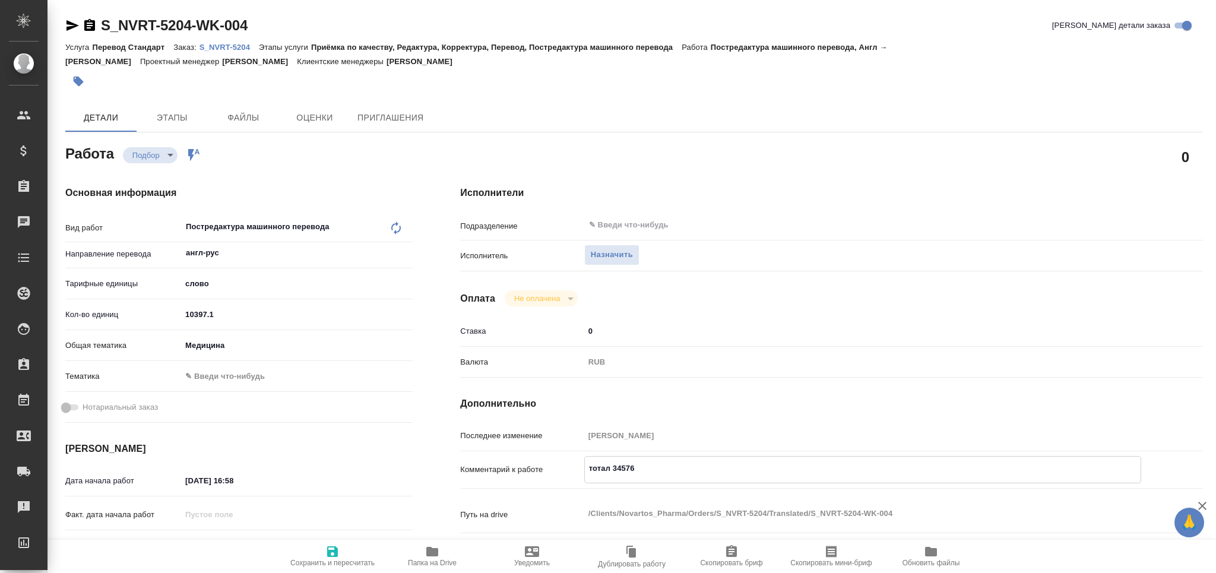
type textarea "x"
type textarea "тотал 34576 сл"
type textarea "x"
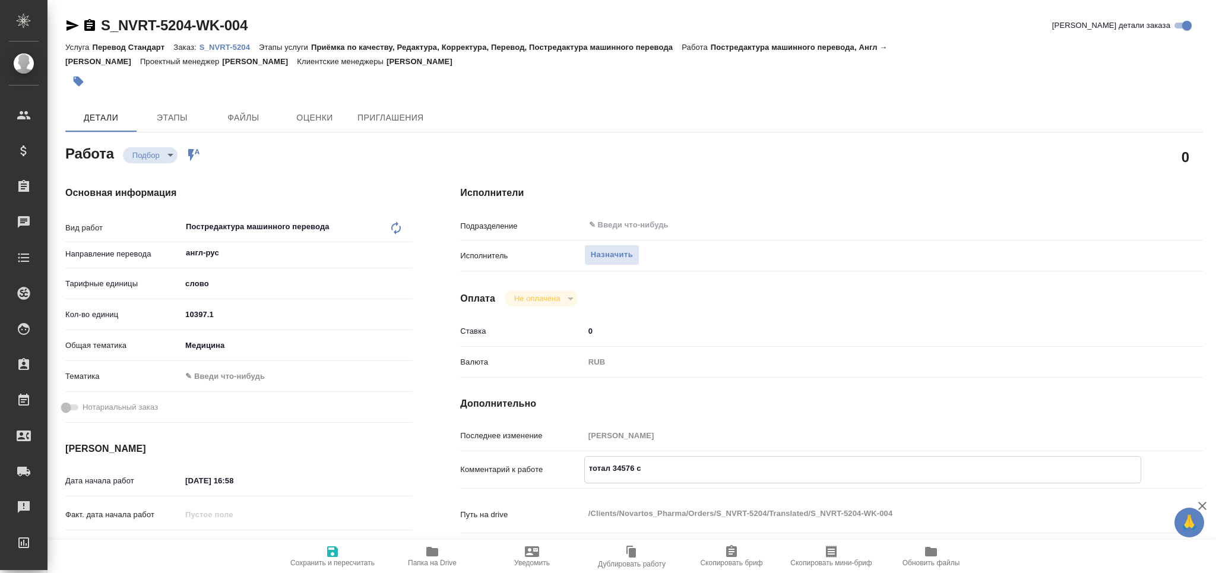
type textarea "x"
type textarea "тотал 34576 сло"
type textarea "x"
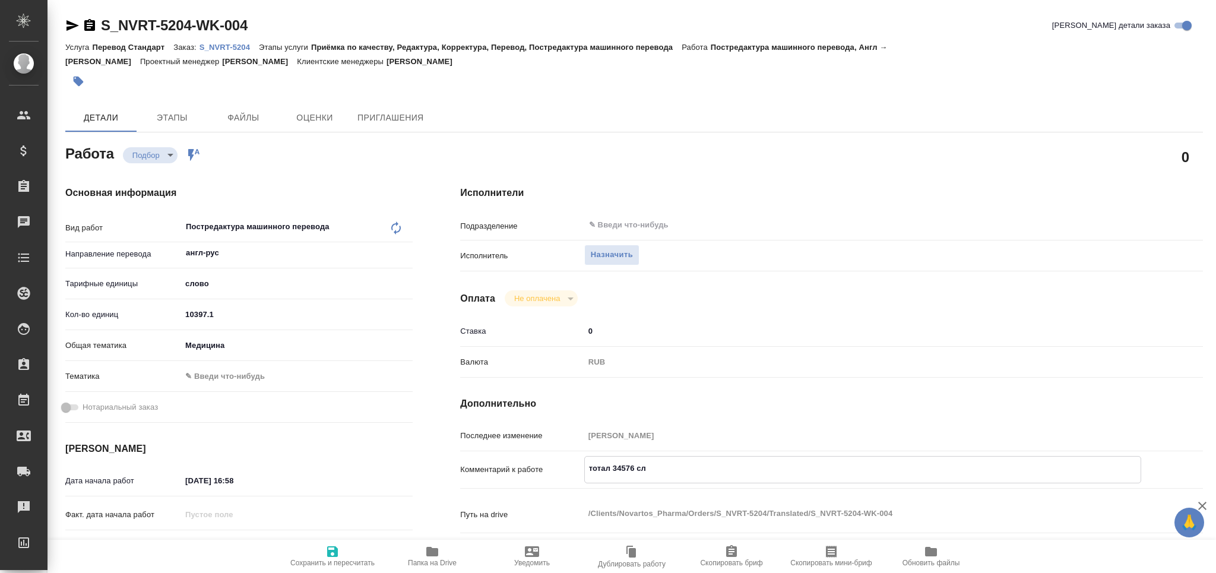
type textarea "x"
type textarea "тотал 34576 слов"
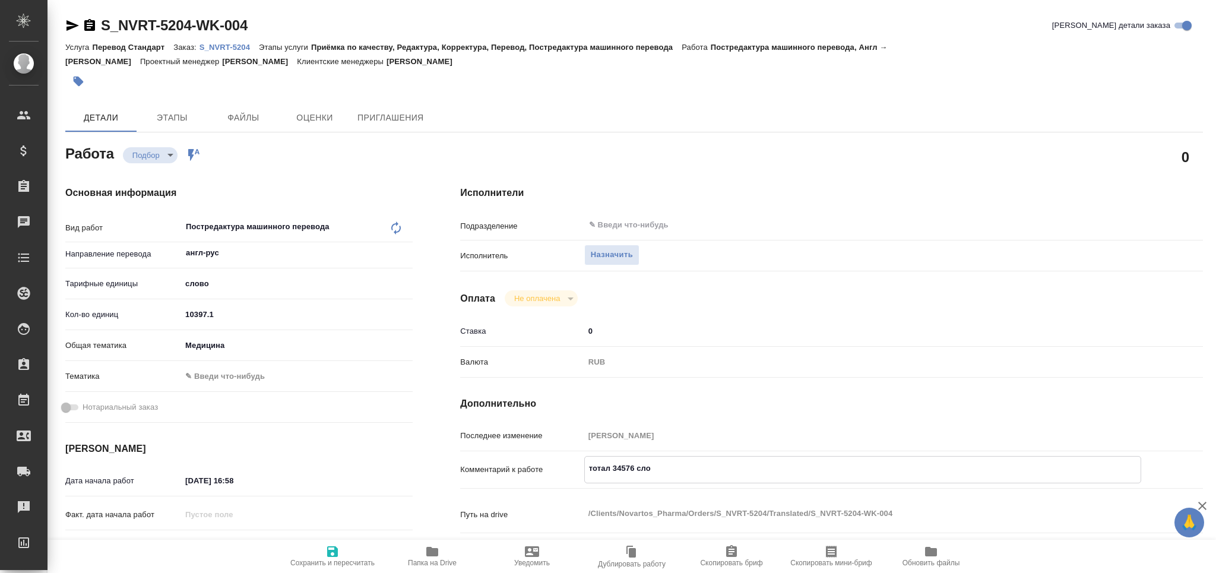
type textarea "x"
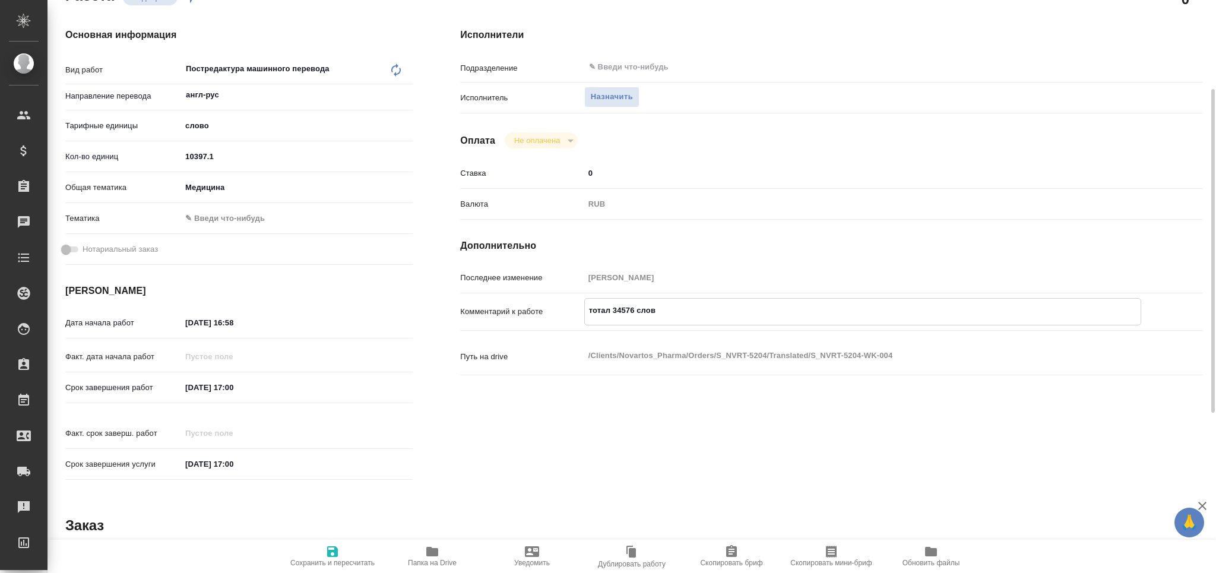
type textarea "тотал 34576 слов"
type textarea "x"
click at [189, 324] on input "15.09.2025 16:58" at bounding box center [234, 322] width 104 height 17
type textarea "x"
type input "16.09.2025 16:58"
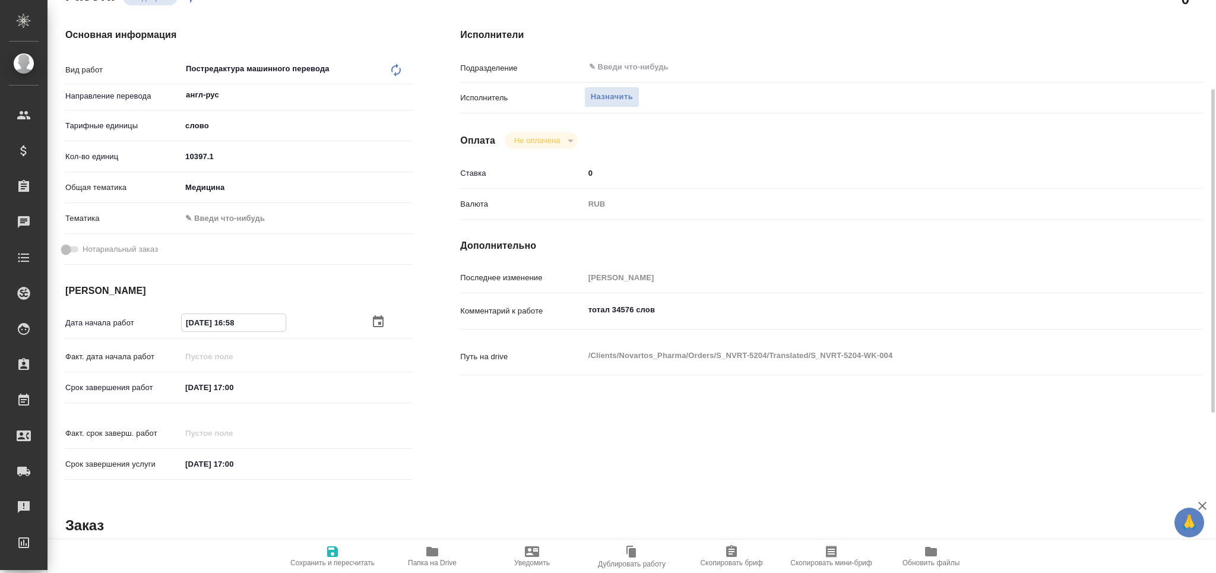
type textarea "x"
drag, startPoint x: 251, startPoint y: 321, endPoint x: 230, endPoint y: 324, distance: 21.6
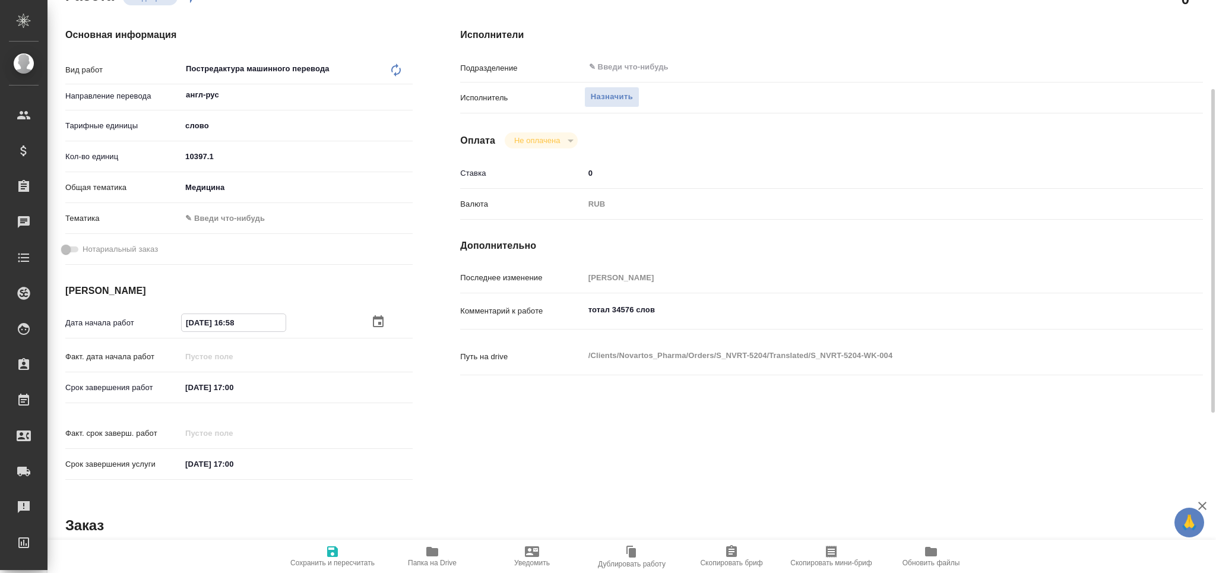
click at [230, 324] on input "16.09.2025 16:58" at bounding box center [234, 322] width 104 height 17
type textarea "x"
type input "16.09.2025 17:__"
type textarea "x"
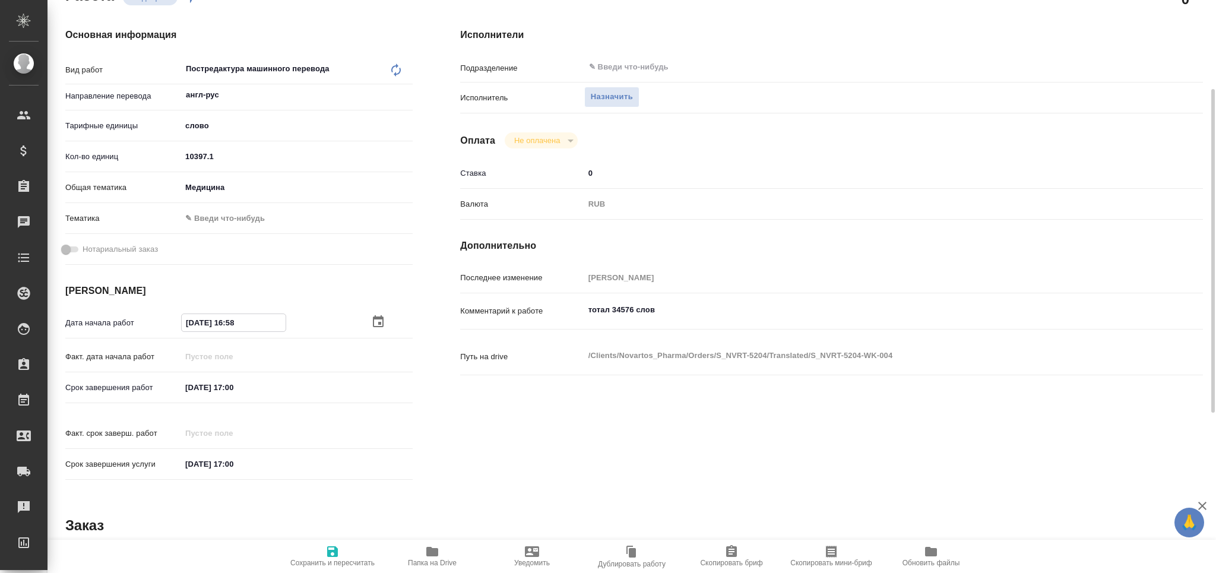
type textarea "x"
type input "16.09.2025 17:0_"
type textarea "x"
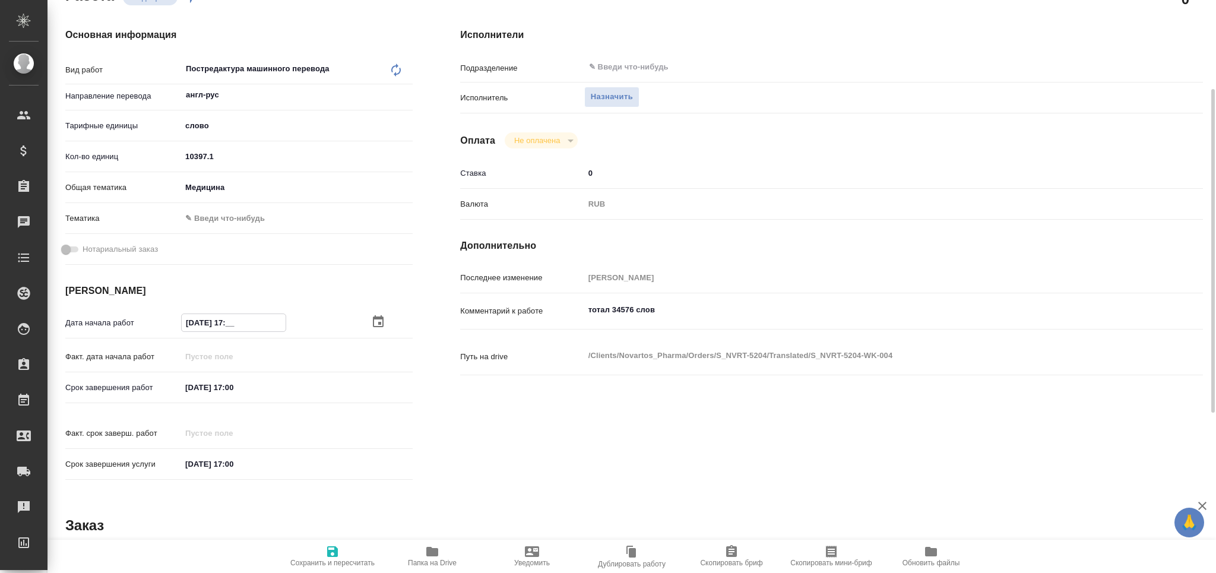
type textarea "x"
type input "16.09.2025 17:00"
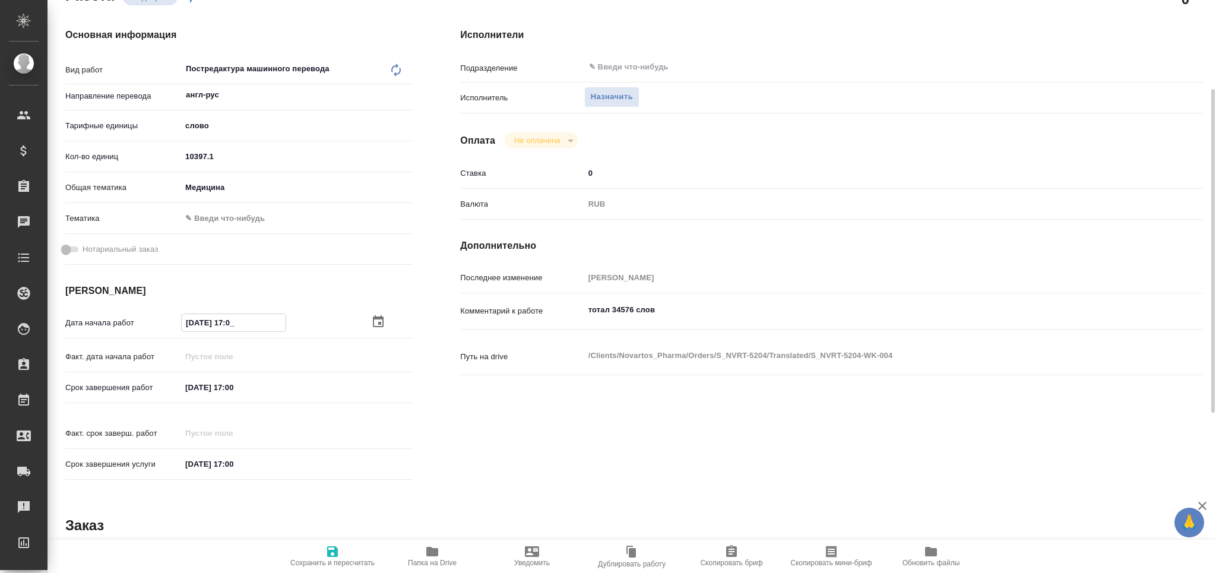
type textarea "x"
type input "16.09.2025 17:00"
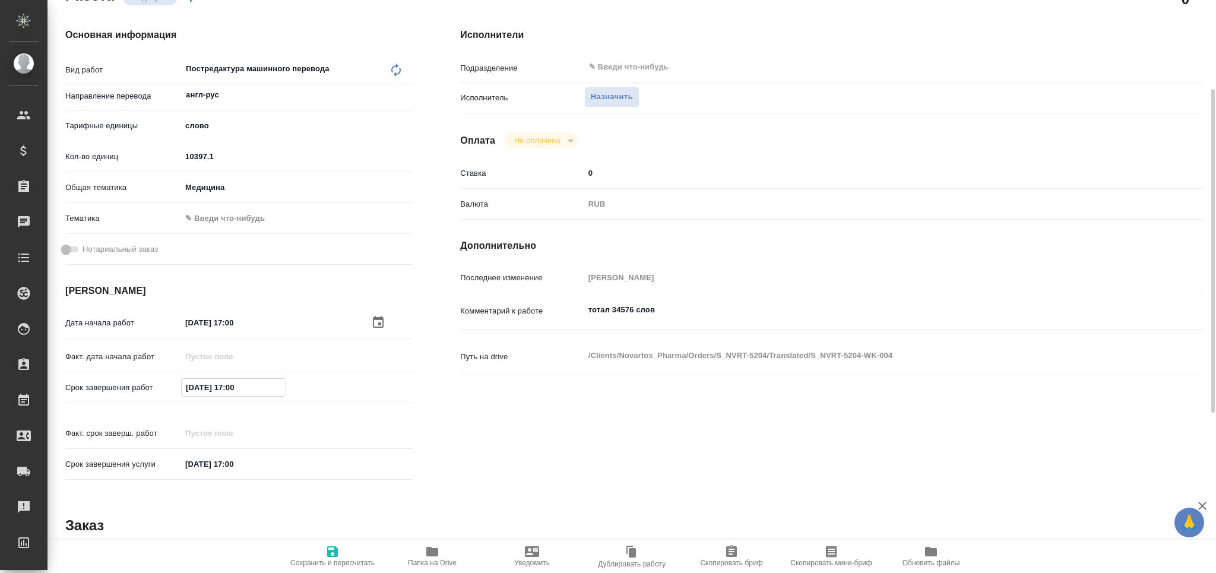
click at [234, 385] on input "19.09.2025 17:00" at bounding box center [234, 387] width 104 height 17
type textarea "x"
type input "19.09.2025 12:00"
type textarea "x"
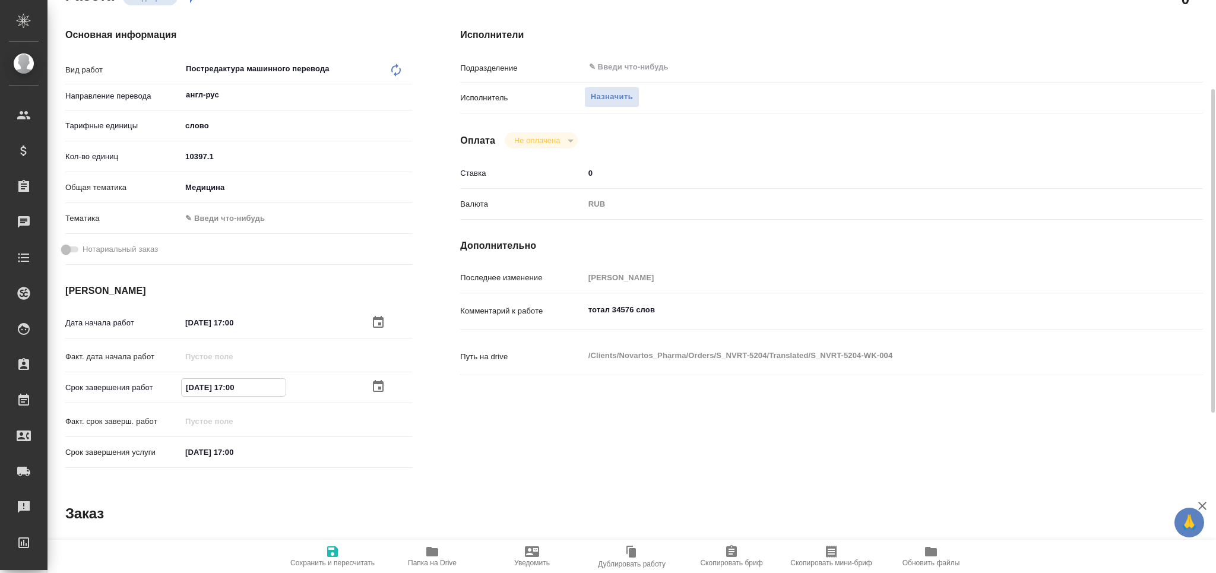
type textarea "x"
type input "19.09.2025 12:00"
click at [340, 556] on span "Сохранить и пересчитать" at bounding box center [333, 555] width 86 height 23
type textarea "x"
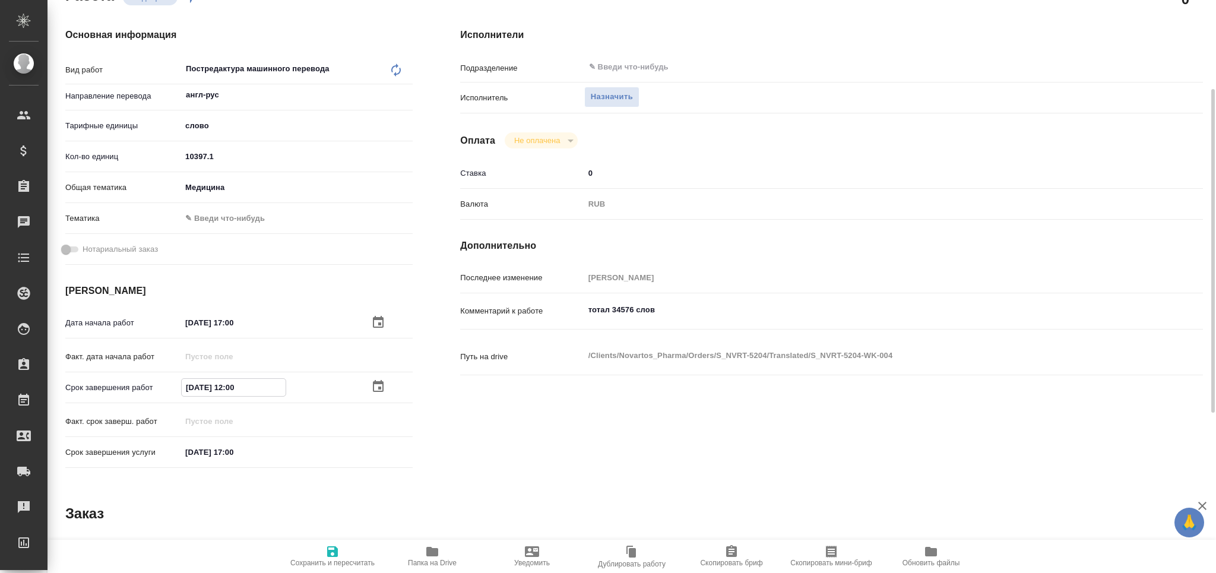
type textarea "x"
type input "recruiting"
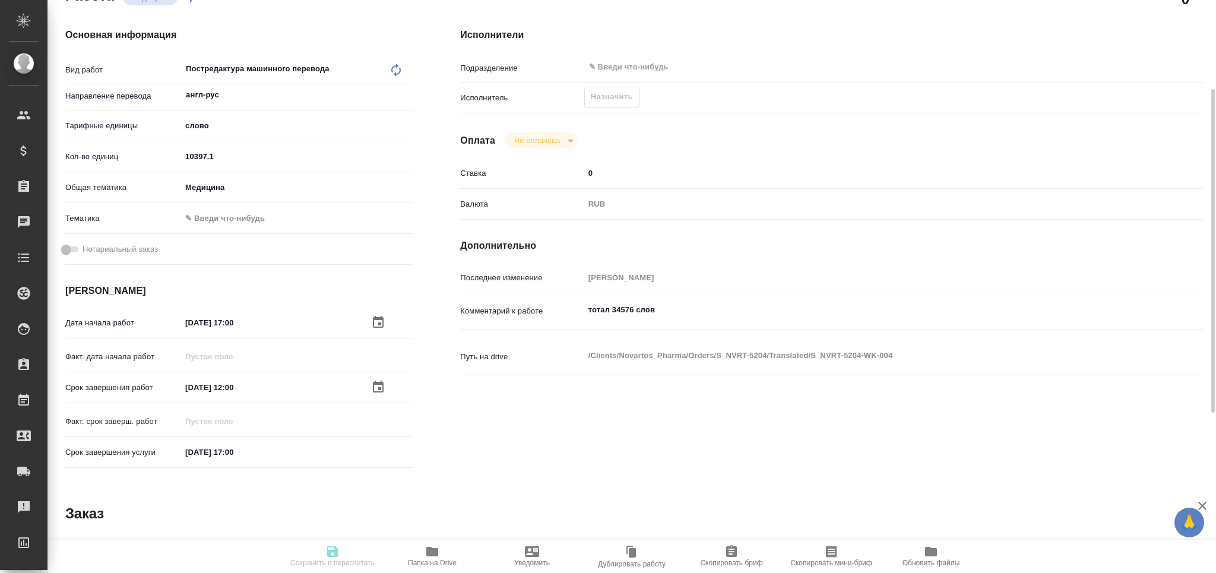
type textarea "Постредактура машинного перевода"
type textarea "x"
type input "англ-рус"
type input "5a8b1489cc6b4906c91bfd90"
type input "10397.1"
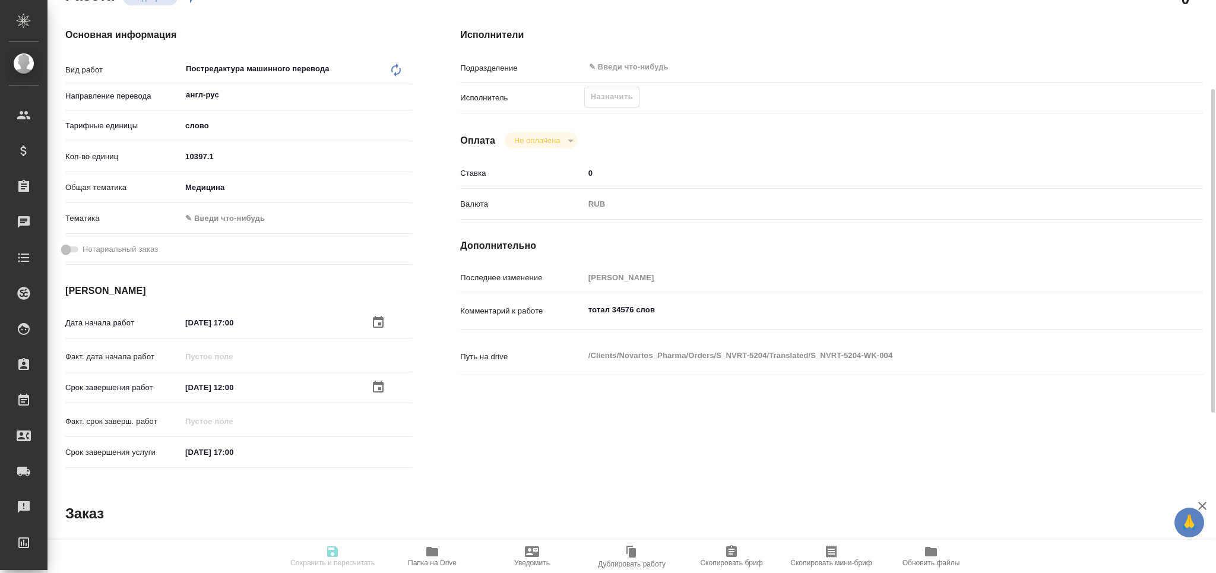
type input "med"
type input "16.09.2025 17:00"
type input "19.09.2025 12:00"
type input "19.09.2025 17:00"
type input "notPayed"
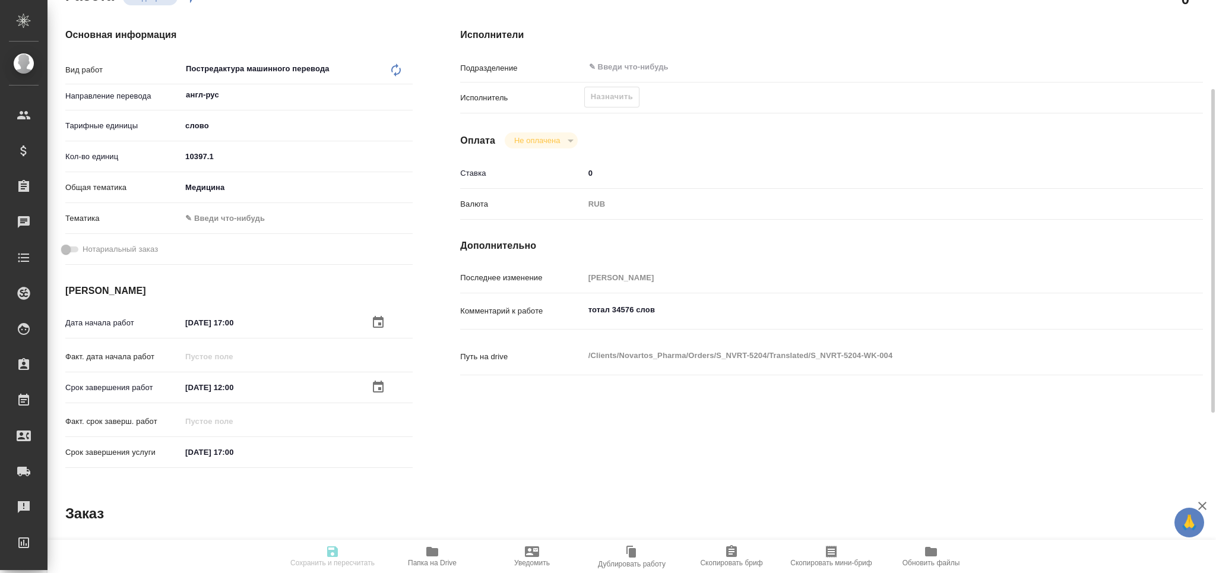
type input "0"
type input "RUB"
type input "[PERSON_NAME]"
type textarea "тотал 34576 слов"
type textarea "x"
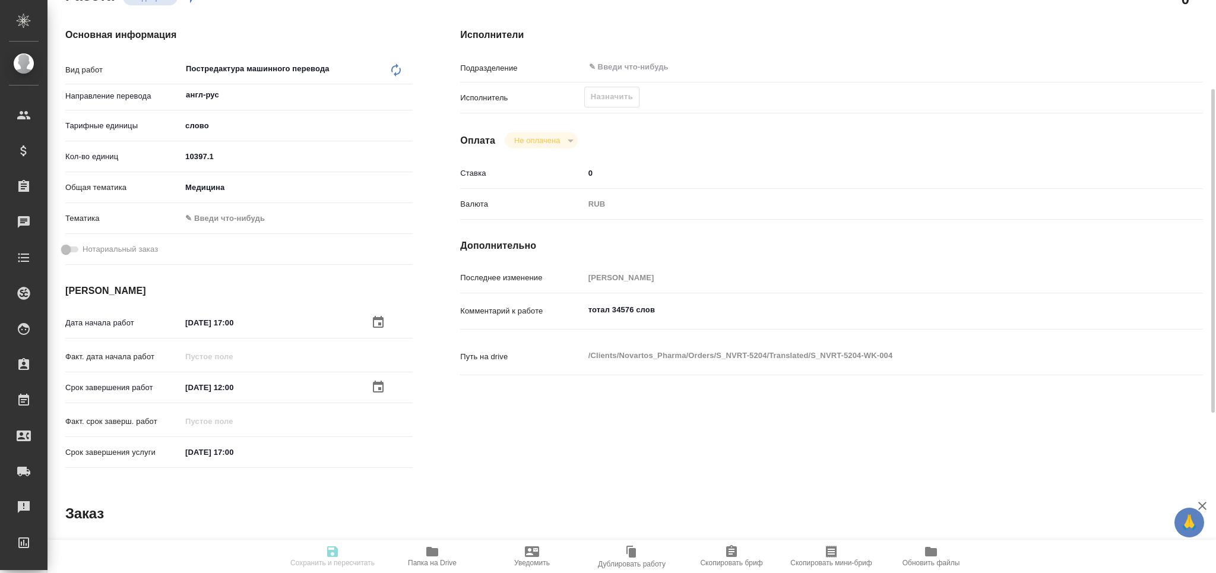
type textarea "/Clients/Novartos_Pharma/Orders/S_NVRT-5204/Translated/S_NVRT-5204-WK-004"
type textarea "x"
type input "S_NVRT-5204"
type input "Перевод Стандарт"
type input "Приёмка по качеству, Редактура, Корректура, Перевод, Постредактура машинного пе…"
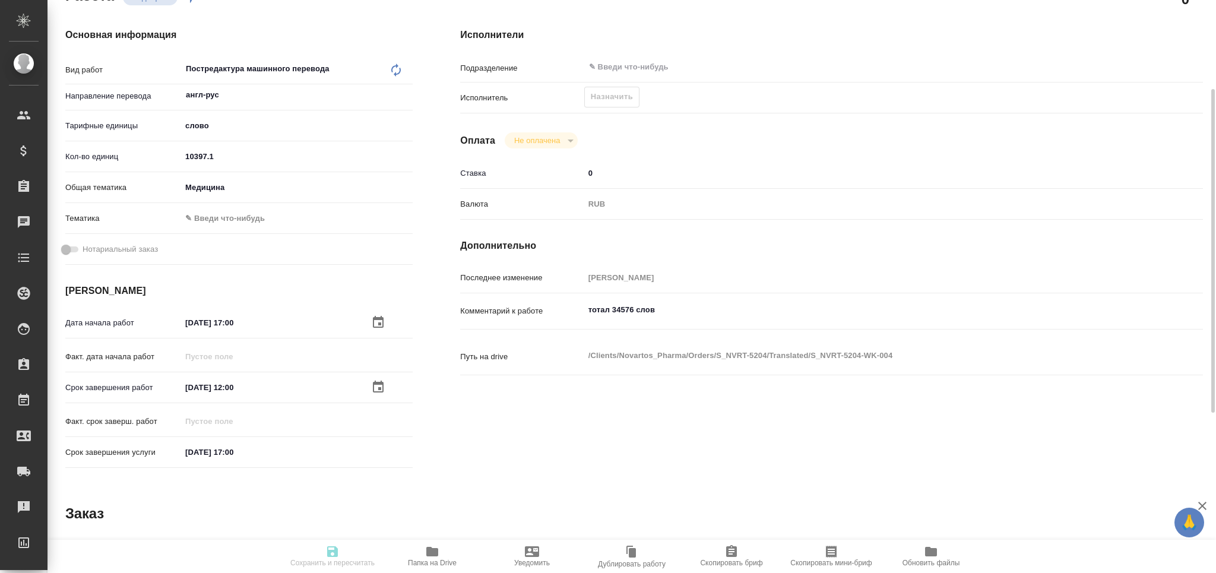
type input "[PERSON_NAME]"
type input "Малофеева Екатерина"
type input "/Clients/Novartos_Pharma/Orders/S_NVRT-5204"
type textarea "x"
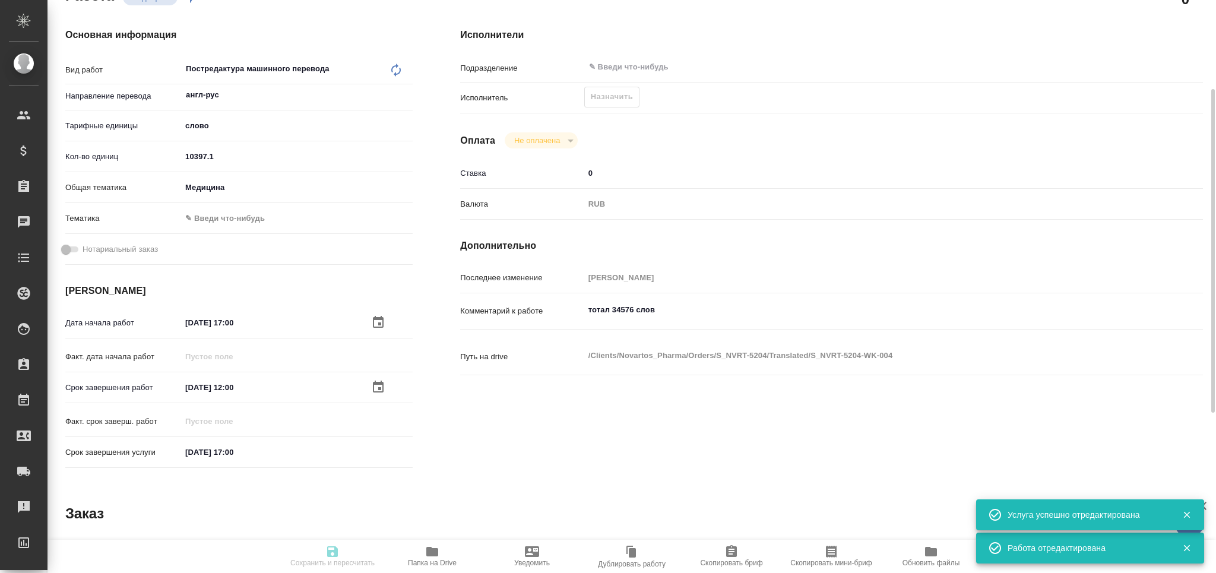
type textarea "x"
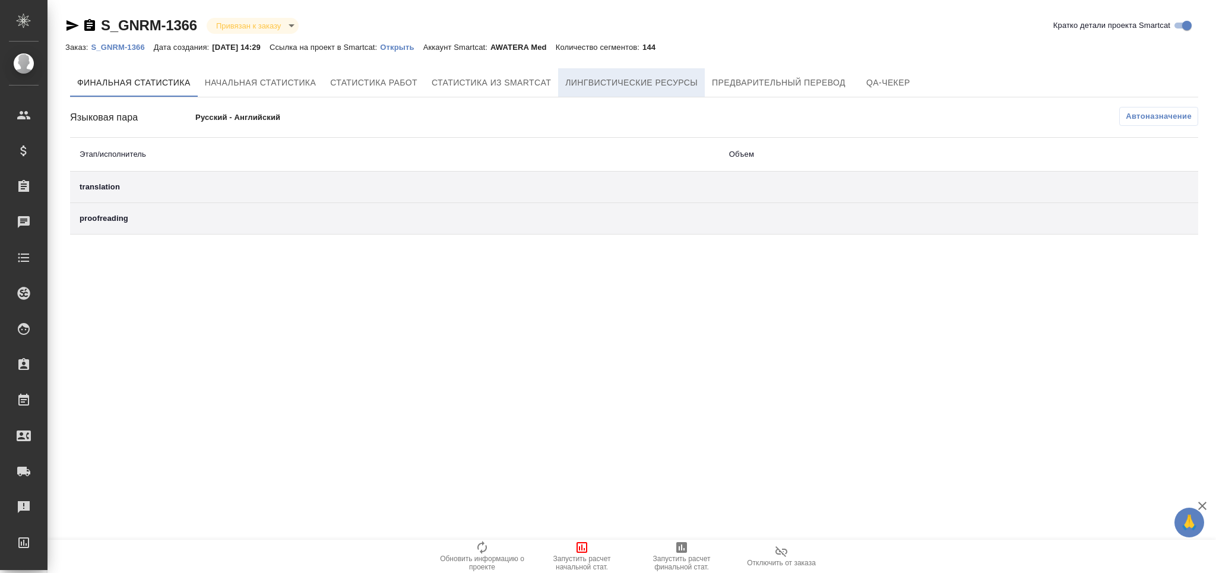
click at [577, 82] on span "Лингвистические ресурсы" at bounding box center [631, 82] width 132 height 15
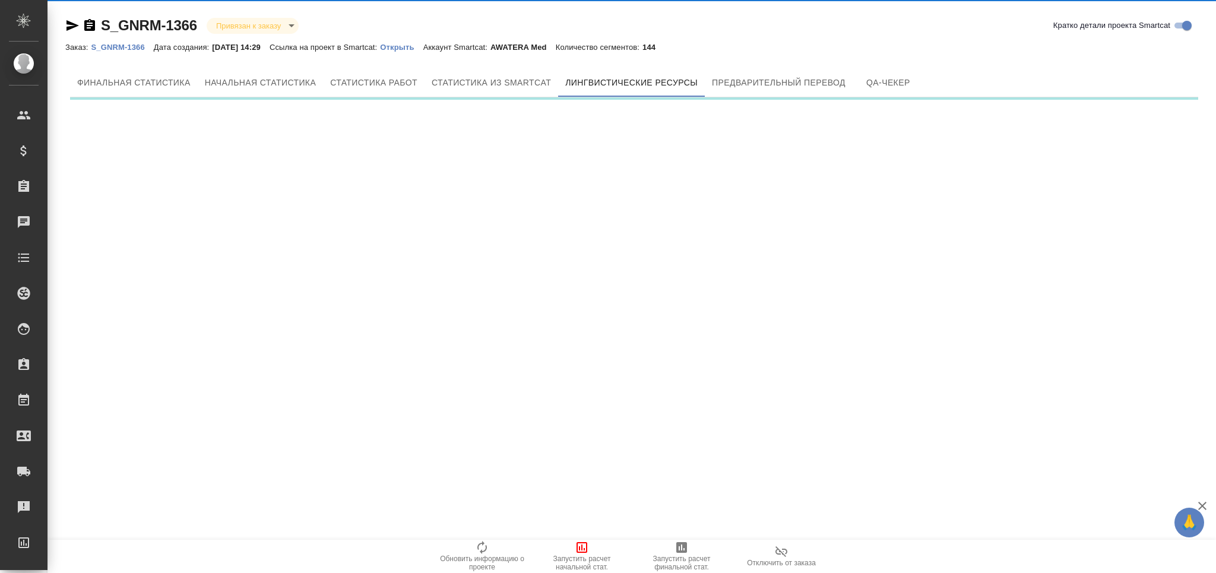
click at [584, 563] on span "Запустить расчет начальной стат." at bounding box center [582, 563] width 86 height 17
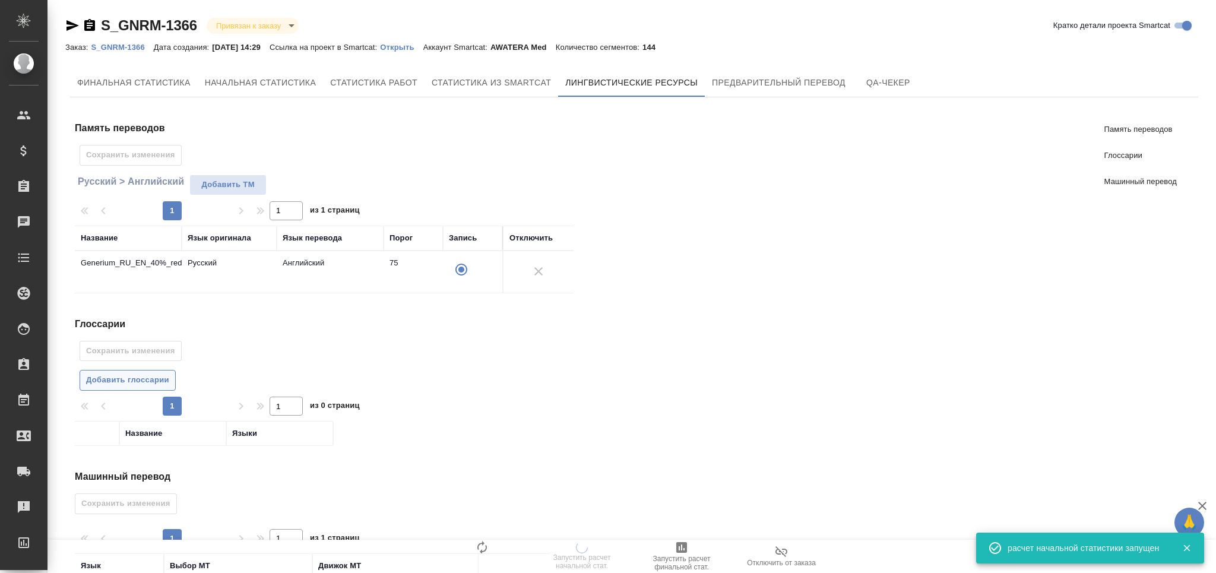
click at [141, 373] on span "Добавить глоссарии" at bounding box center [127, 380] width 83 height 14
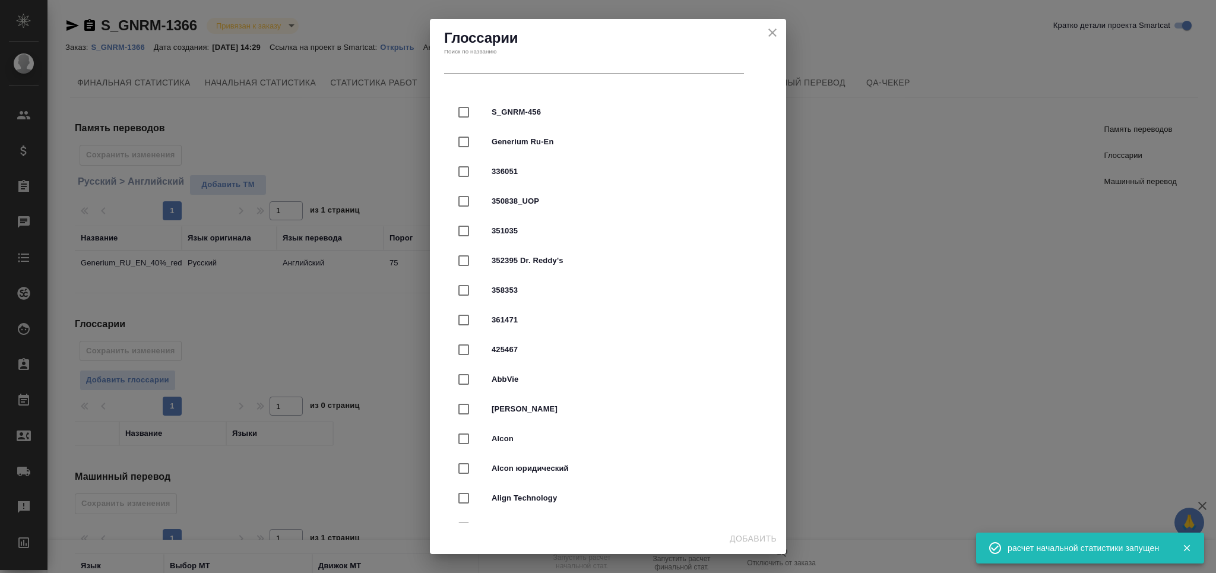
click at [535, 124] on div "S_GNRM-456" at bounding box center [608, 112] width 318 height 30
checkbox input "true"
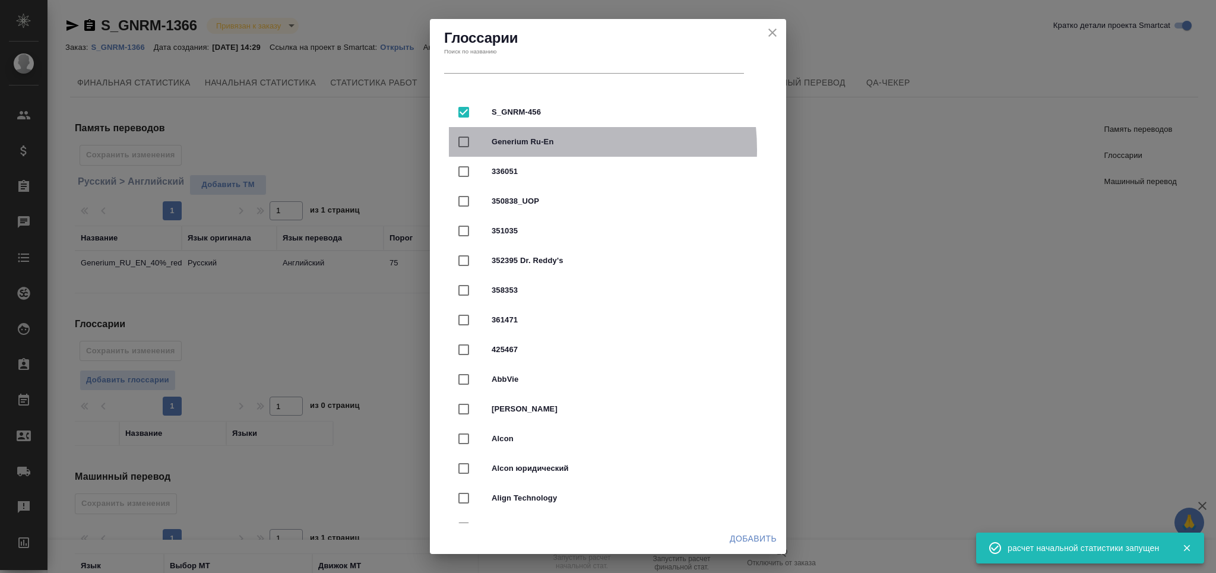
click at [536, 149] on div "Generium Ru-En" at bounding box center [608, 142] width 318 height 30
checkbox input "true"
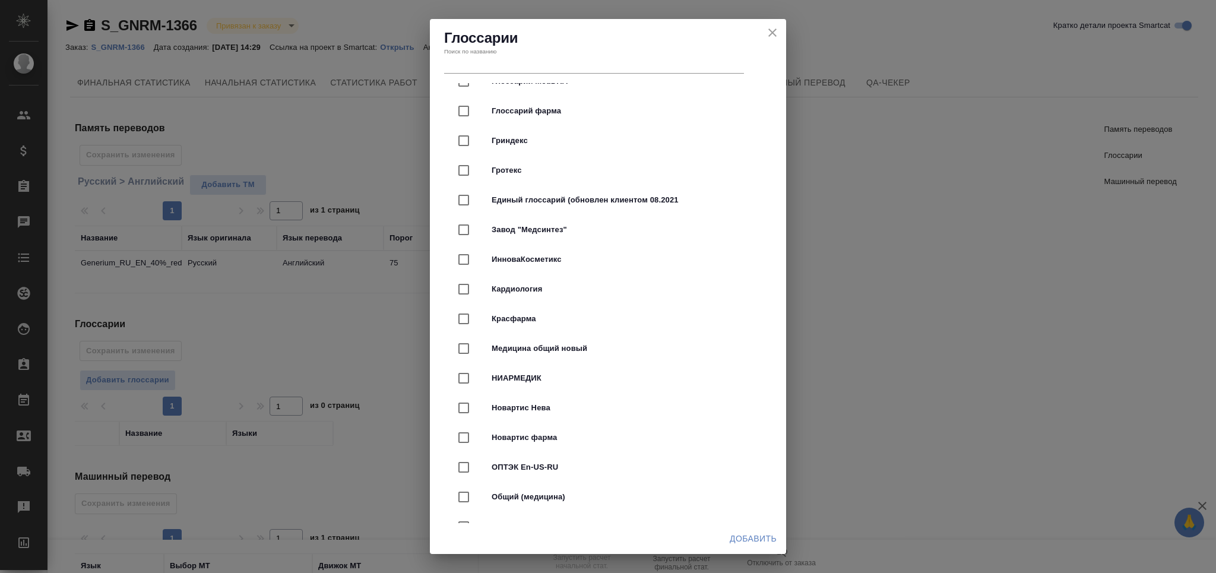
scroll to position [3088, 0]
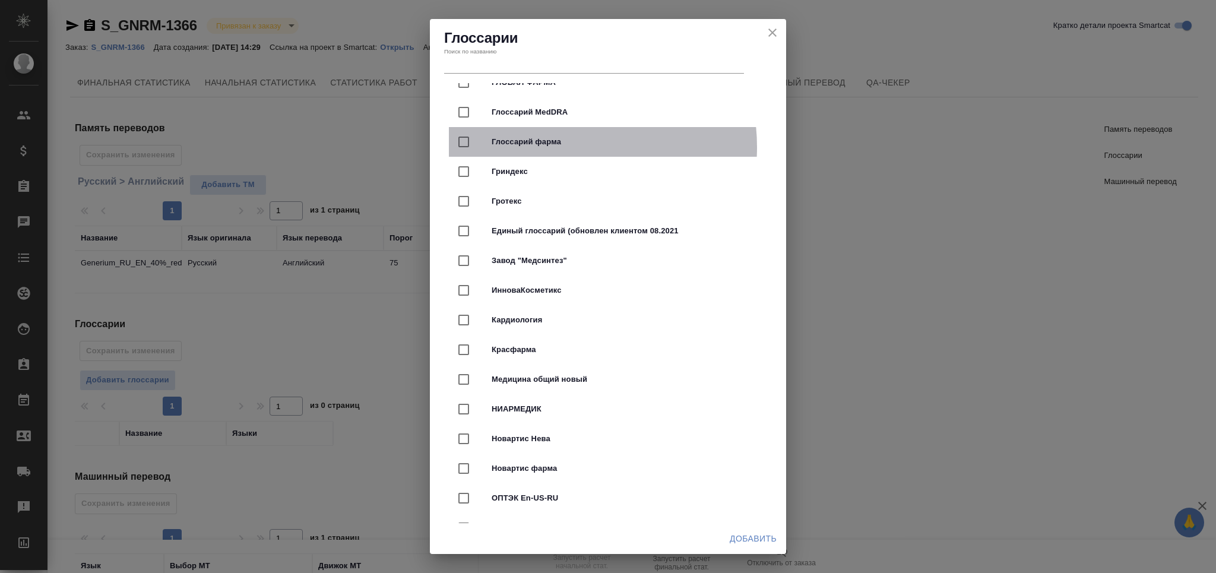
drag, startPoint x: 554, startPoint y: 147, endPoint x: 733, endPoint y: 429, distance: 334.2
click at [555, 147] on span "Глоссарий фарма" at bounding box center [625, 142] width 266 height 12
checkbox input "true"
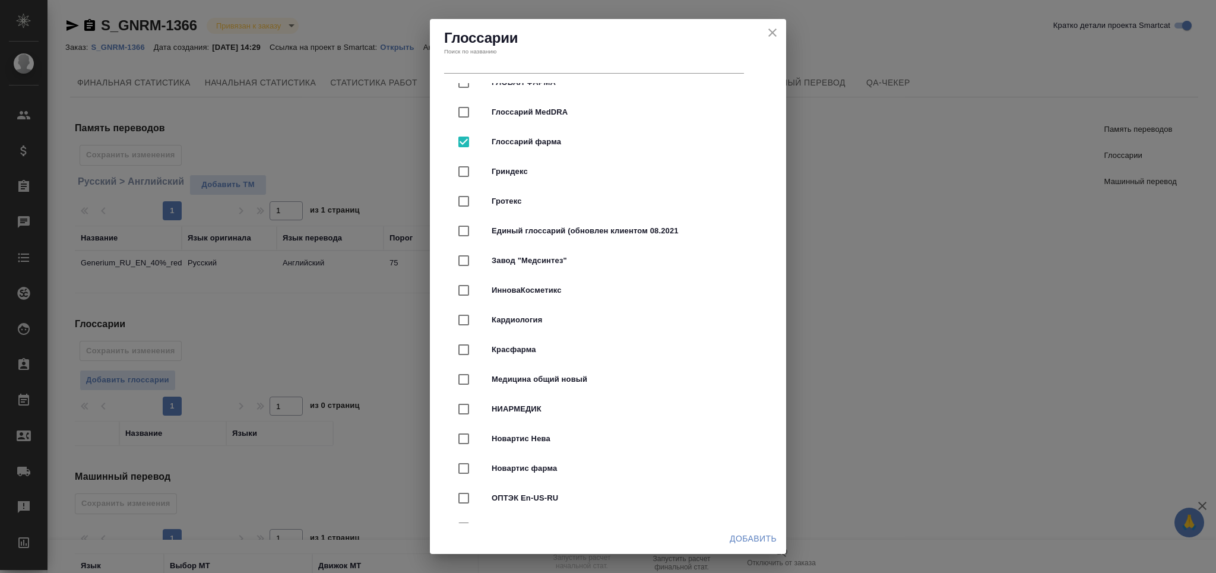
click at [764, 536] on span "Добавить" at bounding box center [753, 538] width 47 height 15
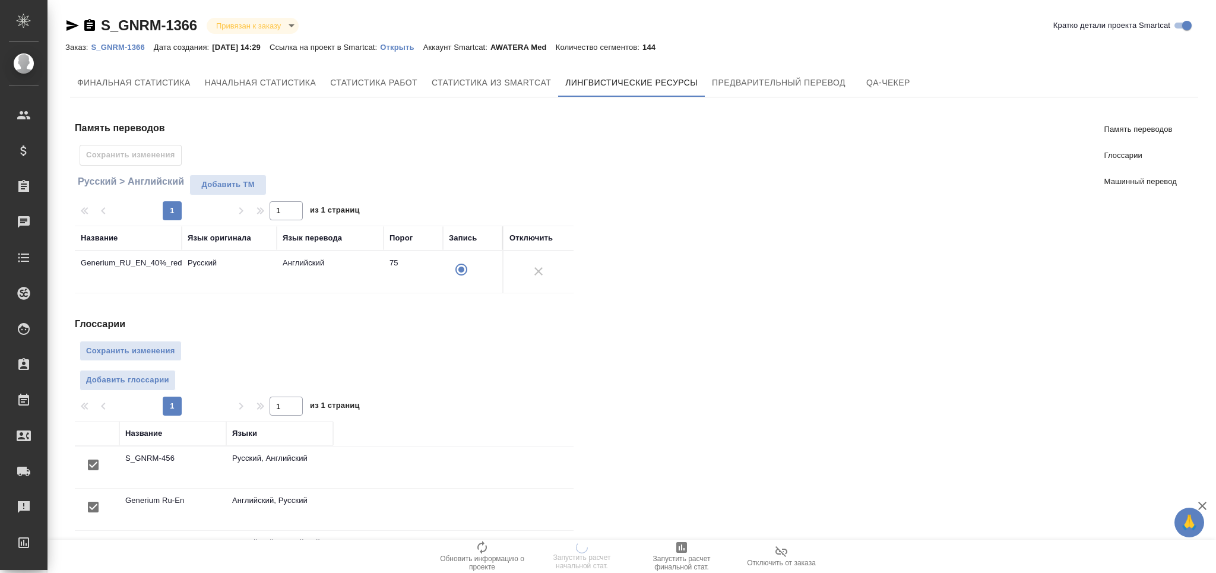
scroll to position [0, 0]
click at [181, 356] on div "Сохранить изменения" at bounding box center [332, 351] width 504 height 21
click at [169, 353] on span "Сохранить изменения" at bounding box center [130, 351] width 89 height 14
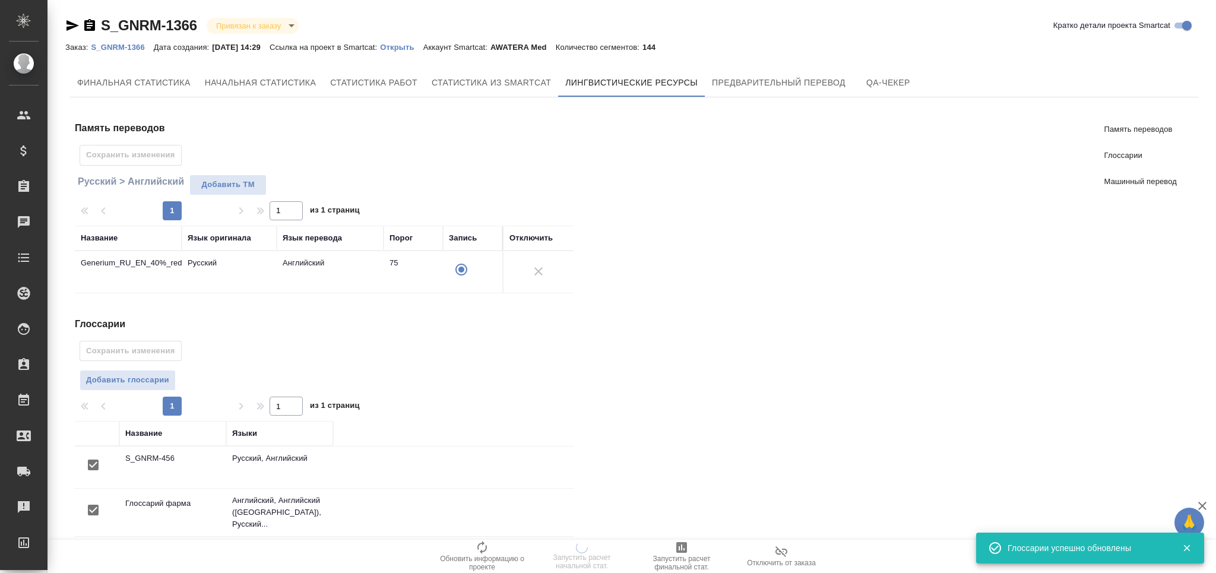
scroll to position [224, 0]
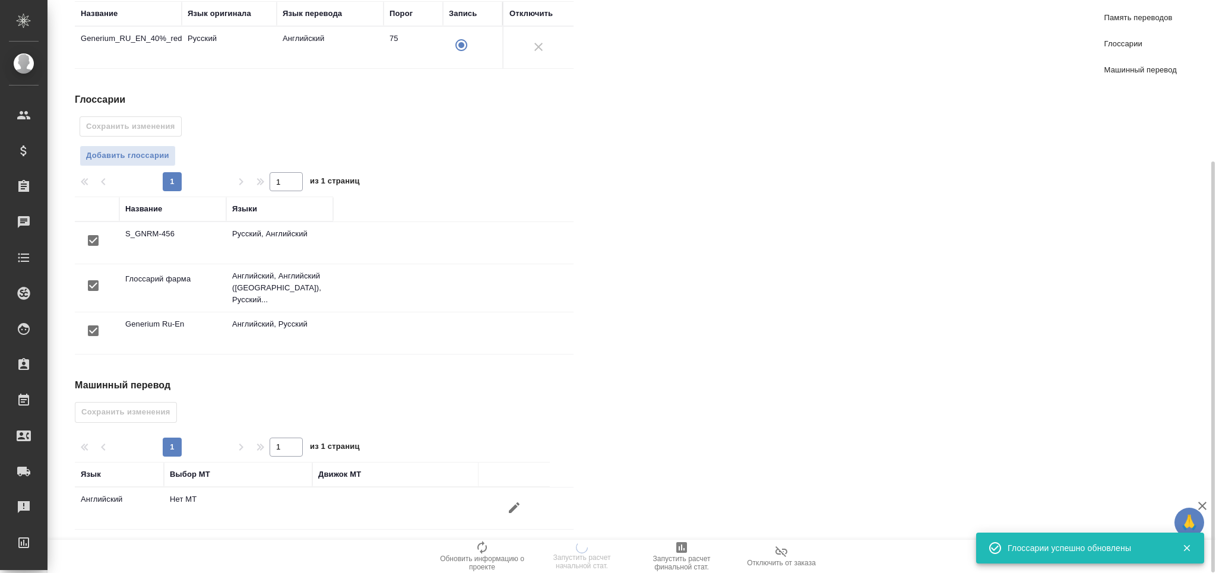
click at [518, 504] on icon "button" at bounding box center [514, 508] width 14 height 14
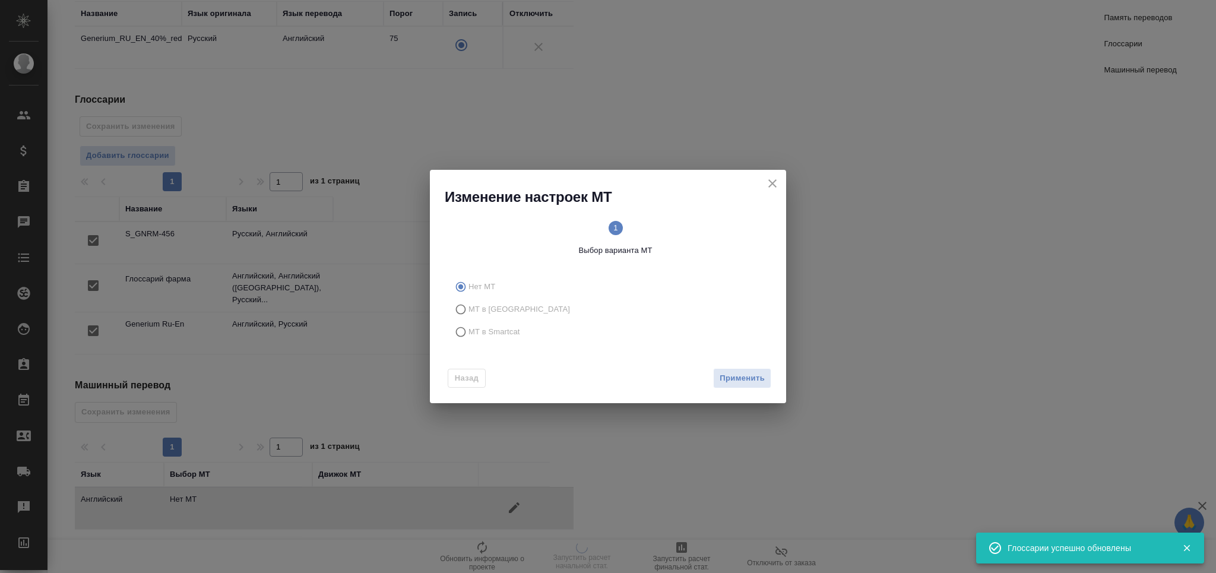
click at [502, 329] on span "МТ в Smartcat" at bounding box center [494, 332] width 52 height 12
click at [468, 329] on input "МТ в Smartcat" at bounding box center [458, 332] width 19 height 23
radio input "true"
click at [744, 384] on span "Вперед" at bounding box center [750, 379] width 30 height 14
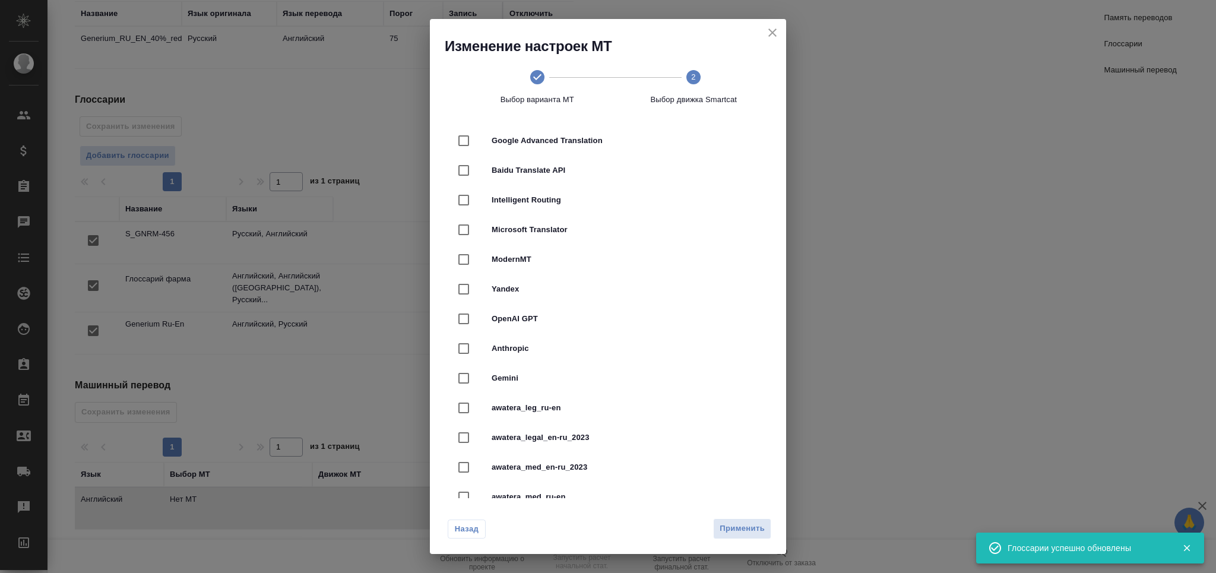
scroll to position [158, 0]
click at [573, 466] on span "awatera_med_ru-en" at bounding box center [625, 466] width 266 height 12
checkbox input "true"
click at [745, 530] on span "Применить" at bounding box center [742, 529] width 45 height 14
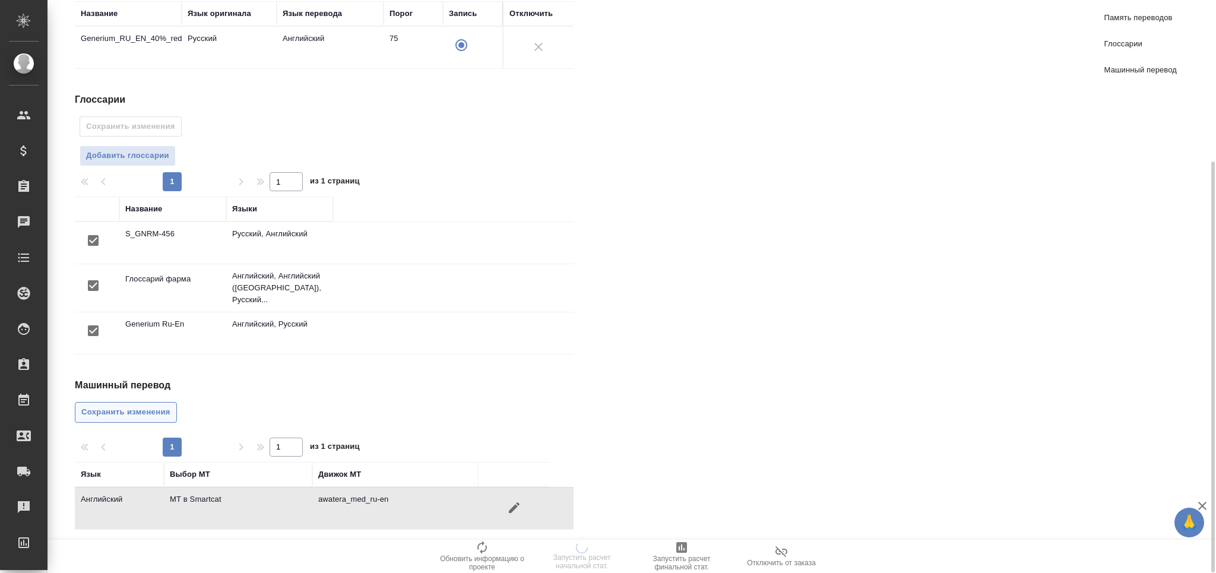
click at [146, 411] on span "Сохранить изменения" at bounding box center [125, 413] width 89 height 14
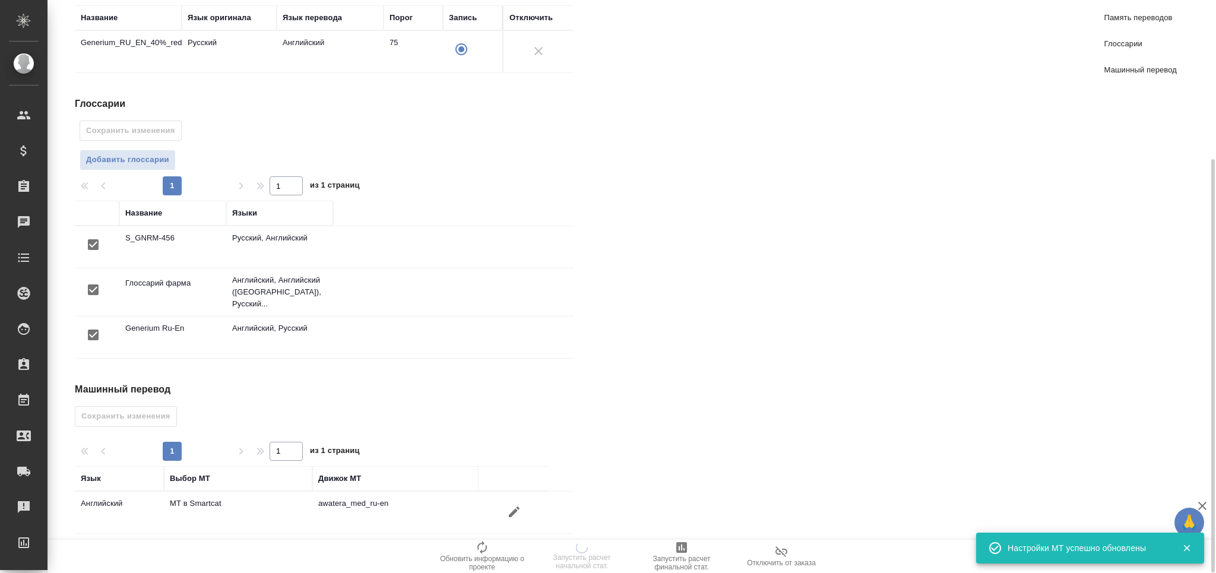
scroll to position [0, 0]
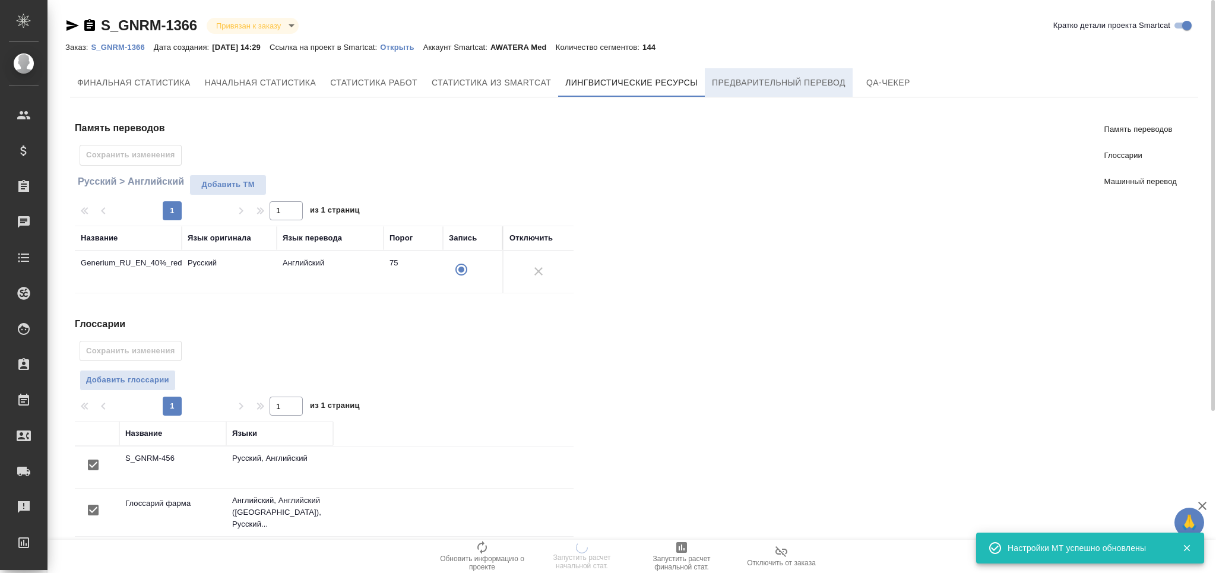
click at [743, 75] on span "Предварительный перевод" at bounding box center [779, 82] width 134 height 15
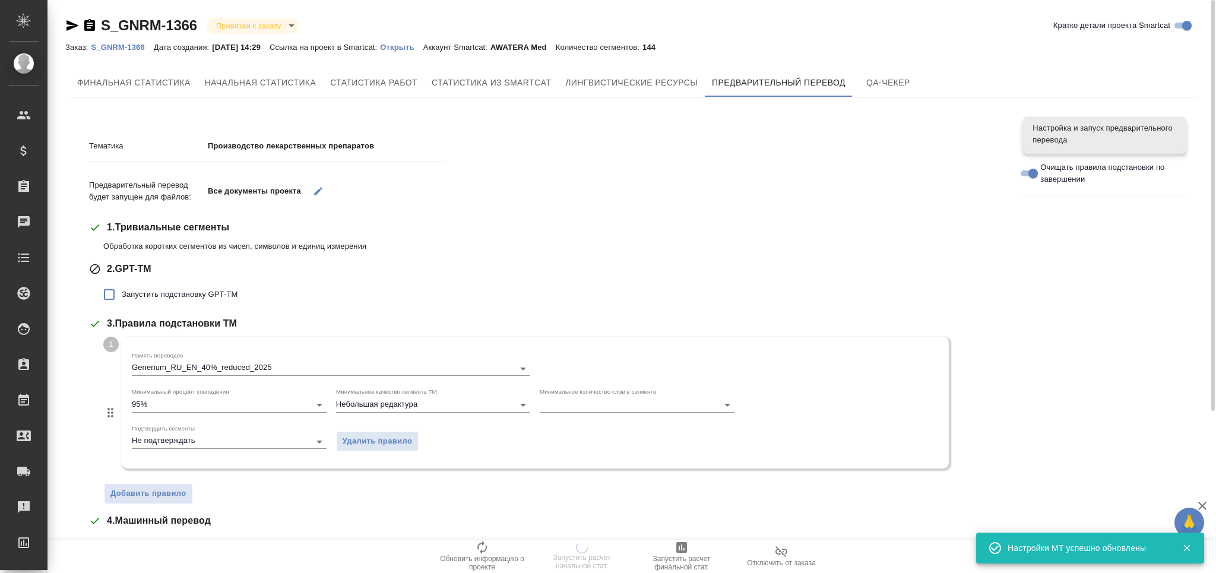
click at [211, 300] on label "Запустить подстановку GPT-TM" at bounding box center [167, 294] width 141 height 25
click at [122, 300] on input "Запустить подстановку GPT-TM" at bounding box center [109, 294] width 25 height 25
checkbox input "true"
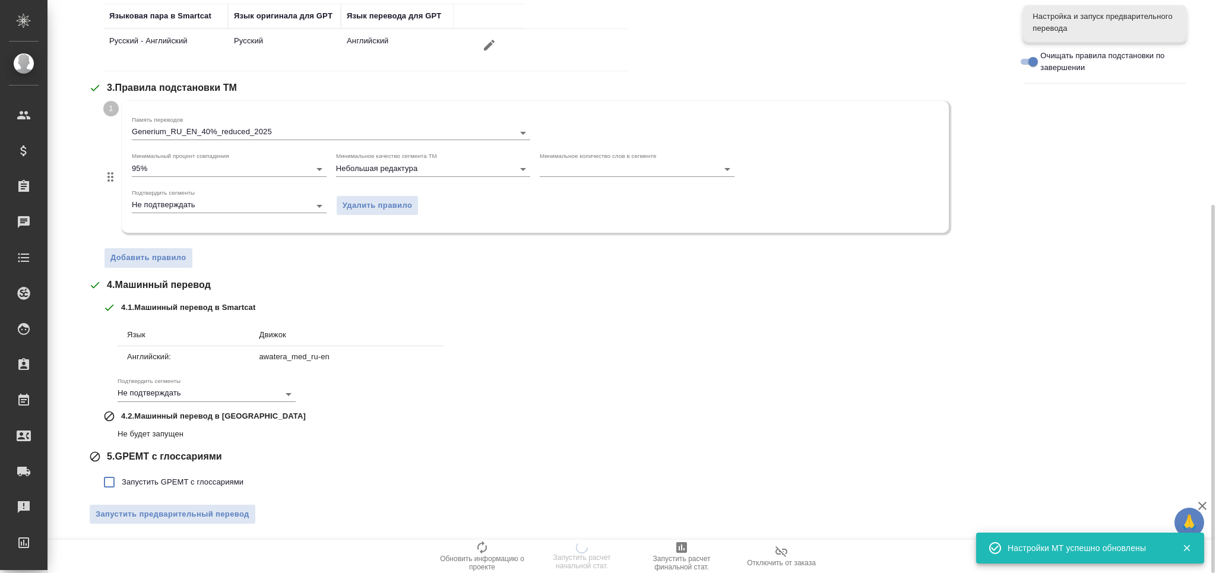
click at [204, 482] on span "Запустить GPEMT с глоссариями" at bounding box center [183, 482] width 122 height 12
click at [122, 482] on input "Запустить GPEMT с глоссариями" at bounding box center [109, 482] width 25 height 25
checkbox input "true"
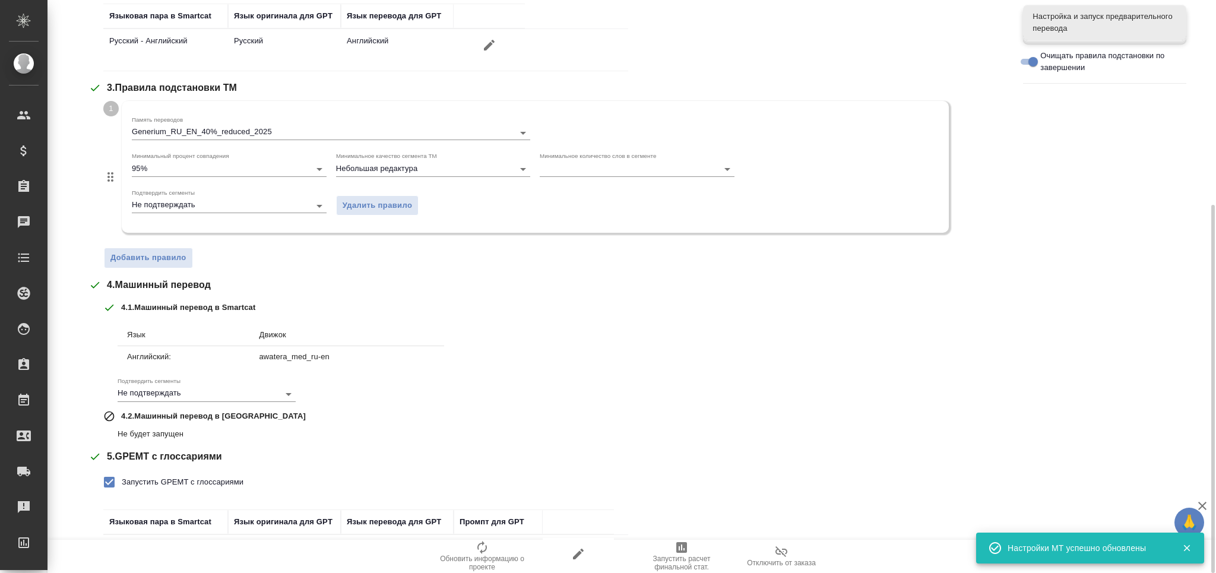
scroll to position [406, 0]
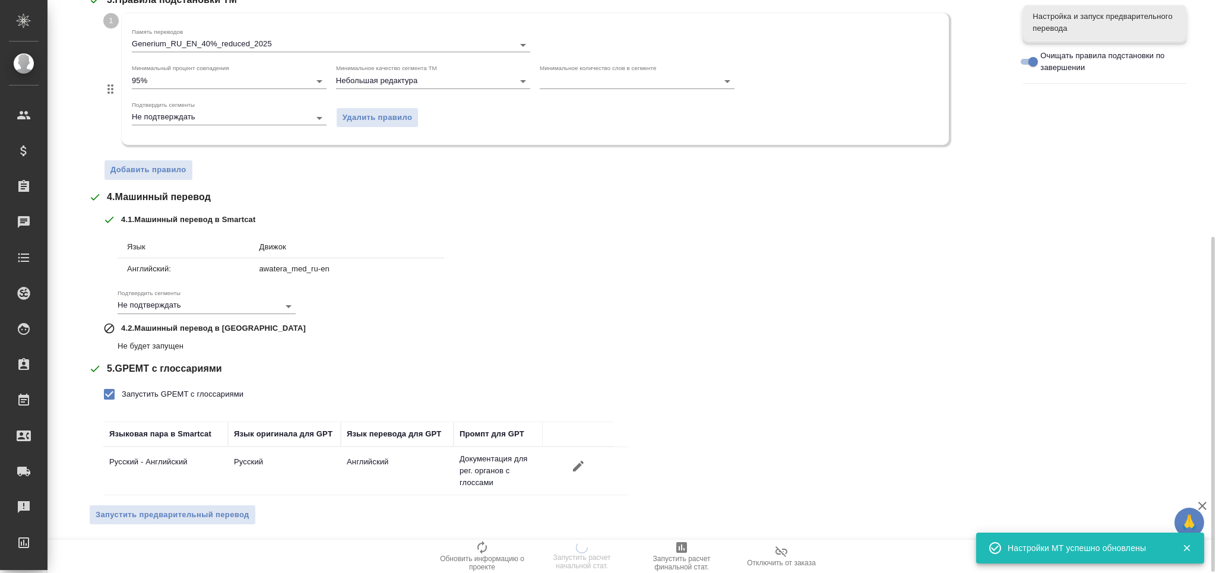
click at [213, 524] on div "Тематика Производство лекарственных препаратов Предварительный перевод будет за…" at bounding box center [547, 127] width 916 height 815
click at [212, 515] on span "Запустить предварительный перевод" at bounding box center [173, 515] width 154 height 14
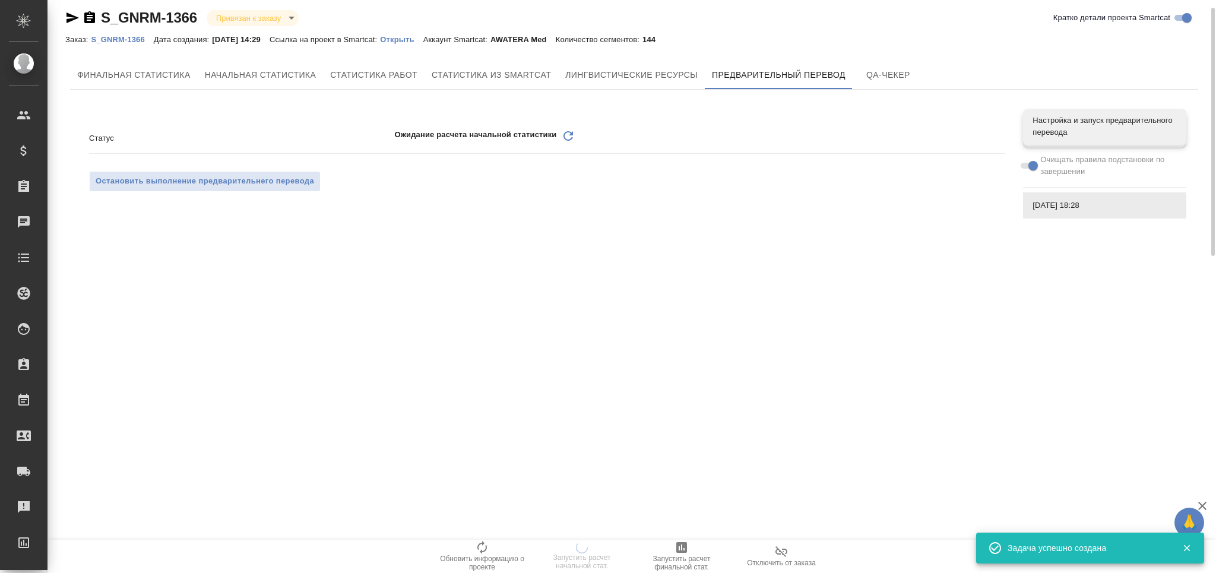
scroll to position [0, 0]
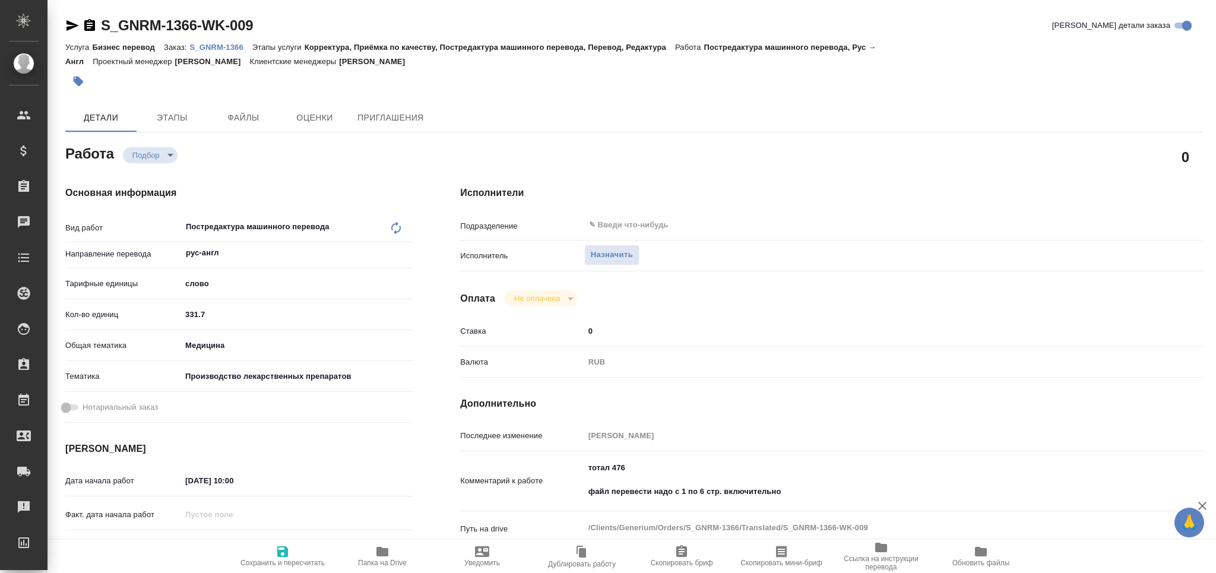
type textarea "x"
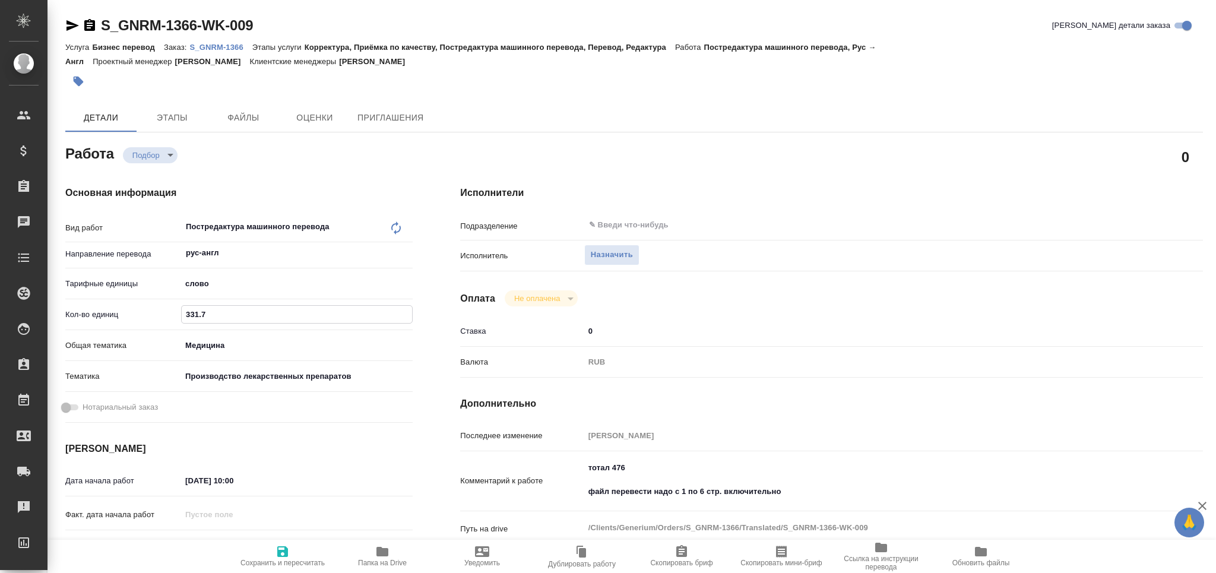
type textarea "x"
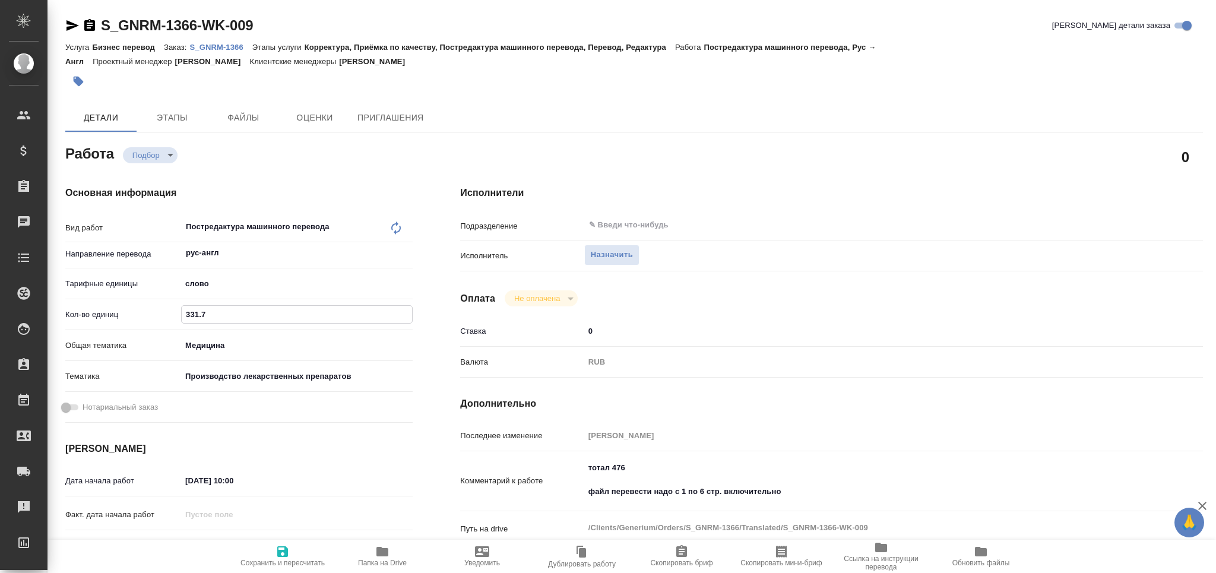
type textarea "x"
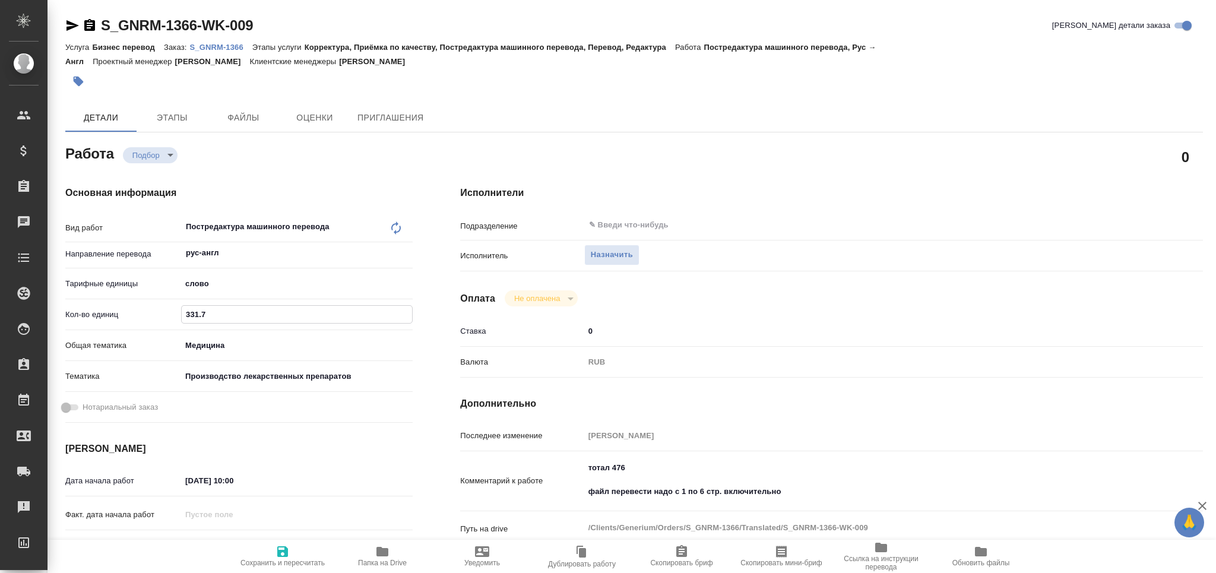
drag, startPoint x: 191, startPoint y: 311, endPoint x: 249, endPoint y: 296, distance: 59.6
click at [226, 311] on input "331.7" at bounding box center [297, 314] width 230 height 17
type textarea "x"
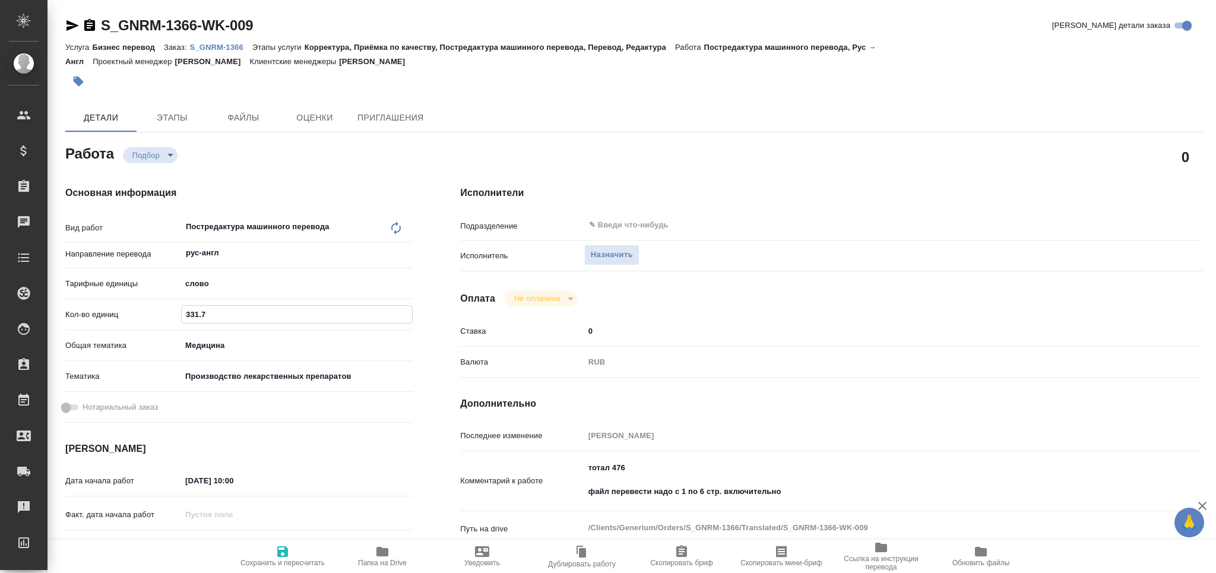
type textarea "x"
type input "39"
type textarea "x"
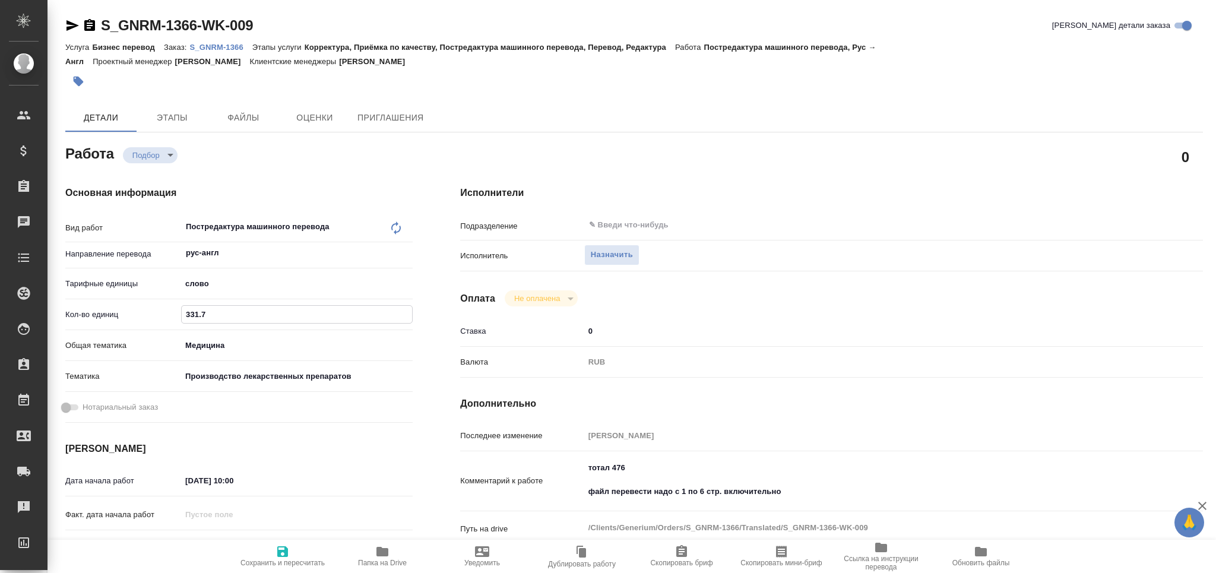
type textarea "x"
type input "393"
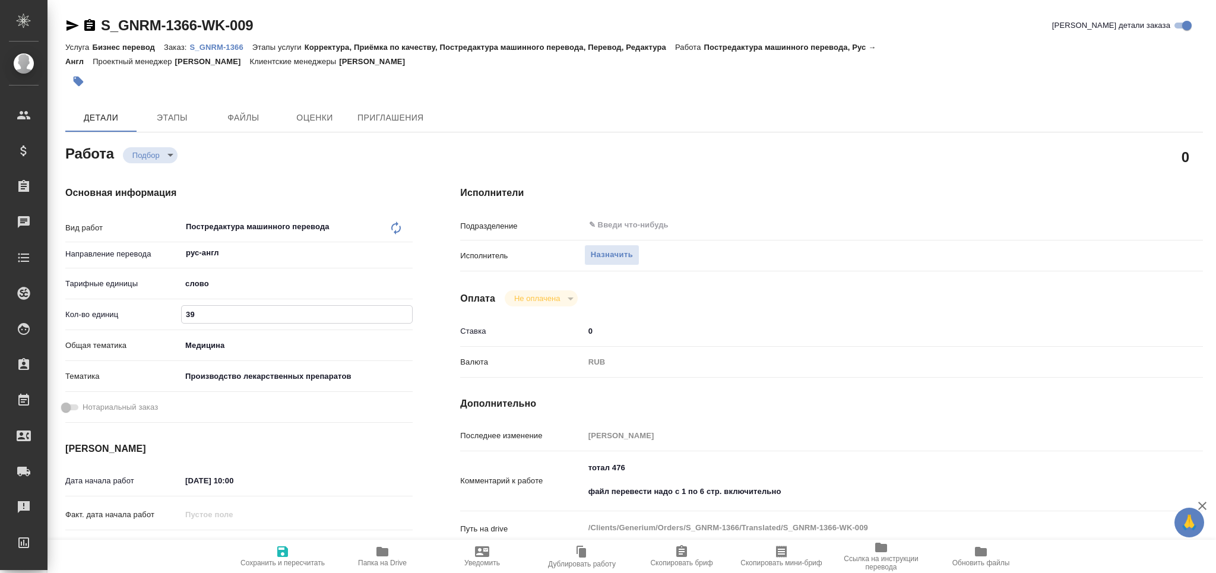
type textarea "x"
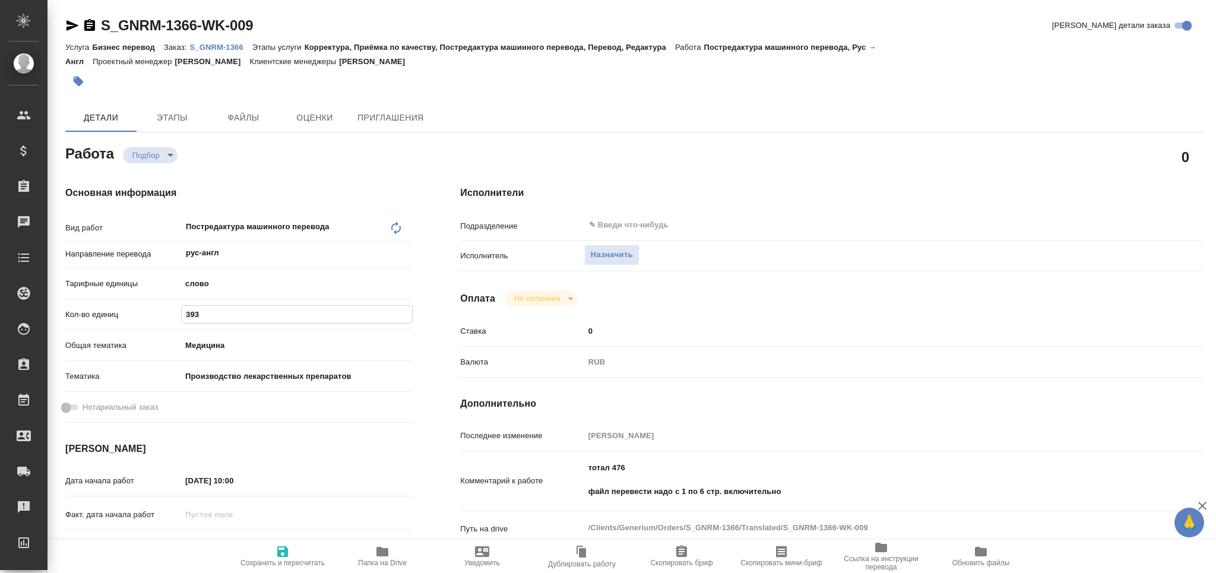
type textarea "x"
type input "393"
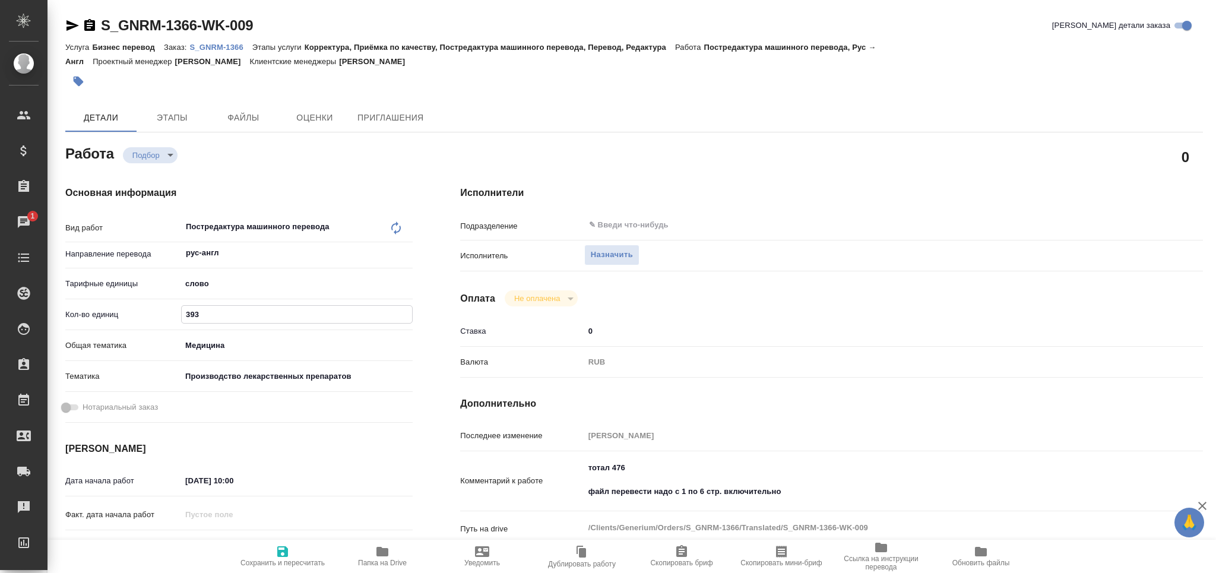
type textarea "x"
drag, startPoint x: 637, startPoint y: 461, endPoint x: 614, endPoint y: 470, distance: 24.6
click at [614, 470] on textarea "тотал 476 файл перевести надо с 1 по 6 стр. включительно" at bounding box center [863, 480] width 556 height 44
type textarea "x"
type textarea "тотал 5 файл перевести надо с 1 по 6 стр. включительно"
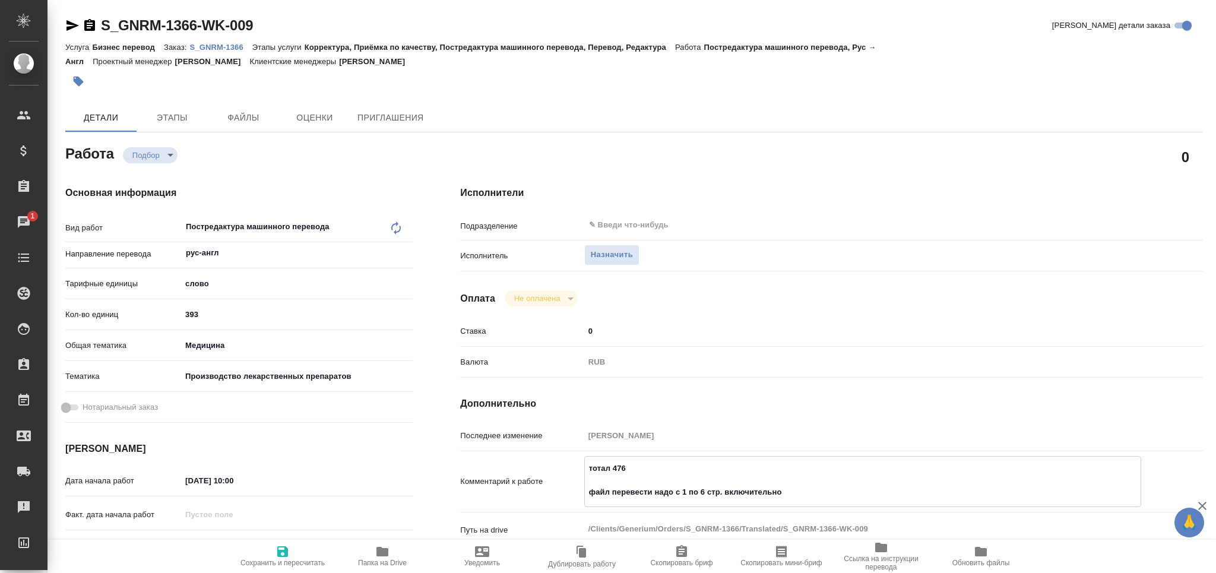
type textarea "x"
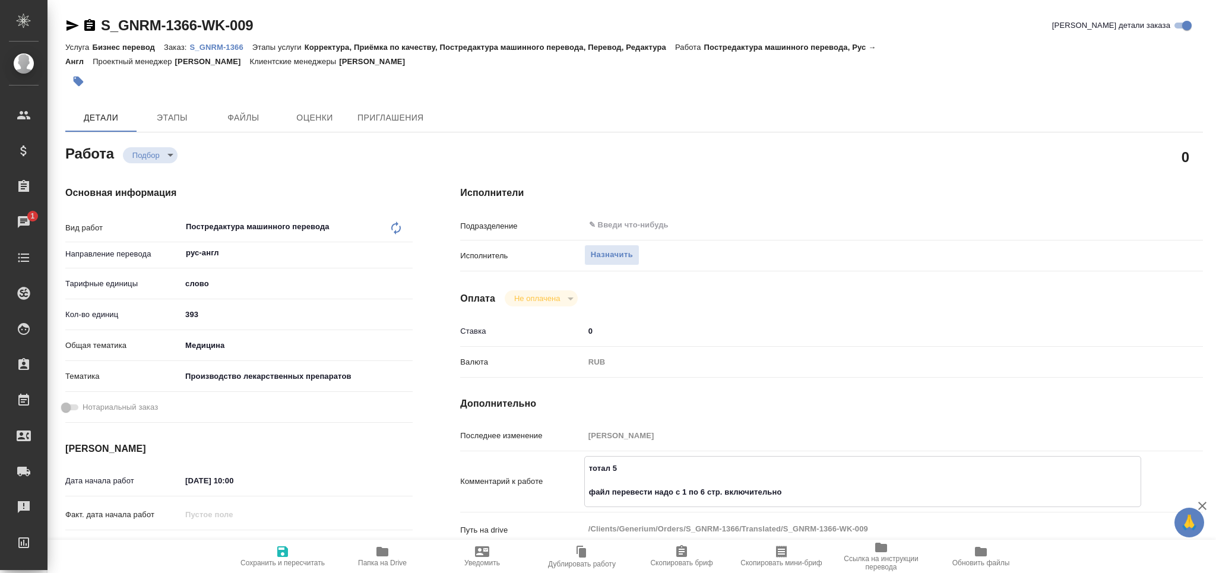
type textarea "тотал 58 файл перевести надо с 1 по 6 стр. включительно"
type textarea "x"
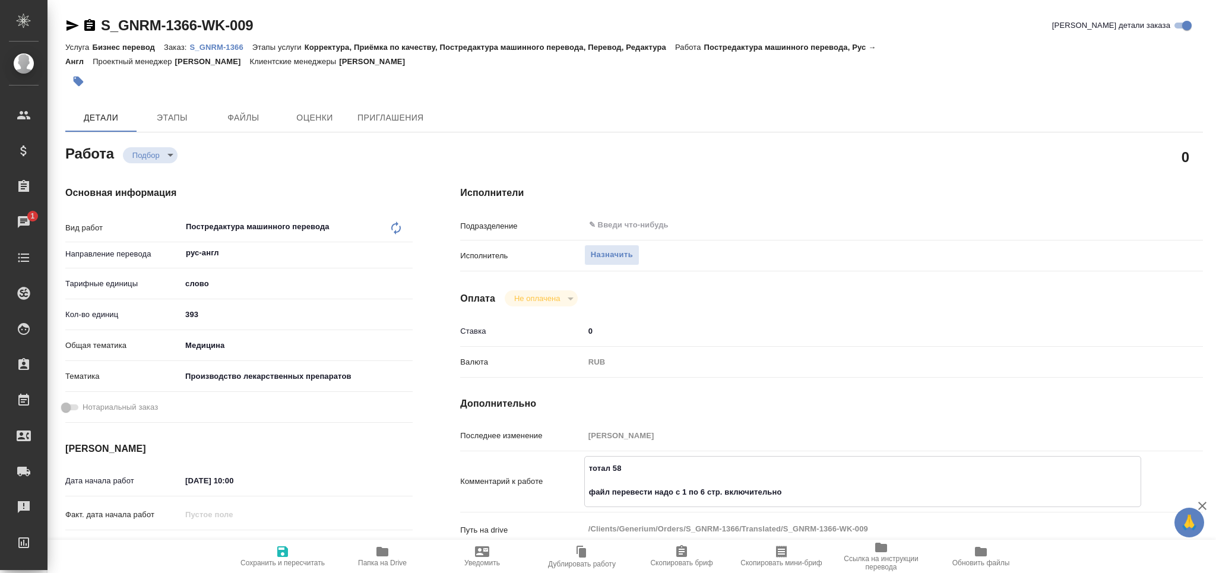
type textarea "x"
type textarea "тотал 582 файл перевести надо с 1 по 6 стр. включительно"
type textarea "x"
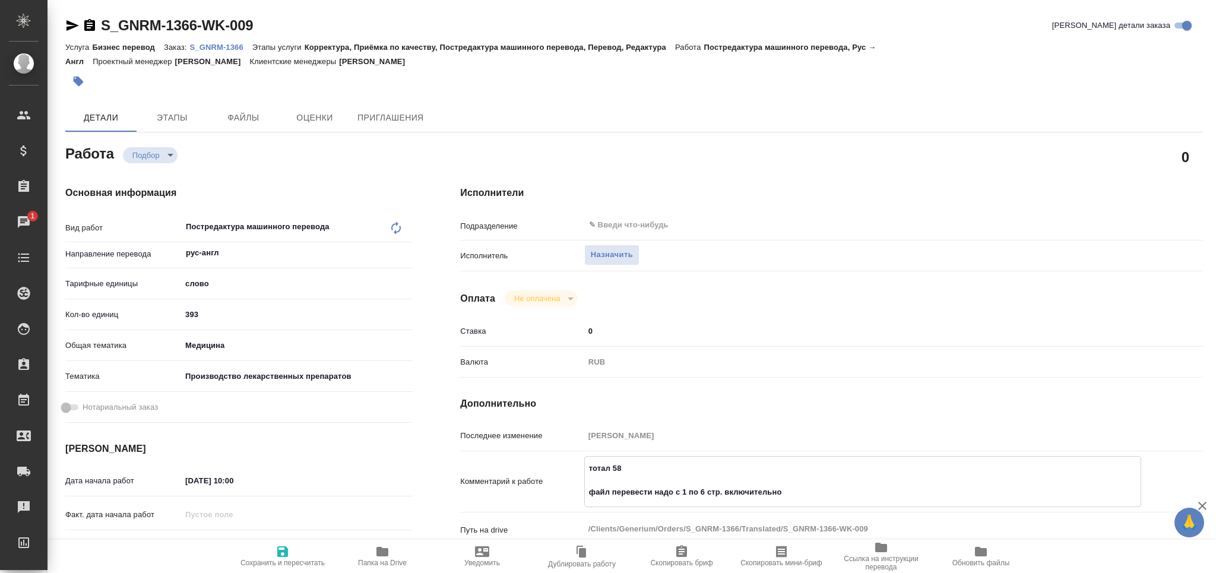
type textarea "x"
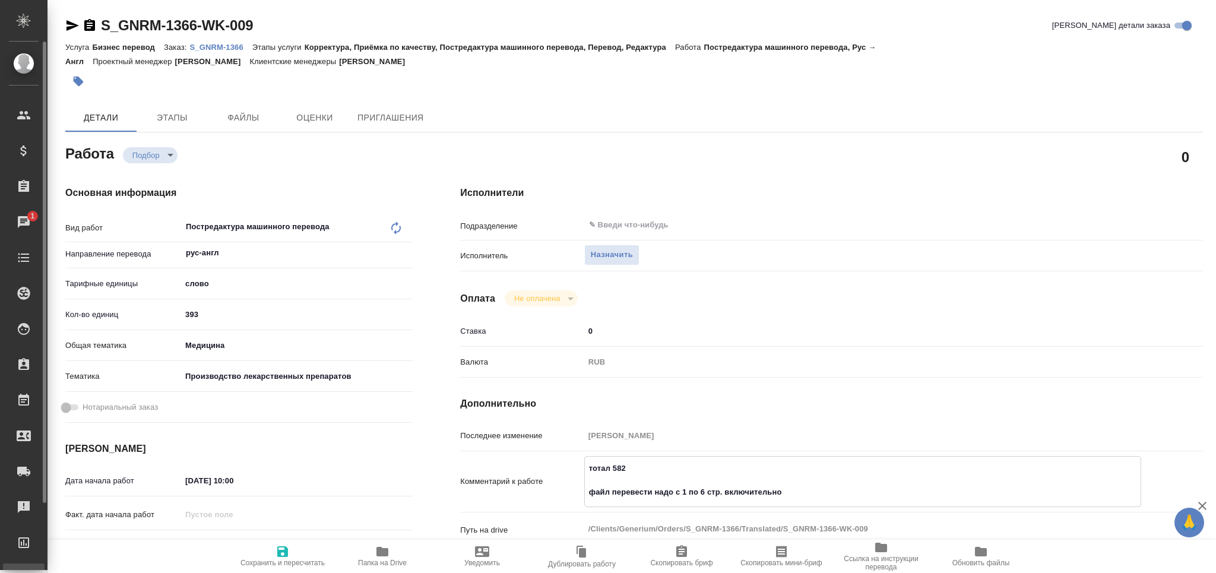
type textarea "x"
type textarea "тотал 582 файл перевести надо с 1 по 6 стр. включительно"
type textarea "x"
click at [293, 559] on span "Сохранить и пересчитать" at bounding box center [282, 563] width 84 height 8
type textarea "x"
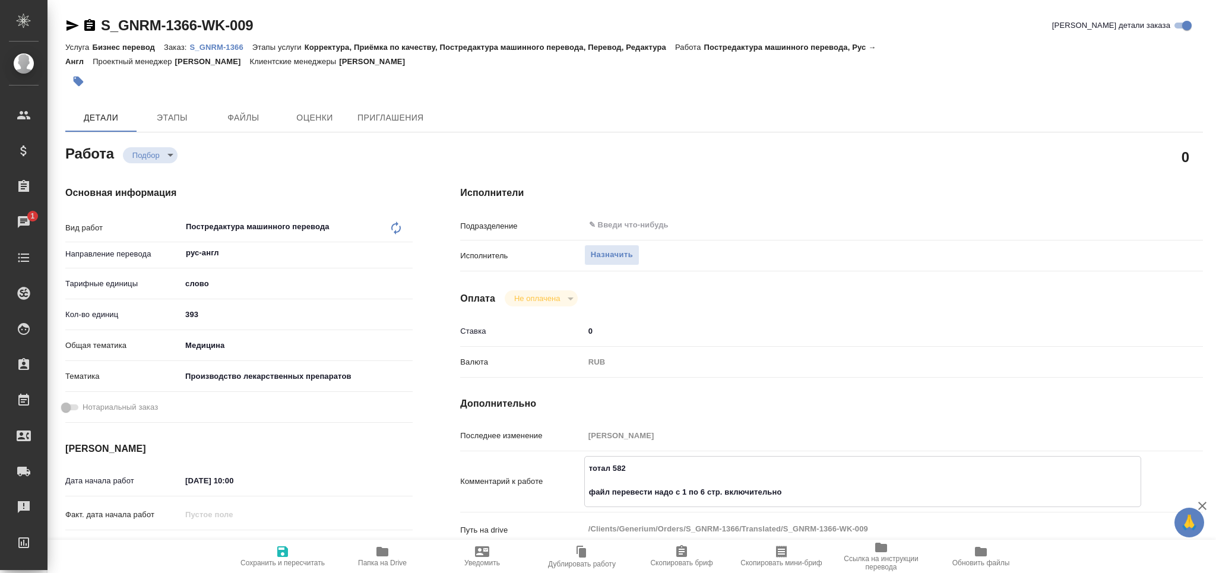
type textarea "x"
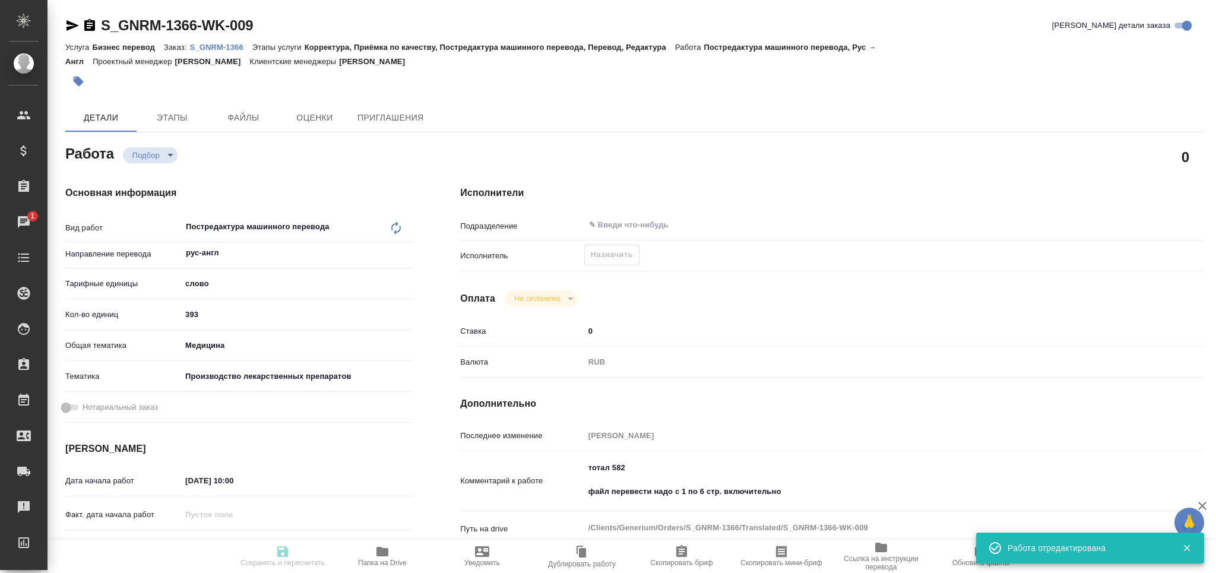
type input "recruiting"
type textarea "Постредактура машинного перевода"
type textarea "x"
type input "рус-англ"
type input "5a8b1489cc6b4906c91bfd90"
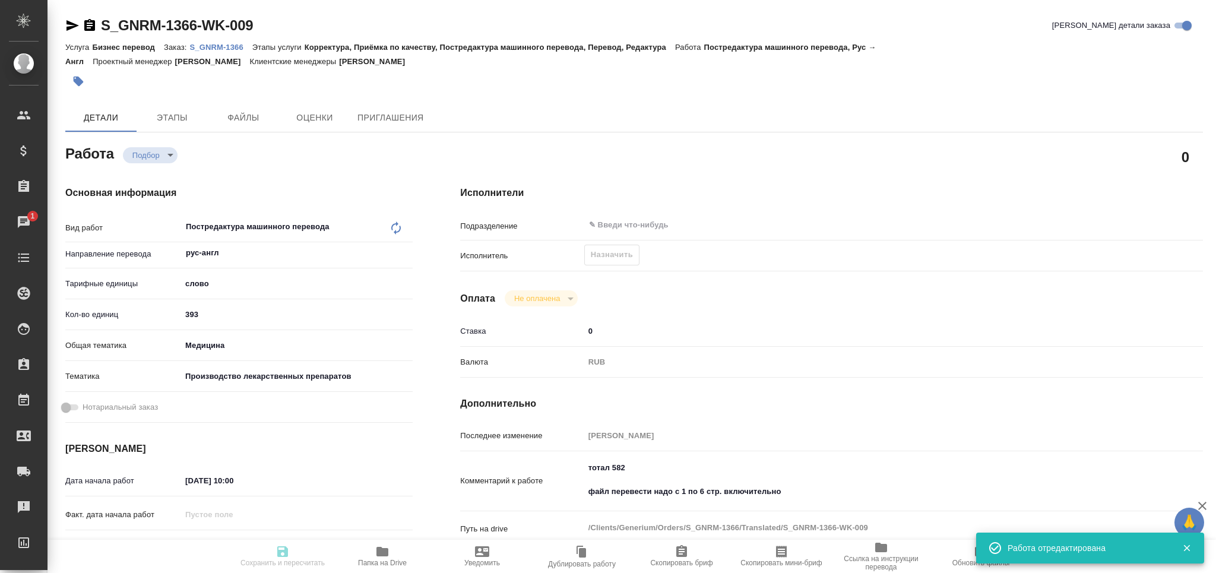
type input "393"
type input "med"
type input "614982fec5ecbb70f805293f"
type input "[DATE] 10:00"
type input "[DATE] 14:00"
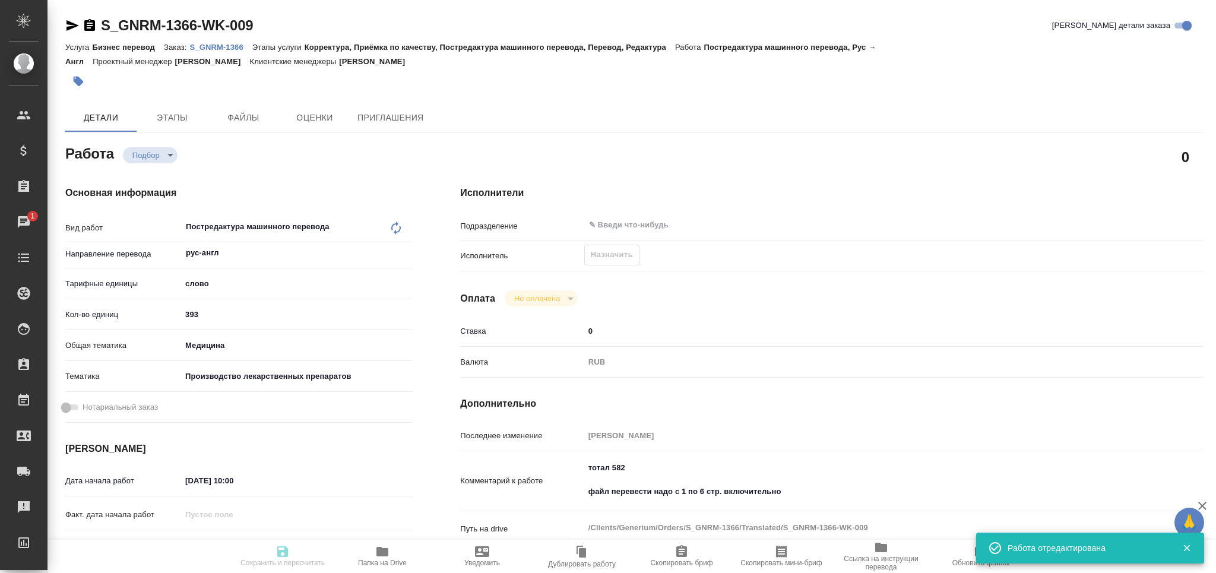
type input "[DATE] 15:00"
type input "notPayed"
type input "0"
type input "RUB"
type input "[PERSON_NAME]"
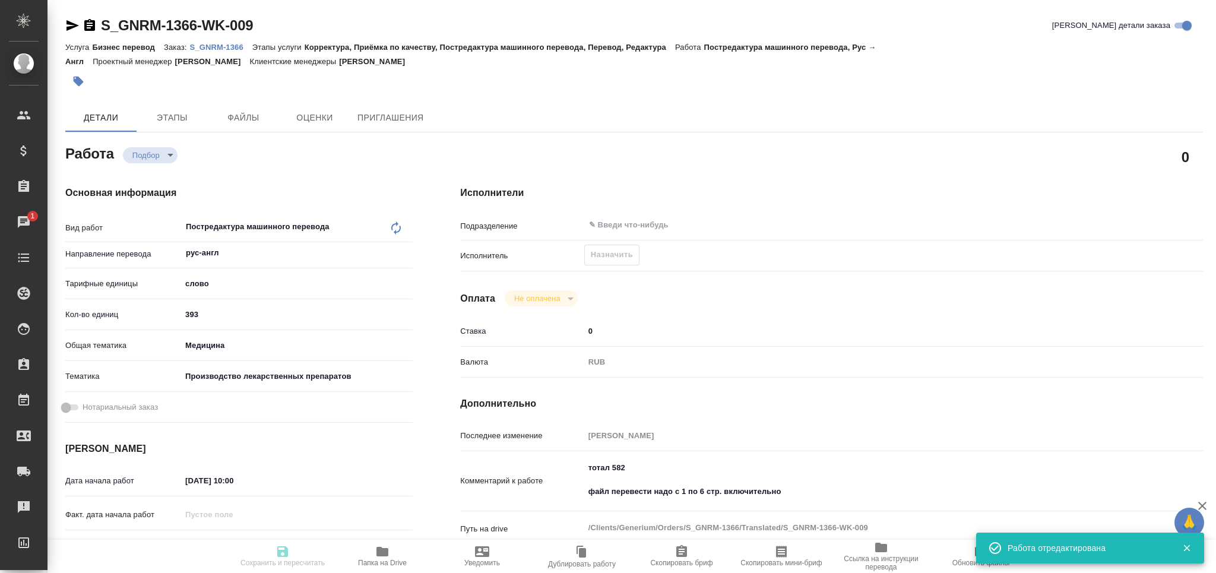
type textarea "тотал 582 файл перевести надо с 1 по 6 стр. включительно"
type textarea "x"
type textarea "/Clients/Generium/Orders/S_GNRM-1366/Translated/S_GNRM-1366-WK-009"
type textarea "x"
type input "S_GNRM-1366"
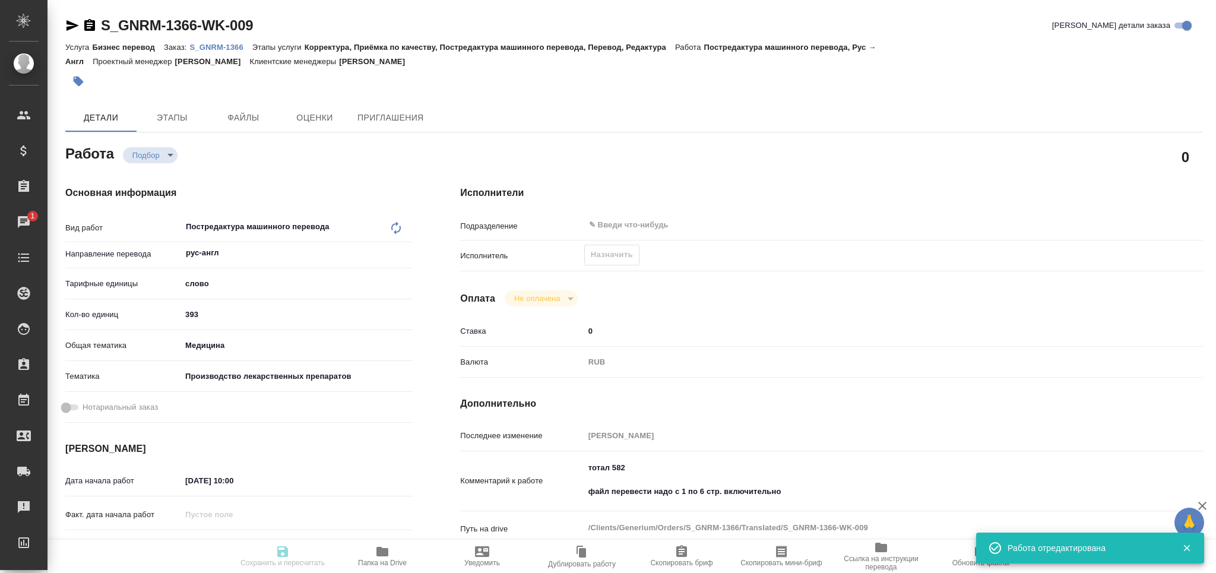
type input "Бизнес перевод"
type input "Корректура, Приёмка по качеству, Постредактура машинного перевода, Перевод, Ред…"
type input "[PERSON_NAME]"
type input "/Clients/Generium/Orders/S_GNRM-1366"
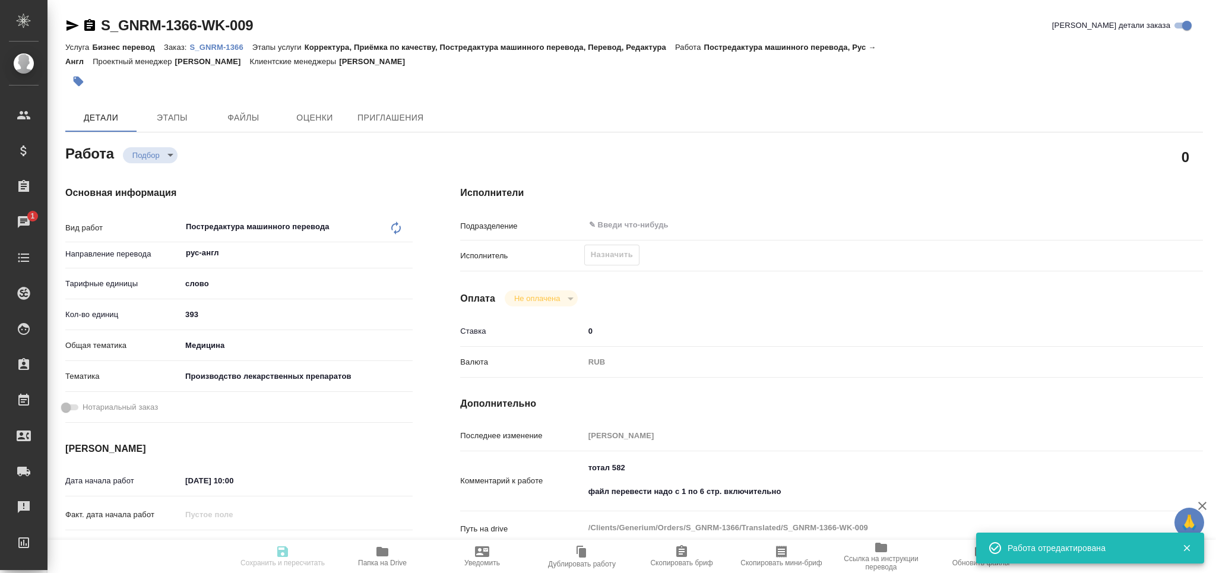
type textarea "x"
type textarea "Направляем новый заказ на перевод. Язык английский, простой. Документ во вложен…"
type textarea "x"
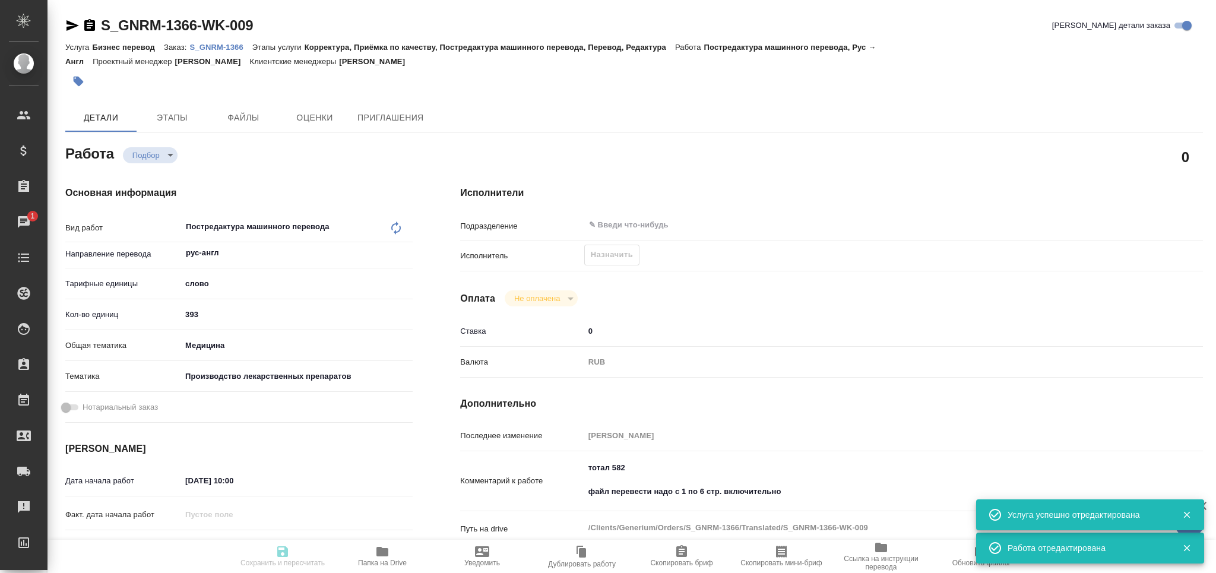
type textarea "x"
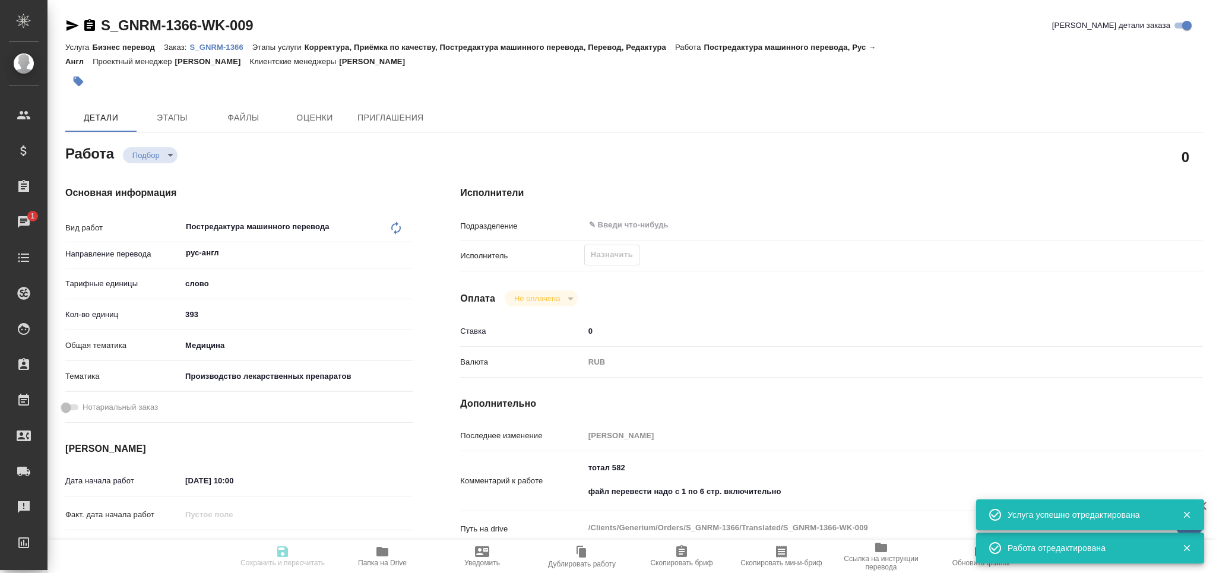
type textarea "x"
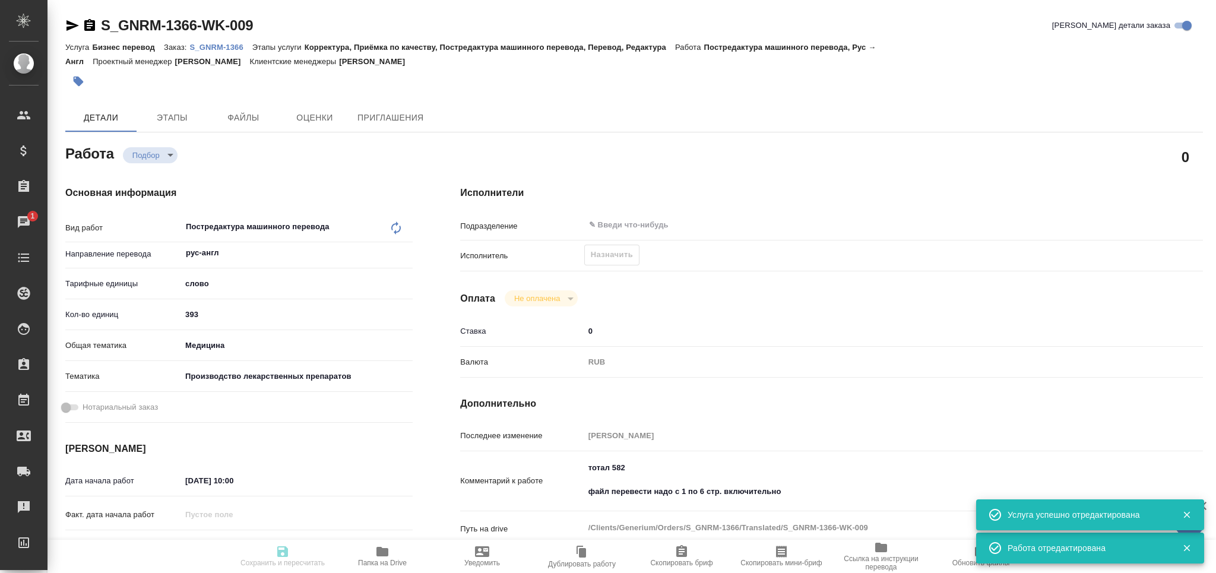
type textarea "x"
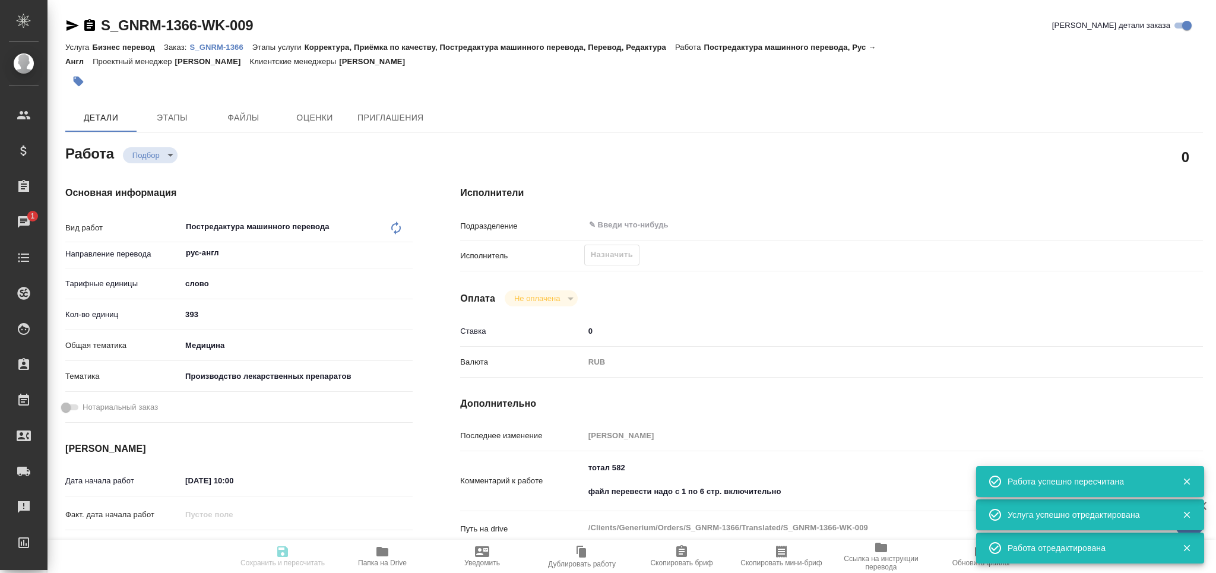
type input "recruiting"
type textarea "Постредактура машинного перевода"
type textarea "x"
type input "рус-англ"
type input "5a8b1489cc6b4906c91bfd90"
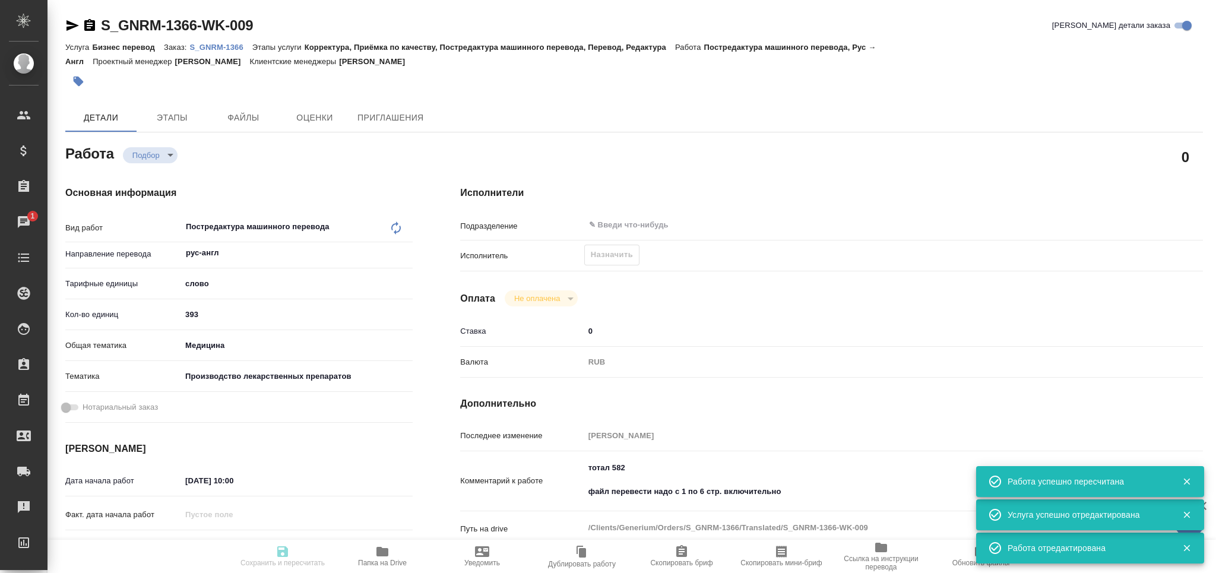
type input "393"
type input "med"
type input "614982fec5ecbb70f805293f"
type input "[DATE] 10:00"
type input "[DATE] 14:00"
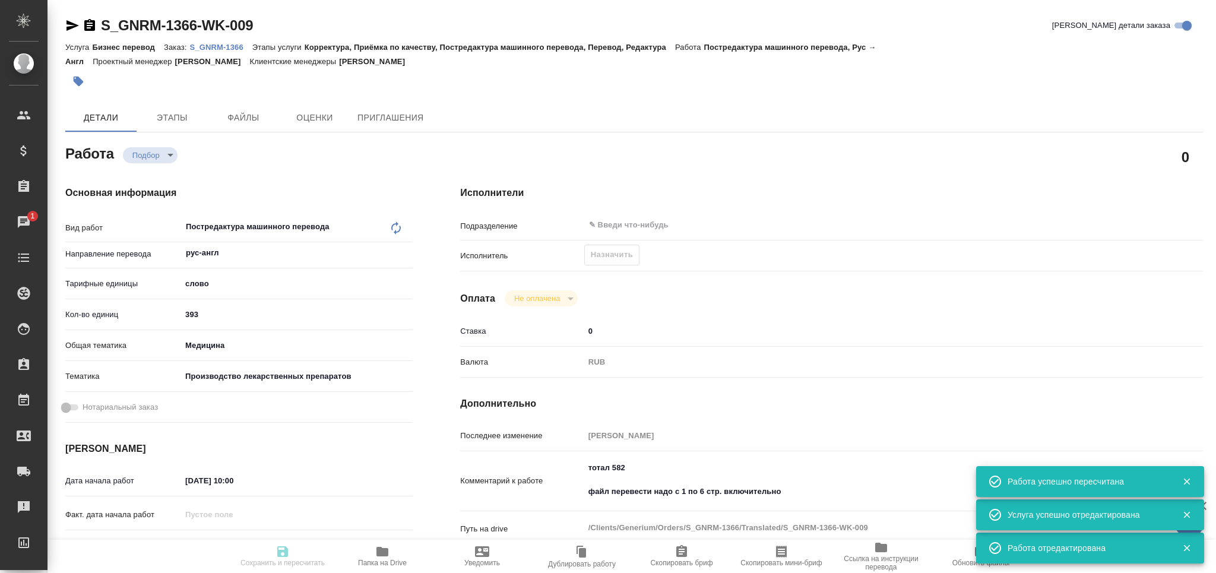
type input "[DATE] 15:00"
type input "notPayed"
type input "0"
type input "RUB"
type input "[PERSON_NAME]"
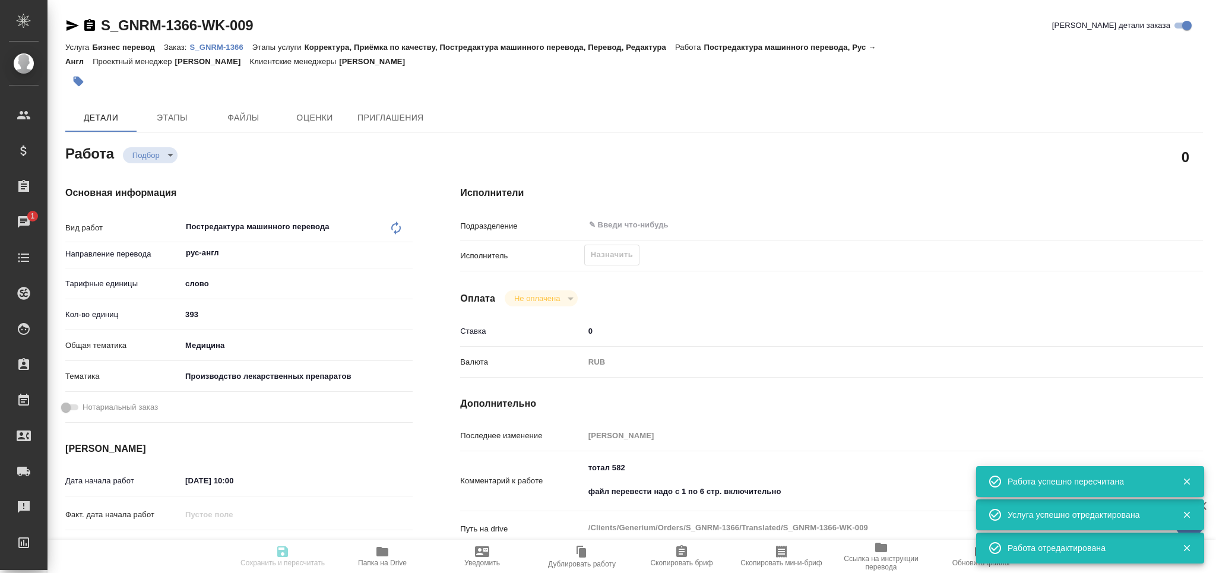
type textarea "тотал 582 файл перевести надо с 1 по 6 стр. включительно"
type textarea "x"
type textarea "/Clients/Generium/Orders/S_GNRM-1366/Translated/S_GNRM-1366-WK-009"
type textarea "x"
type input "S_GNRM-1366"
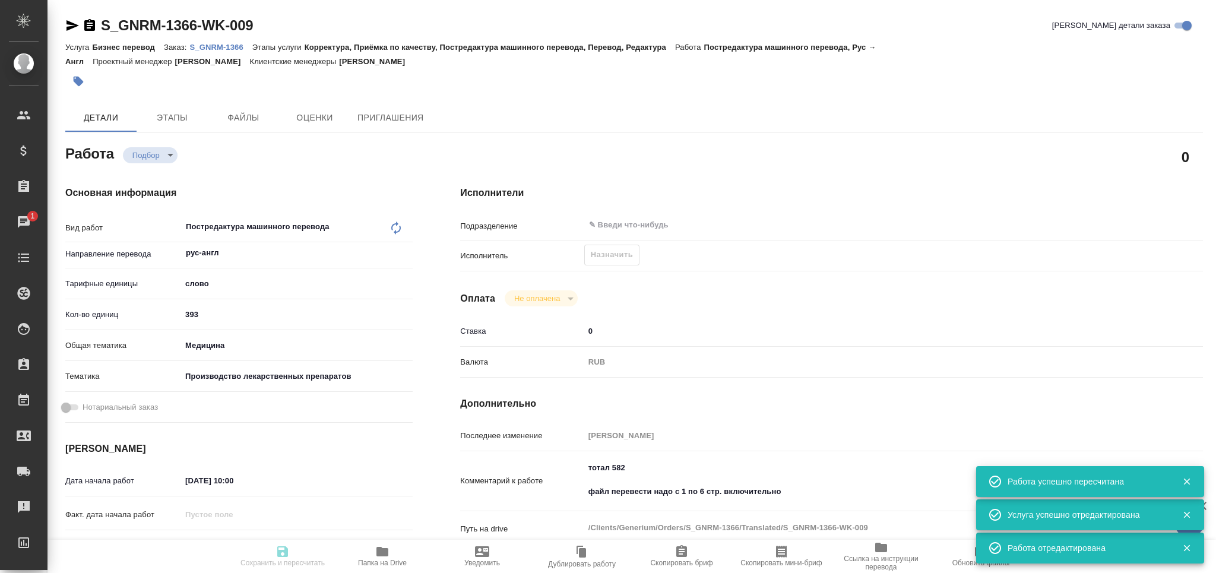
type input "Бизнес перевод"
type input "Корректура, Приёмка по качеству, Постредактура машинного перевода, Перевод, Ред…"
type input "[PERSON_NAME]"
type input "/Clients/Generium/Orders/S_GNRM-1366"
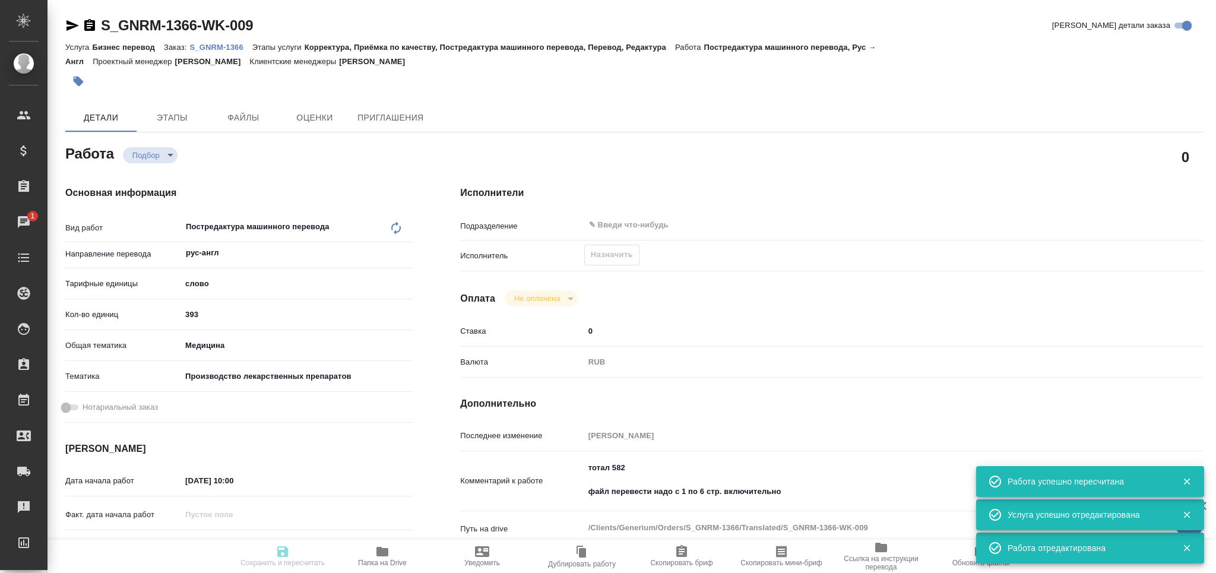
type textarea "x"
type textarea "Направляем новый заказ на перевод. Язык английский, простой. Документ во вложен…"
type textarea "x"
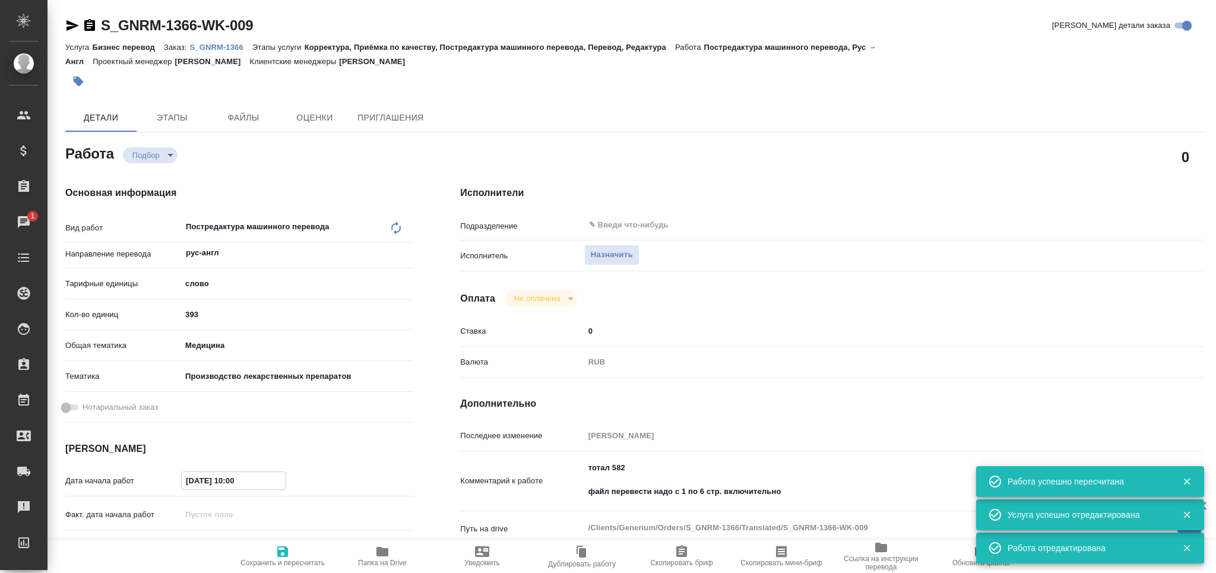
type textarea "x"
click at [187, 483] on input "16.09.2025 10:00" at bounding box center [234, 480] width 104 height 17
type textarea "x"
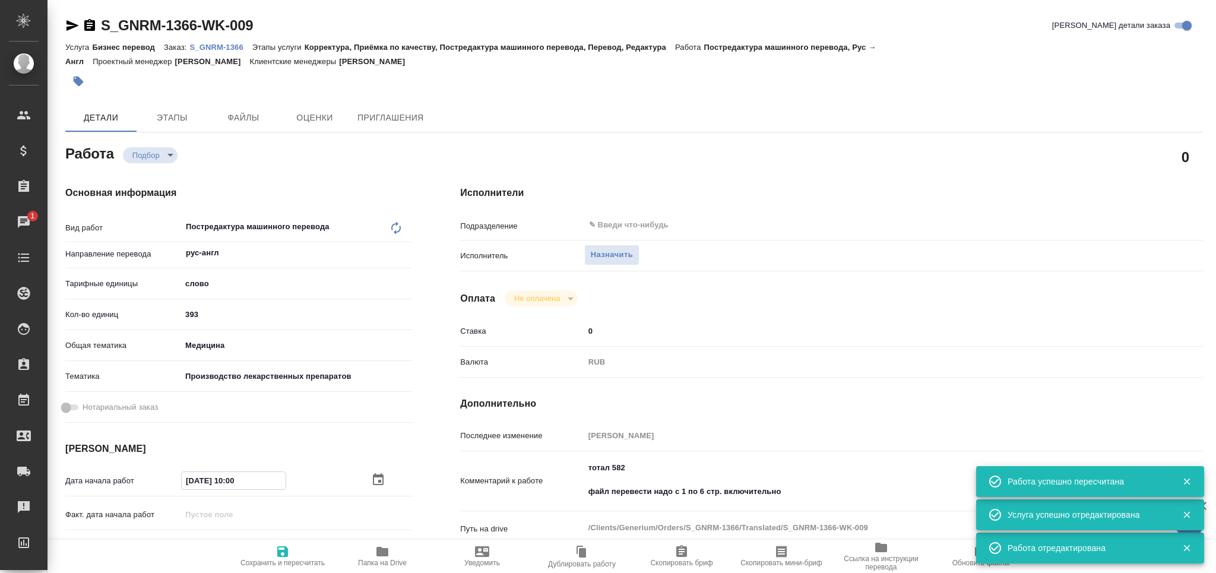
type textarea "x"
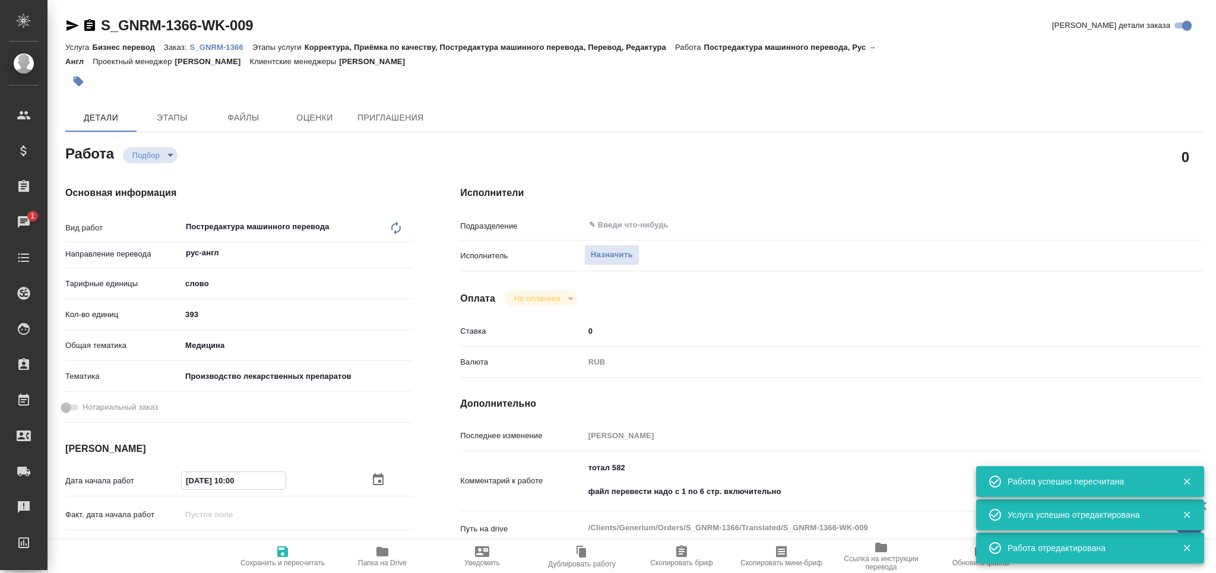
type input "15.09.2025 10:00"
type textarea "x"
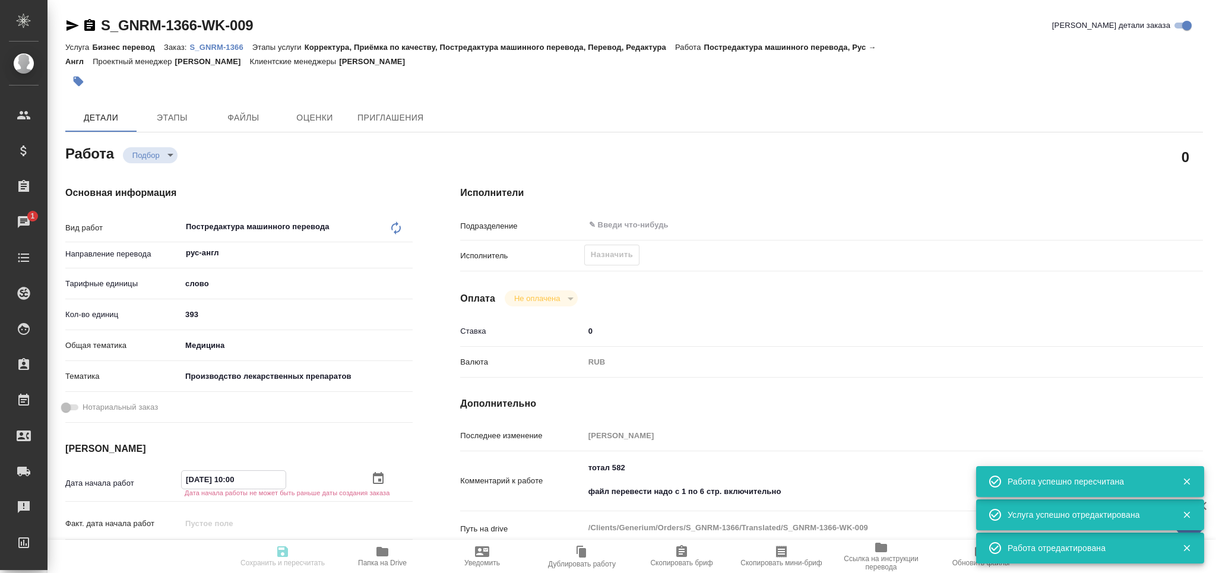
type textarea "x"
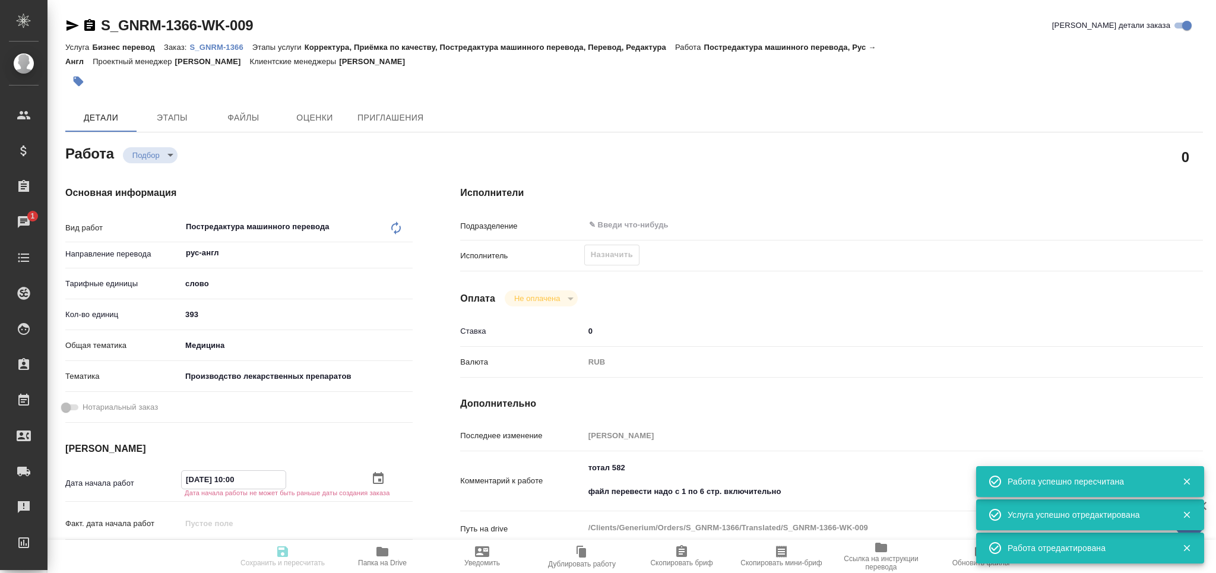
click at [232, 485] on input "15.09.2025 10:00" at bounding box center [234, 479] width 104 height 17
type textarea "x"
type input "15.09.2025 19:00"
type textarea "x"
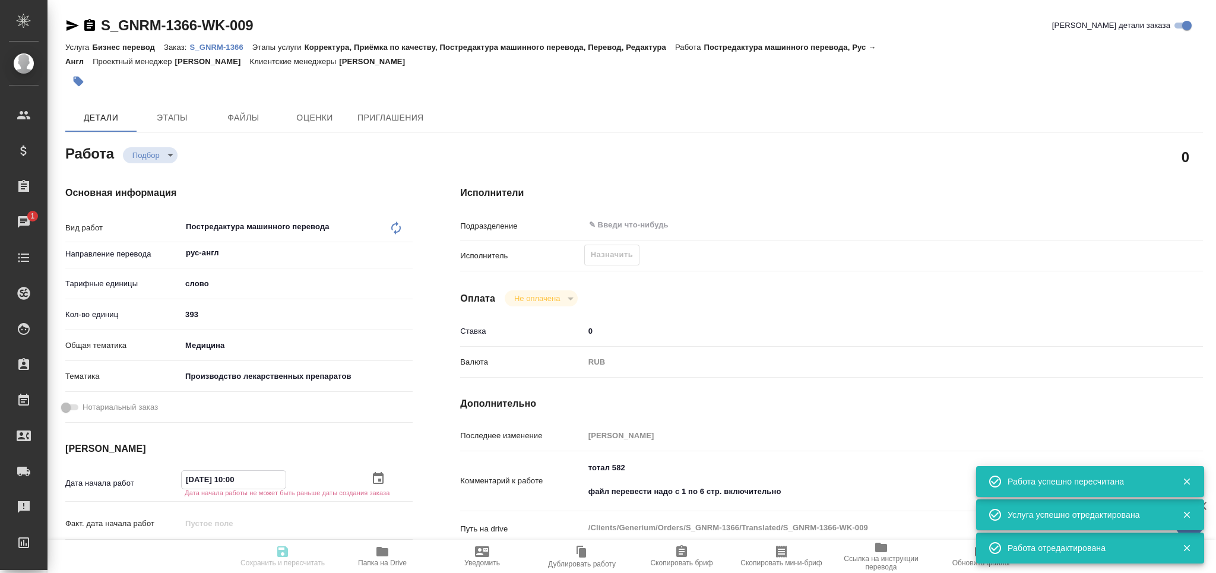
type textarea "x"
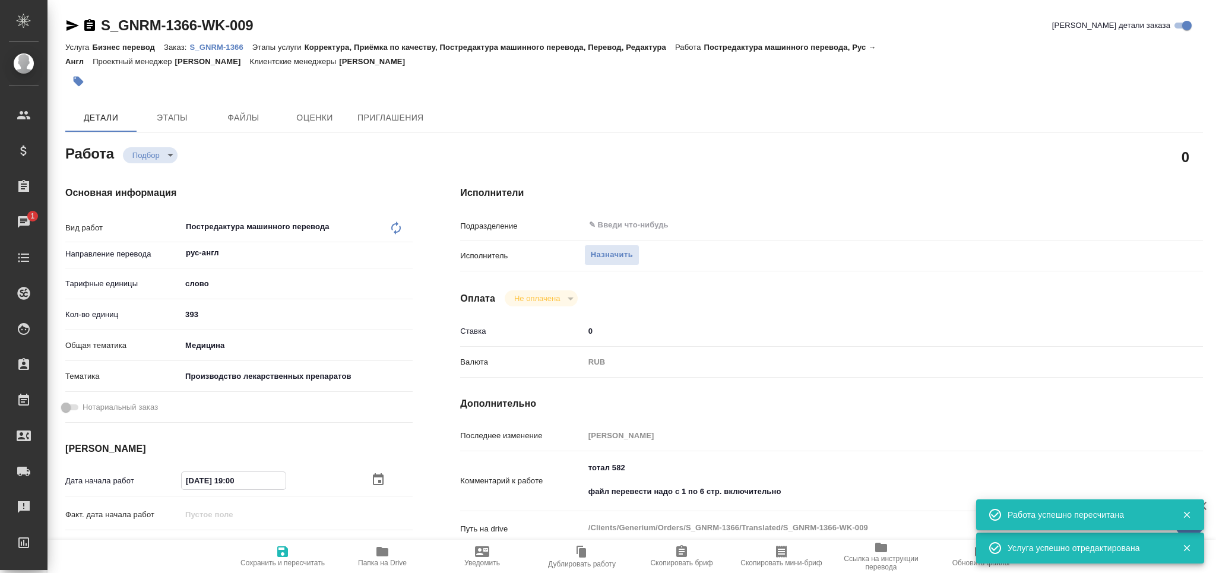
type input "15.09.2025 19:00"
click at [277, 551] on icon "button" at bounding box center [282, 551] width 11 height 11
type textarea "x"
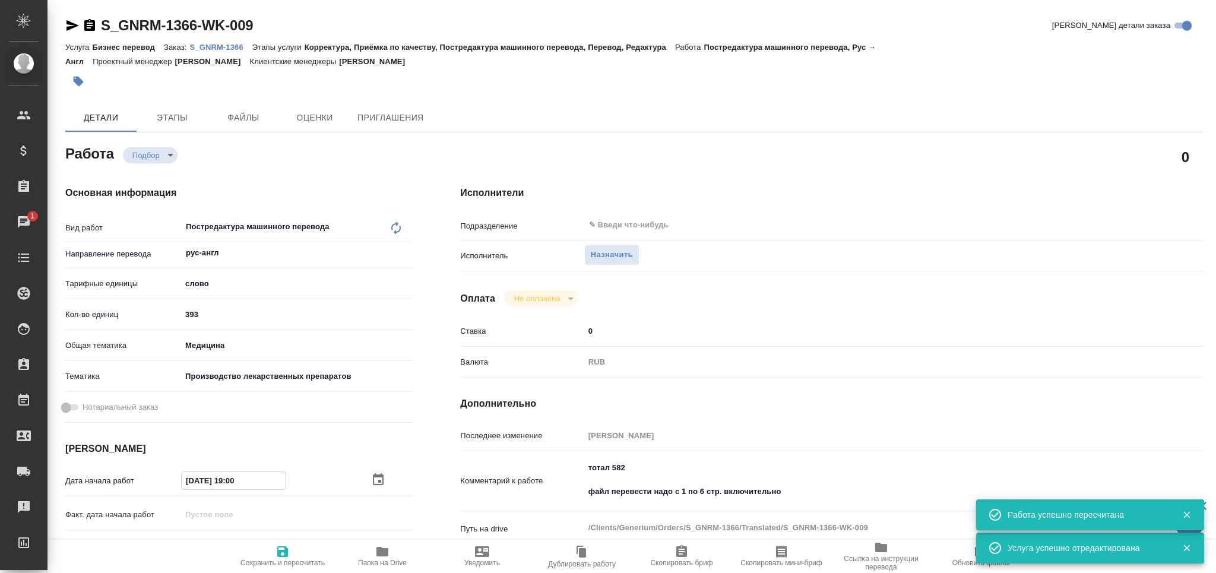
type textarea "x"
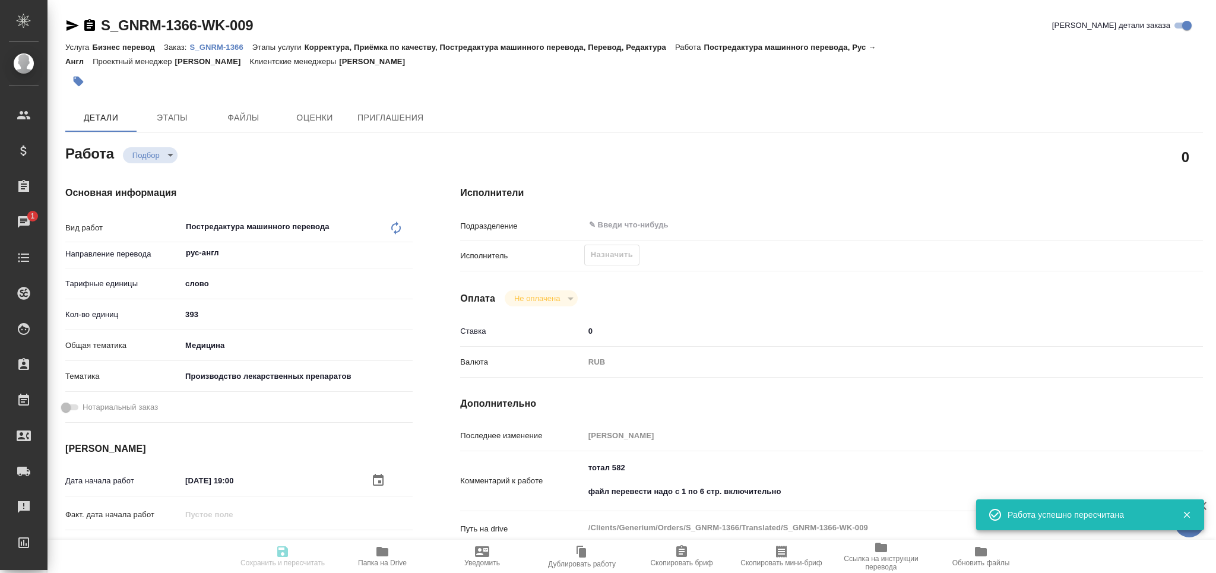
type textarea "x"
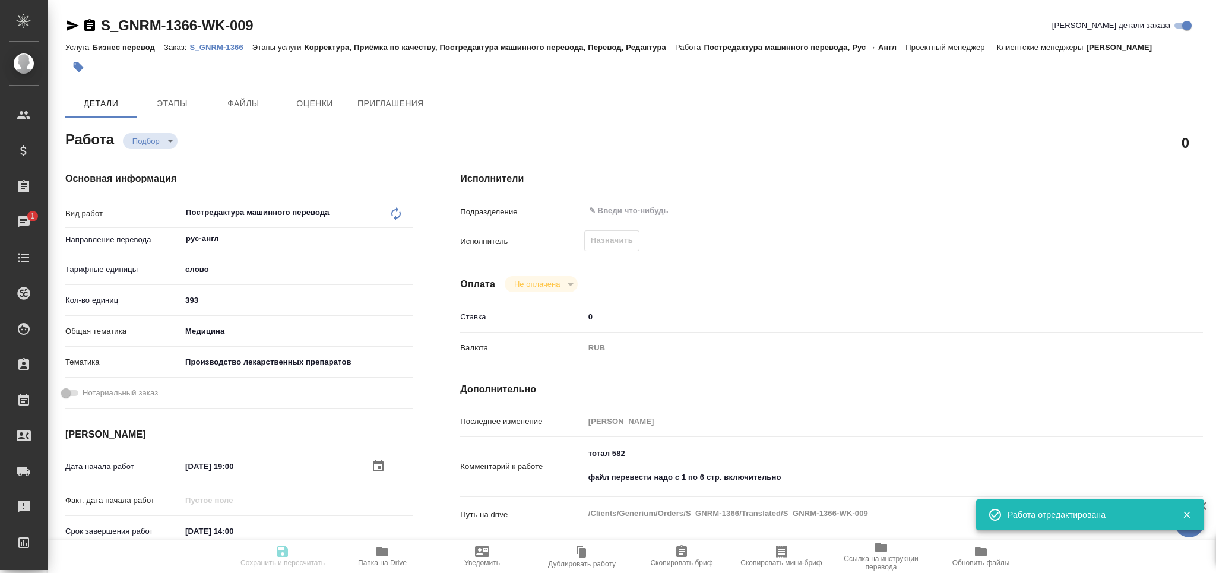
type textarea "x"
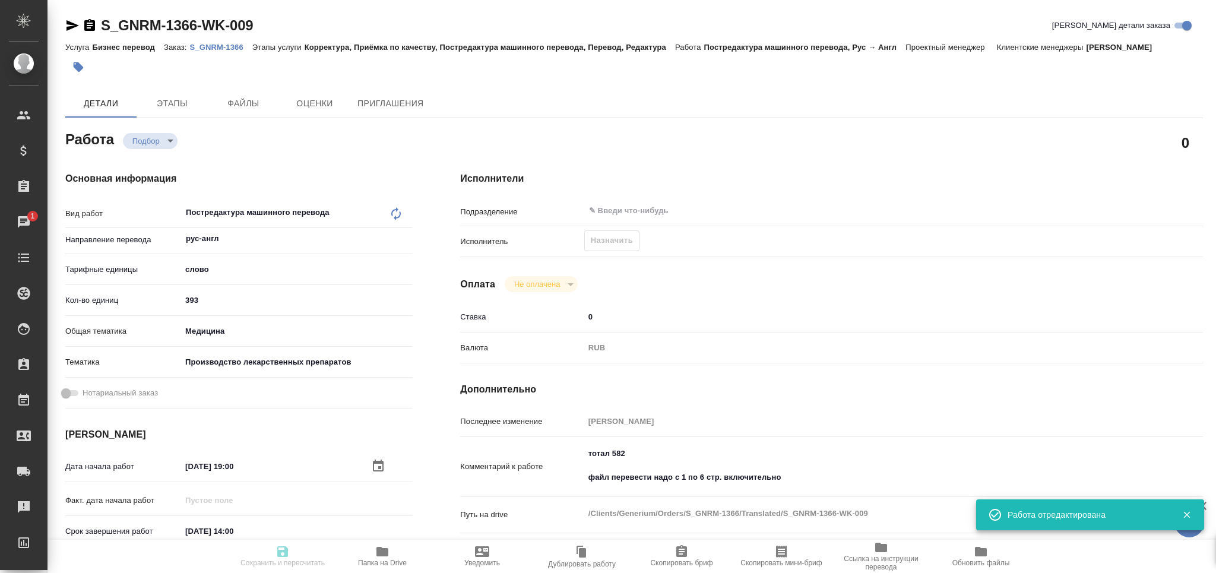
type input "recruiting"
type textarea "Постредактура машинного перевода"
type textarea "x"
type input "рус-англ"
type input "5a8b1489cc6b4906c91bfd90"
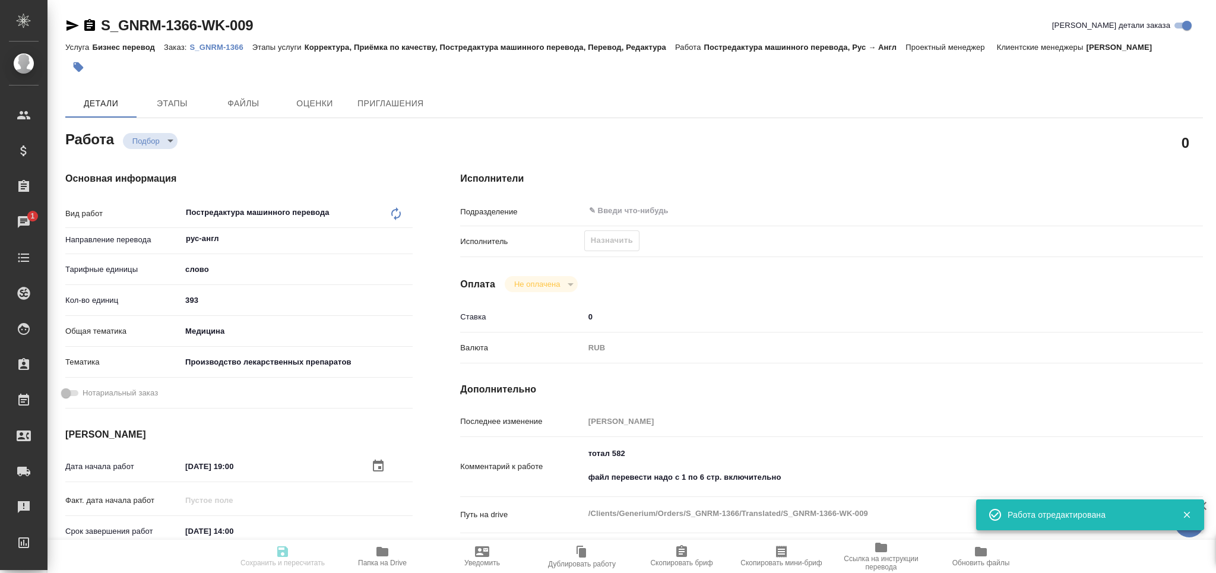
type input "393"
type input "med"
type input "614982fec5ecbb70f805293f"
type input "15.09.2025 19:00"
type input "[DATE] 14:00"
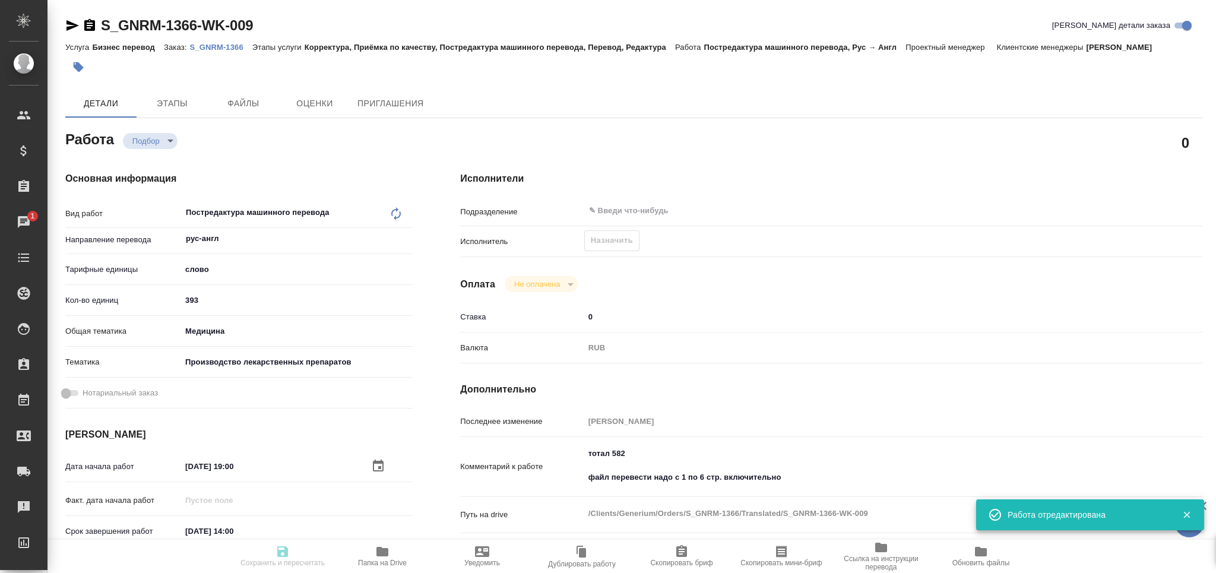
type input "[DATE] 15:00"
type input "notPayed"
type input "0"
type input "RUB"
type input "[PERSON_NAME]"
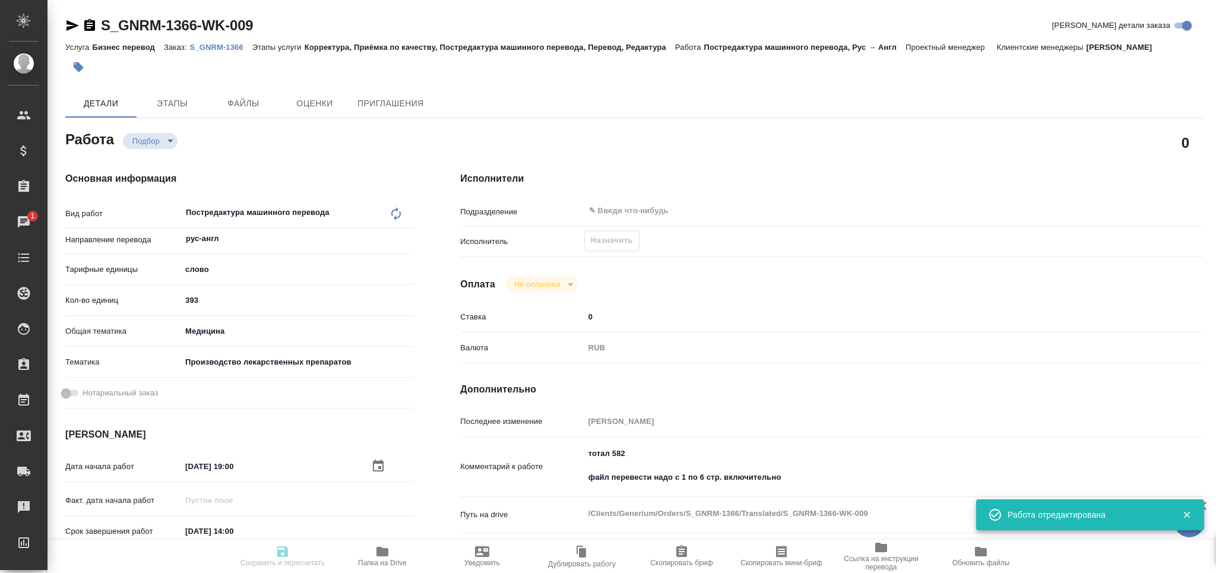
type textarea "тотал 582 файл перевести надо с 1 по 6 стр. включительно"
type textarea "x"
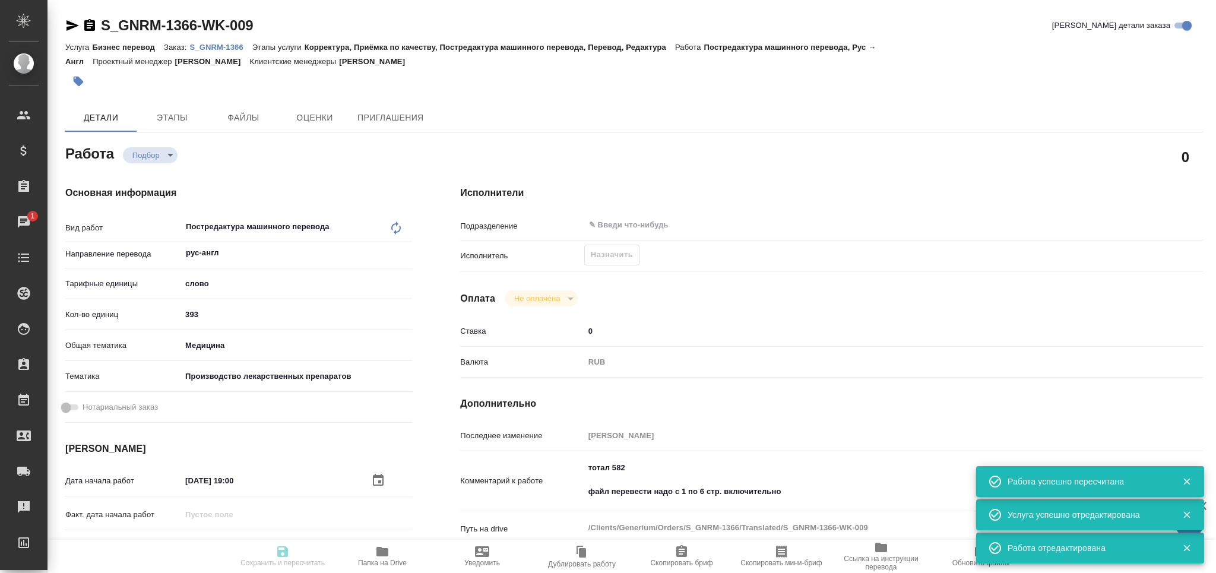
click at [784, 554] on icon "button" at bounding box center [781, 551] width 14 height 14
drag, startPoint x: 790, startPoint y: 491, endPoint x: 558, endPoint y: 454, distance: 234.5
click at [558, 454] on div "Последнее изменение Грабко Мария Комментарий к работе тотал 582 файл перевести …" at bounding box center [831, 494] width 743 height 138
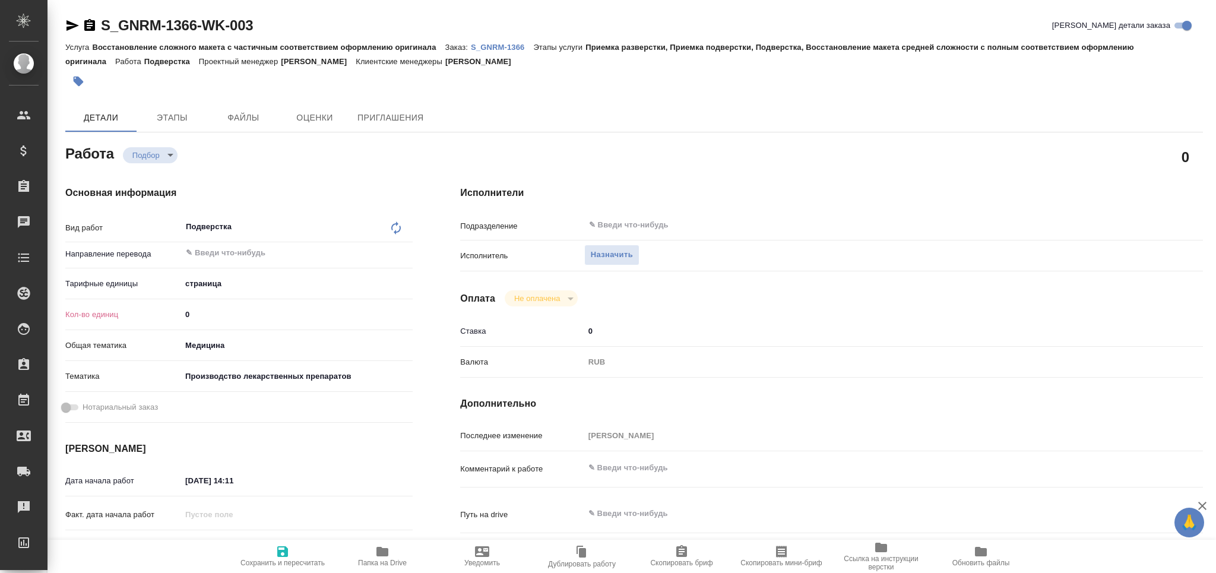
type textarea "x"
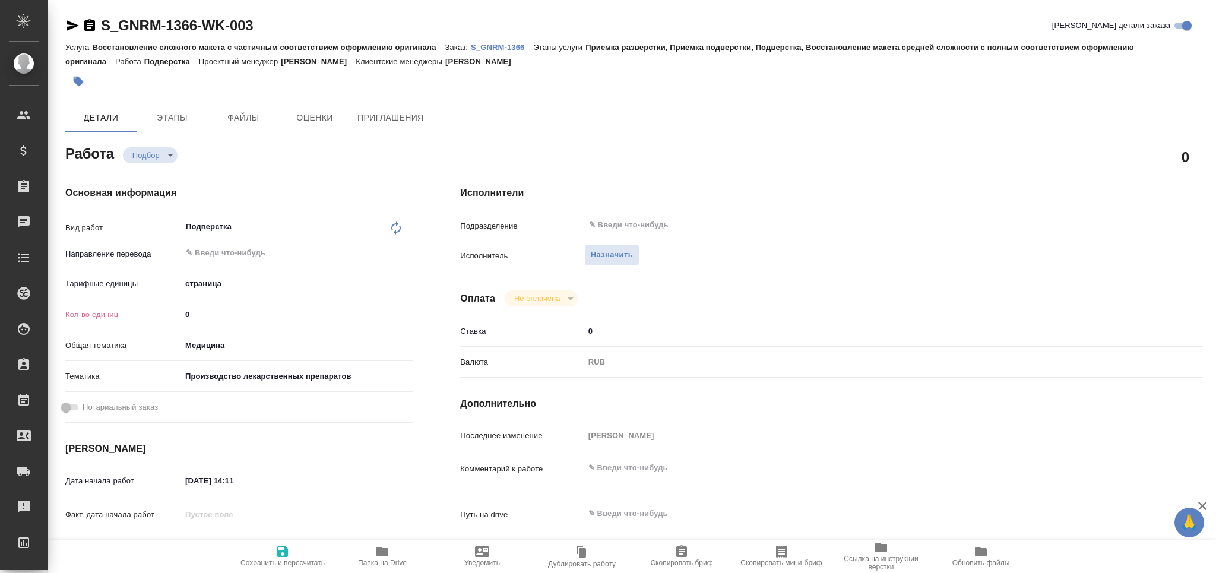
type textarea "x"
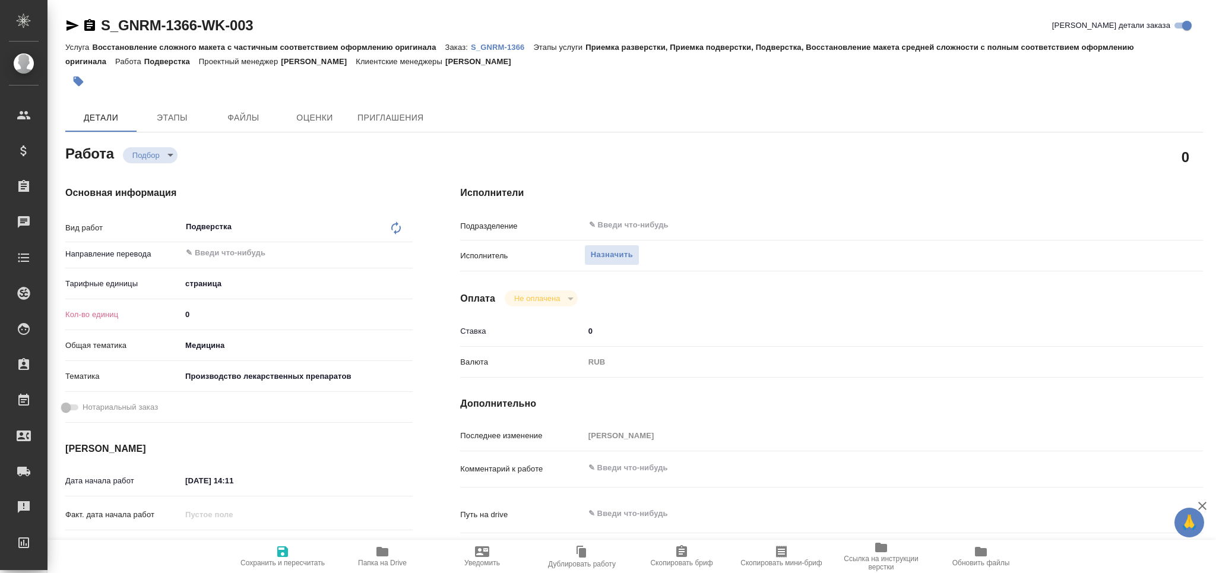
type textarea "x"
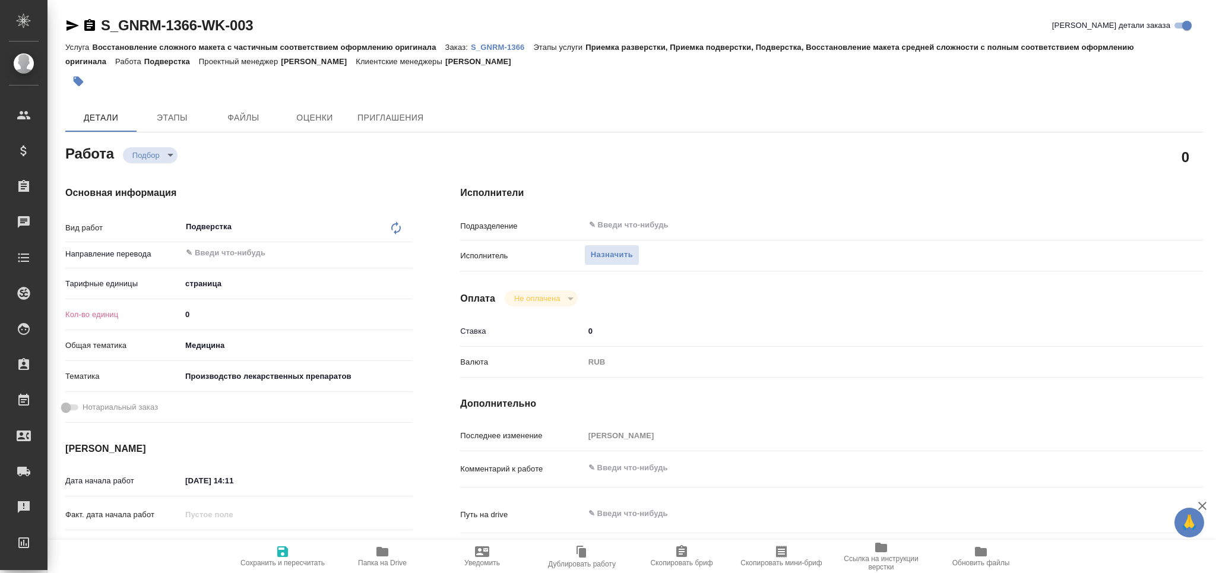
click at [156, 318] on div "Кол-во единиц 0" at bounding box center [238, 314] width 347 height 21
type textarea "x"
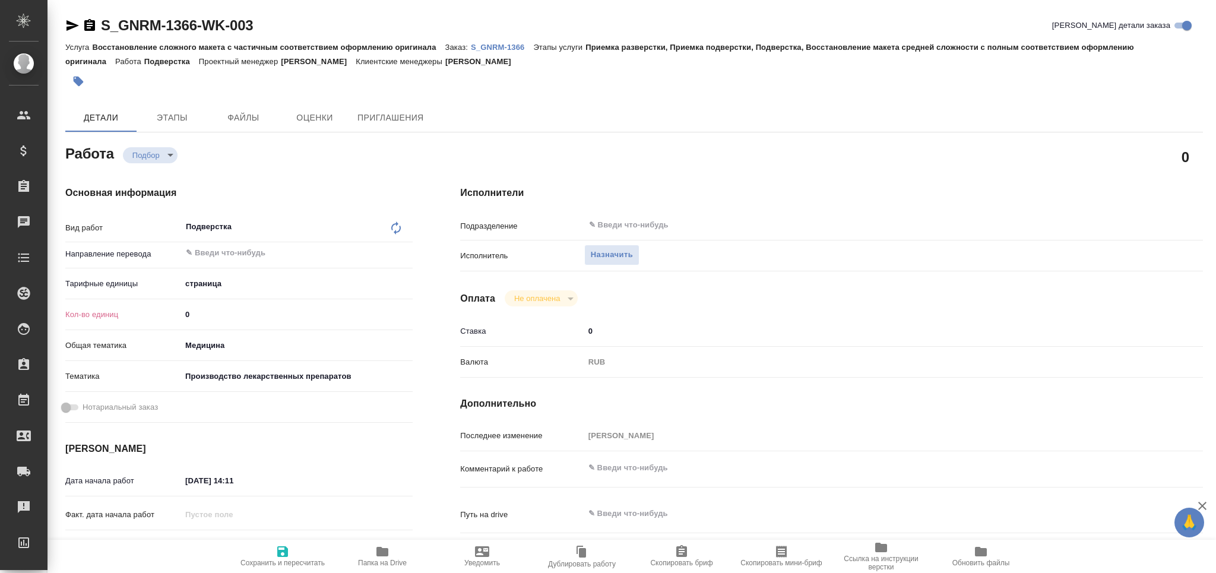
type textarea "x"
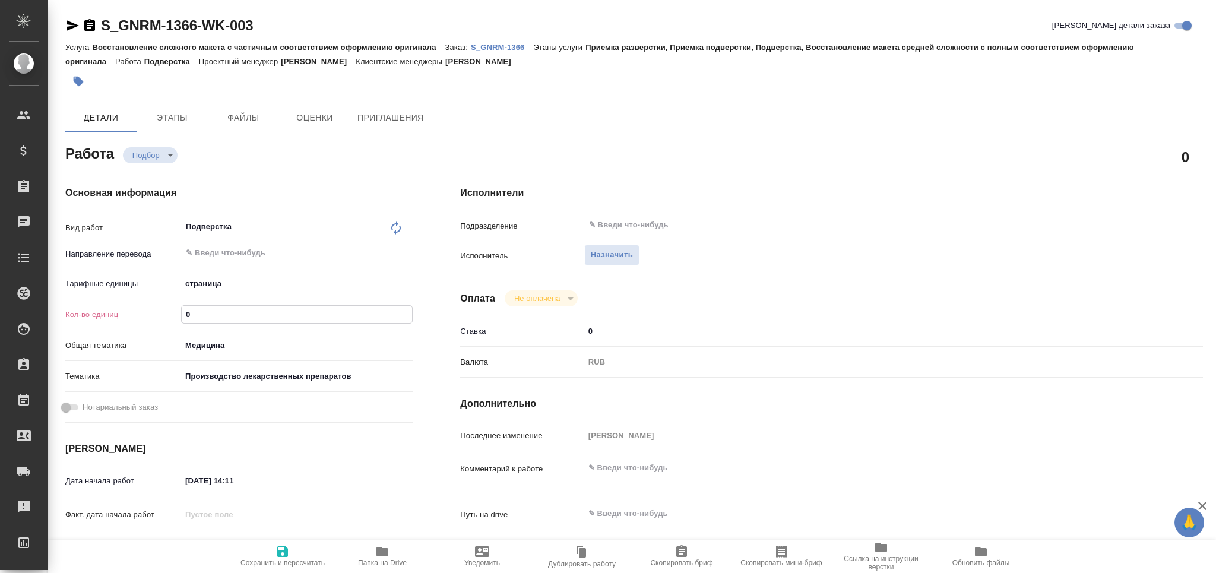
type textarea "x"
type input "6"
type textarea "x"
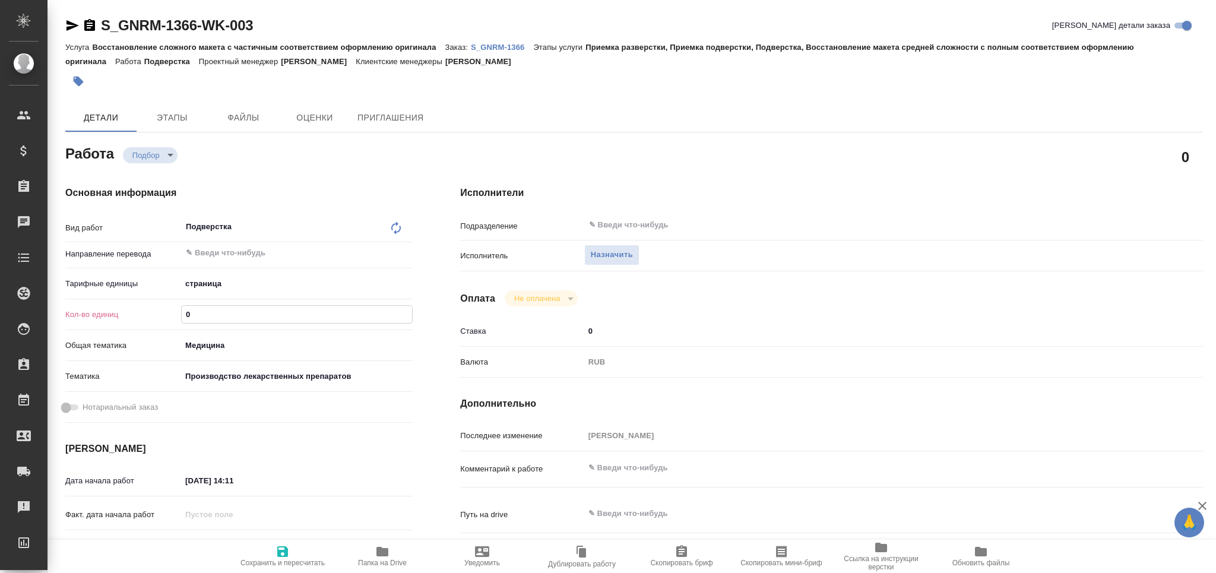
type textarea "x"
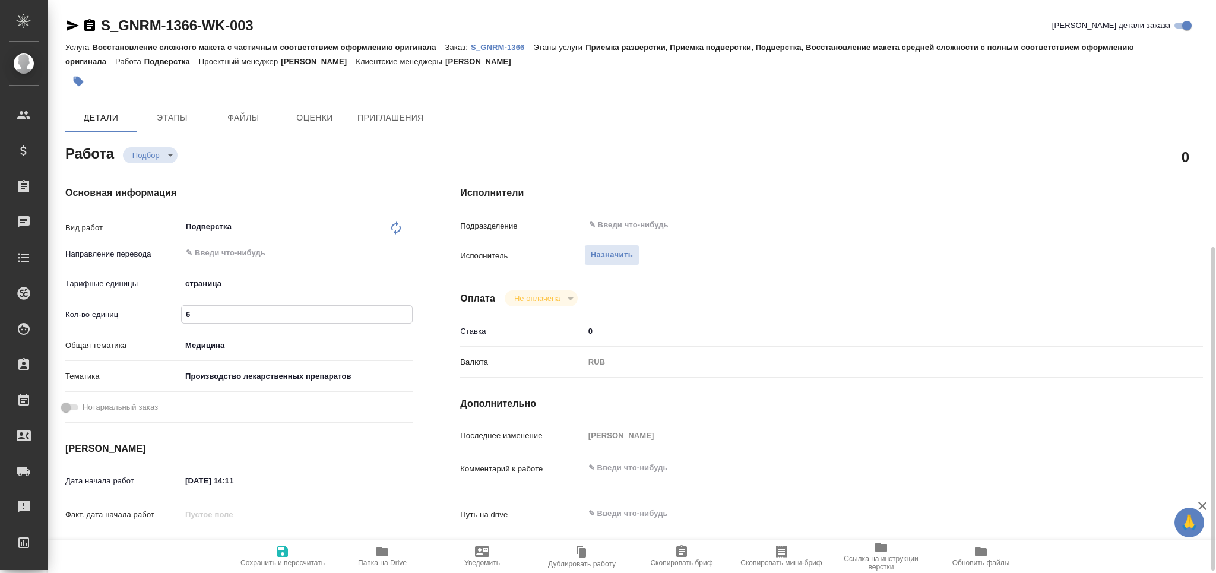
type textarea "x"
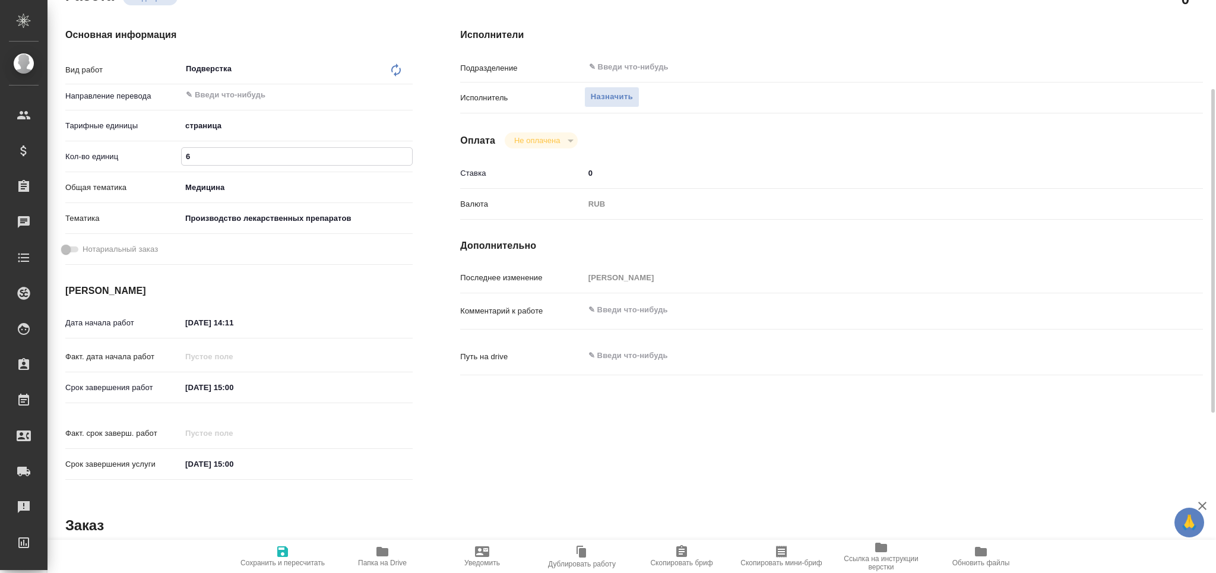
type input "6"
drag, startPoint x: 286, startPoint y: 384, endPoint x: 107, endPoint y: 392, distance: 178.9
click at [107, 392] on div "Срок завершения работ [DATE] 15:00" at bounding box center [238, 387] width 347 height 21
type textarea "x"
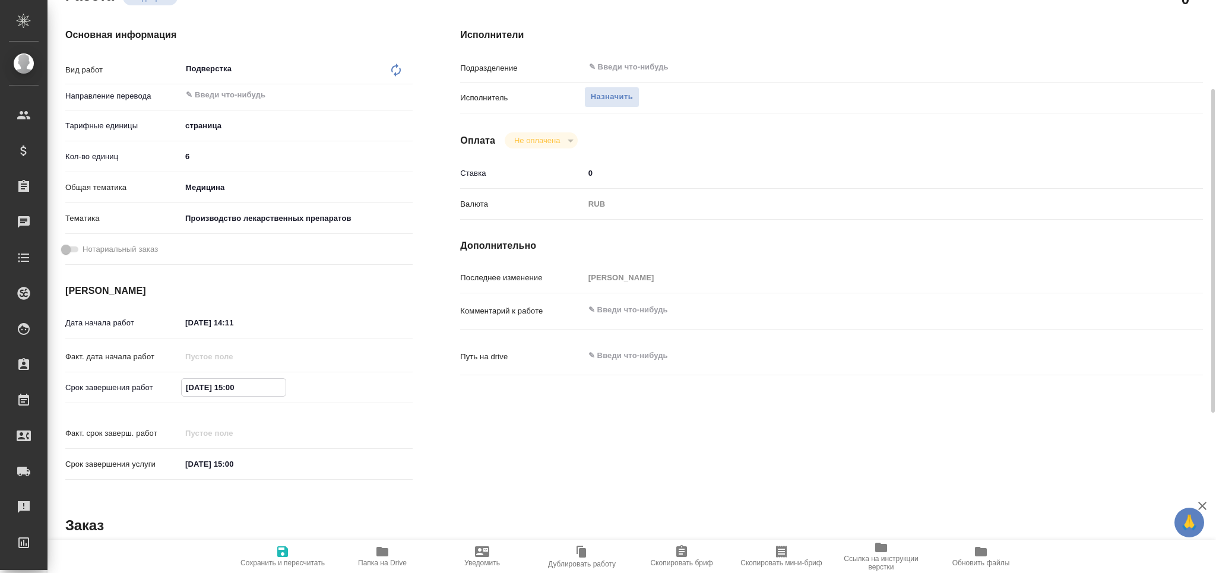
type textarea "x"
drag, startPoint x: 279, startPoint y: 325, endPoint x: 58, endPoint y: 326, distance: 221.5
click at [58, 325] on div "Основная информация Вид работ Подверстка x ​ Направление перевода ​ Тарифные ед…" at bounding box center [239, 257] width 395 height 507
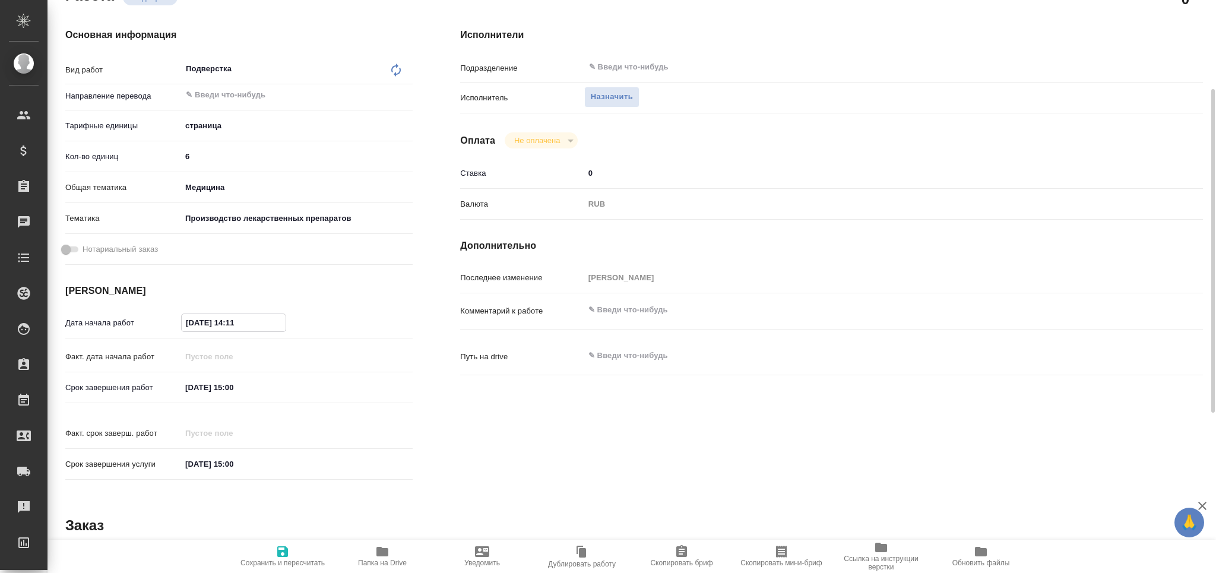
paste input "[DATE] 15:00"
type textarea "x"
type input "[DATE] 15:00"
type textarea "x"
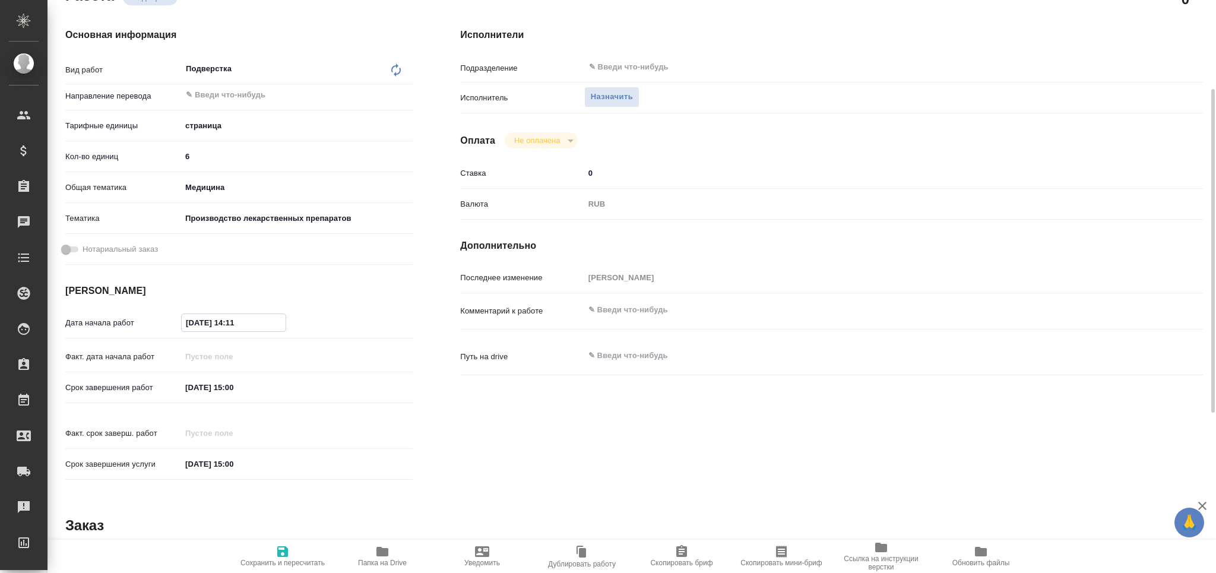
type textarea "x"
click at [236, 322] on input "[DATE] 15:00" at bounding box center [234, 322] width 104 height 17
type textarea "x"
type input "[DATE] 14:00"
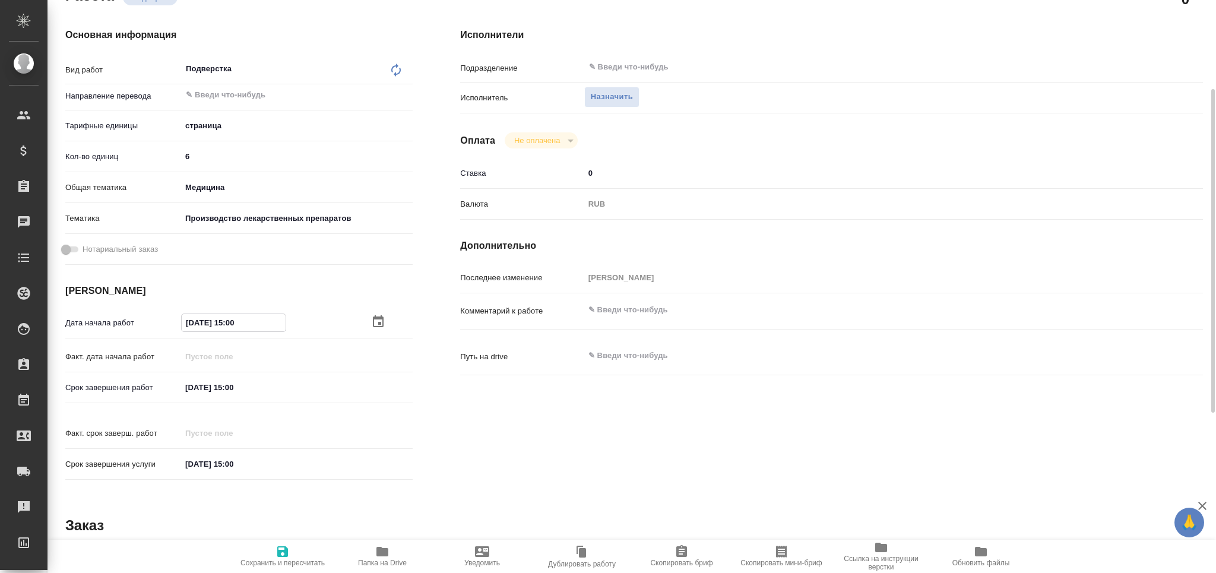
type textarea "x"
type input "[DATE] 14:00"
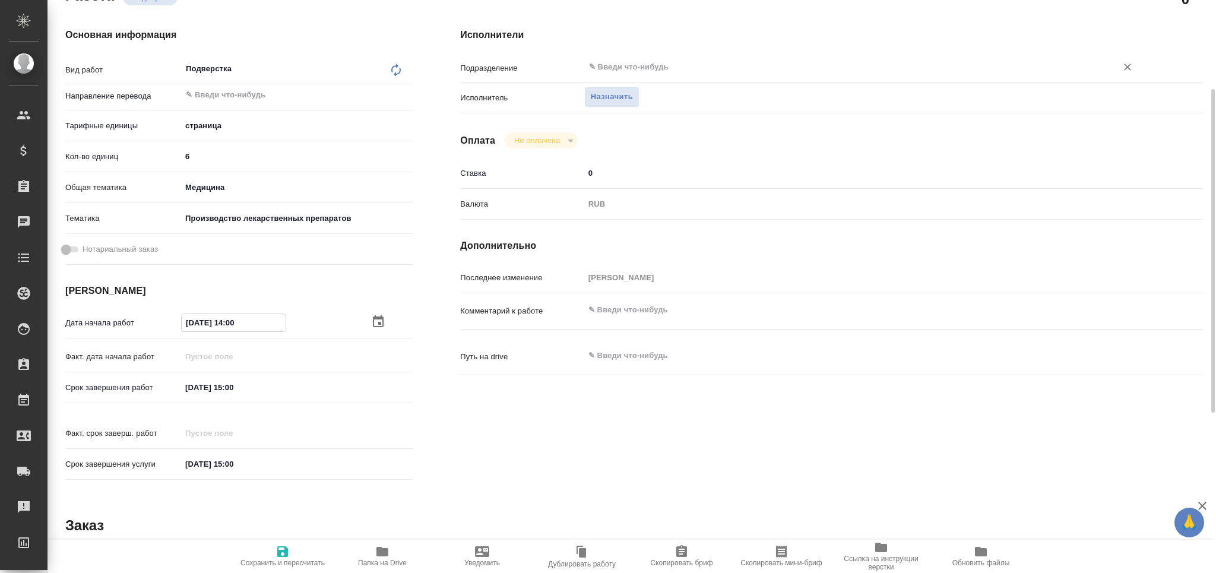
click at [682, 70] on input "text" at bounding box center [843, 67] width 510 height 14
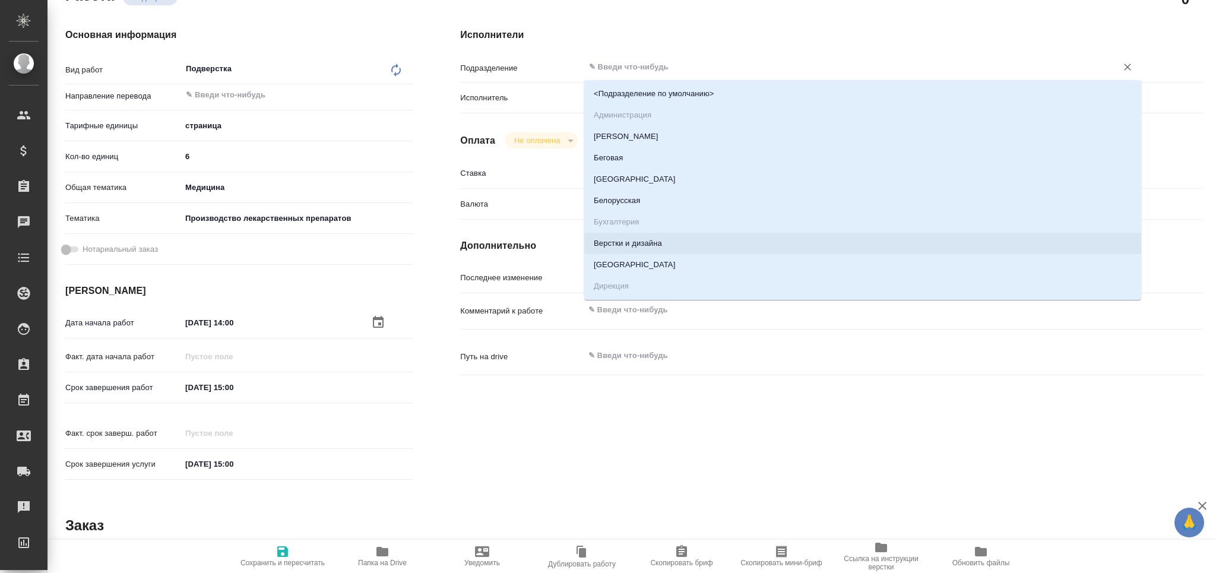
click at [638, 245] on li "Верстки и дизайна" at bounding box center [862, 243] width 557 height 21
type textarea "x"
type input "Верстки и дизайна"
type textarea "x"
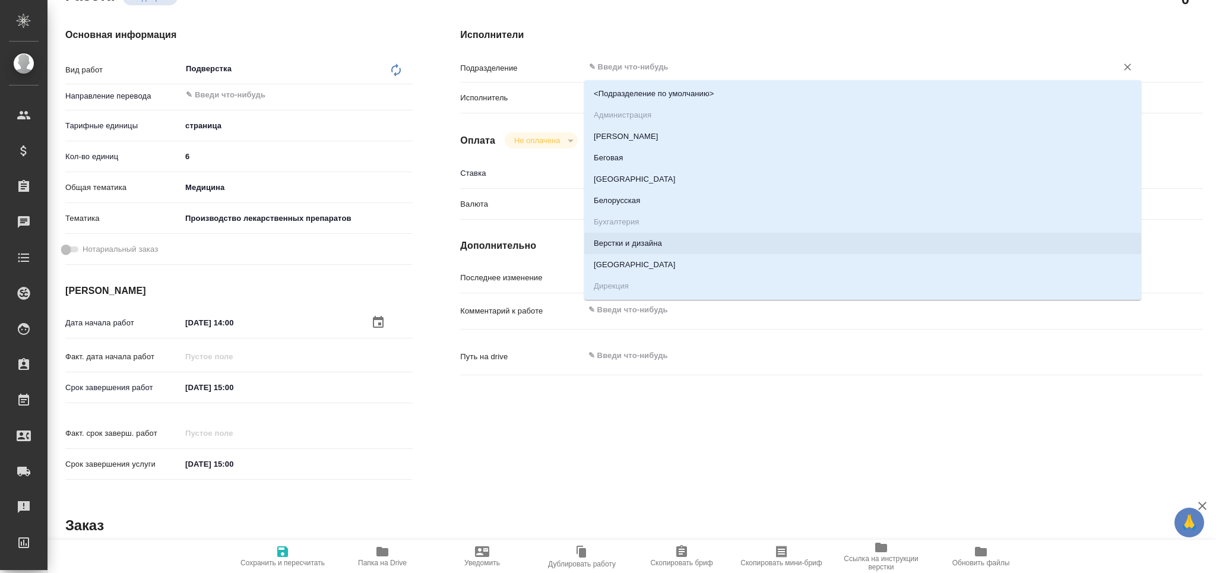
type textarea "x"
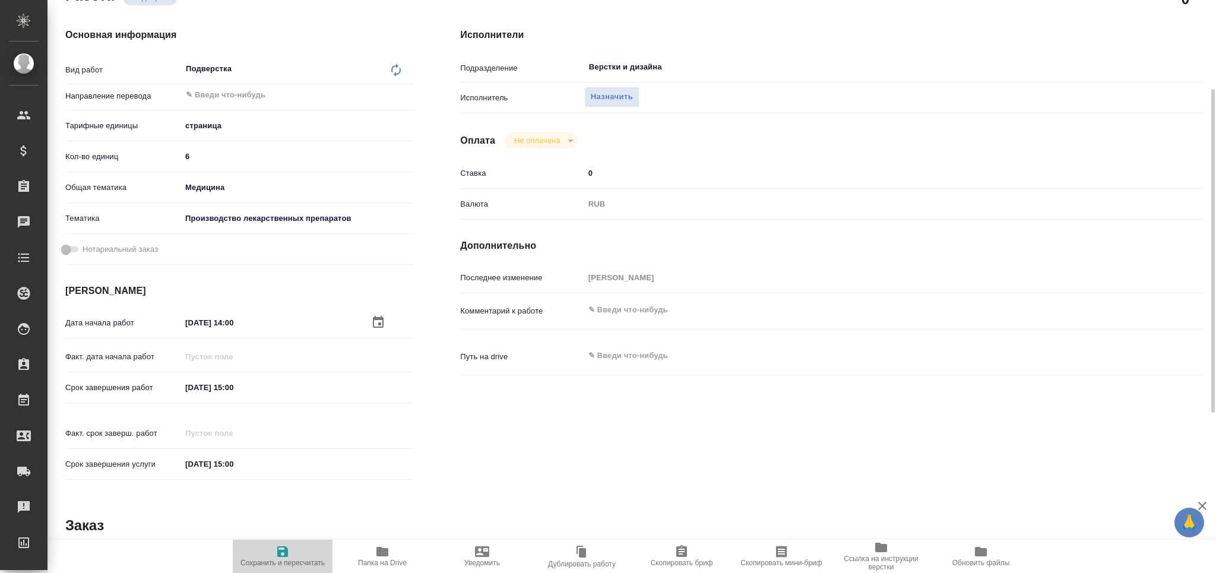
click at [291, 563] on span "Сохранить и пересчитать" at bounding box center [282, 563] width 84 height 8
type textarea "x"
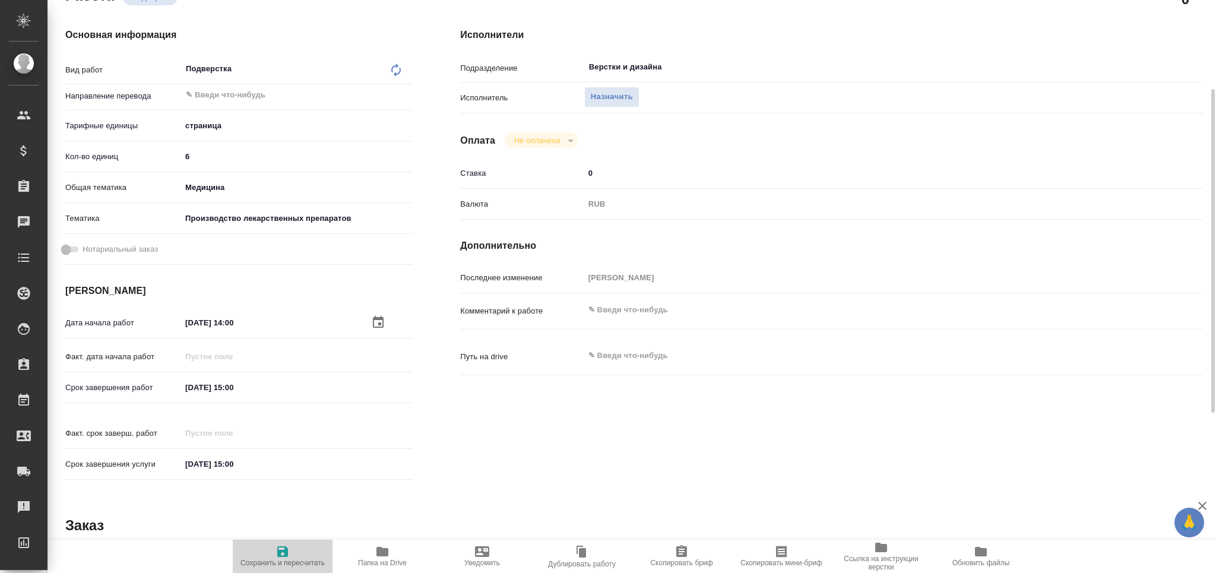
type textarea "x"
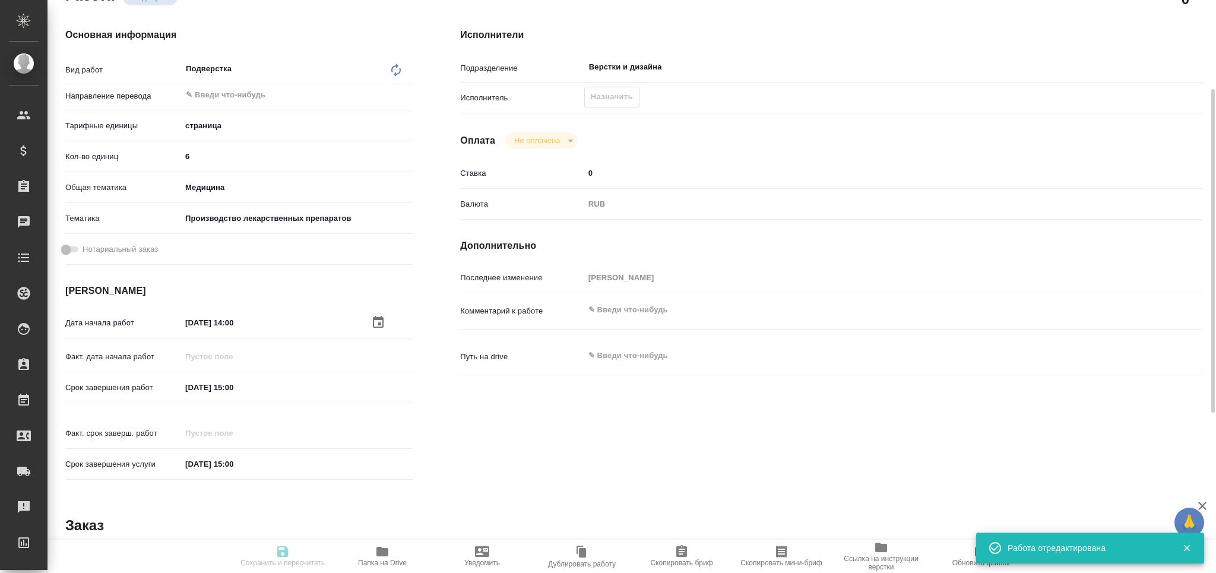
type textarea "x"
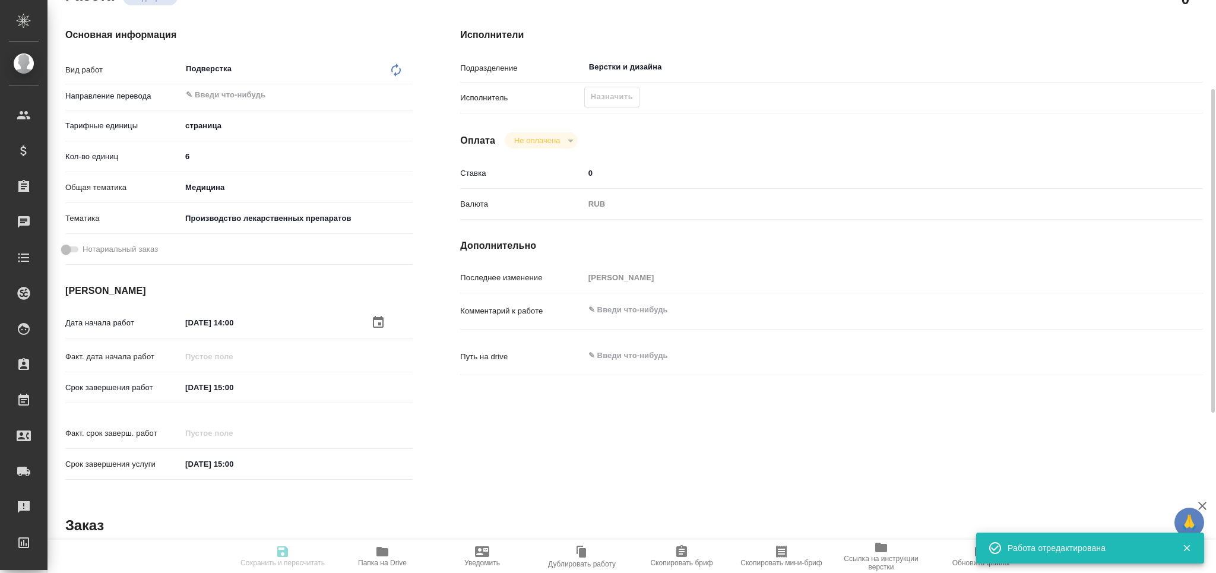
type input "recruiting"
type textarea "Подверстка"
type textarea "x"
type input "5a8b1489cc6b4906c91bfdb2"
type input "6"
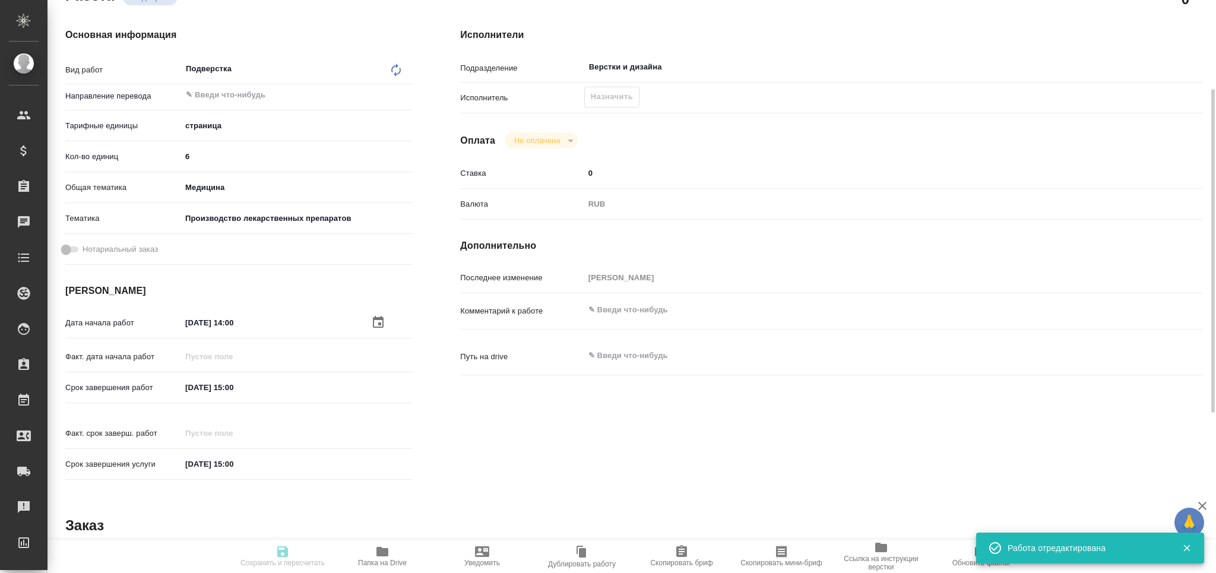
type input "med"
type input "614982fec5ecbb70f805293f"
type input "[DATE] 14:00"
type input "[DATE] 15:00"
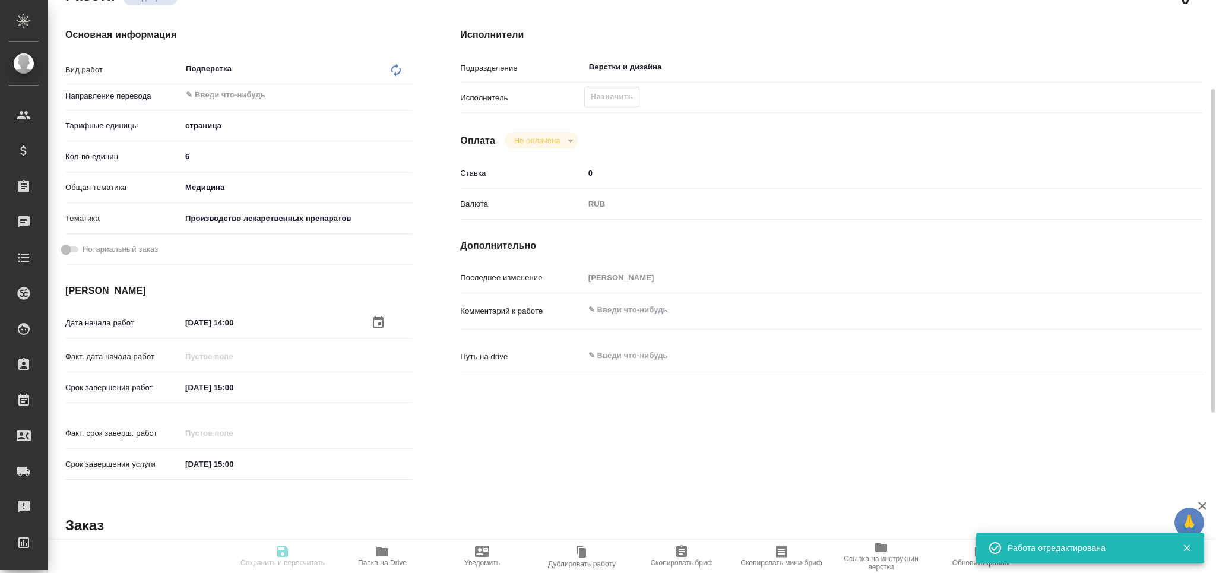
type input "Верстки и дизайна"
type input "notPayed"
type input "0"
type input "RUB"
type input "[PERSON_NAME]"
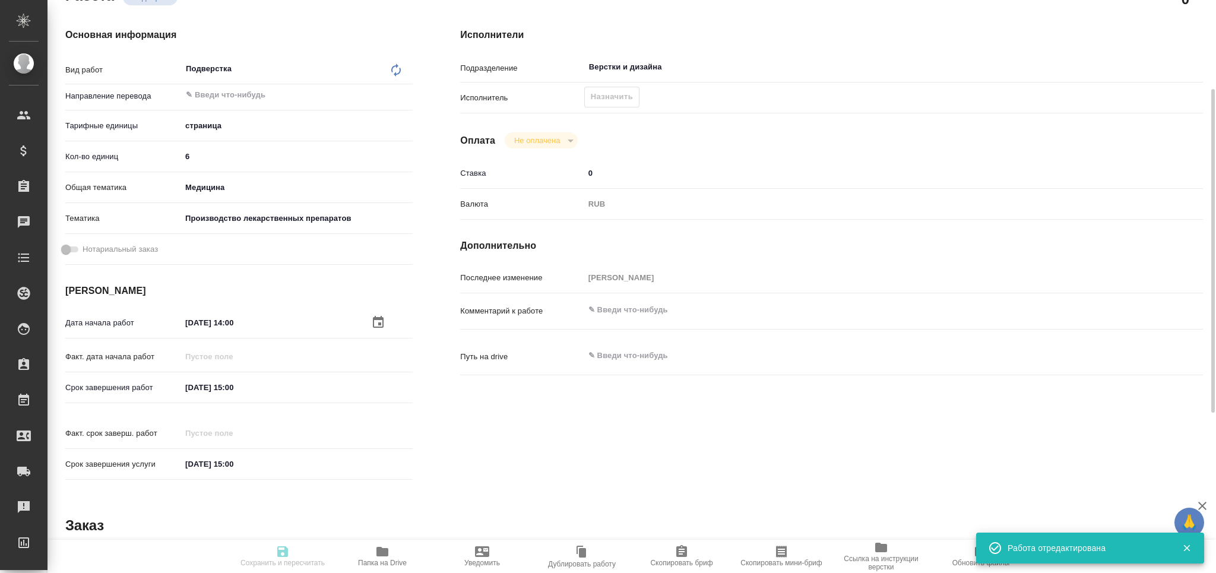
type textarea "x"
type input "S_GNRM-1366"
type input "Восстановление сложного макета с частичным соответствием оформлению оригинала"
type input "Приемка разверстки, Приемка подверстки, Подверстка, Восстановление макета средн…"
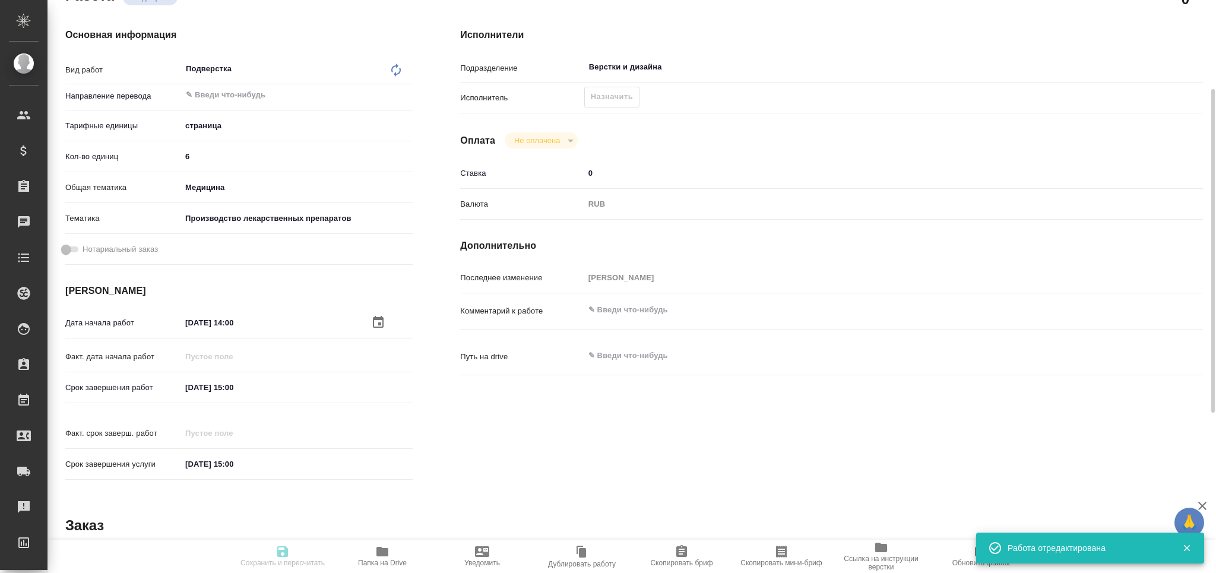
type input "[PERSON_NAME]"
type input "/Clients/Generium/Orders/S_GNRM-1366"
type textarea "x"
type textarea "Направляем новый заказ на перевод. Язык английский, простой. Документ во вложен…"
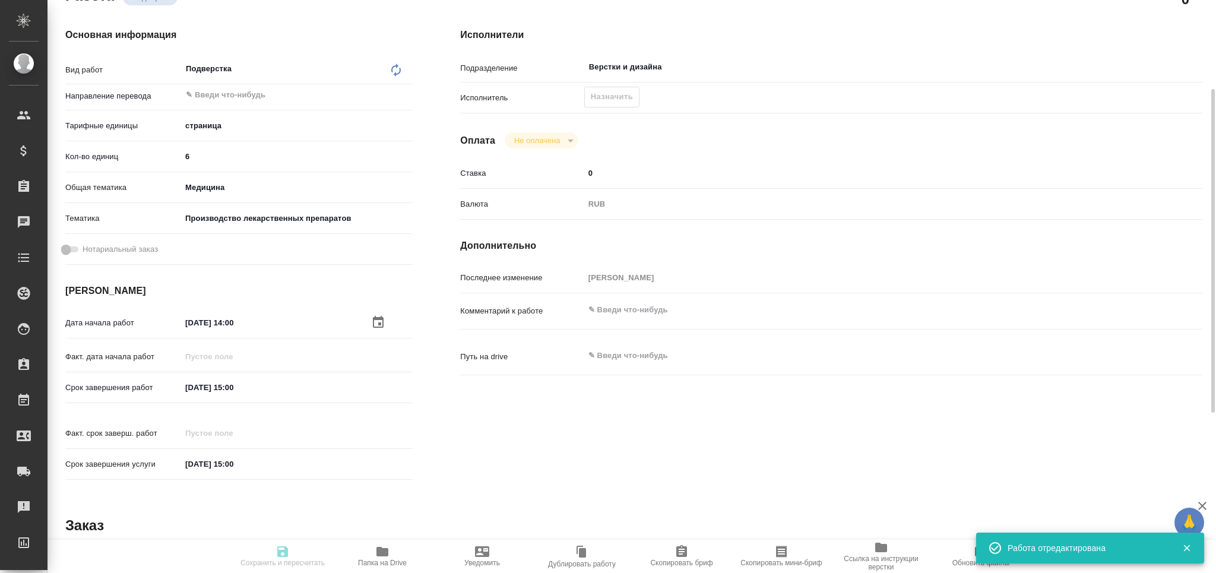
type textarea "x"
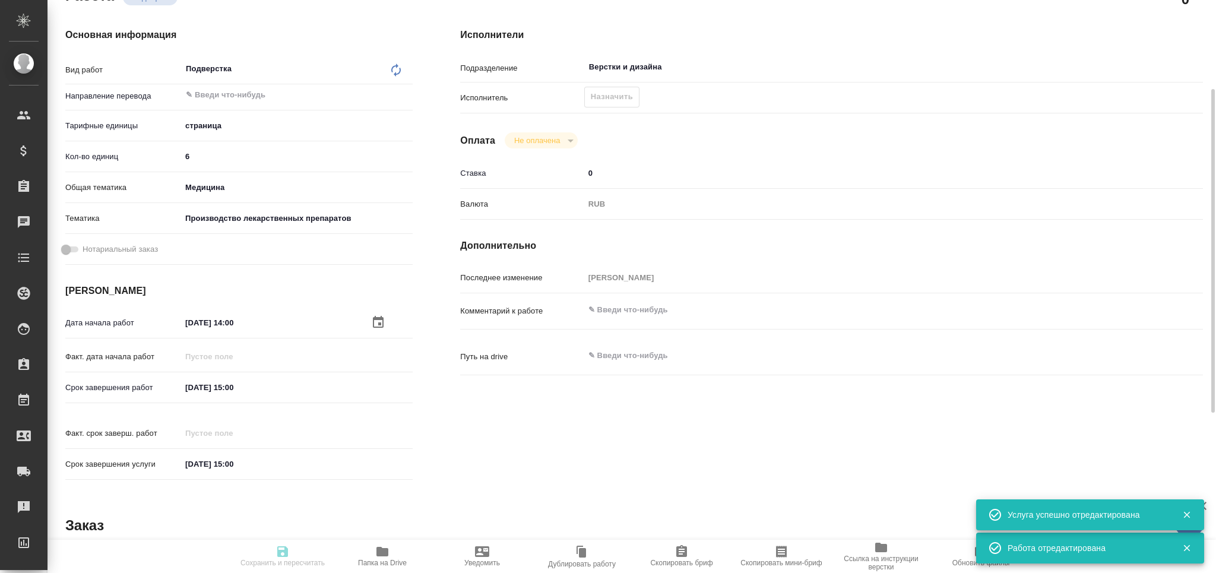
type textarea "x"
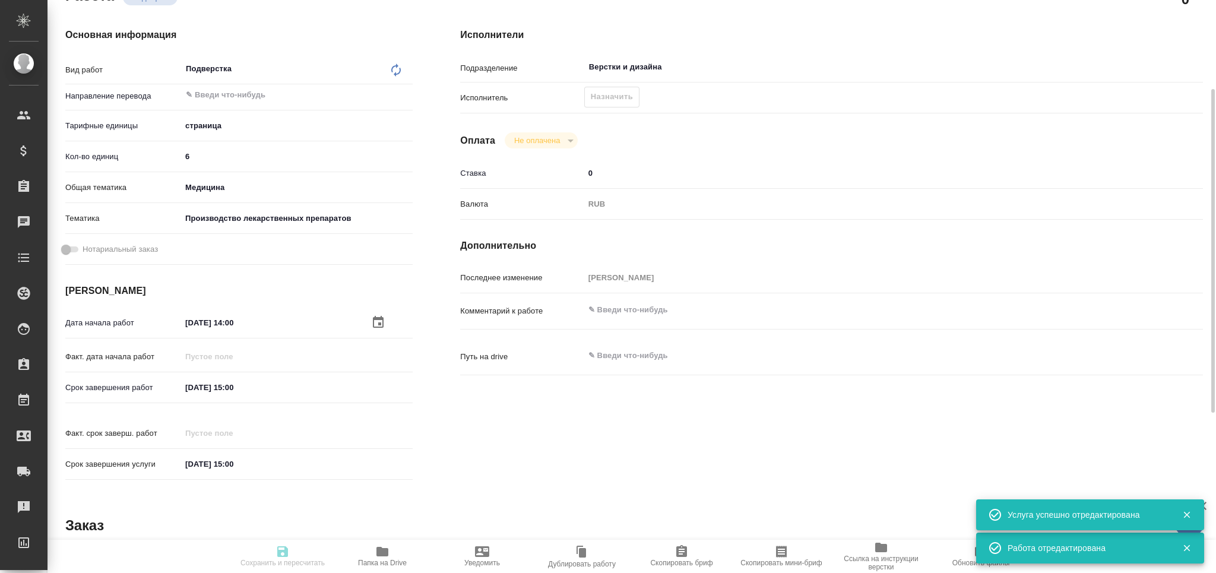
type textarea "x"
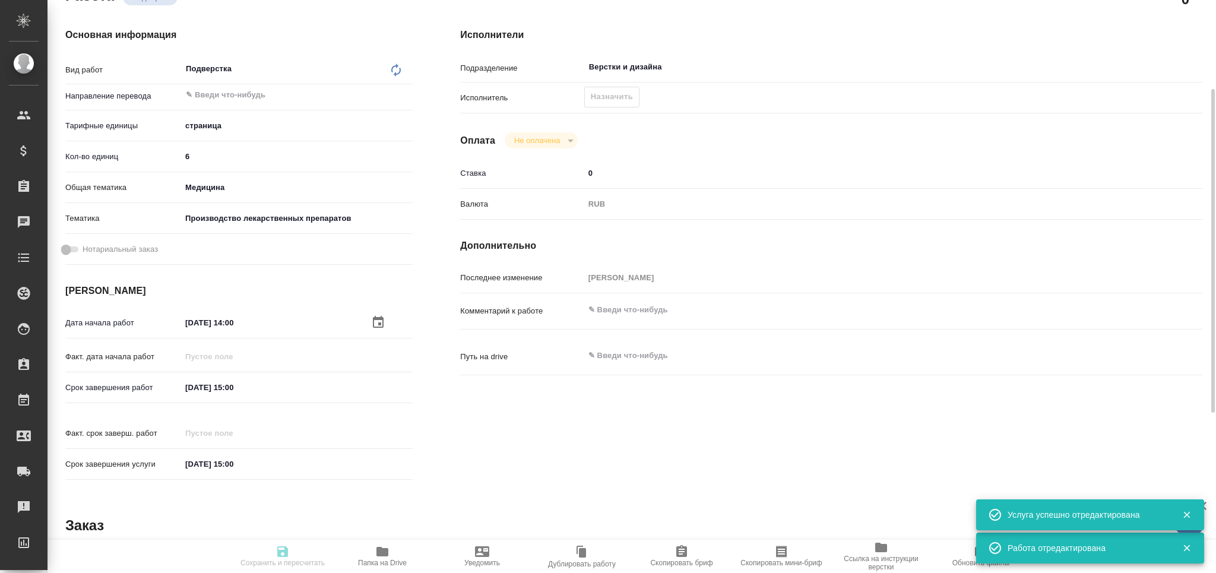
type textarea "x"
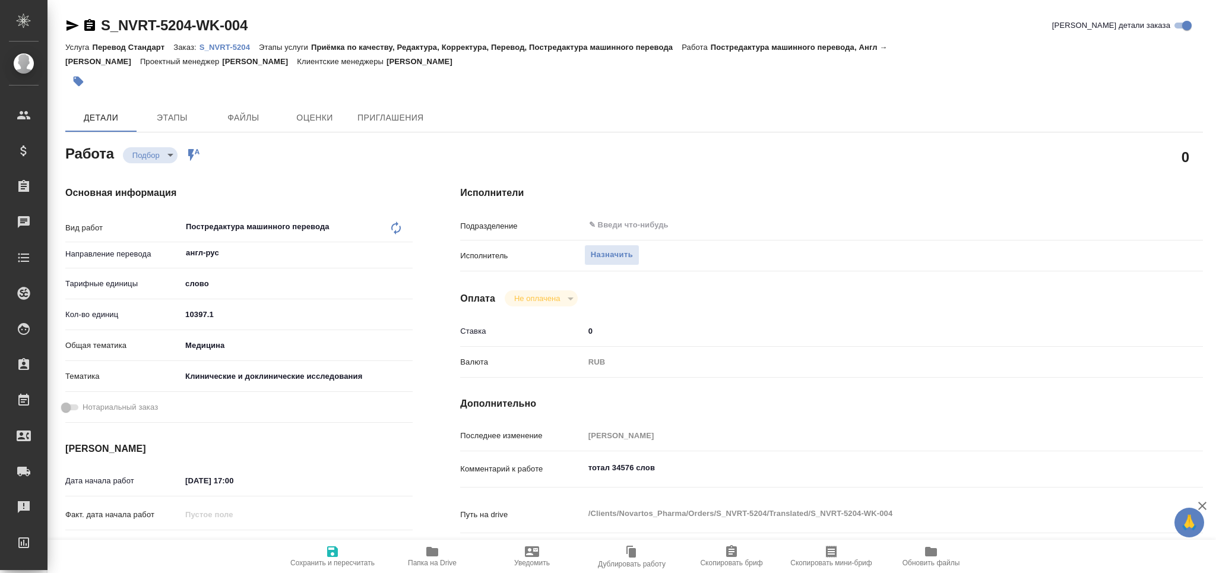
type textarea "x"
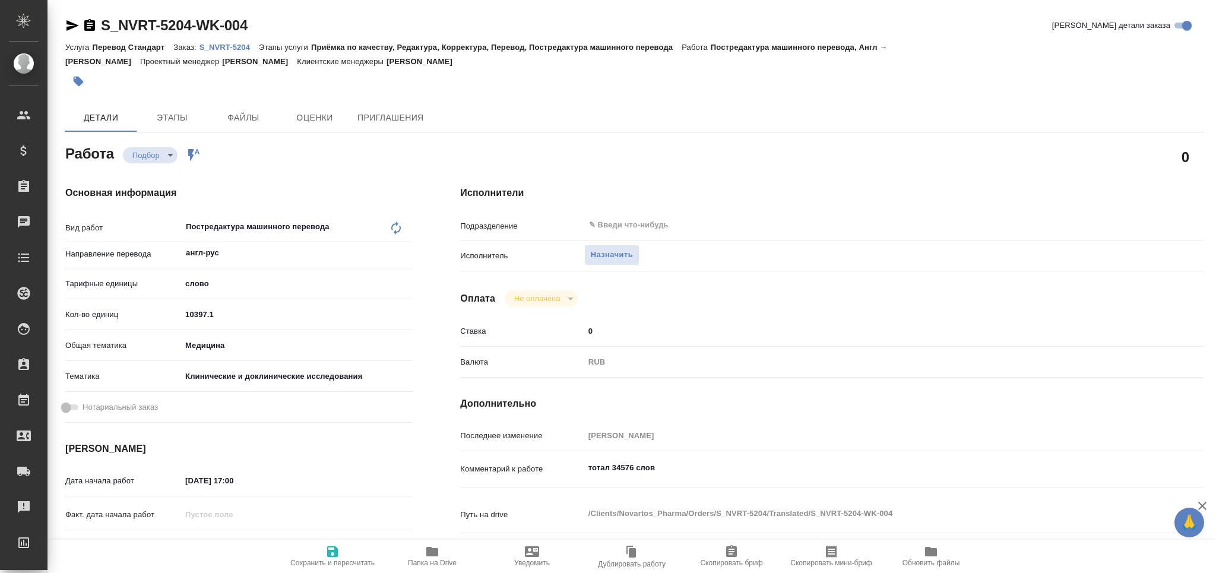
type textarea "x"
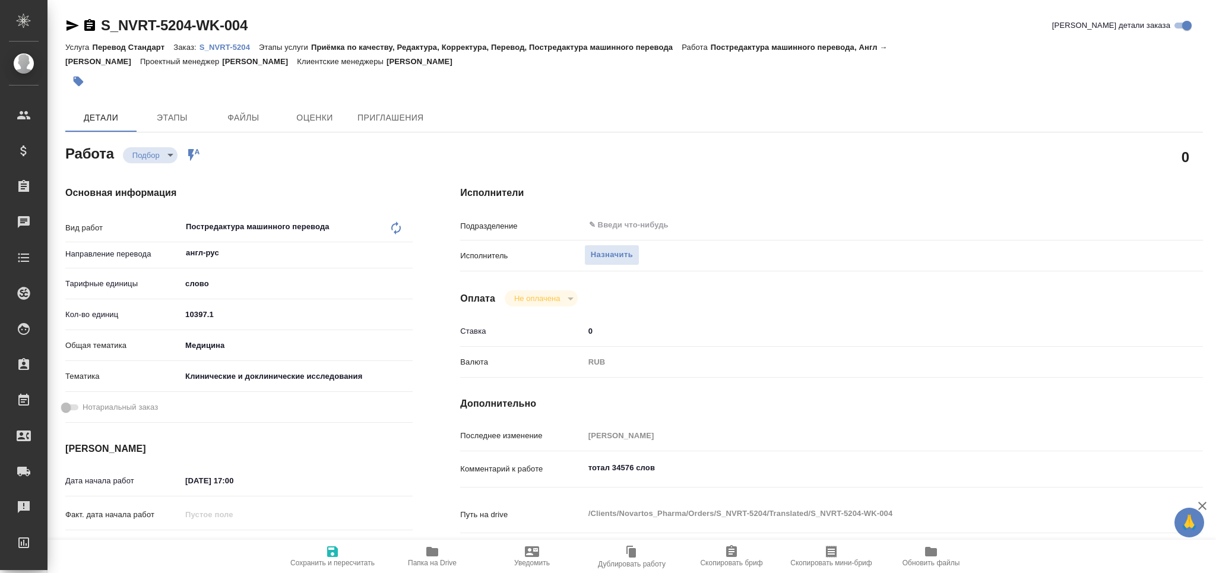
type textarea "x"
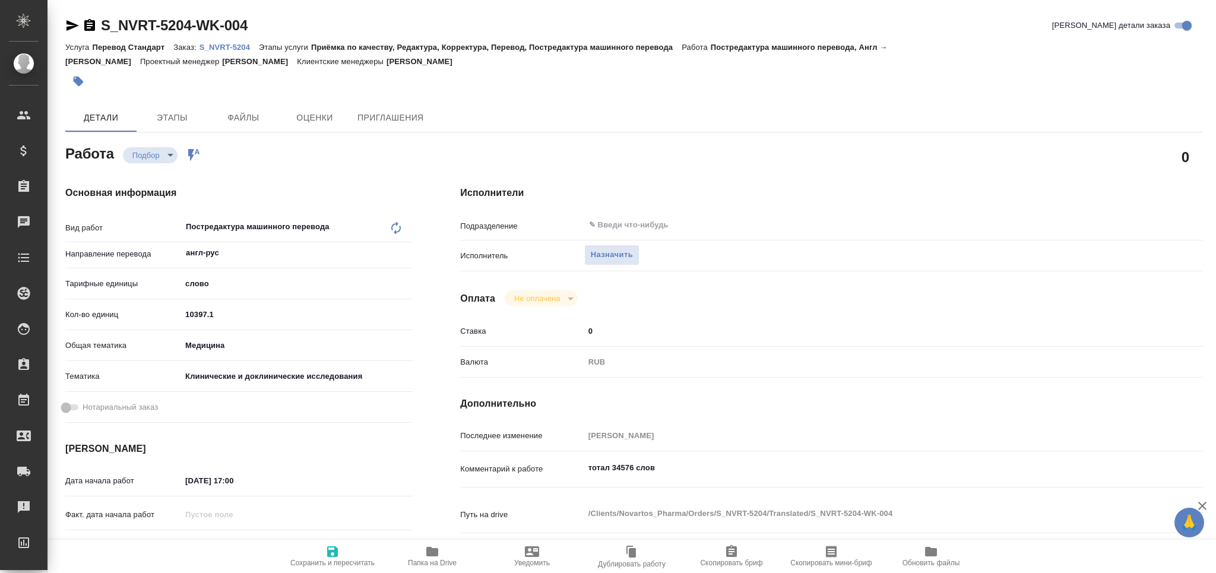
type textarea "x"
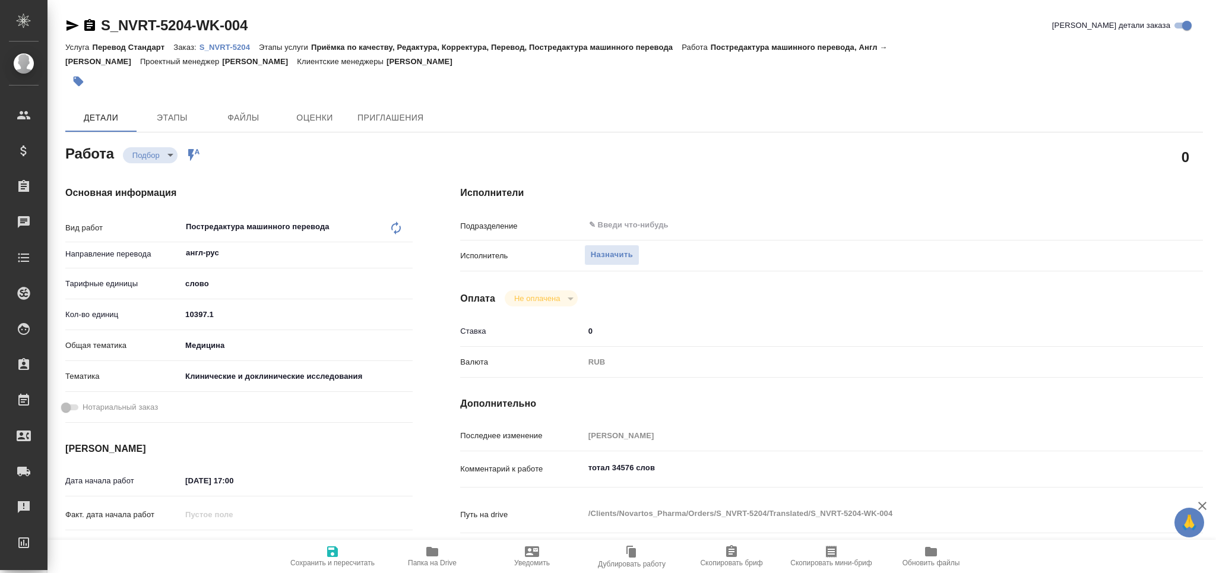
type textarea "x"
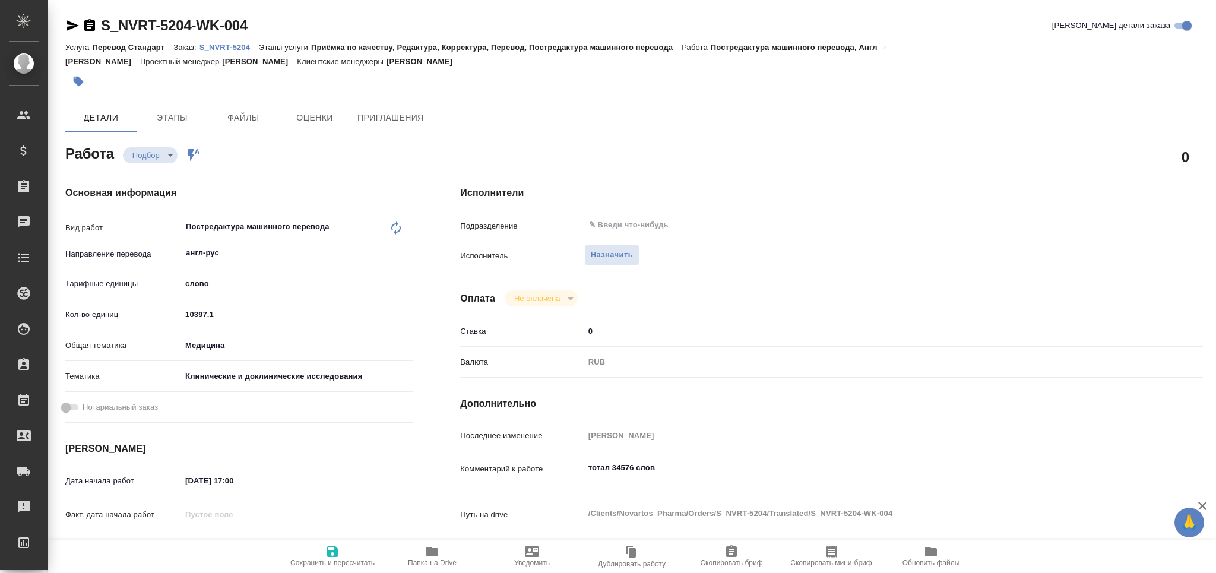
type textarea "x"
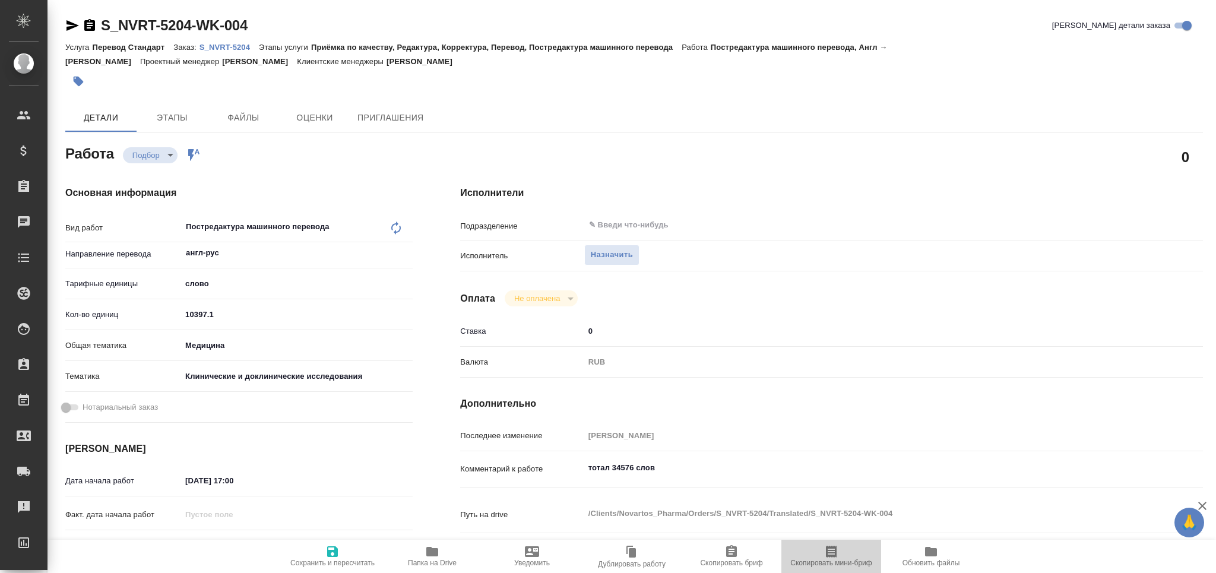
click at [824, 554] on icon "button" at bounding box center [831, 551] width 14 height 14
type textarea "x"
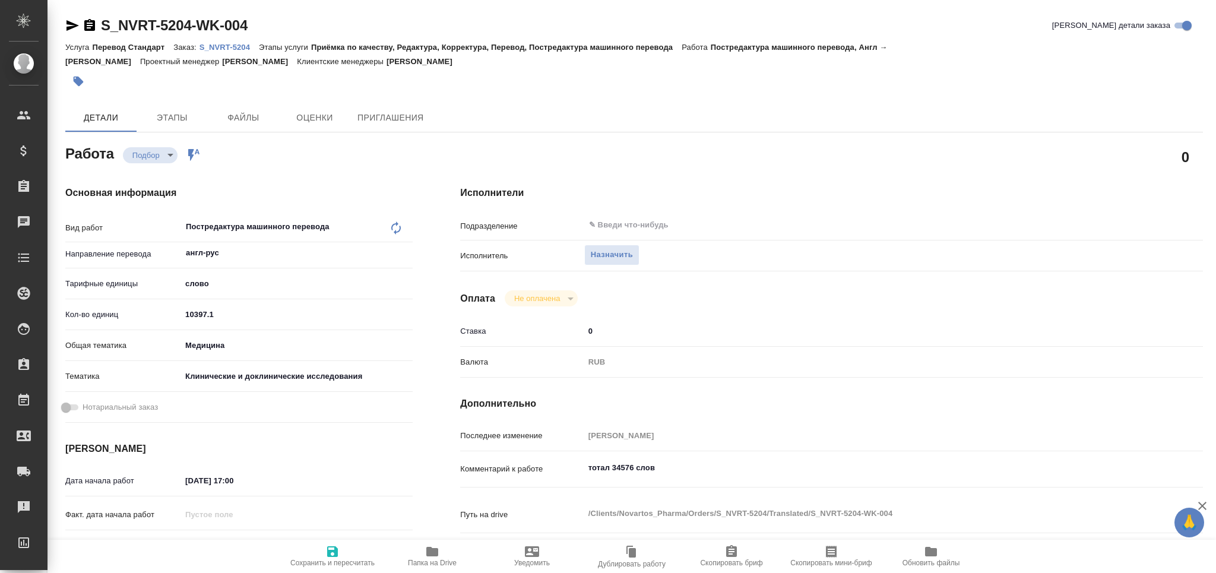
type textarea "x"
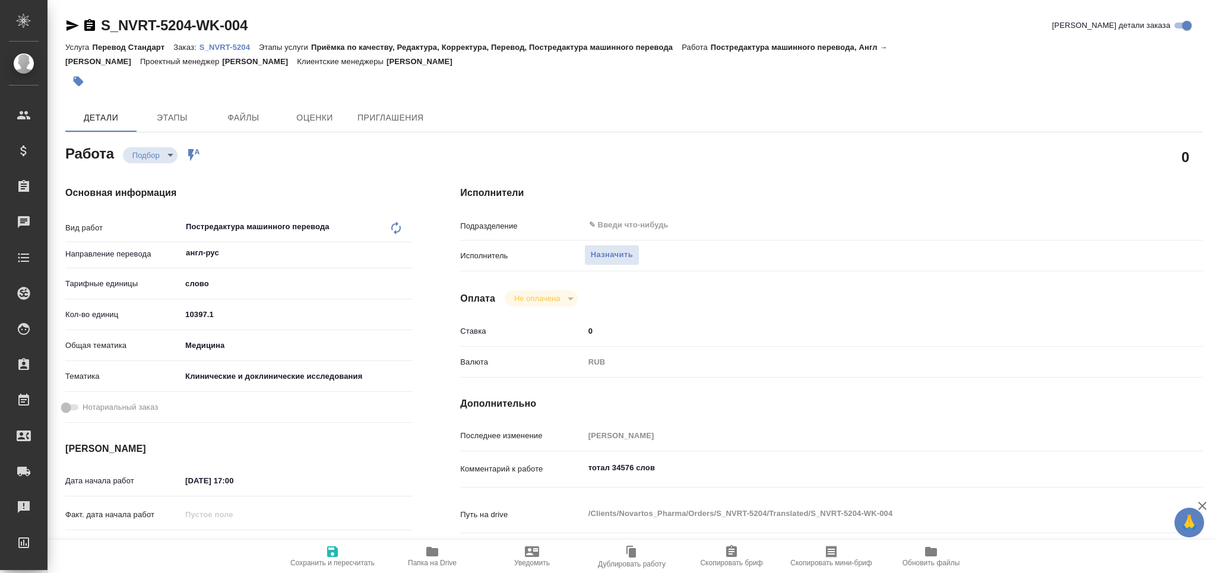
type textarea "x"
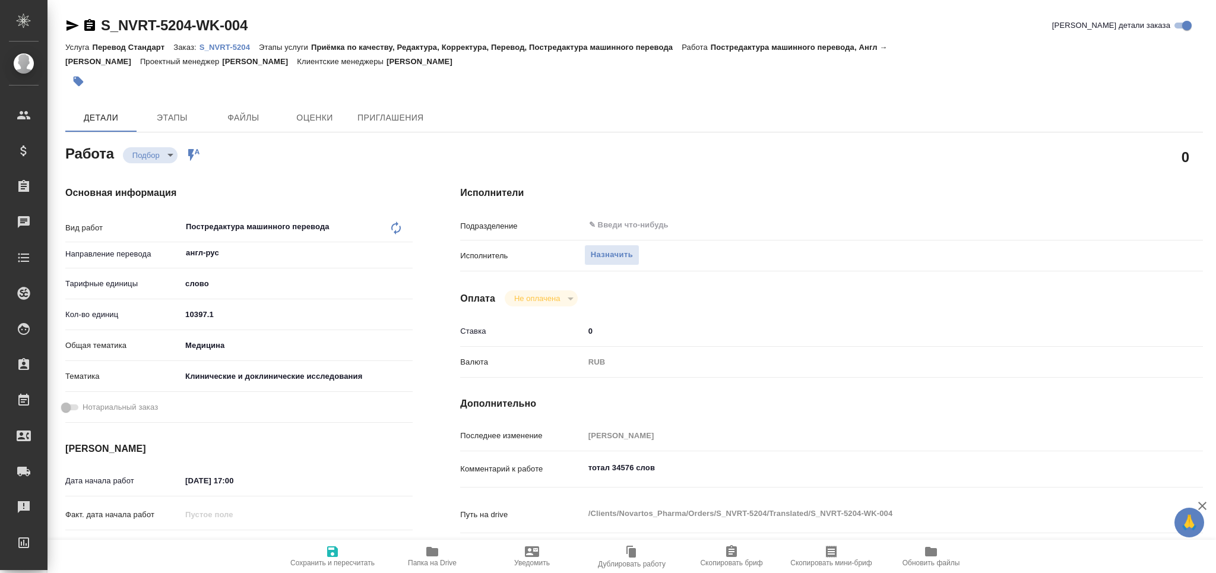
type textarea "x"
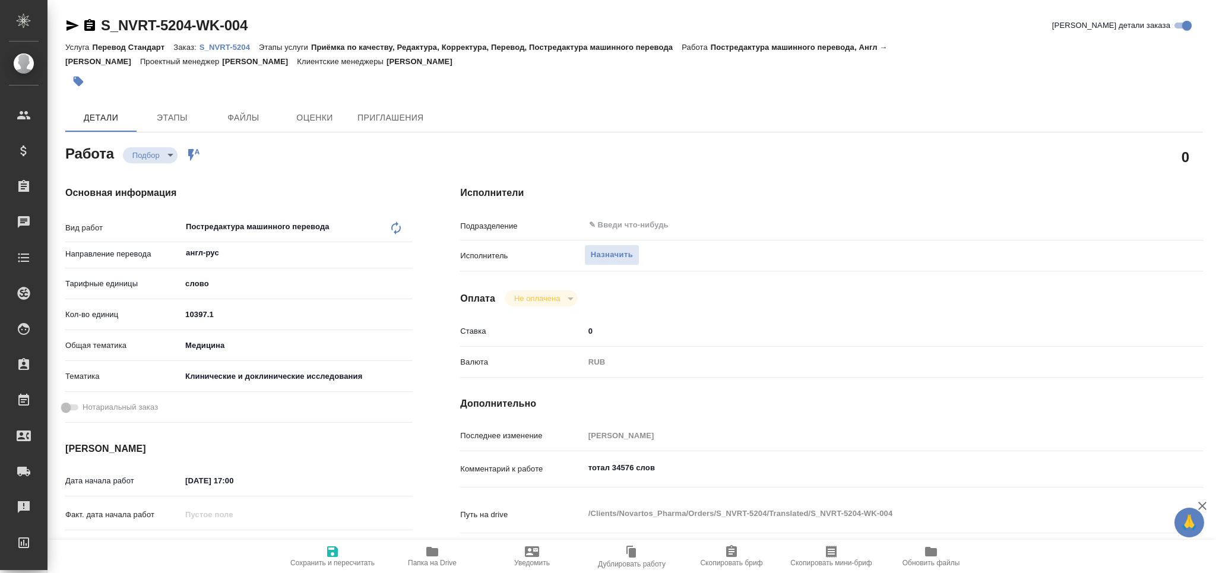
type textarea "x"
click at [686, 467] on textarea "тотал 34576 слов" at bounding box center [863, 468] width 556 height 20
type textarea "x"
type textarea "тотал 34576 слов"
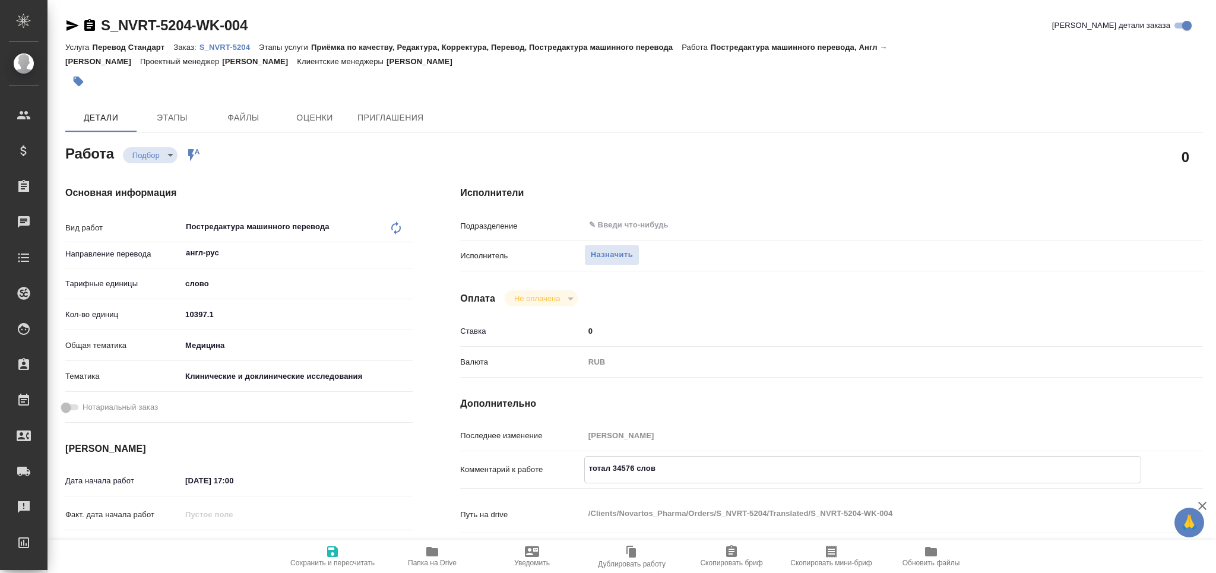
type textarea "x"
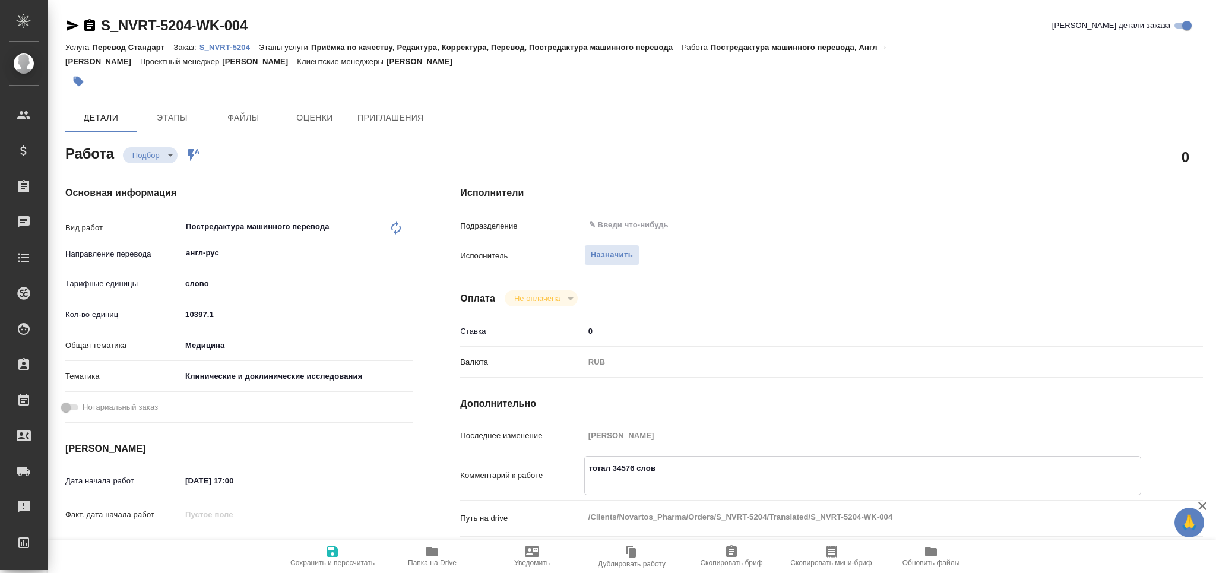
type textarea "тотал 34576 слов"
type textarea "x"
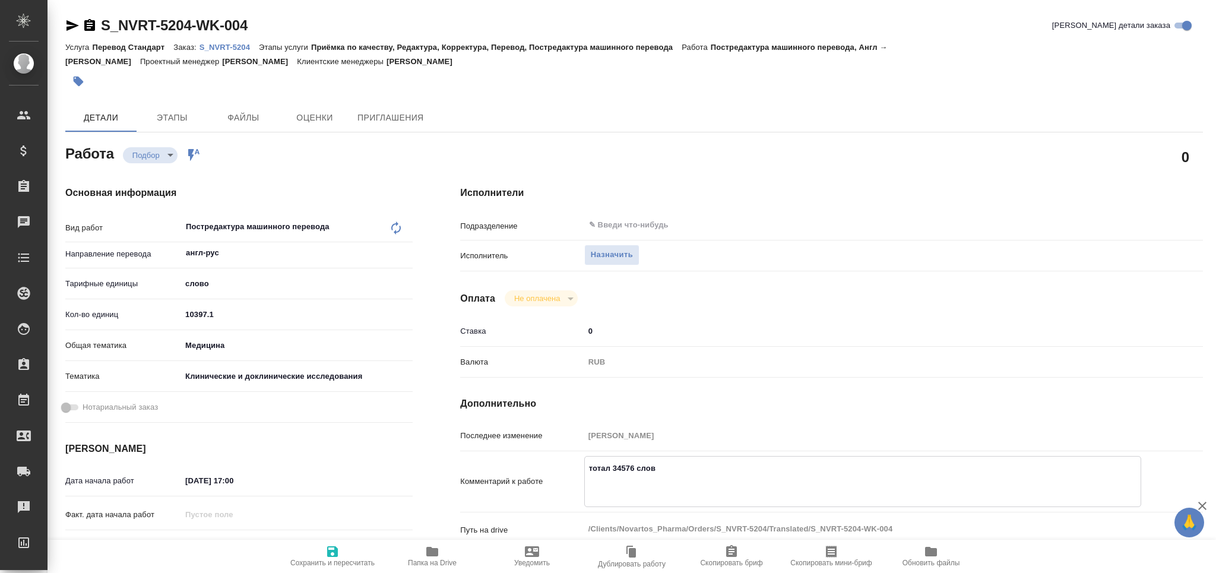
type textarea "x"
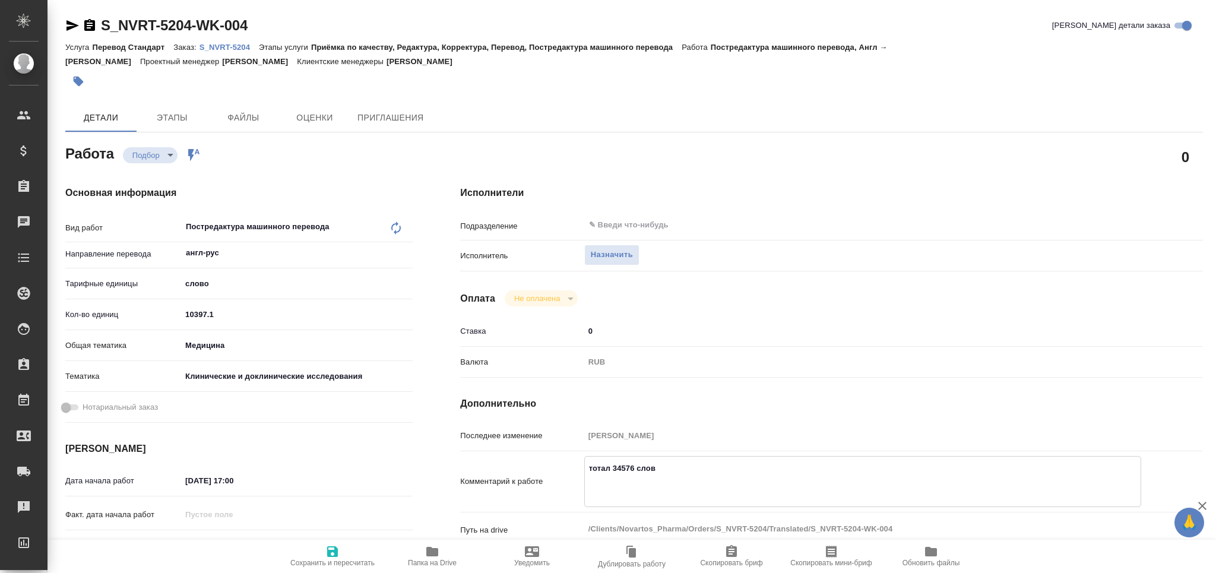
type textarea "x"
type textarea "тотал 34576 слов с"
type textarea "x"
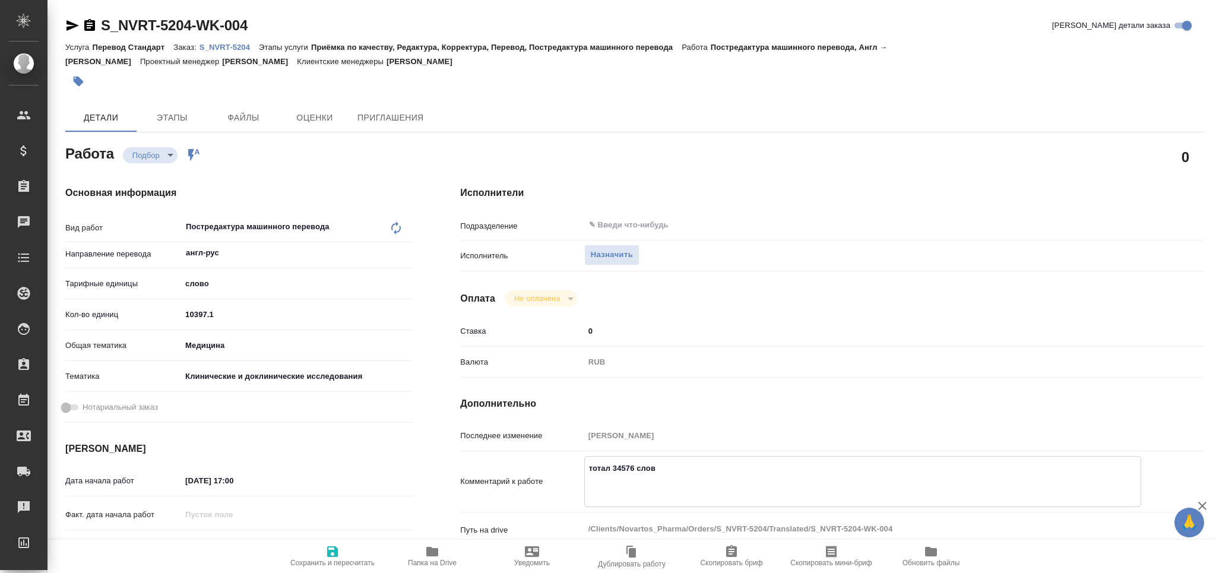
type textarea "x"
type textarea "тотал 34576 слов ст"
type textarea "x"
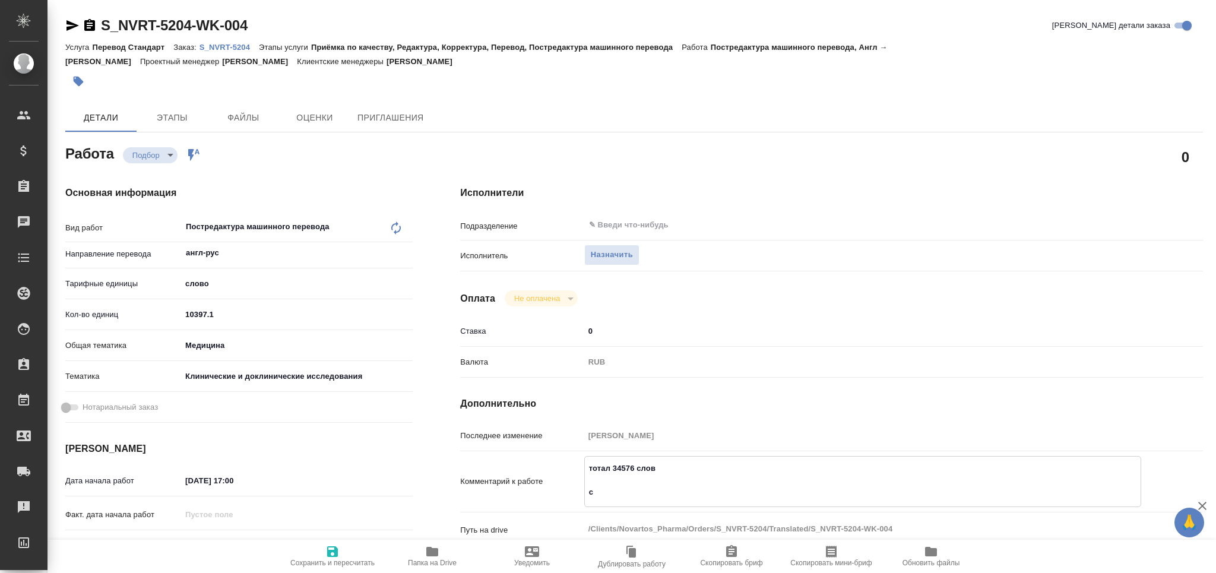
type textarea "x"
type textarea "тотал 34576 слов ста"
type textarea "x"
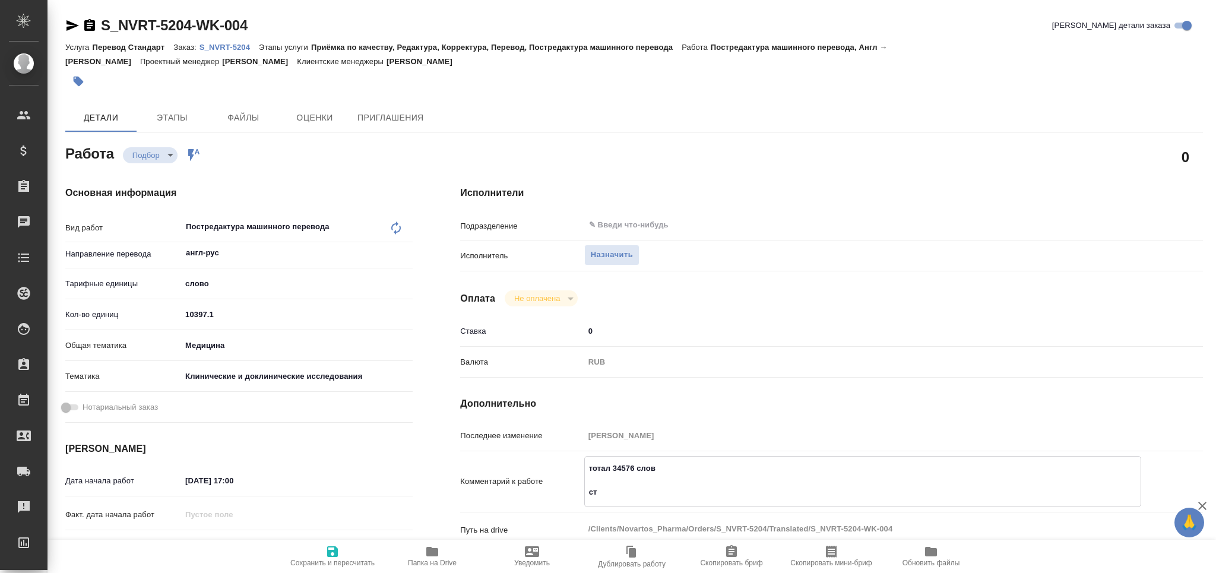
type textarea "x"
type textarea "тотал 34576 слов стат"
type textarea "x"
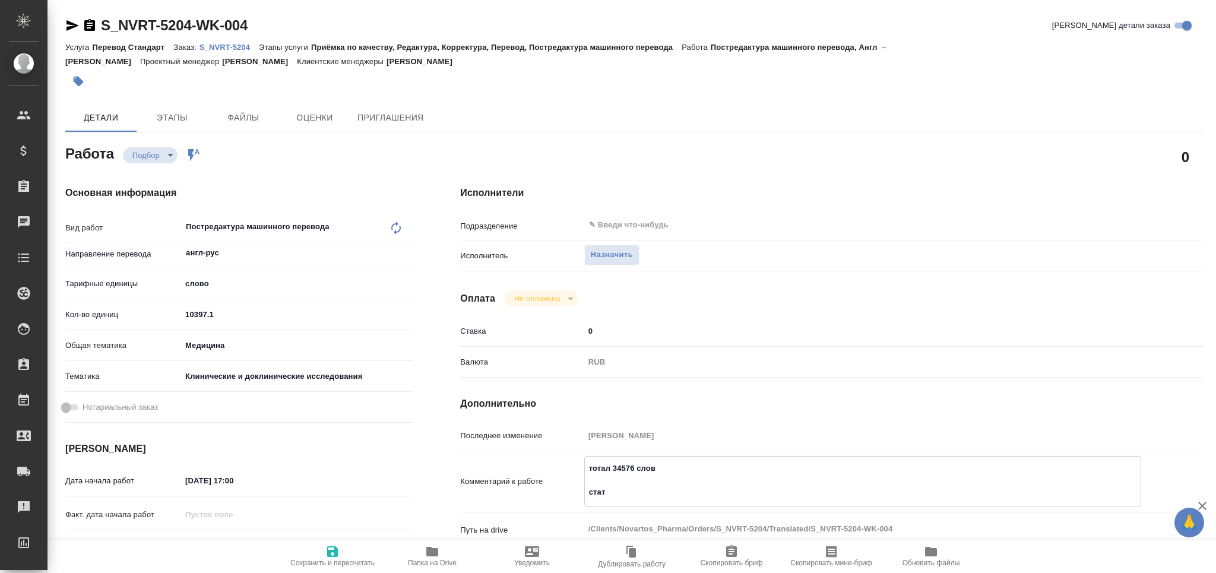
type textarea "x"
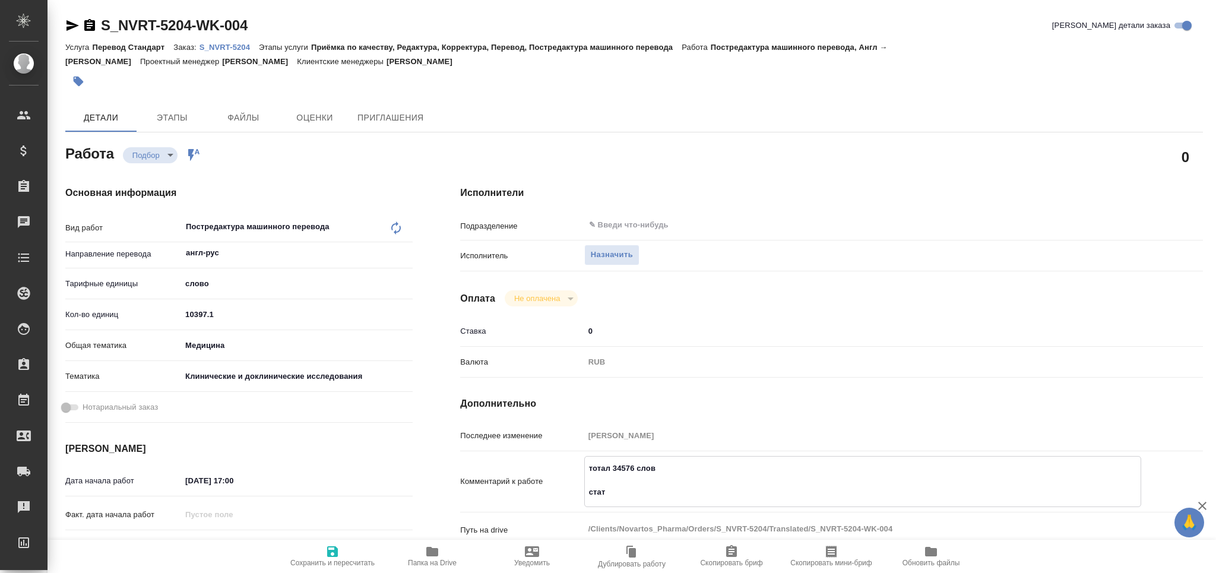
type textarea "тотал 34576 слов стата"
type textarea "x"
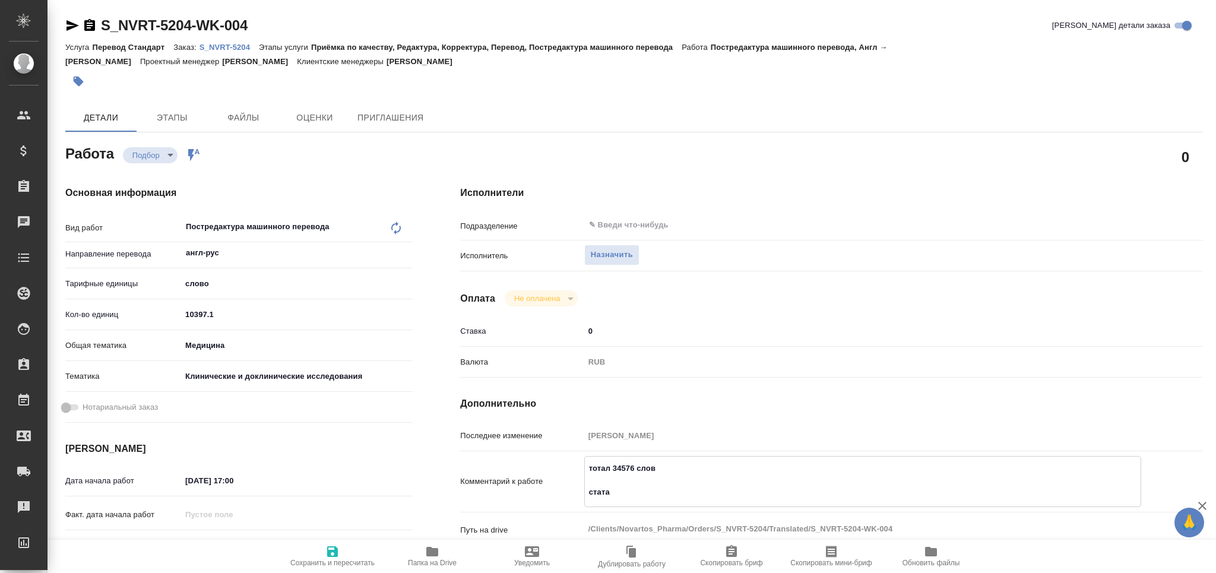
type textarea "тотал 34576 слов стата"
type textarea "x"
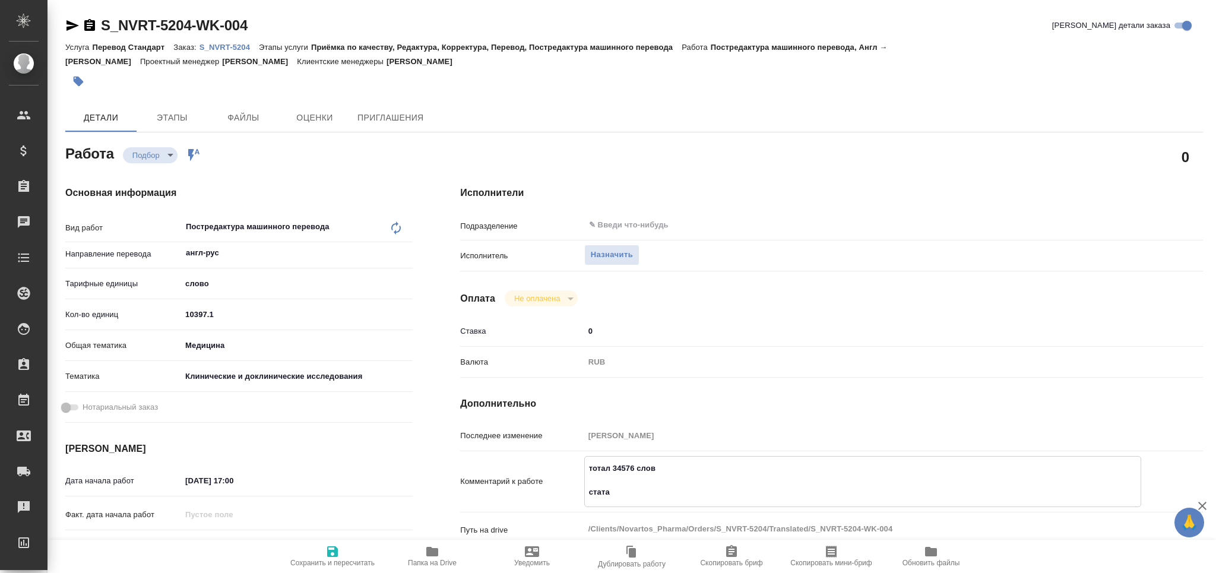
type textarea "x"
type textarea "тотал 34576 слов стата п"
type textarea "x"
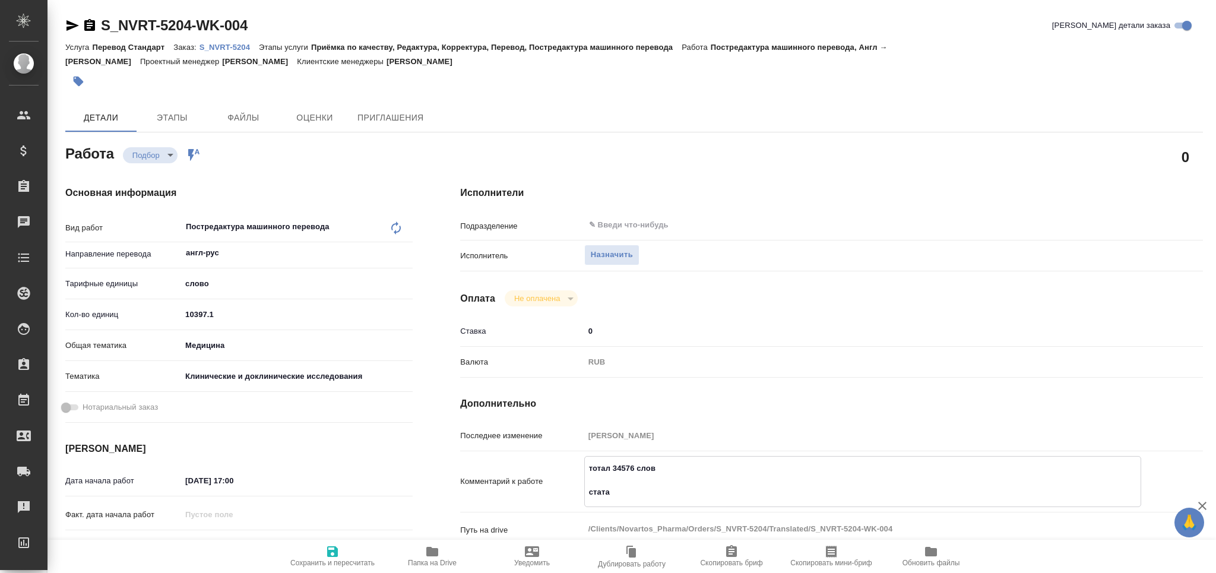
type textarea "x"
type textarea "тотал 34576 слов стата по"
type textarea "x"
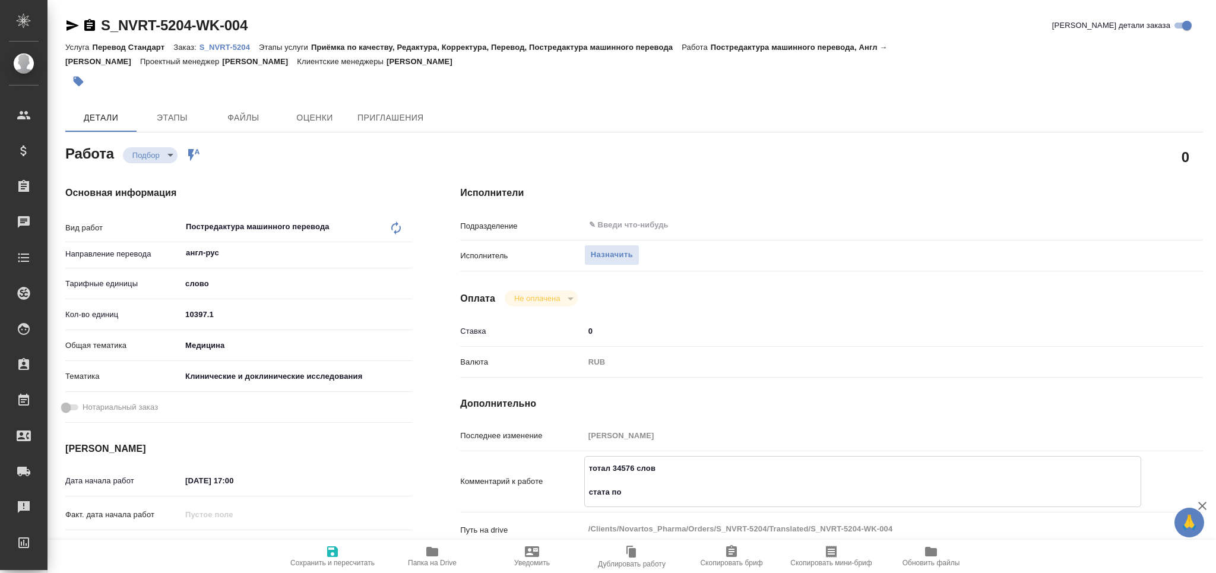
type textarea "x"
type textarea "тотал 34576 слов стата по"
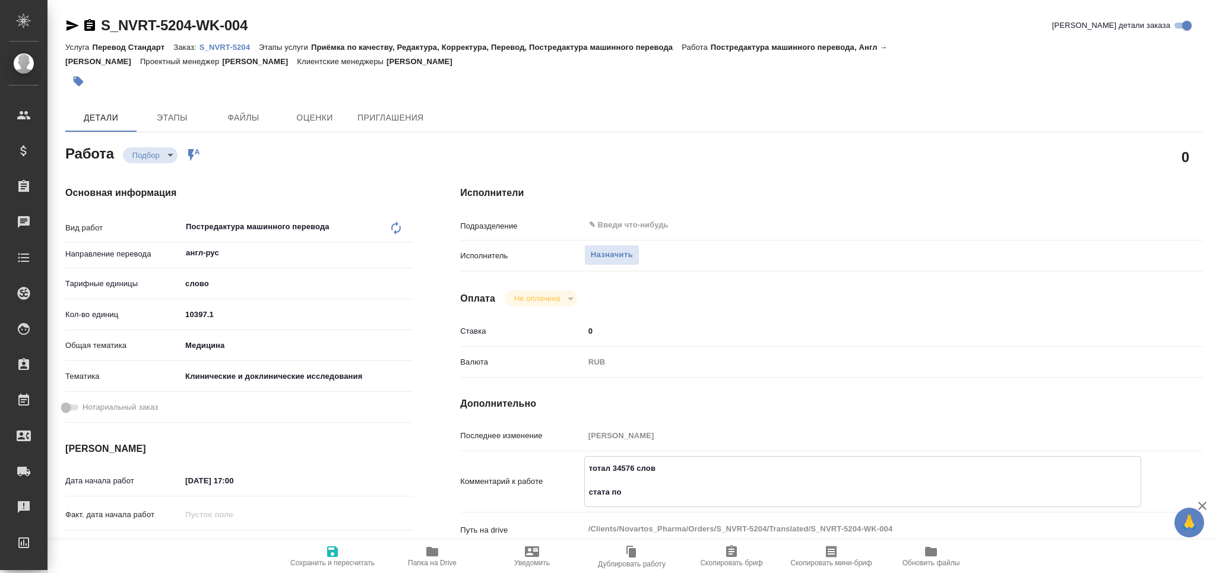
type textarea "x"
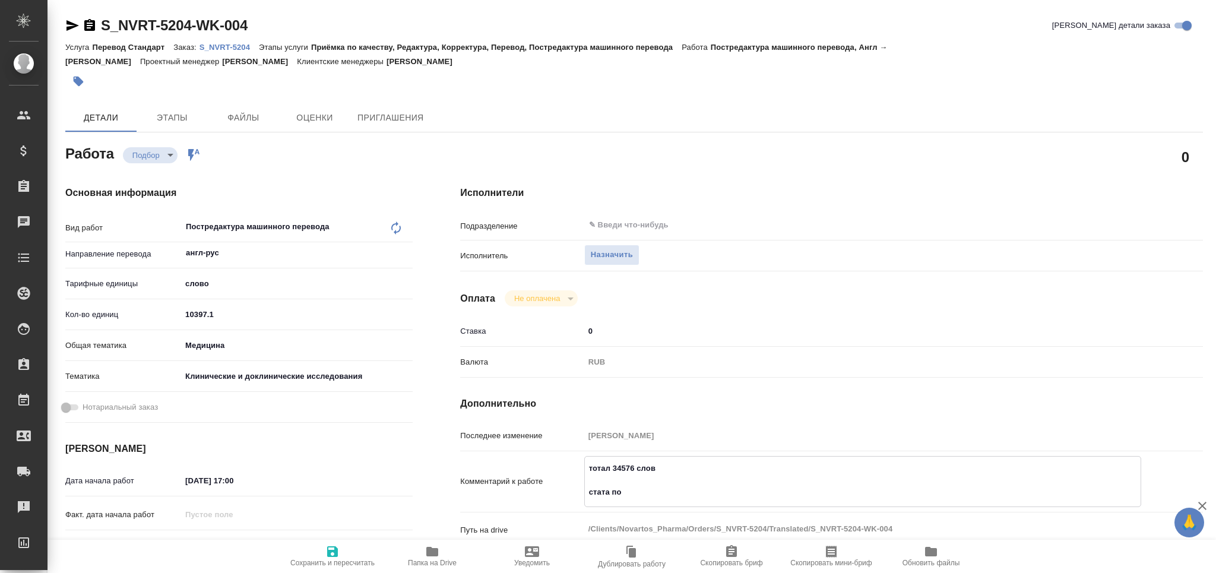
type textarea "x"
type textarea "тотал 34576 слов стата по ф"
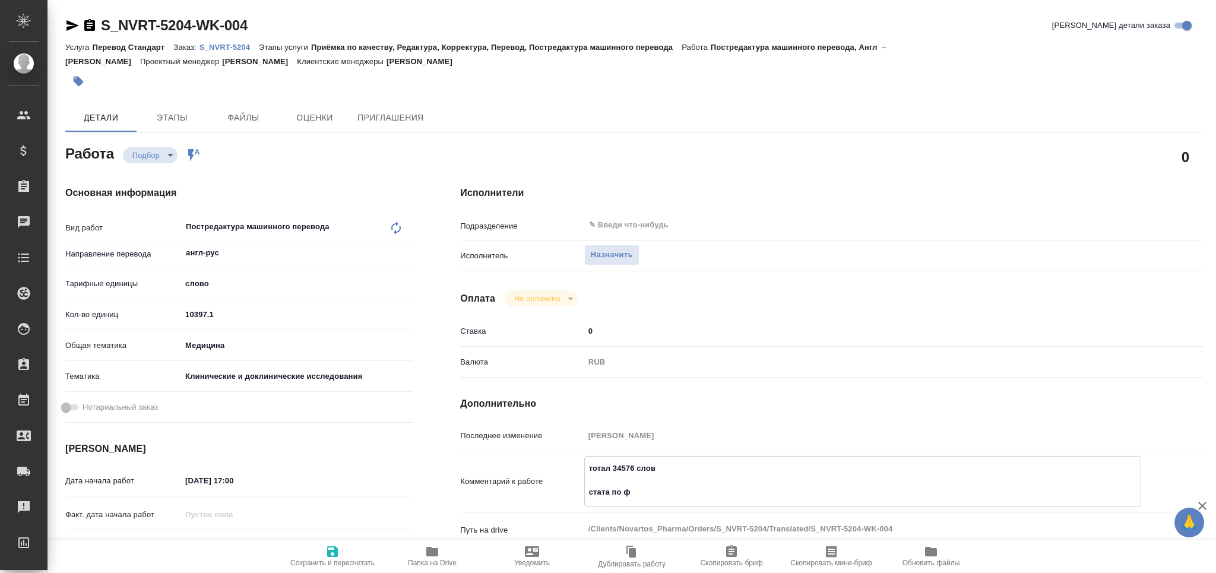
type textarea "x"
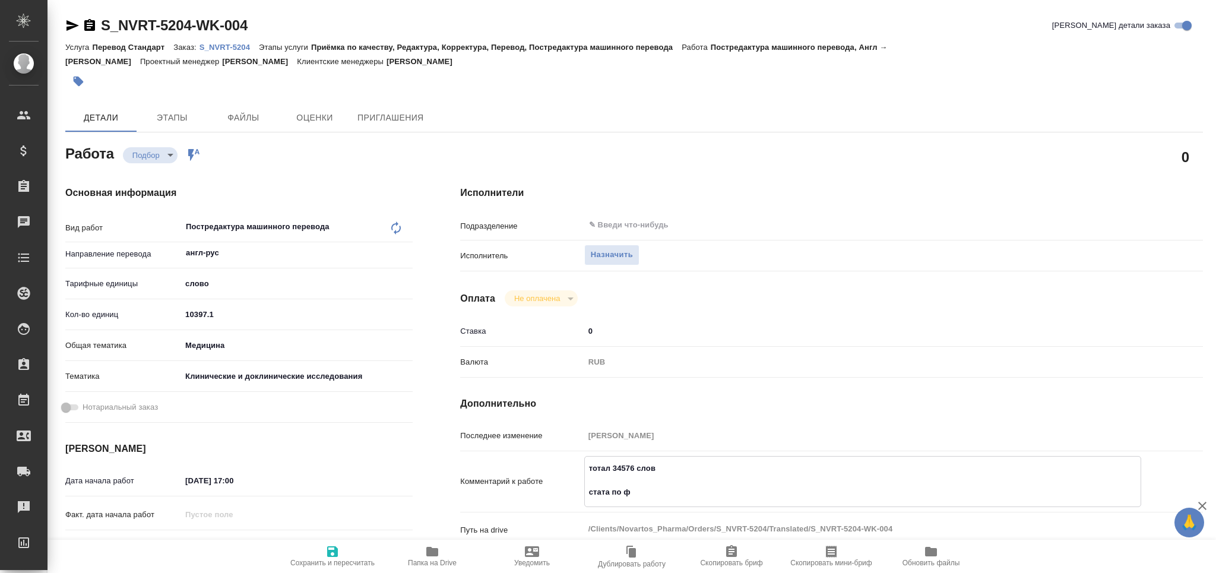
type textarea "x"
type textarea "тотал 34576 слов стата по фа"
type textarea "x"
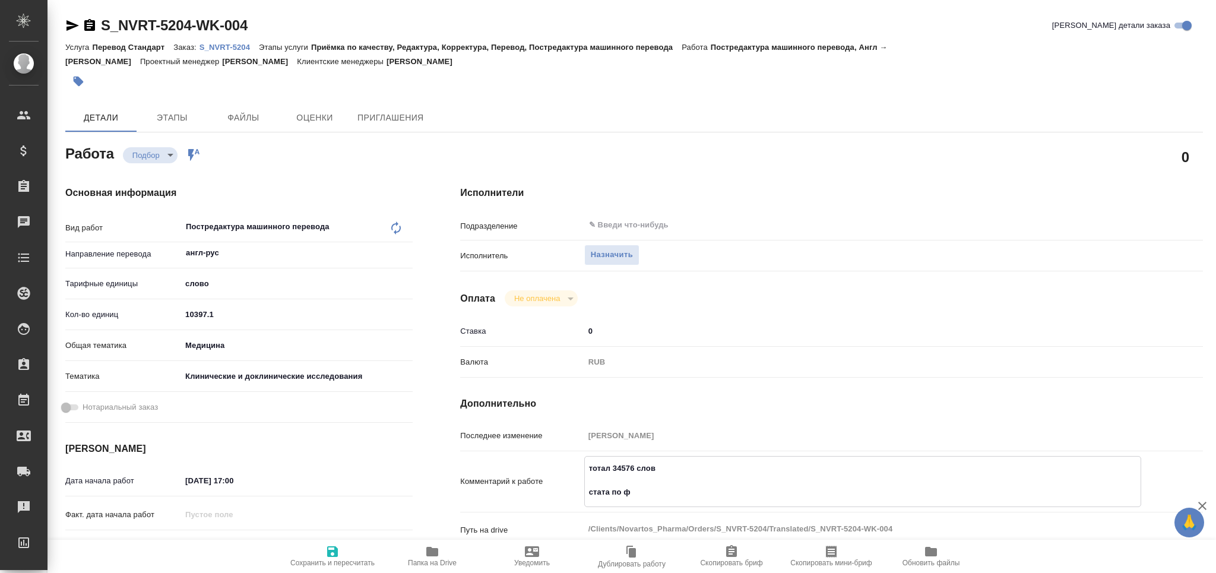
type textarea "x"
type textarea "тотал 34576 слов стата по фай"
type textarea "x"
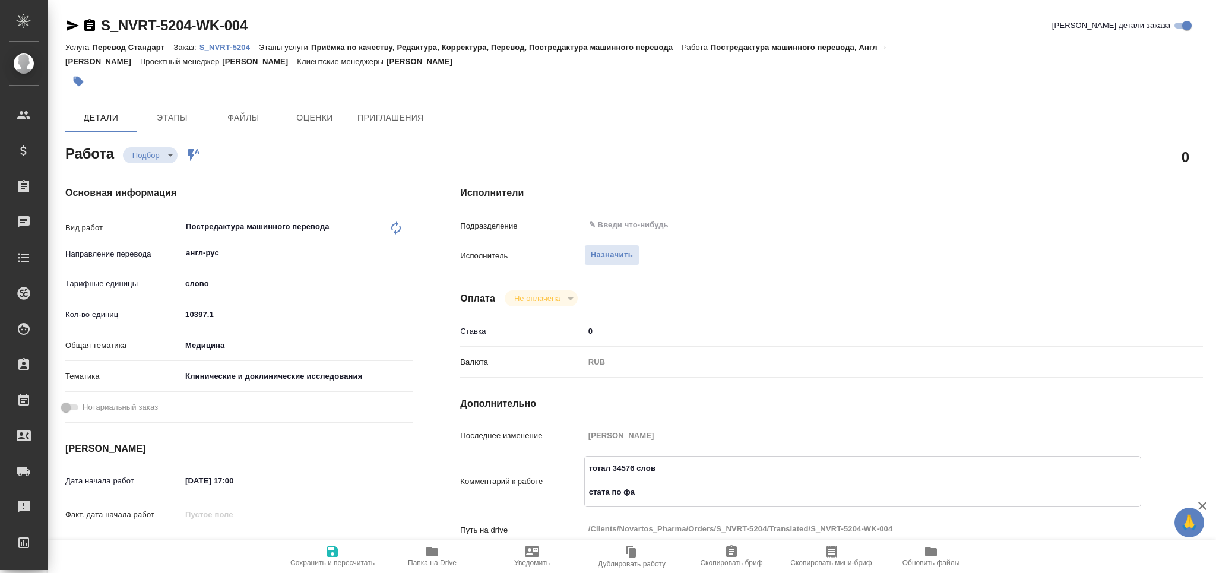
type textarea "x"
type textarea "тотал 34576 слов стата по файл"
type textarea "x"
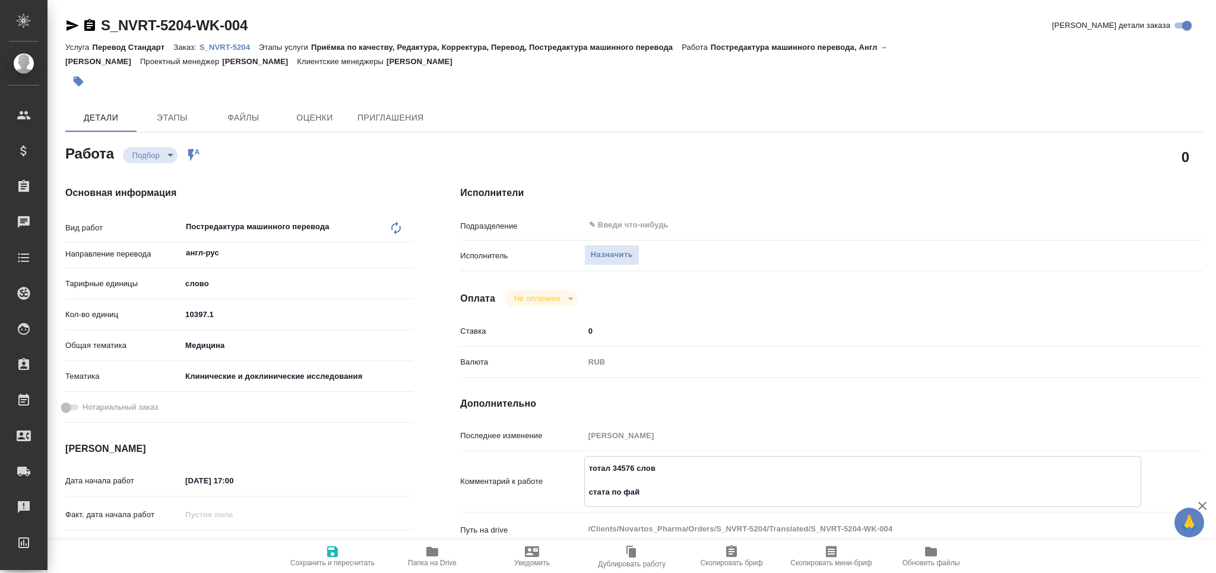
type textarea "x"
type textarea "тотал 34576 слов стата по файла"
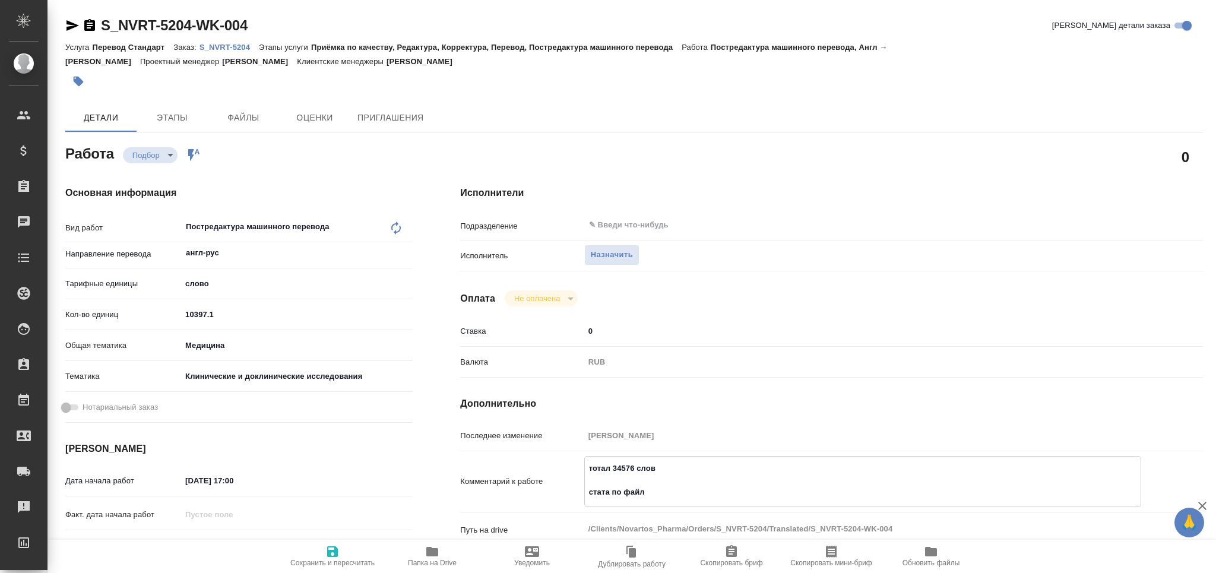
type textarea "x"
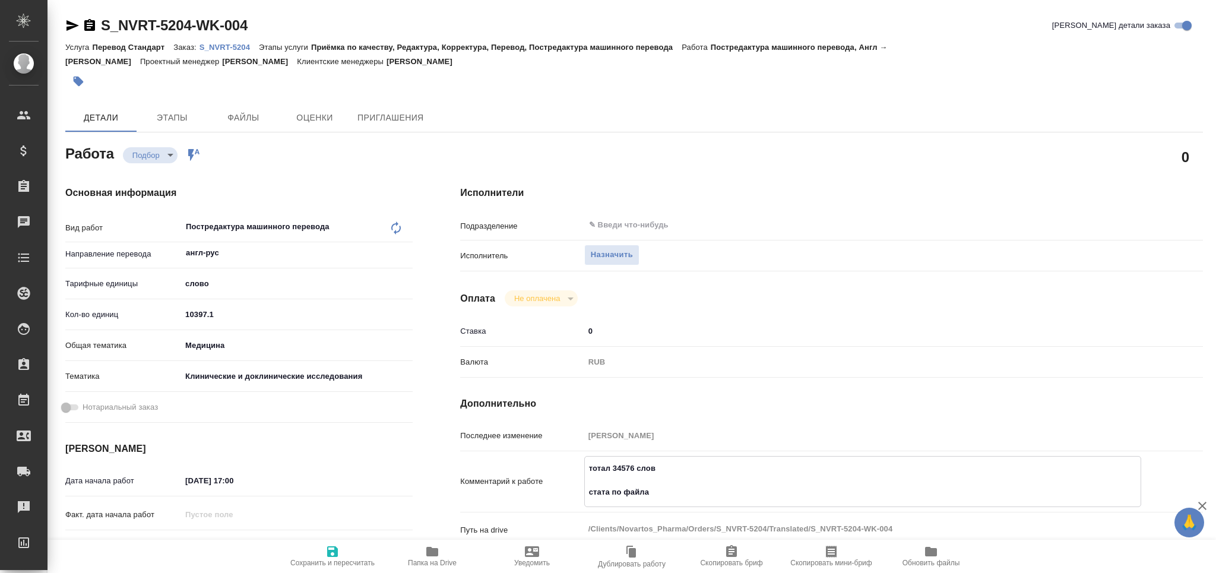
type textarea "тотал 34576 слов стата по файлам"
type textarea "x"
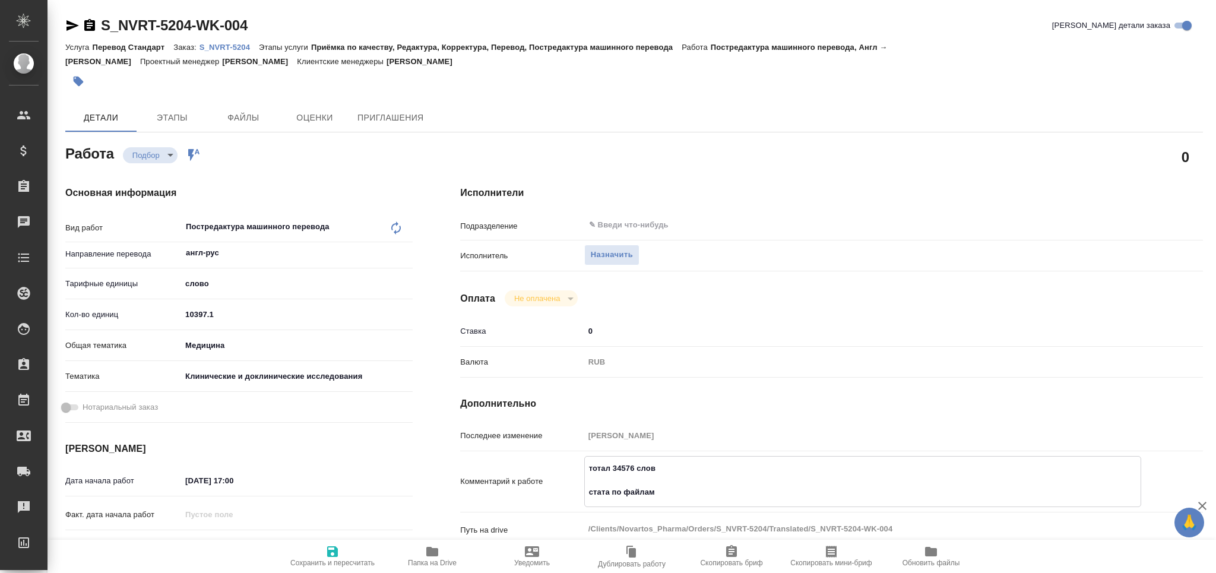
type textarea "x"
type textarea "тотал 34576 слов стата по файлам"
type textarea "x"
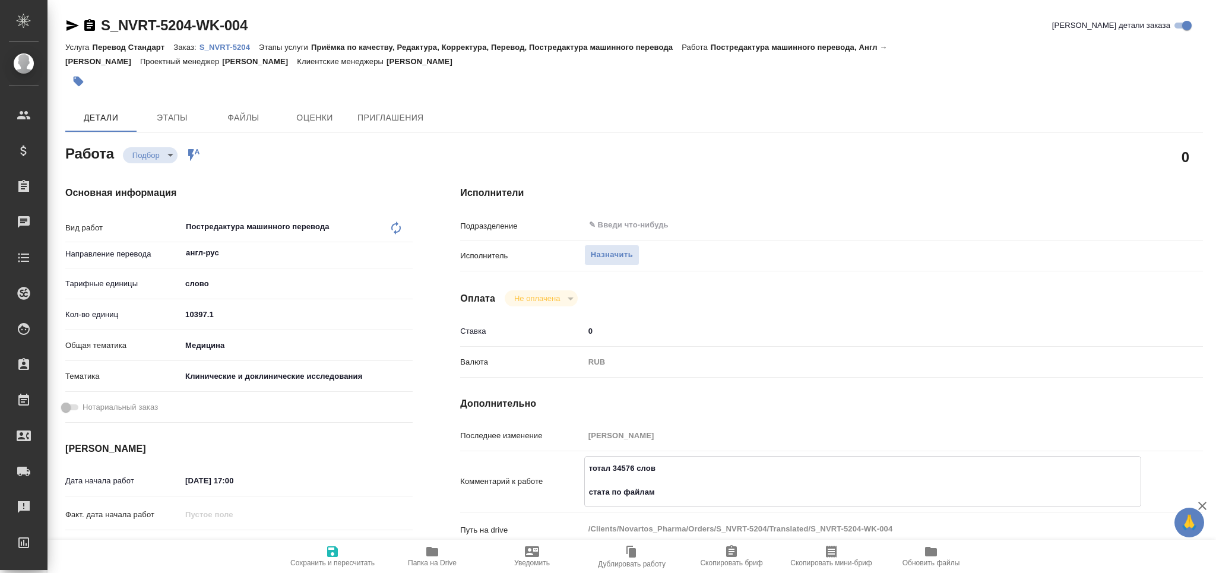
type textarea "x"
type textarea "тотал 34576 слов стата по файлам т"
type textarea "x"
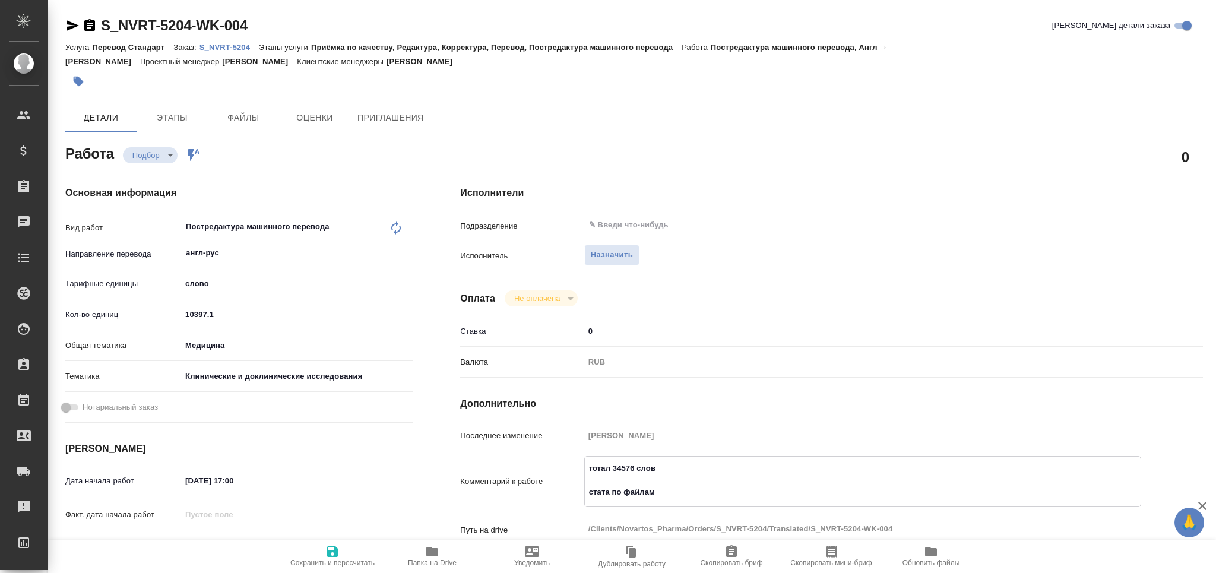
type textarea "x"
type textarea "тотал 34576 слов стата по файлам ту"
type textarea "x"
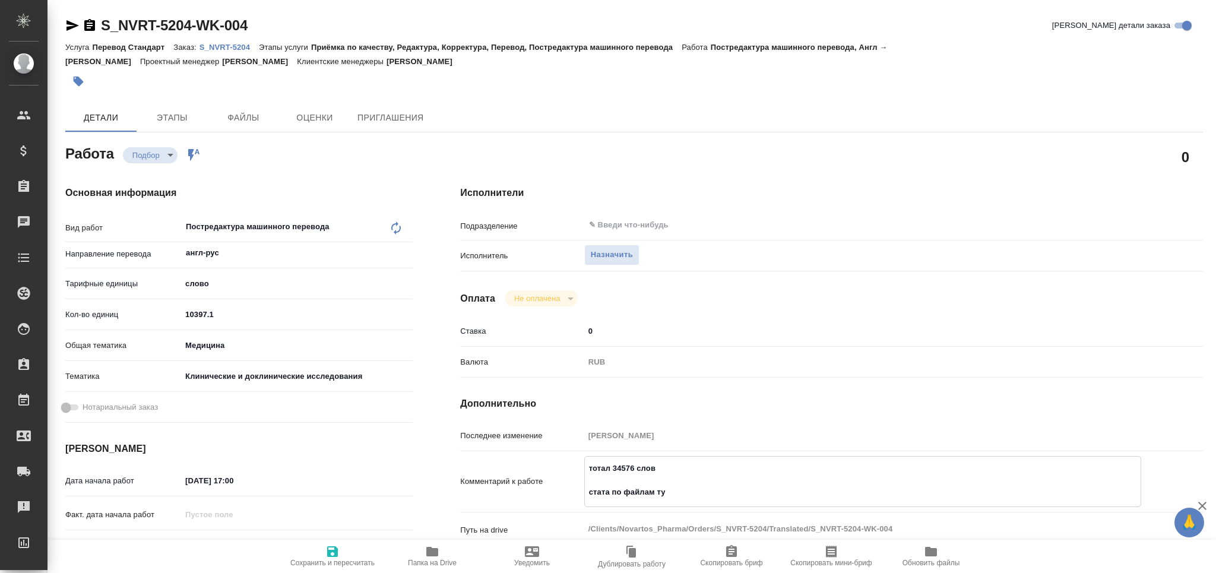
type textarea "x"
type textarea "тотал 34576 слов стата по файлам тут"
type textarea "x"
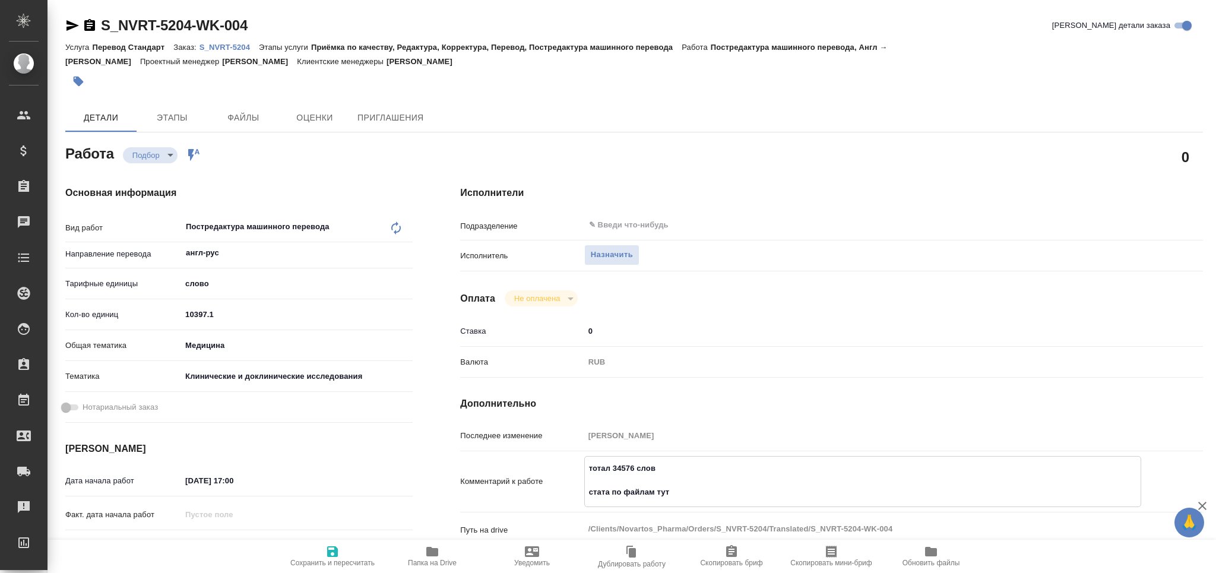
type textarea "x"
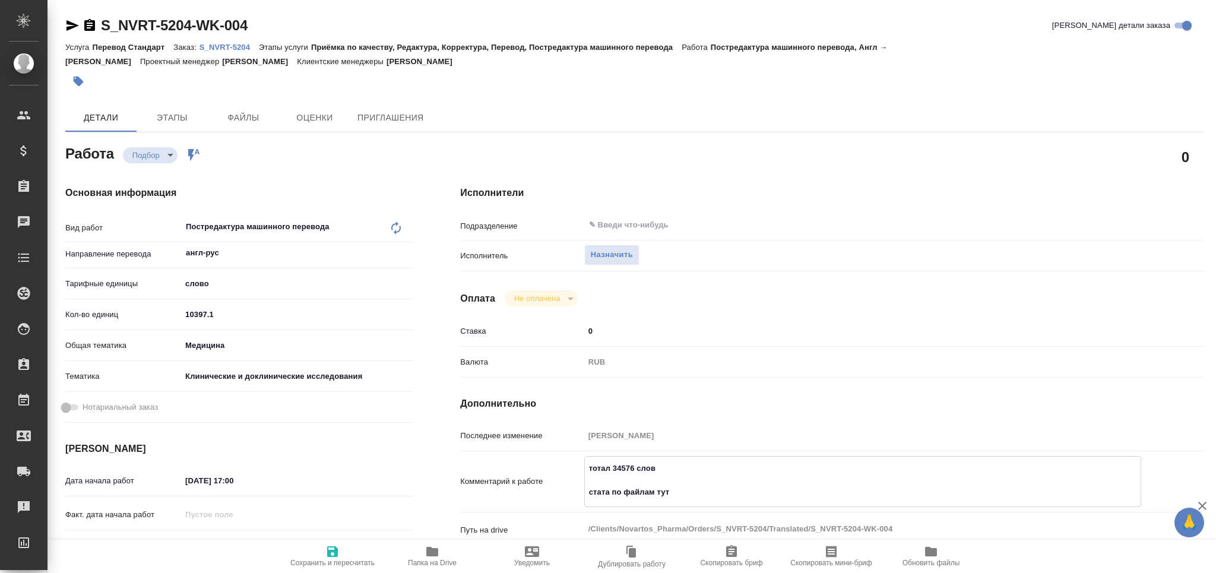
type textarea "тотал 34576 слов стата по файлам тут:"
type textarea "x"
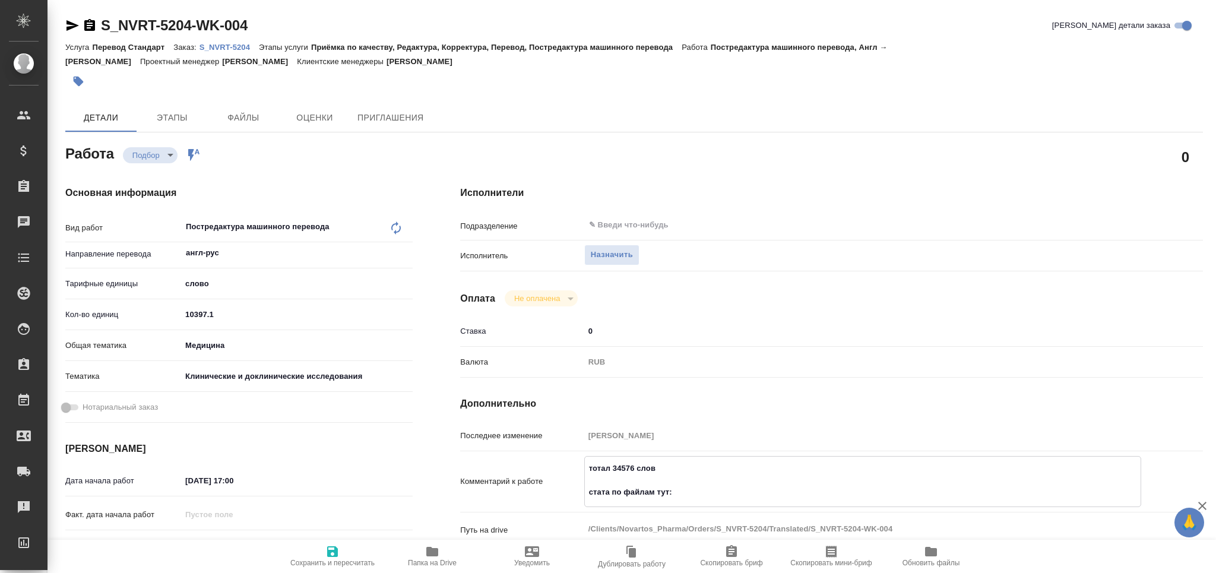
type textarea "x"
type textarea "тотал 34576 слов стата по файлам тут:"
type textarea "x"
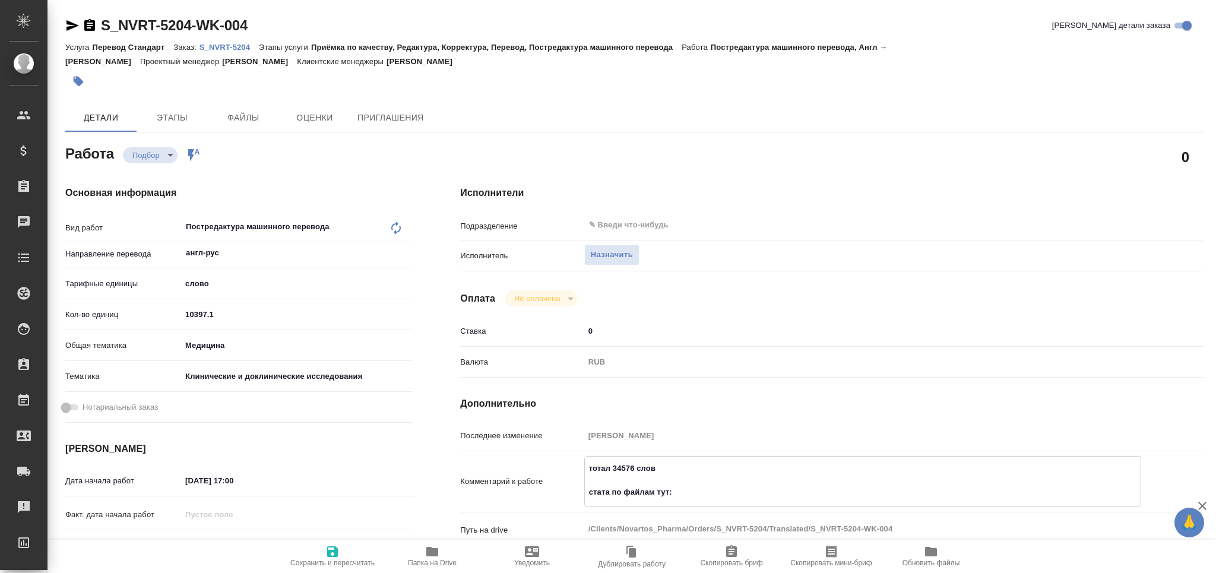
type textarea "x"
paste textarea "https://drive.awatera.com/s/iPXGxWCZ3WEPLwm"
type textarea "x"
type textarea "тотал 34576 слов стата по файлам тут: https://drive.awatera.com/s/iPXGxWCZ3WEPL…"
type textarea "x"
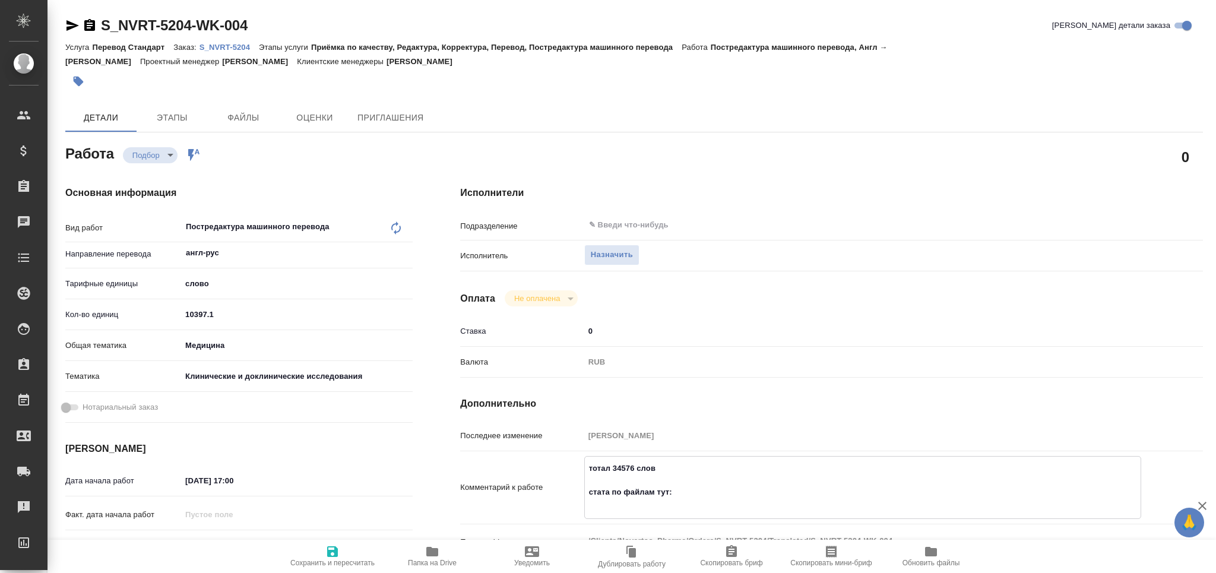
type textarea "x"
type textarea "тотал 34576 слов стата по файлам тут: https://drive.awatera.com/s/iPXGxWCZ3WEPL…"
type textarea "x"
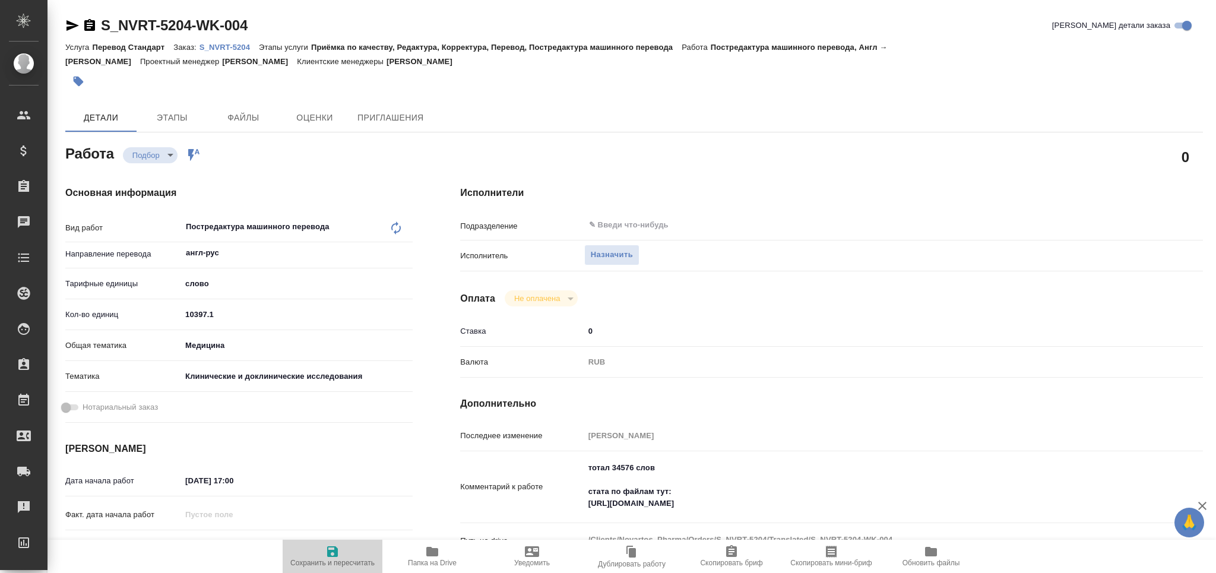
click at [340, 550] on span "Сохранить и пересчитать" at bounding box center [333, 555] width 86 height 23
type textarea "x"
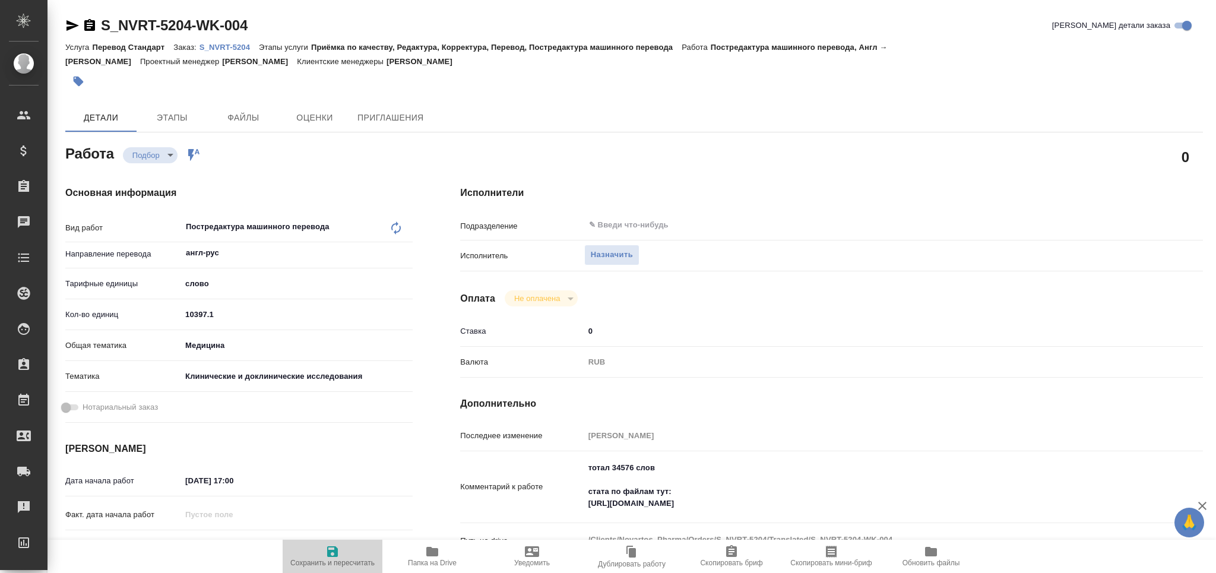
type textarea "x"
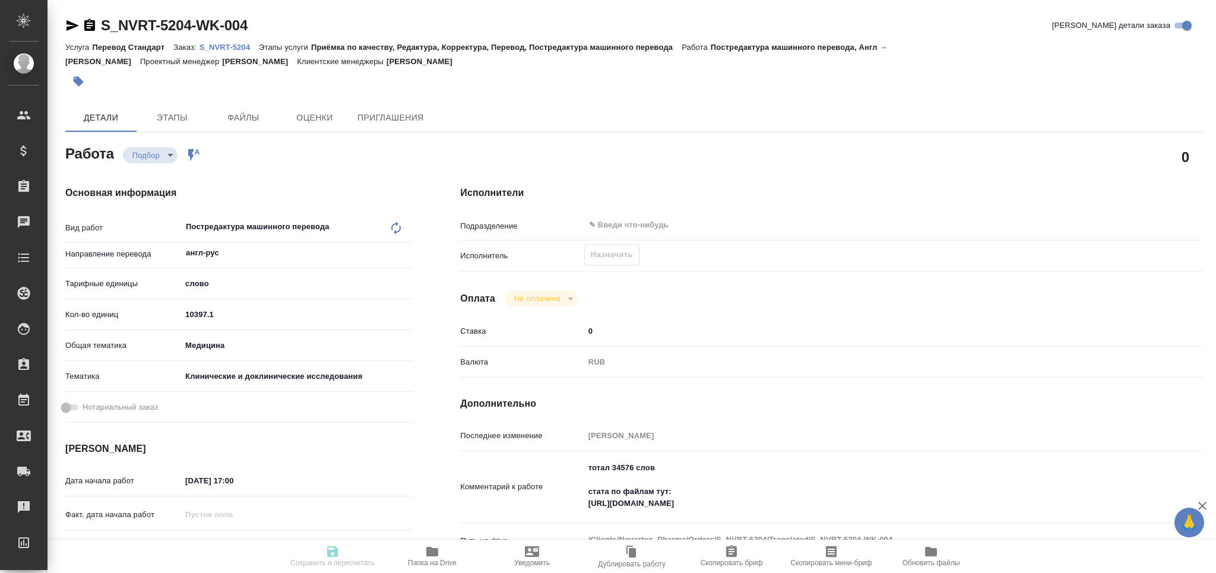
type textarea "x"
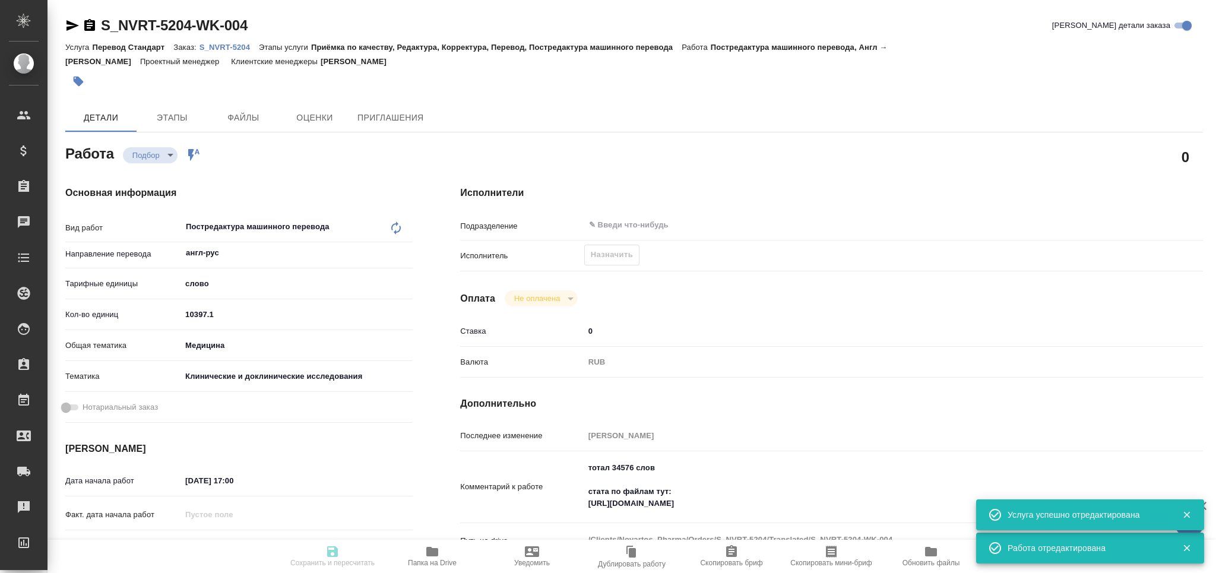
type input "recruiting"
type textarea "Постредактура машинного перевода"
type textarea "x"
type input "англ-рус"
type input "5a8b1489cc6b4906c91bfd90"
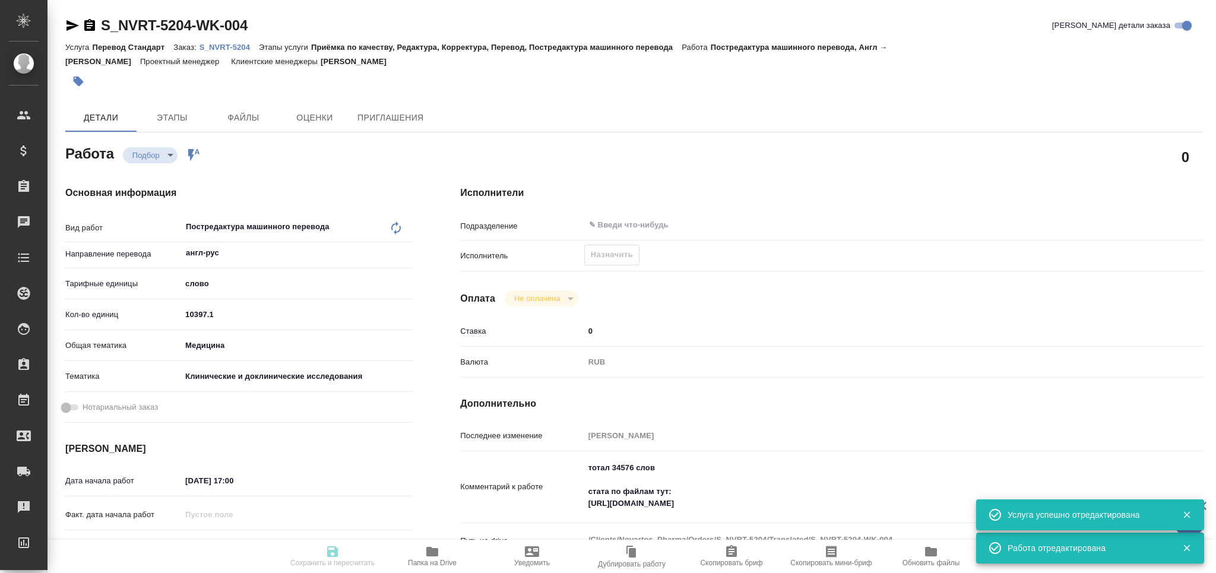
type input "10397.1"
type input "med"
type input "5a8b8b956a9677013d343d9e"
type input "16.09.2025 17:00"
type input "19.09.2025 12:00"
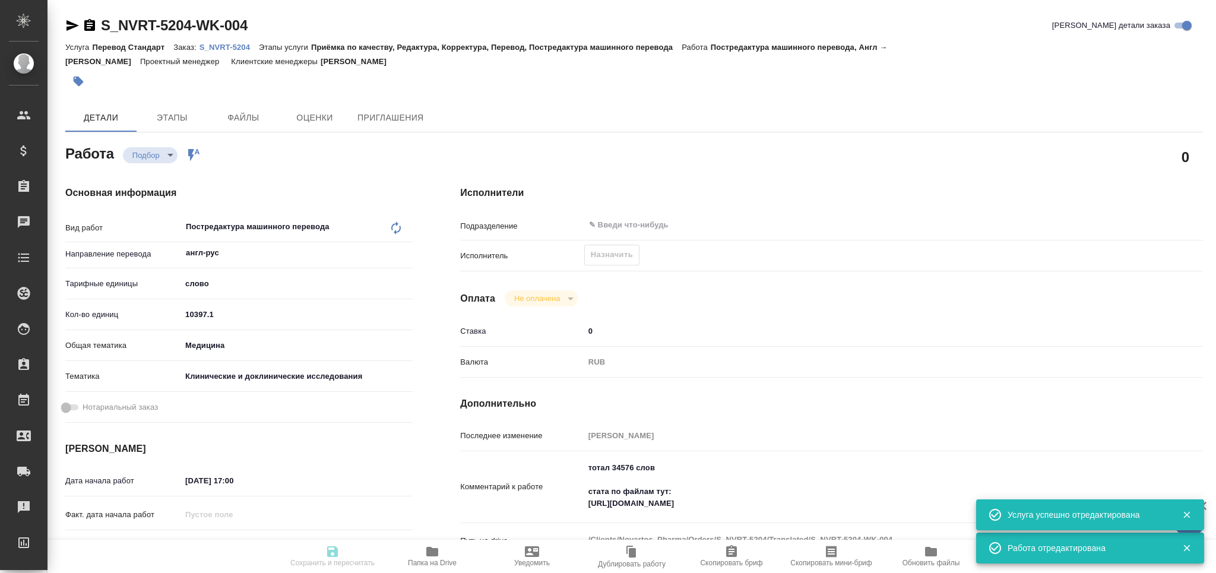
type input "19.09.2025 17:00"
type input "notPayed"
type input "0"
